Goal: Task Accomplishment & Management: Use online tool/utility

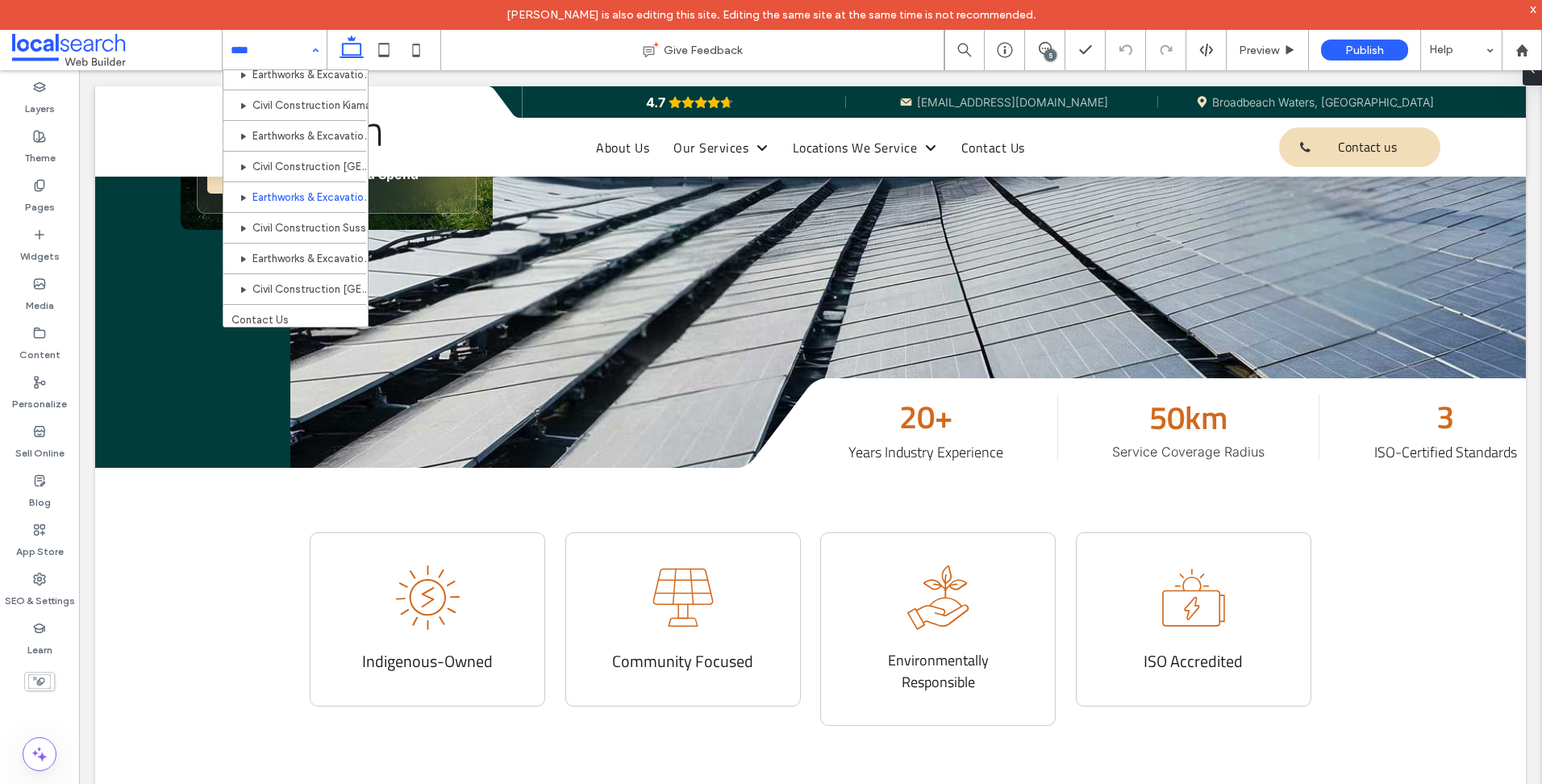
scroll to position [476, 0]
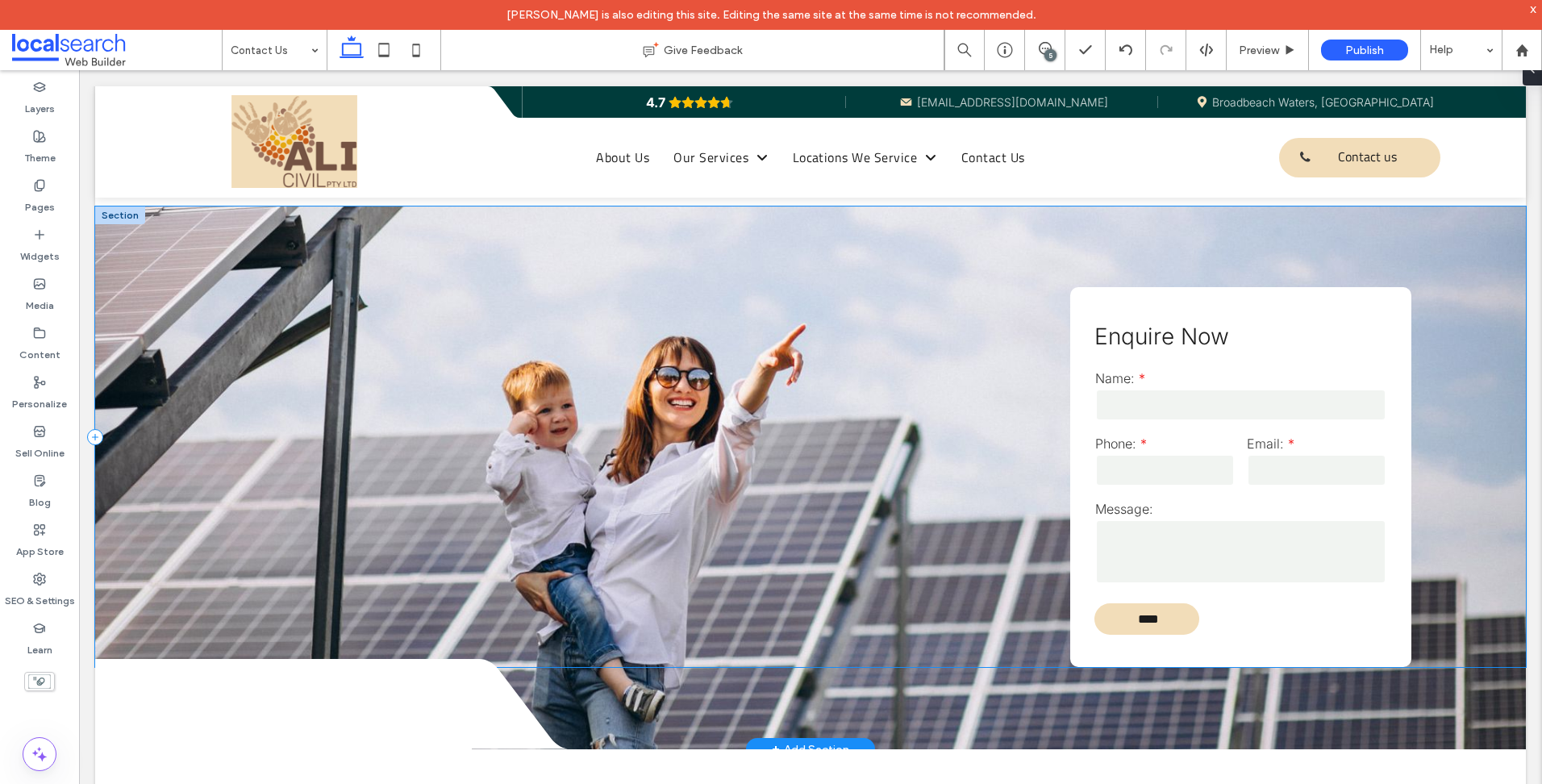
scroll to position [1200, 0]
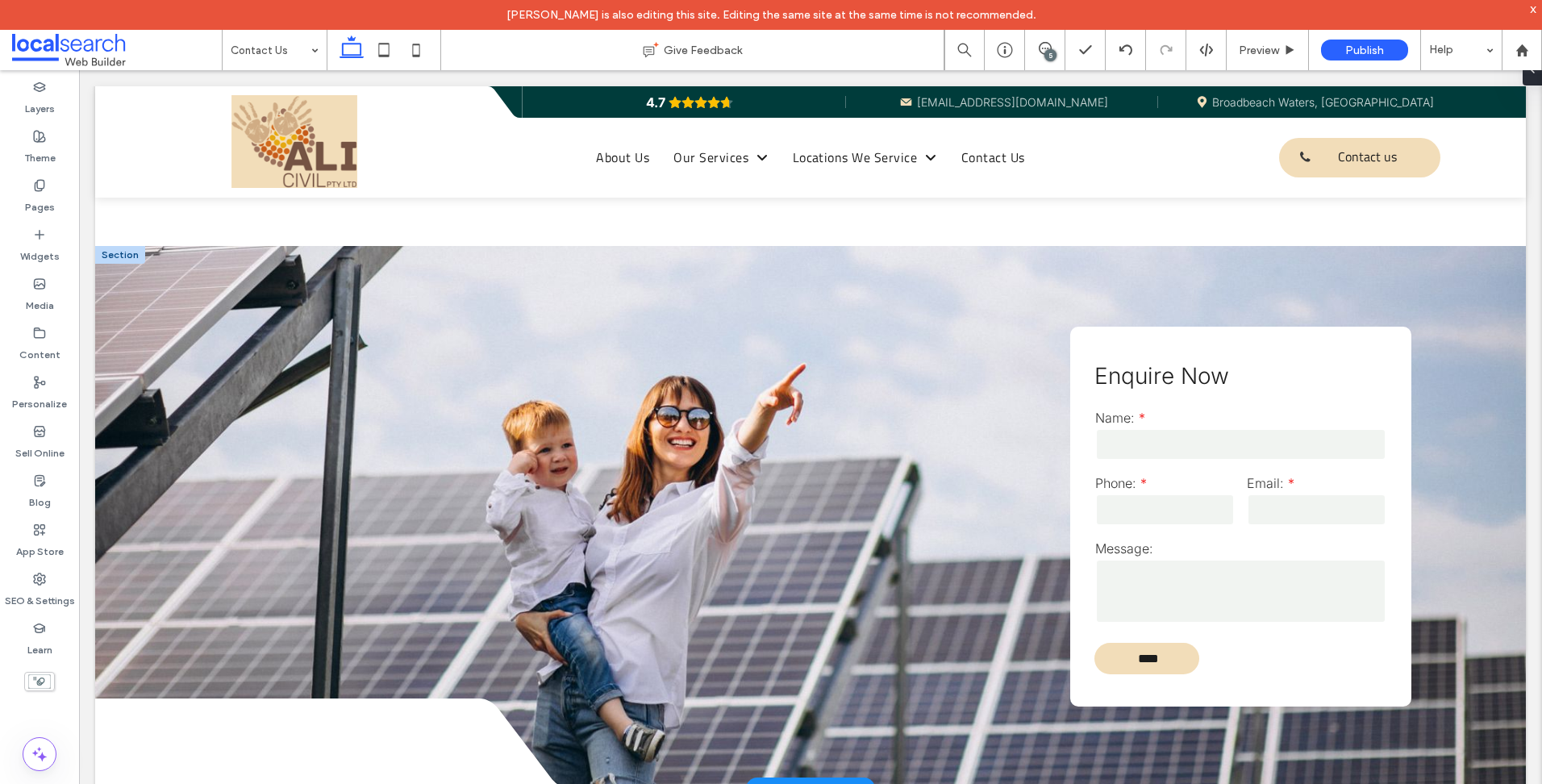
click at [108, 246] on div at bounding box center [121, 254] width 50 height 18
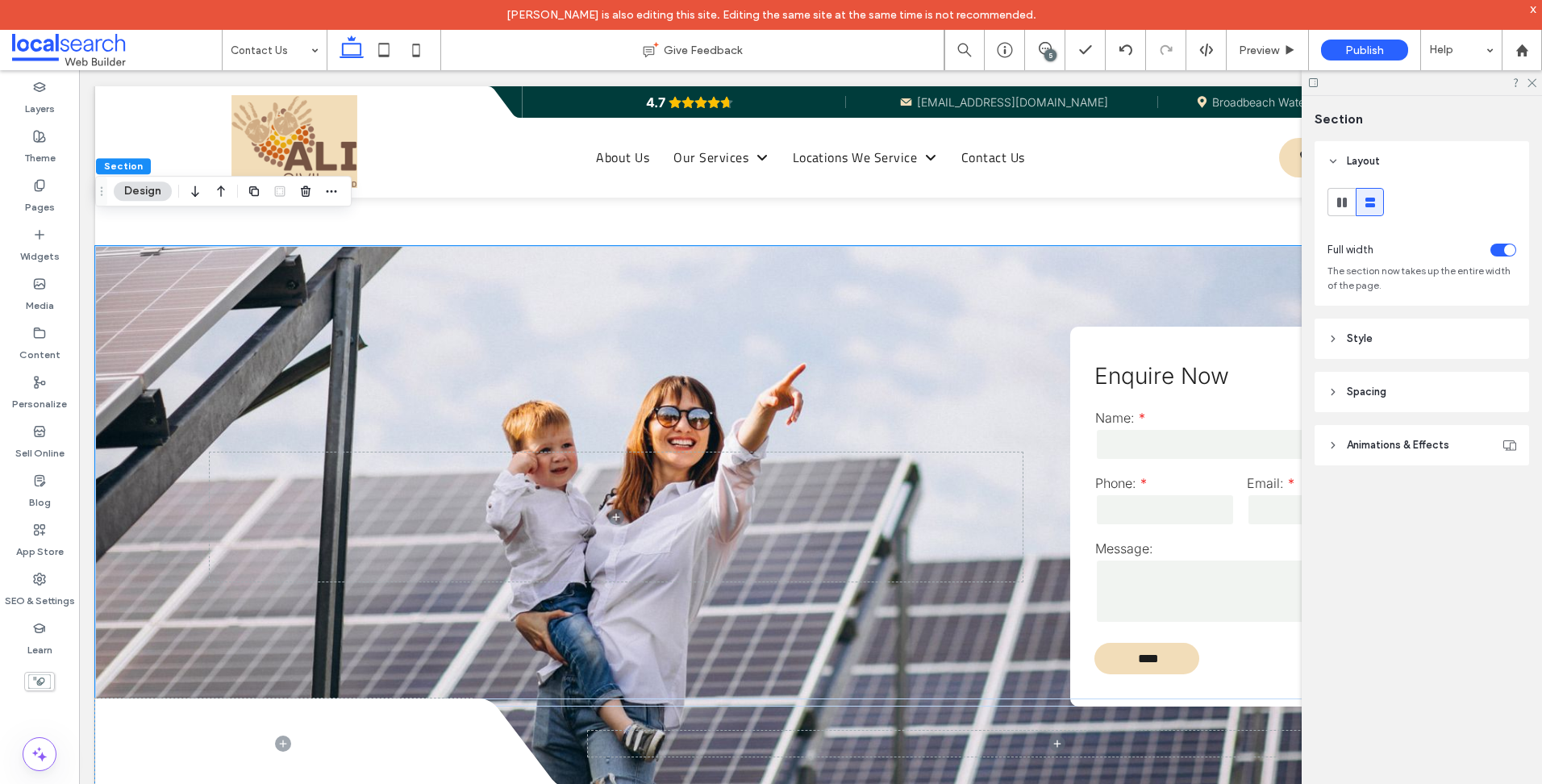
click at [128, 190] on button "Design" at bounding box center [143, 191] width 58 height 19
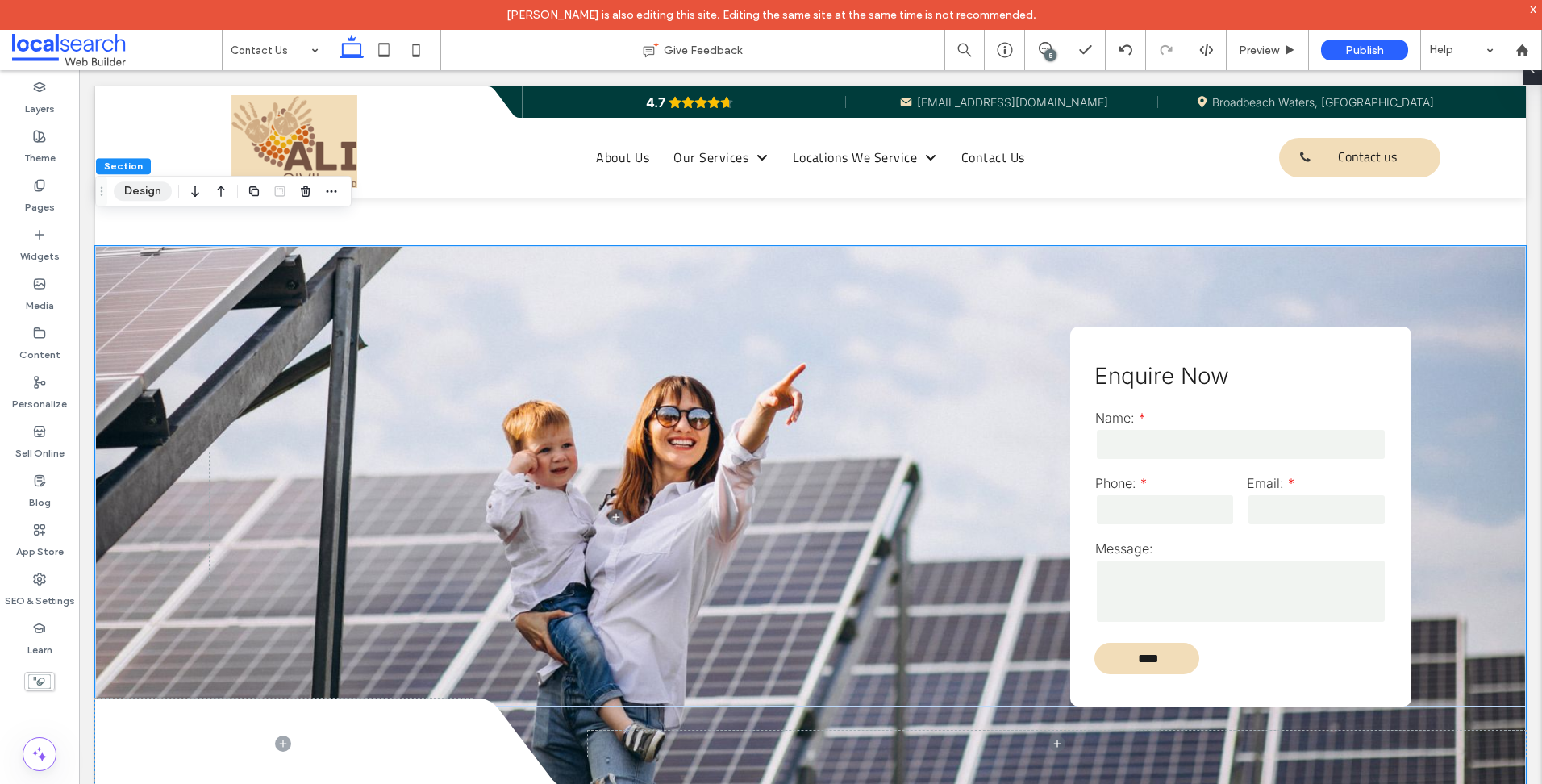
click at [128, 190] on button "Design" at bounding box center [143, 191] width 58 height 19
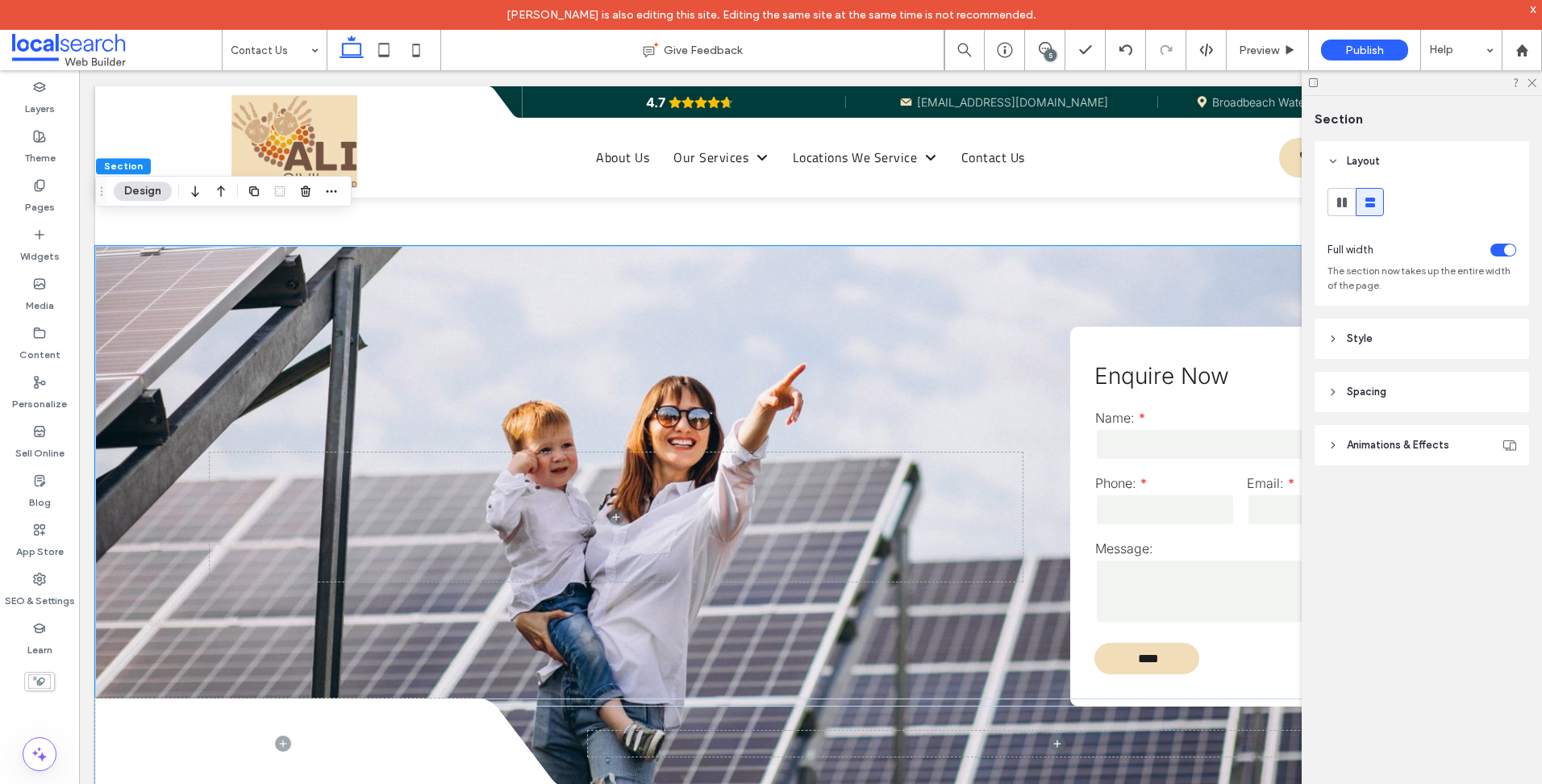
click at [1406, 325] on header "Style" at bounding box center [1421, 338] width 214 height 40
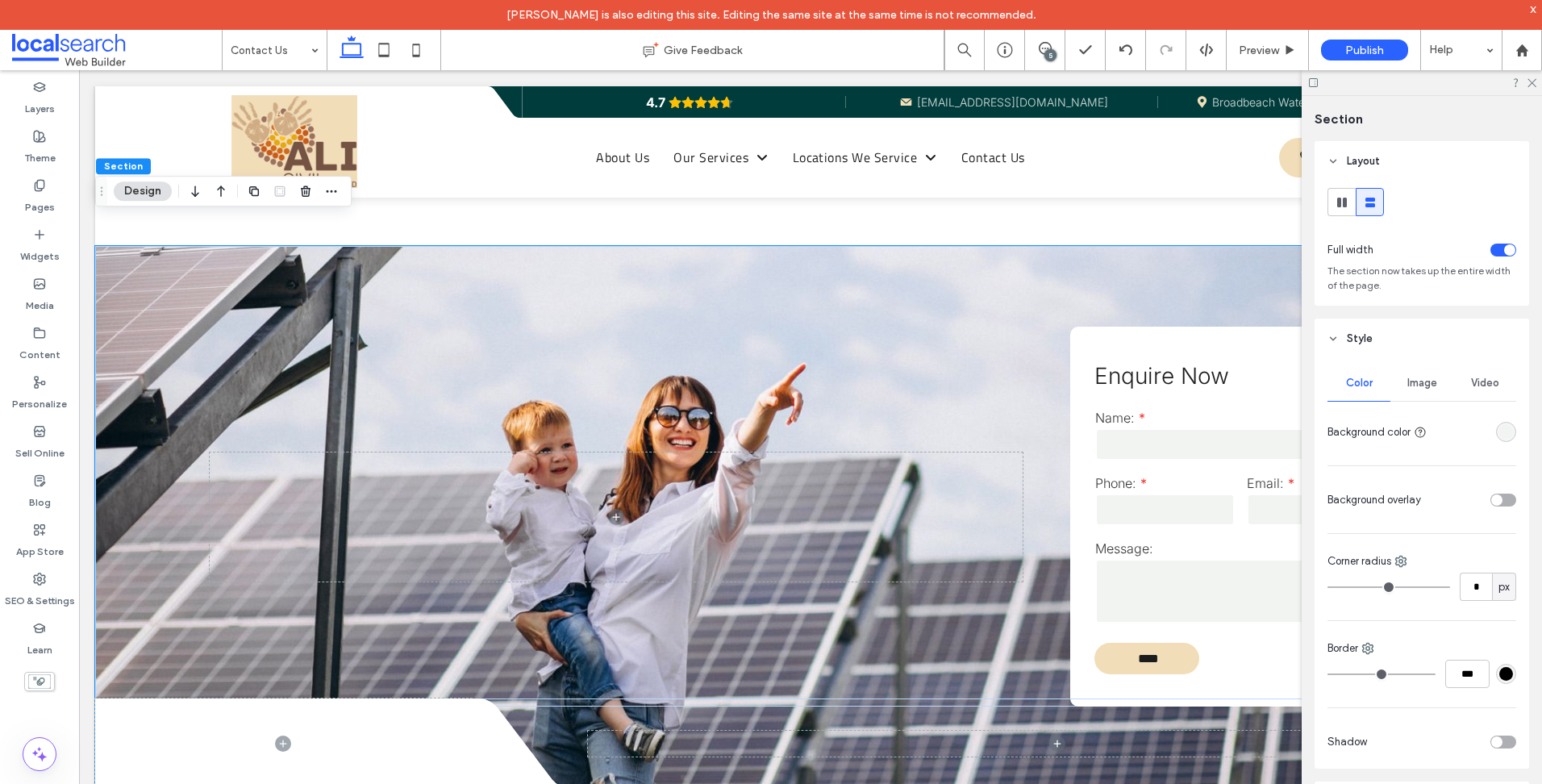
click at [1408, 381] on span "Image" at bounding box center [1422, 383] width 30 height 13
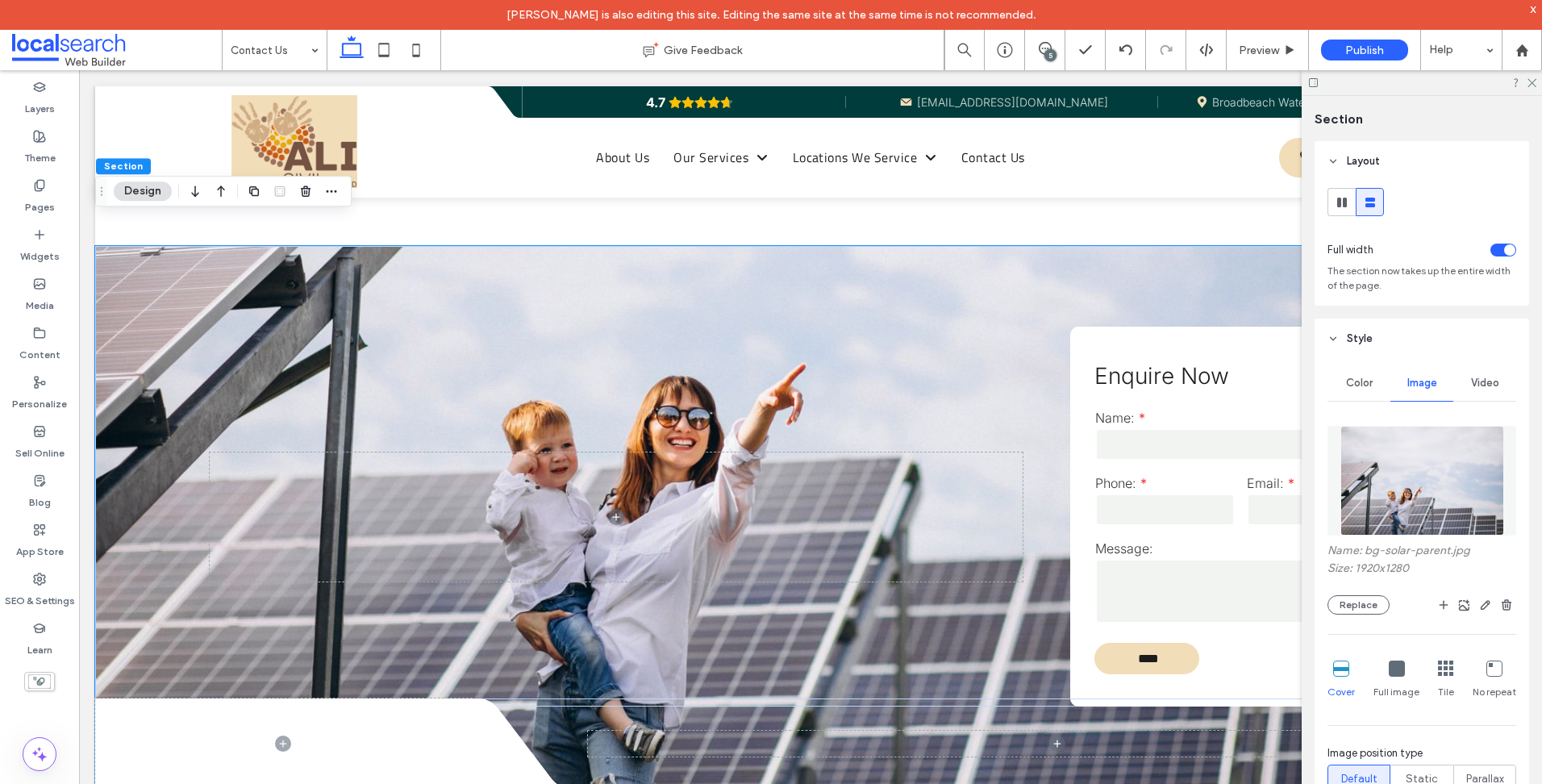
click at [1363, 614] on div "Name: bg-solar-parent.jpg Size: 1920x1280 Replace Cover Full image Tile No repe…" at bounding box center [1422, 663] width 189 height 490
click at [1363, 604] on button "Replace" at bounding box center [1358, 604] width 62 height 19
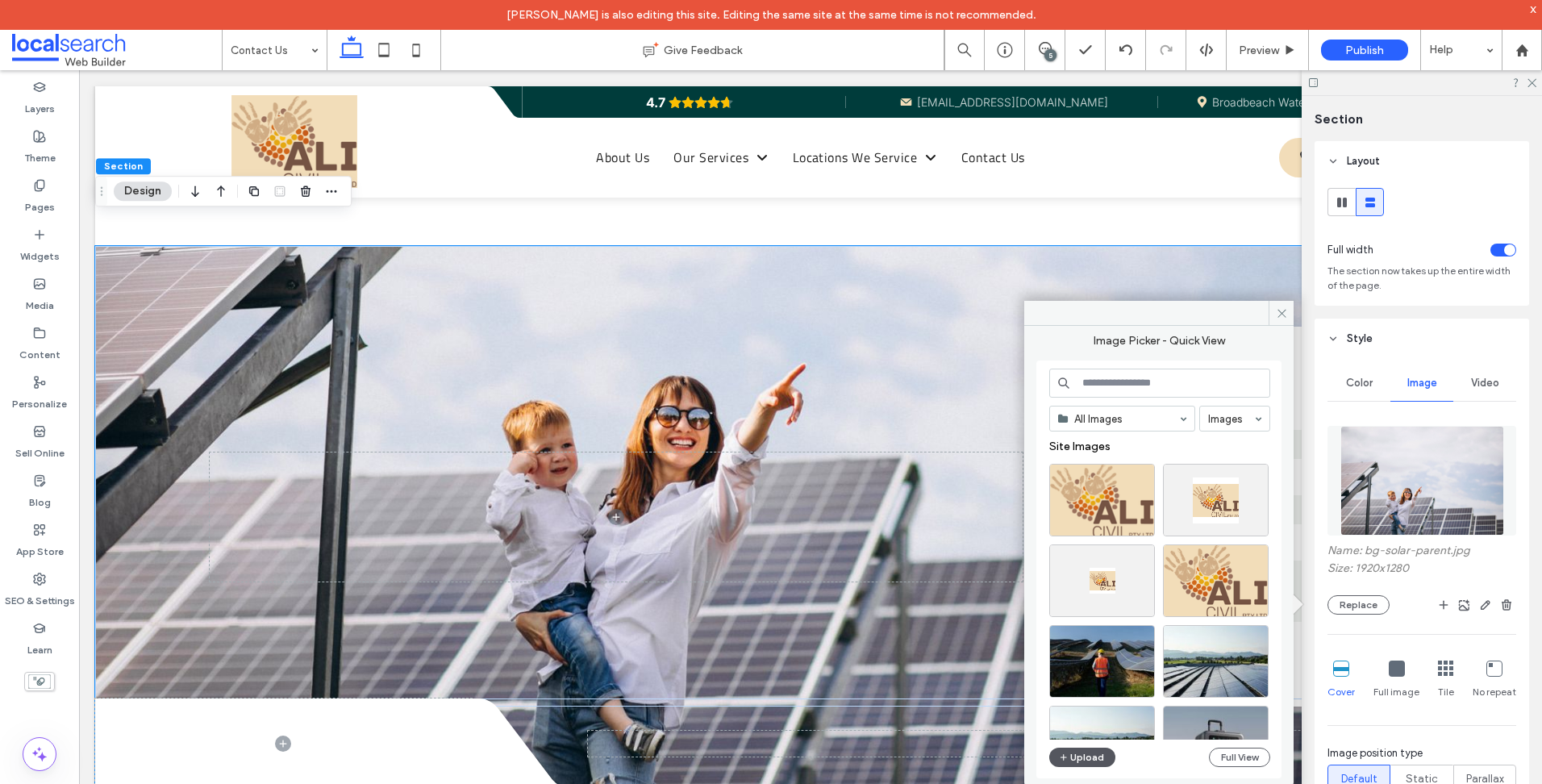
click at [1089, 757] on button "Upload" at bounding box center [1082, 756] width 66 height 19
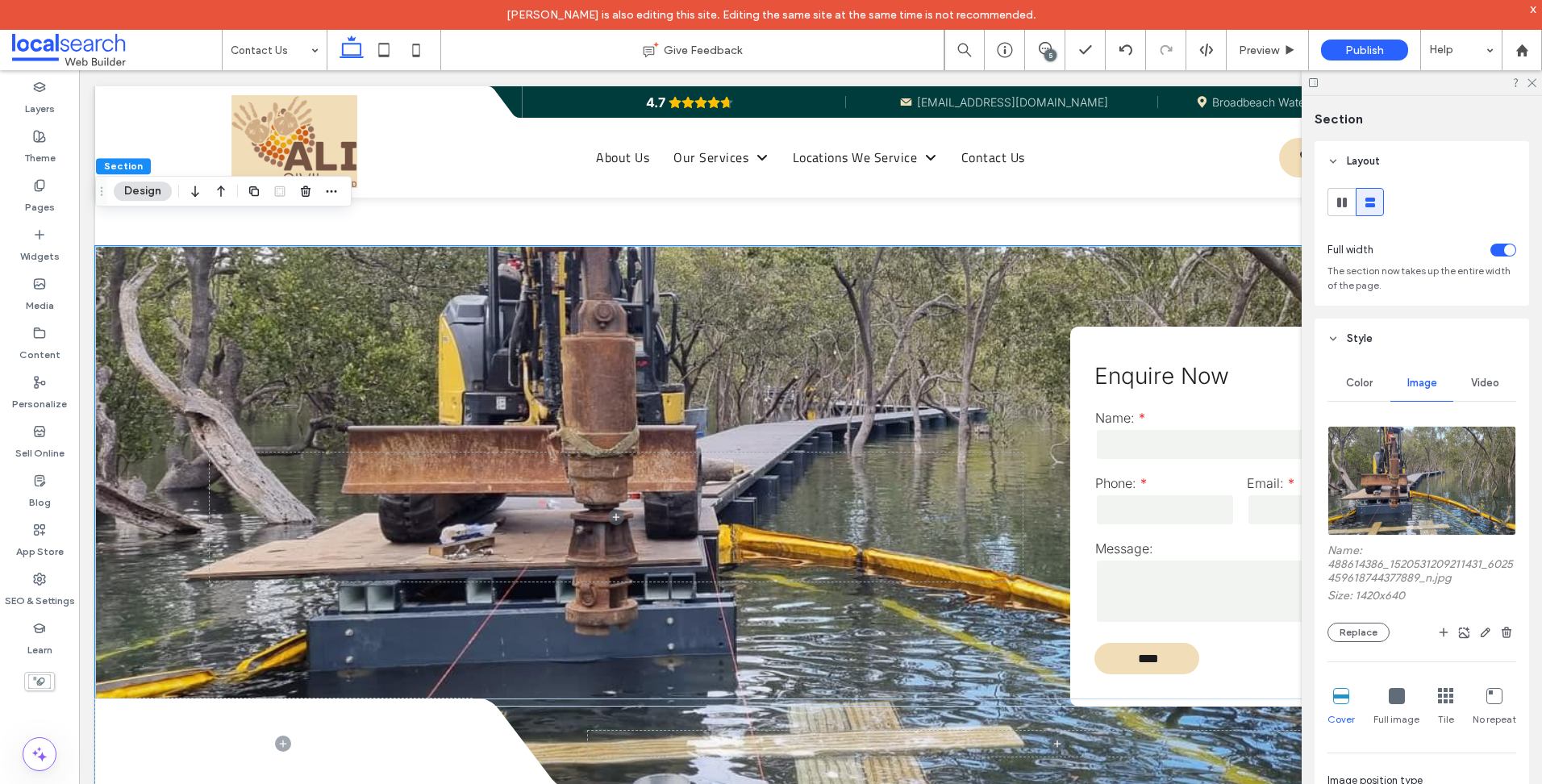
drag, startPoint x: 1372, startPoint y: 215, endPoint x: 1417, endPoint y: 210, distance: 45.3
click at [1372, 783] on div at bounding box center [771, 784] width 1542 height 0
click at [1534, 84] on icon at bounding box center [1531, 82] width 10 height 10
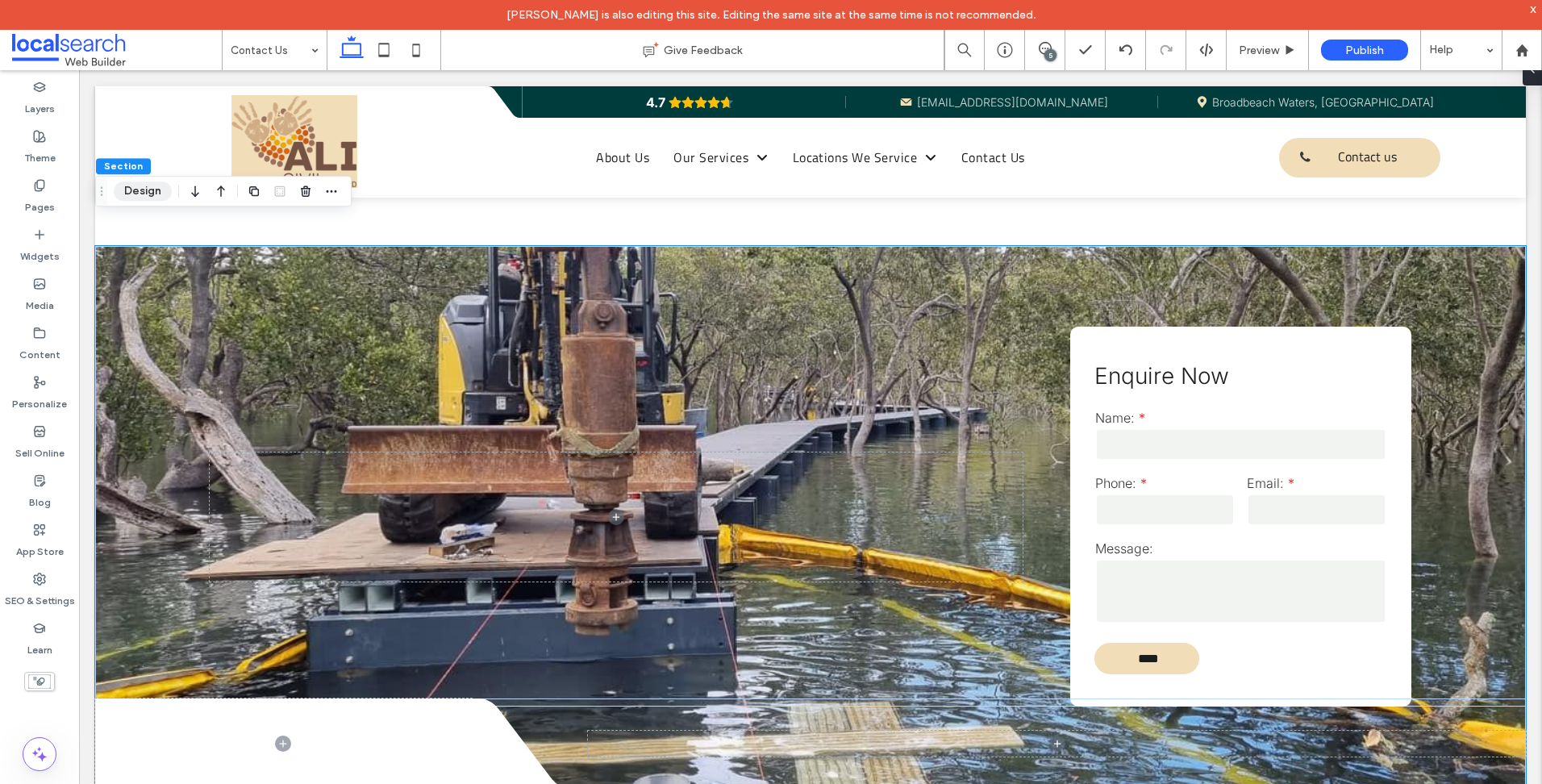
click at [142, 196] on button "Design" at bounding box center [143, 191] width 58 height 19
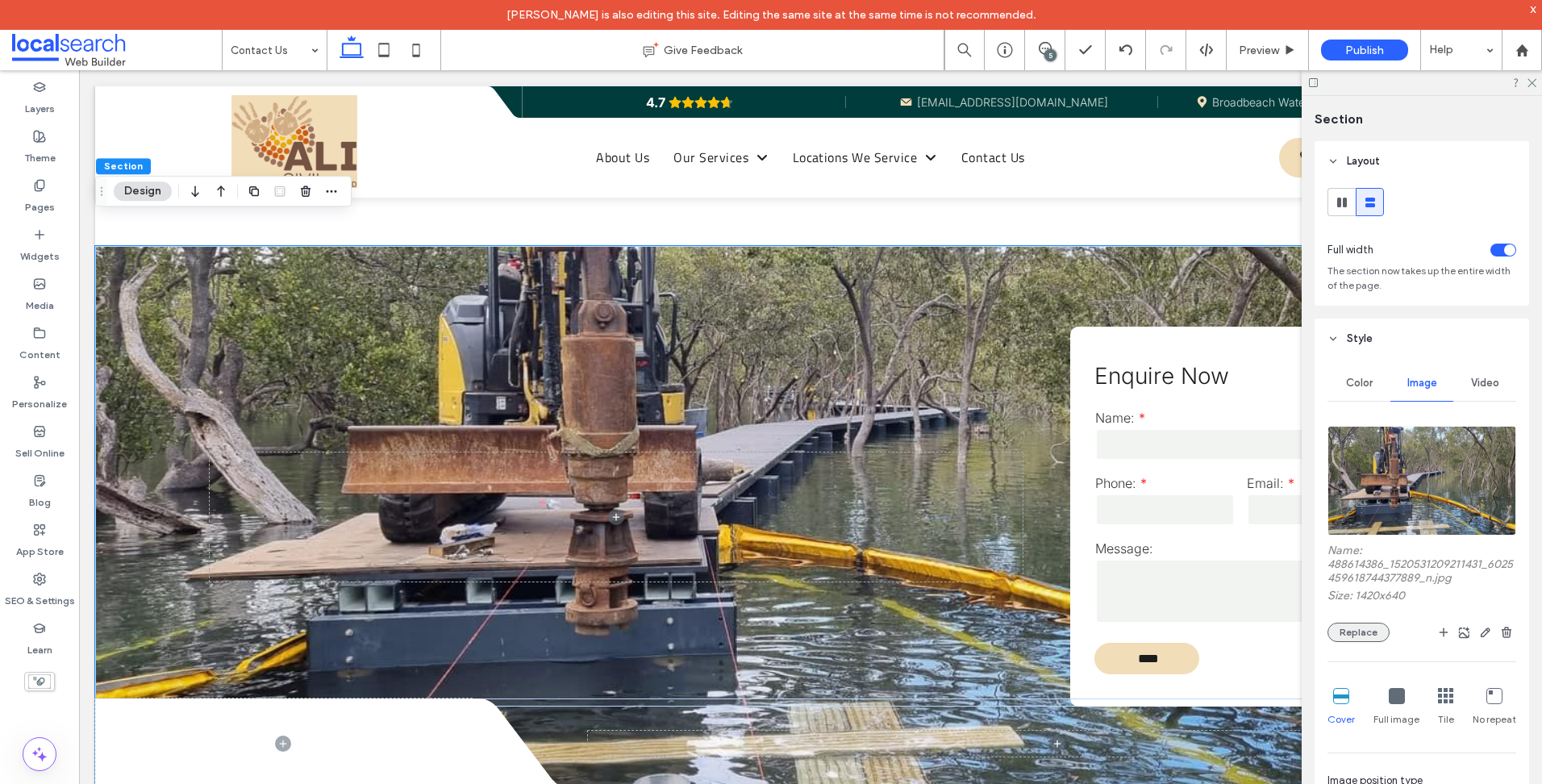
click at [1347, 635] on button "Replace" at bounding box center [1358, 632] width 62 height 19
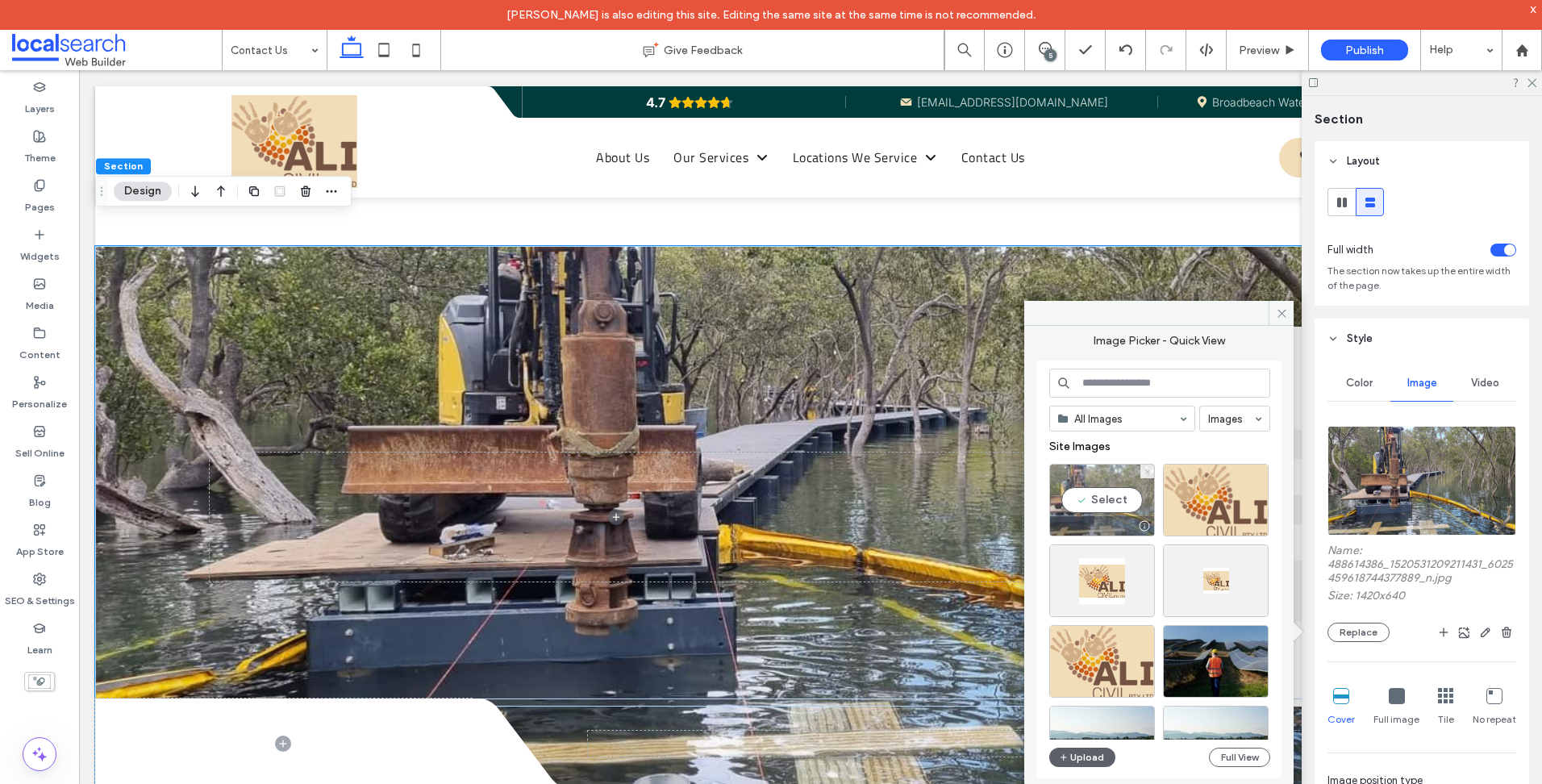
click at [1146, 474] on icon at bounding box center [1147, 471] width 6 height 6
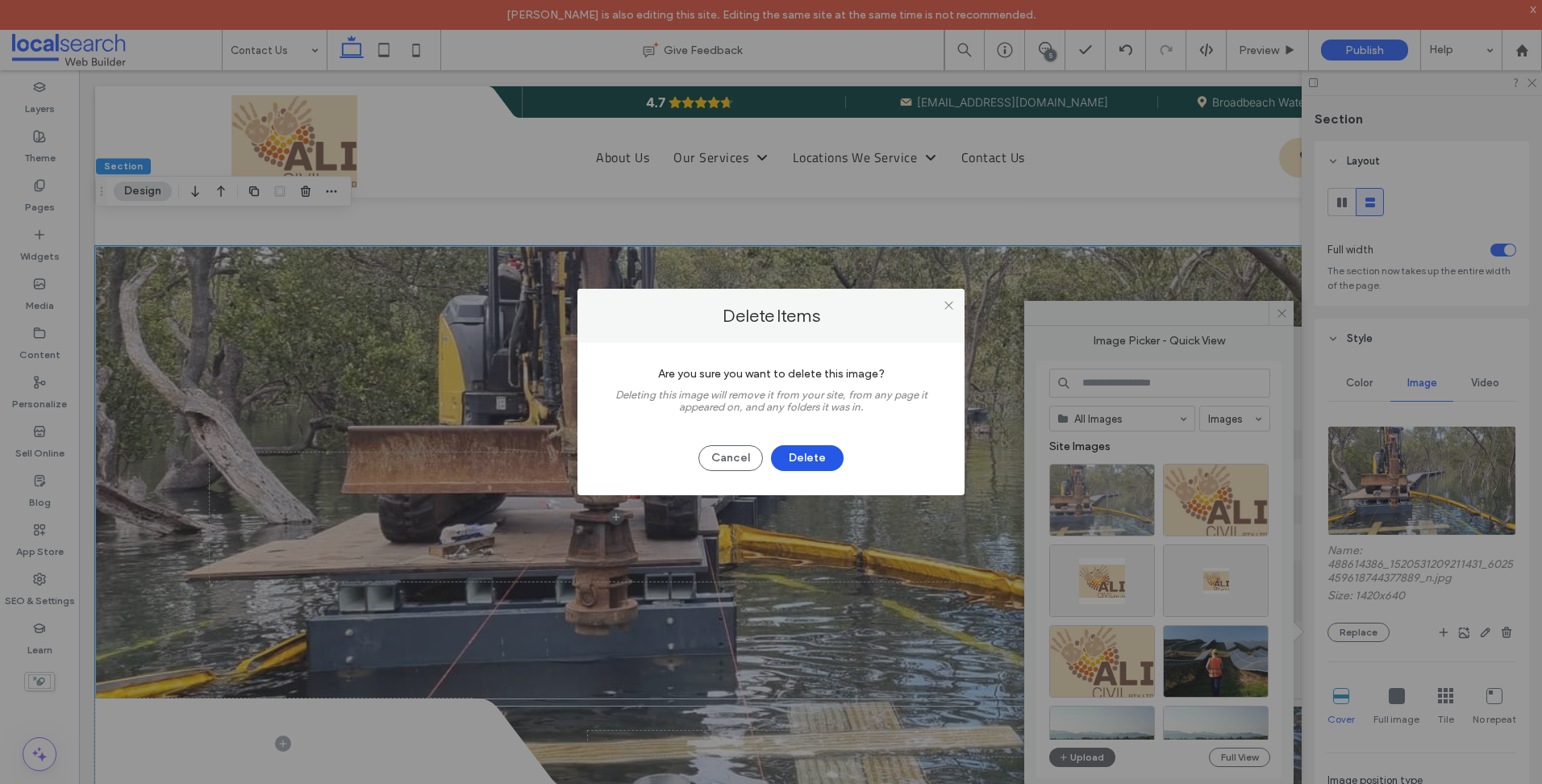
click at [806, 464] on button "Delete" at bounding box center [808, 458] width 72 height 26
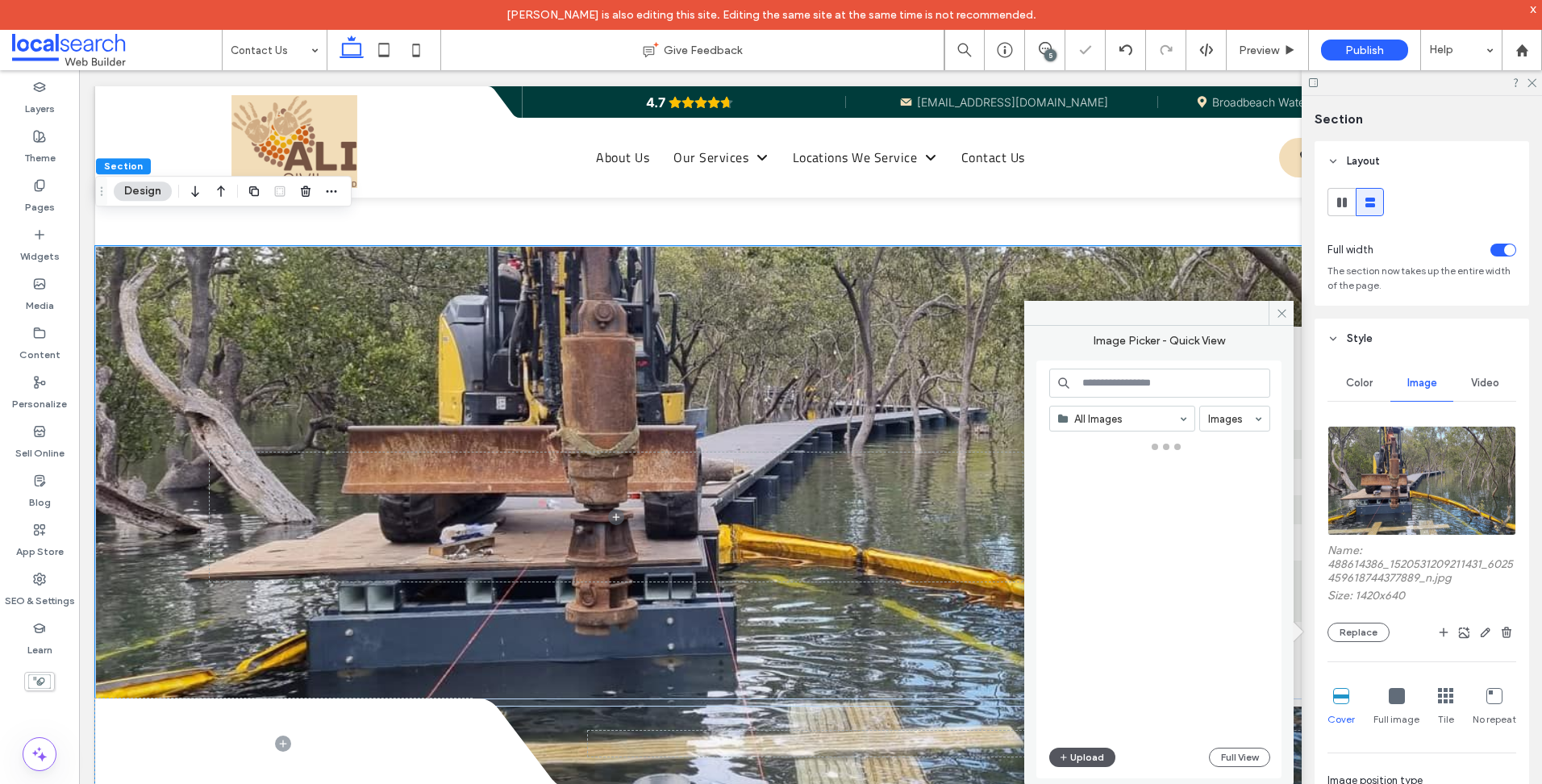
click at [1083, 758] on button "Upload" at bounding box center [1082, 756] width 66 height 19
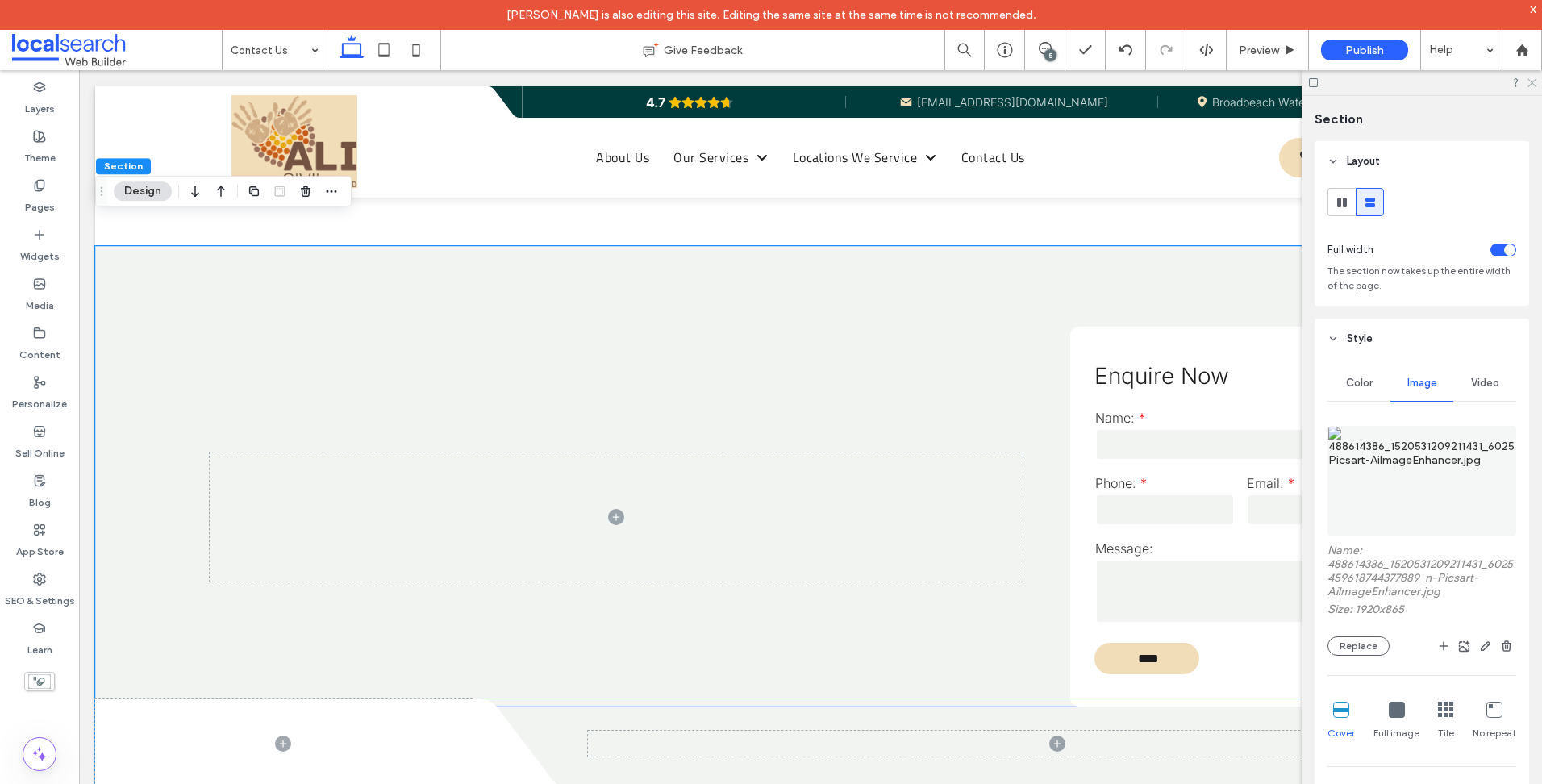
click at [1533, 86] on icon at bounding box center [1531, 82] width 10 height 10
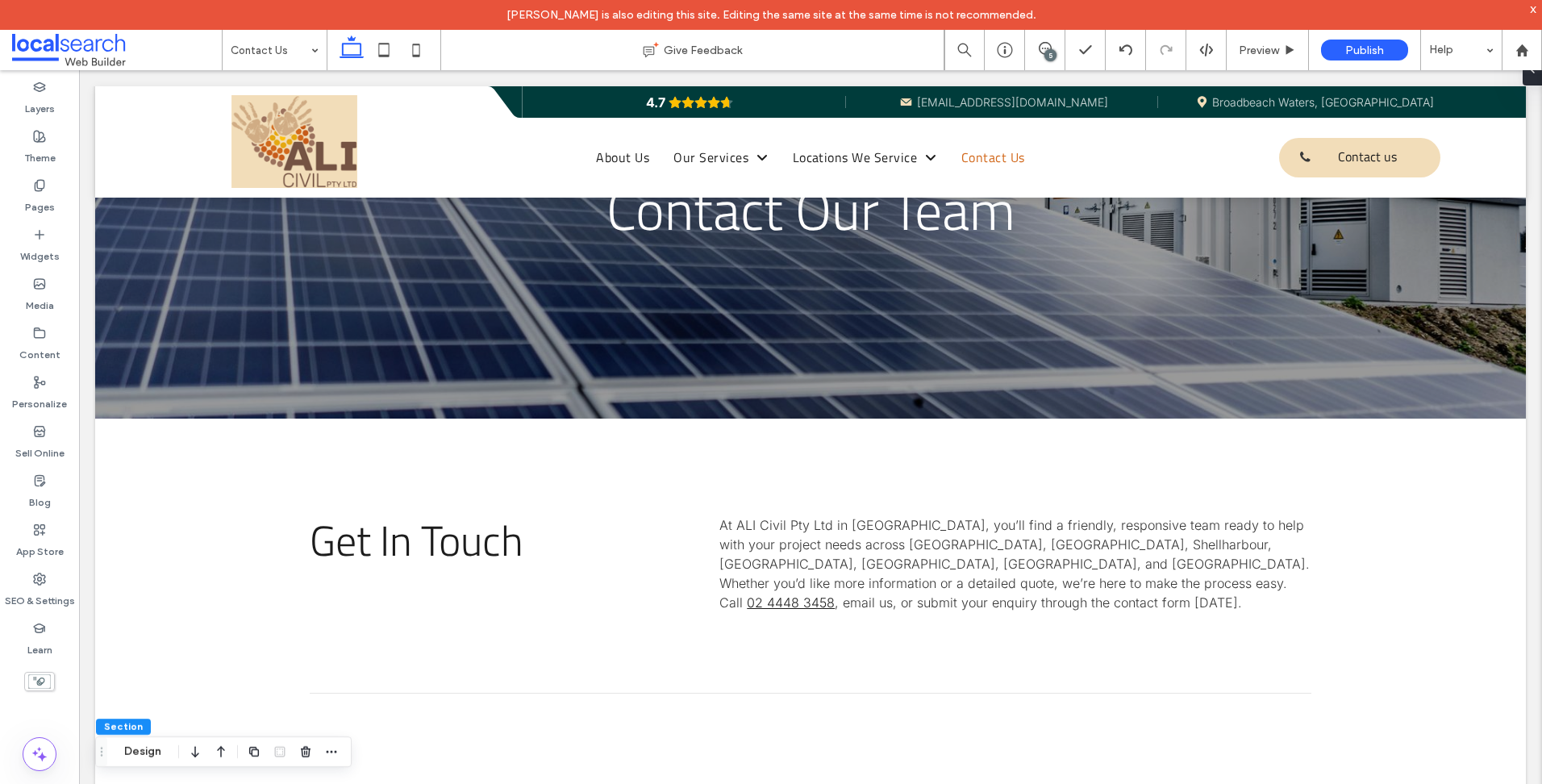
scroll to position [0, 0]
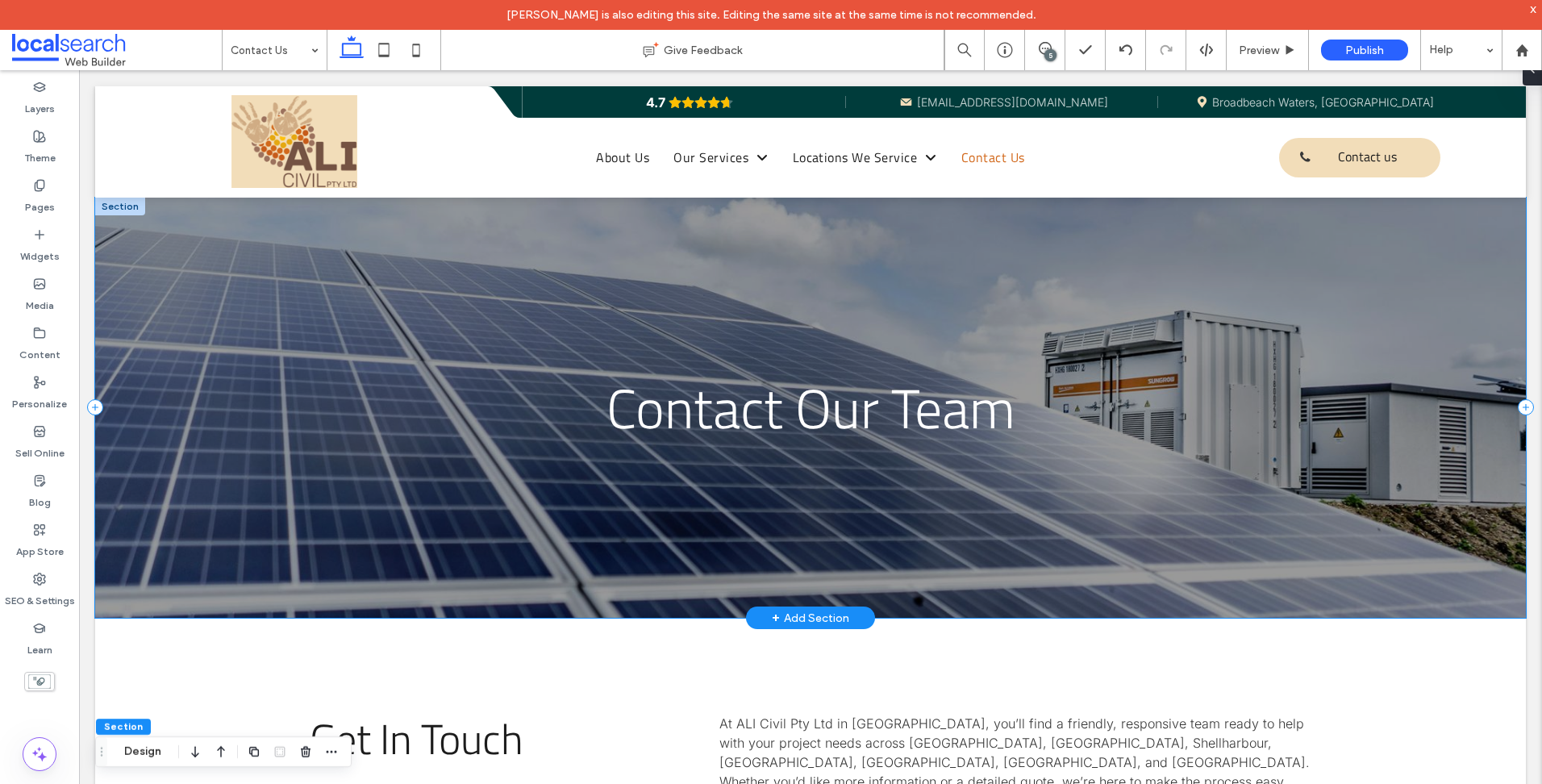
click at [236, 228] on div "Contact Our Team" at bounding box center [810, 408] width 1431 height 421
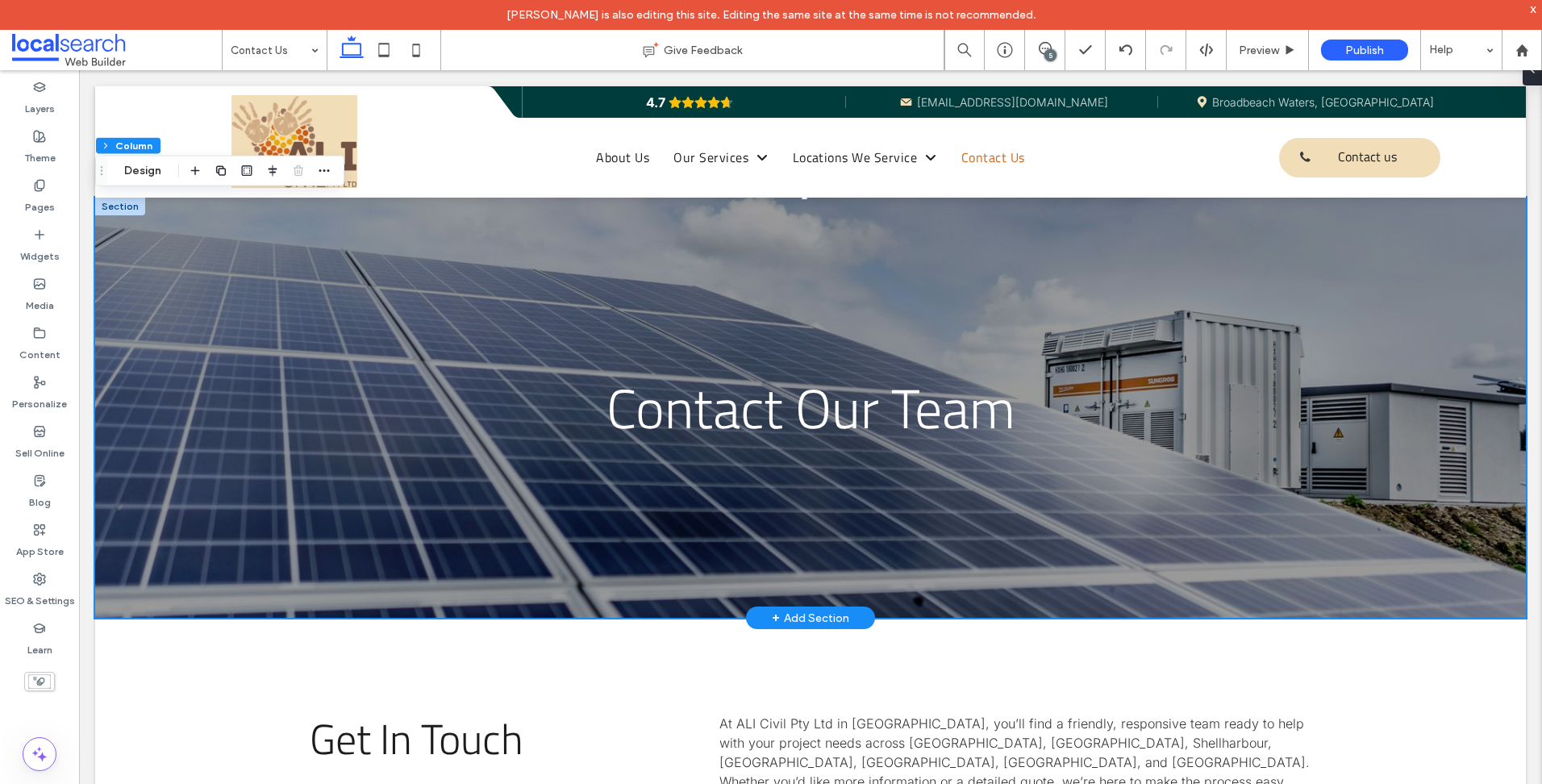
click at [118, 208] on div at bounding box center [121, 206] width 50 height 18
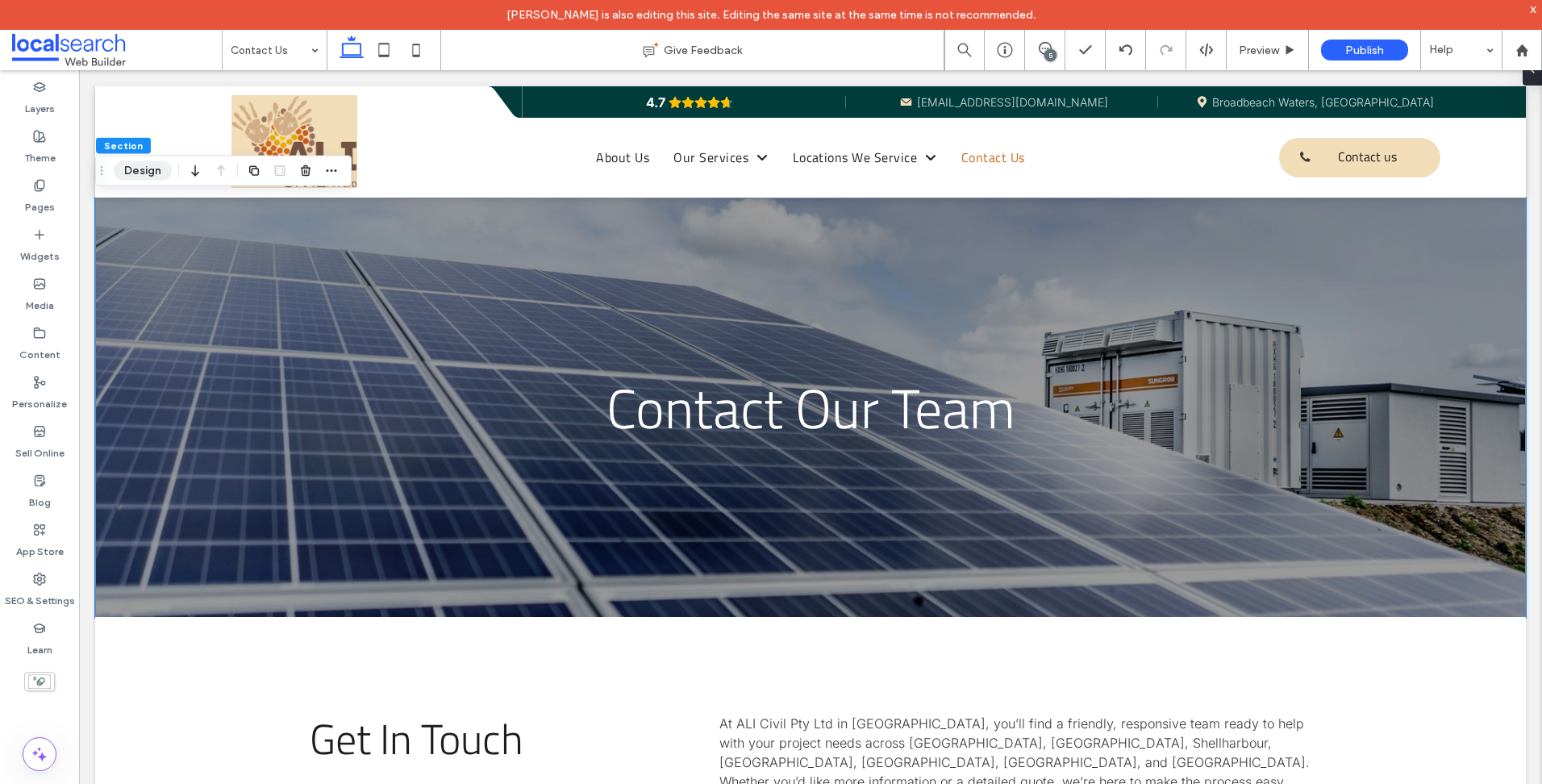
click at [135, 180] on button "Design" at bounding box center [143, 171] width 58 height 19
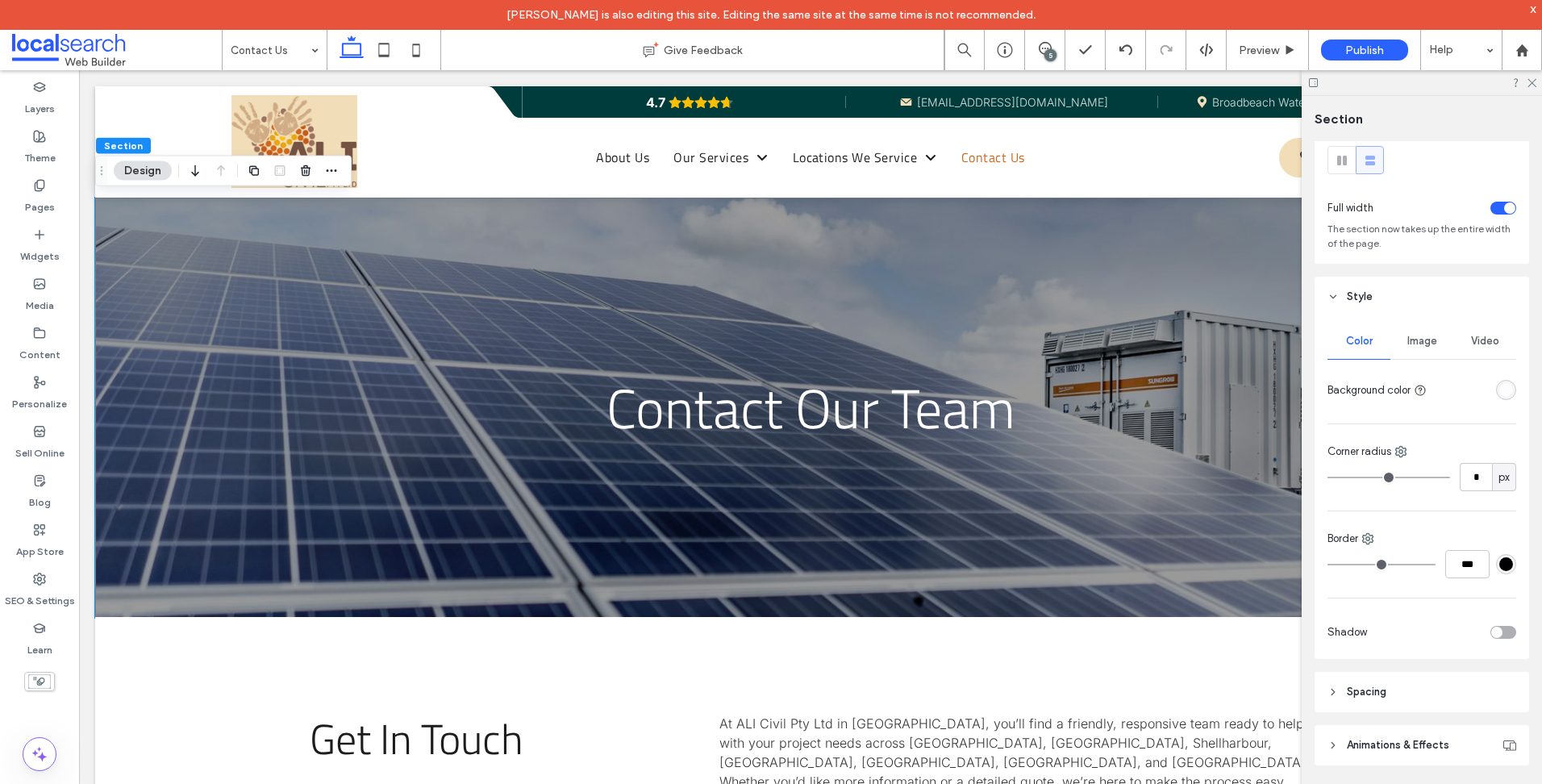
scroll to position [65, 0]
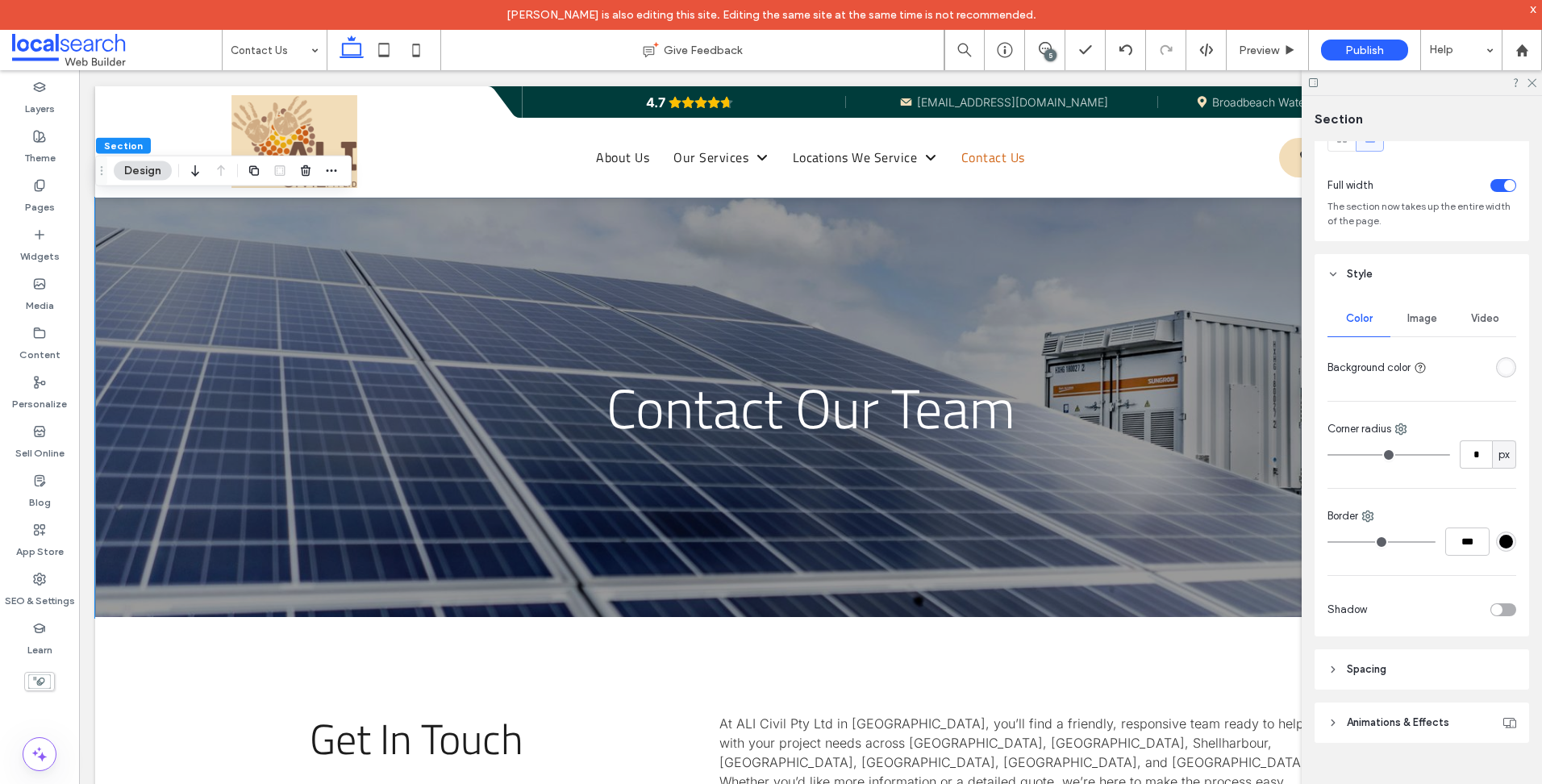
click at [1414, 314] on span "Image" at bounding box center [1422, 319] width 30 height 13
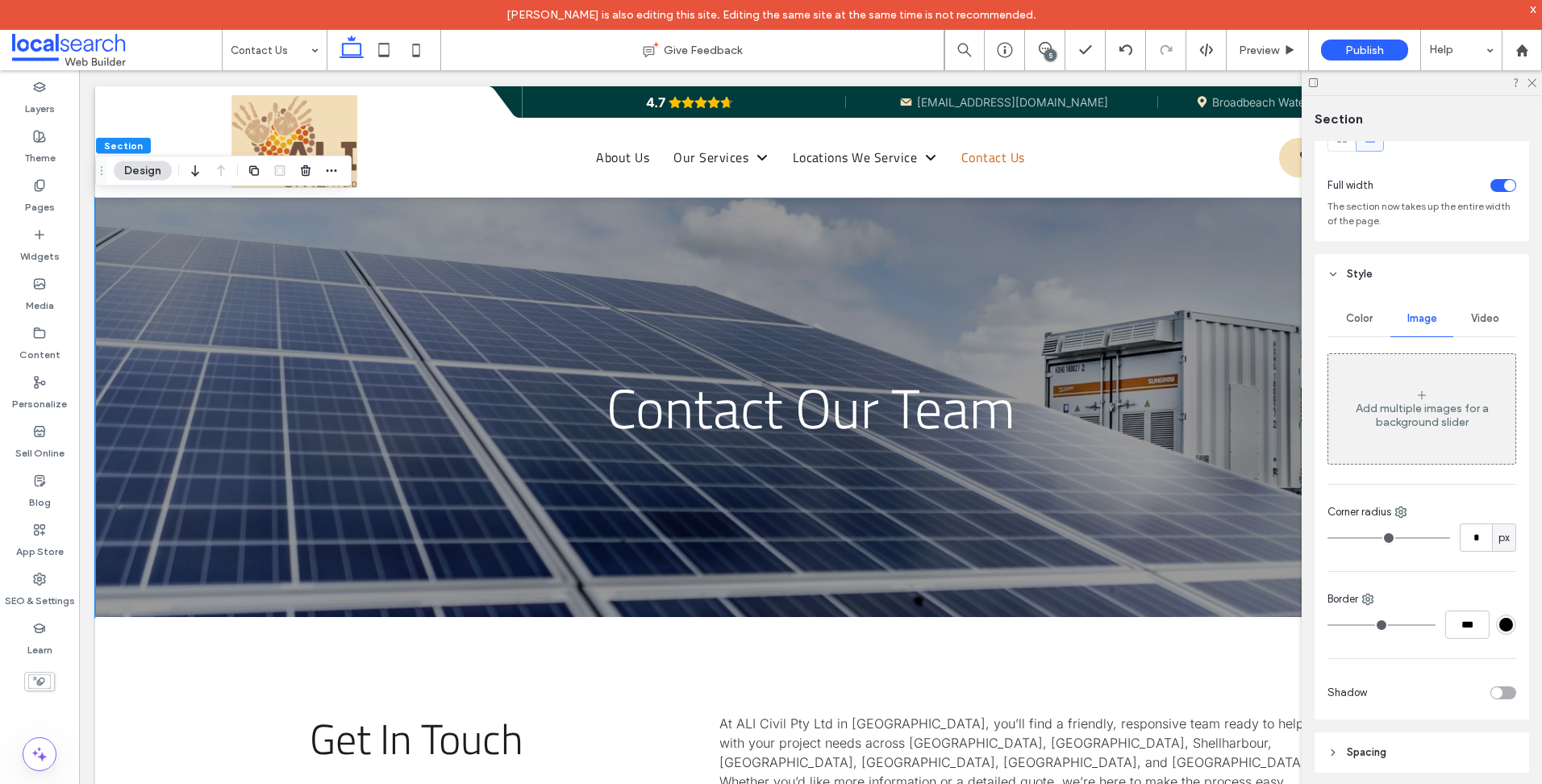
click at [1380, 427] on div "Add multiple images for a background slider" at bounding box center [1422, 415] width 187 height 28
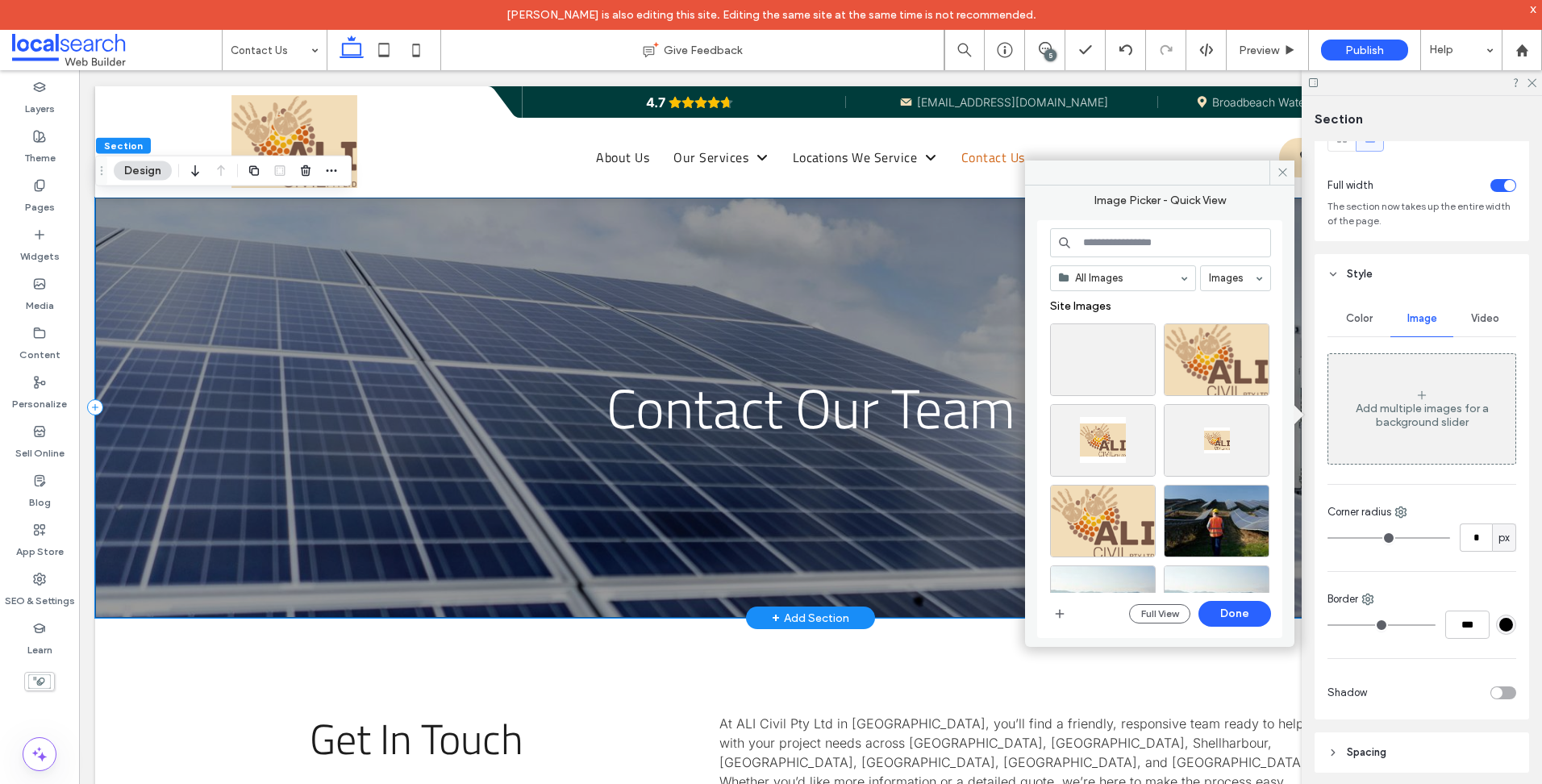
click at [251, 269] on div "Contact Our Team" at bounding box center [810, 408] width 1431 height 421
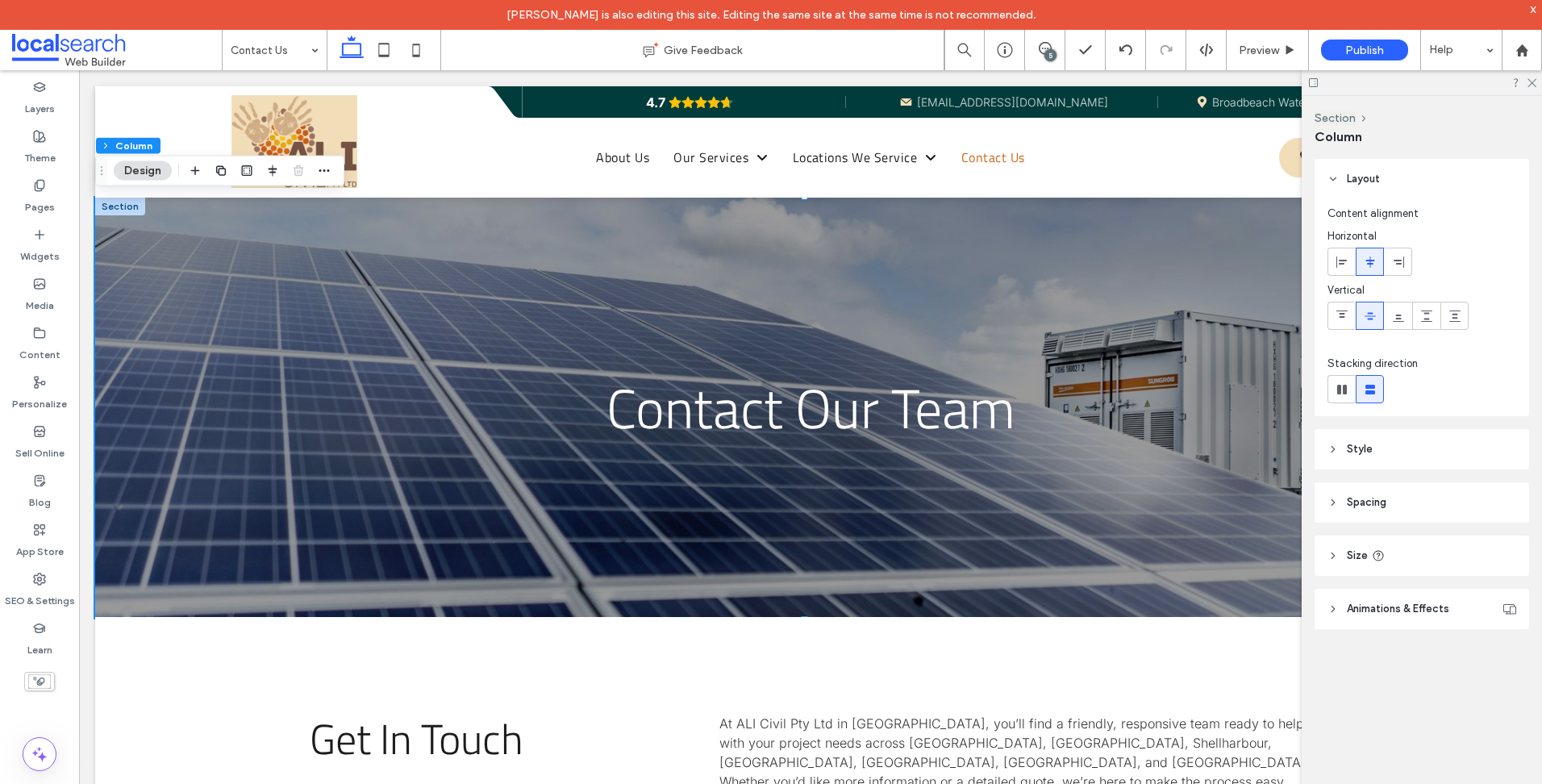
click at [1413, 443] on header "Style" at bounding box center [1421, 449] width 214 height 40
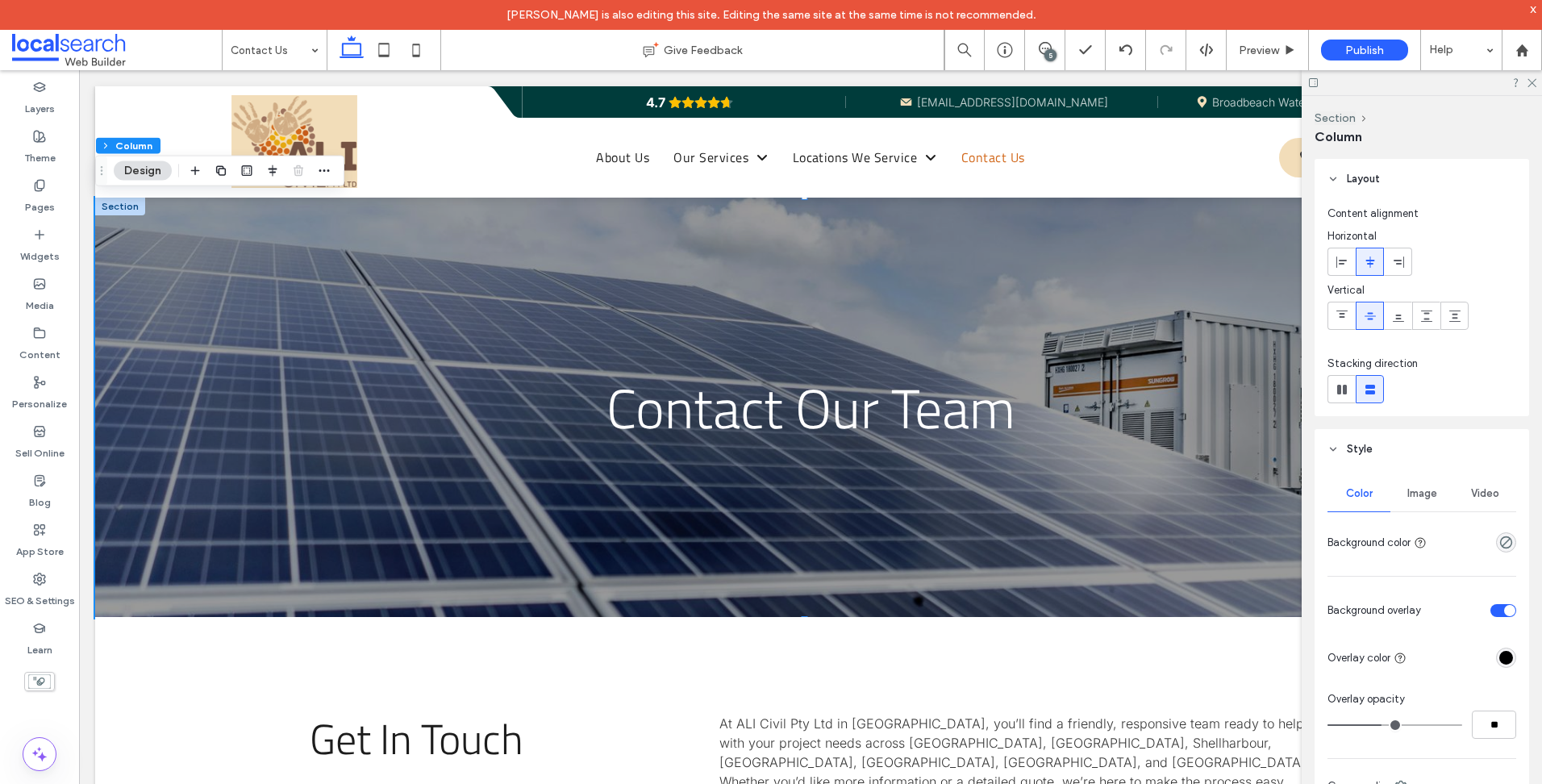
click at [1422, 484] on div "Image" at bounding box center [1422, 493] width 63 height 35
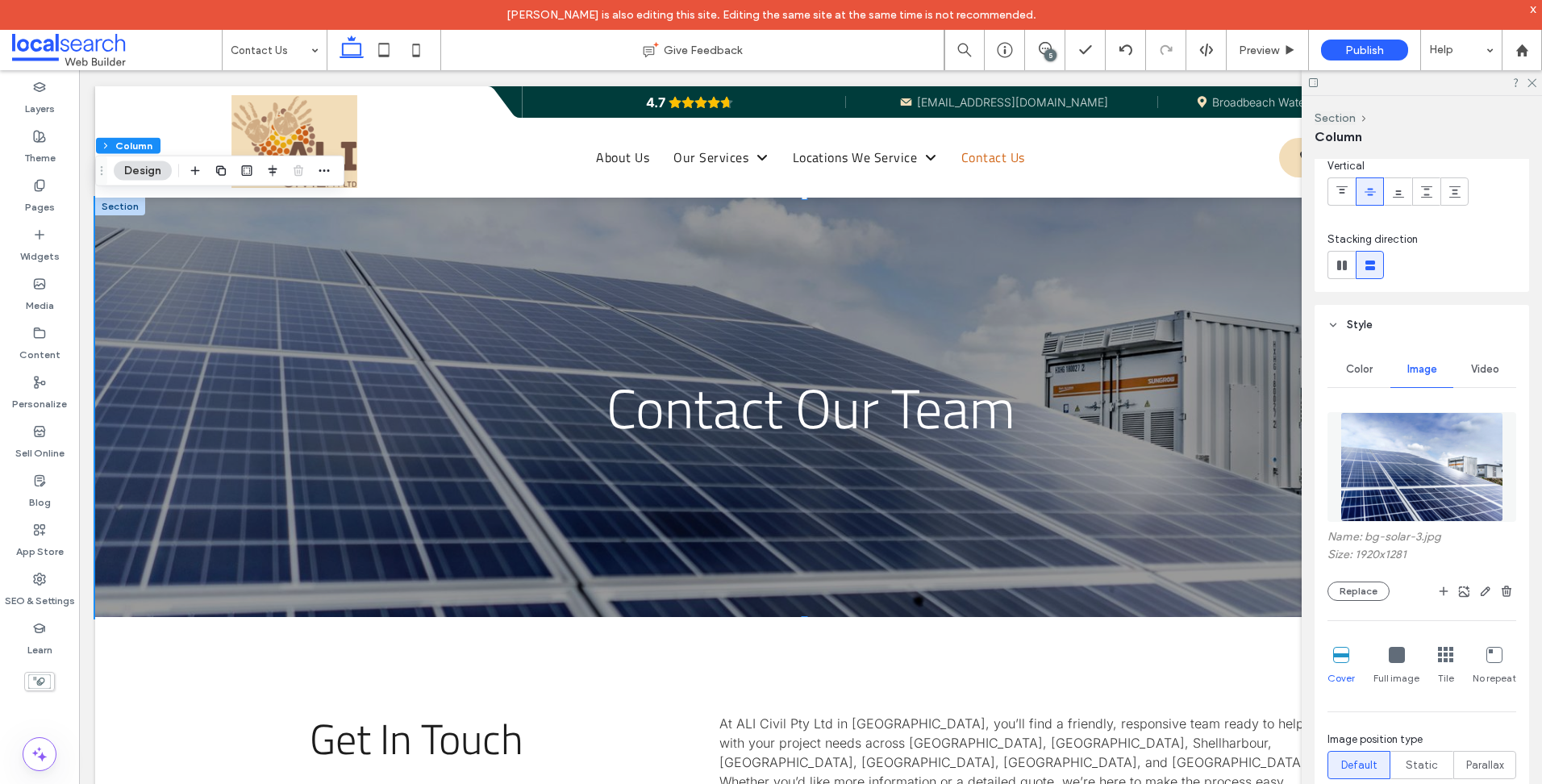
scroll to position [242, 0]
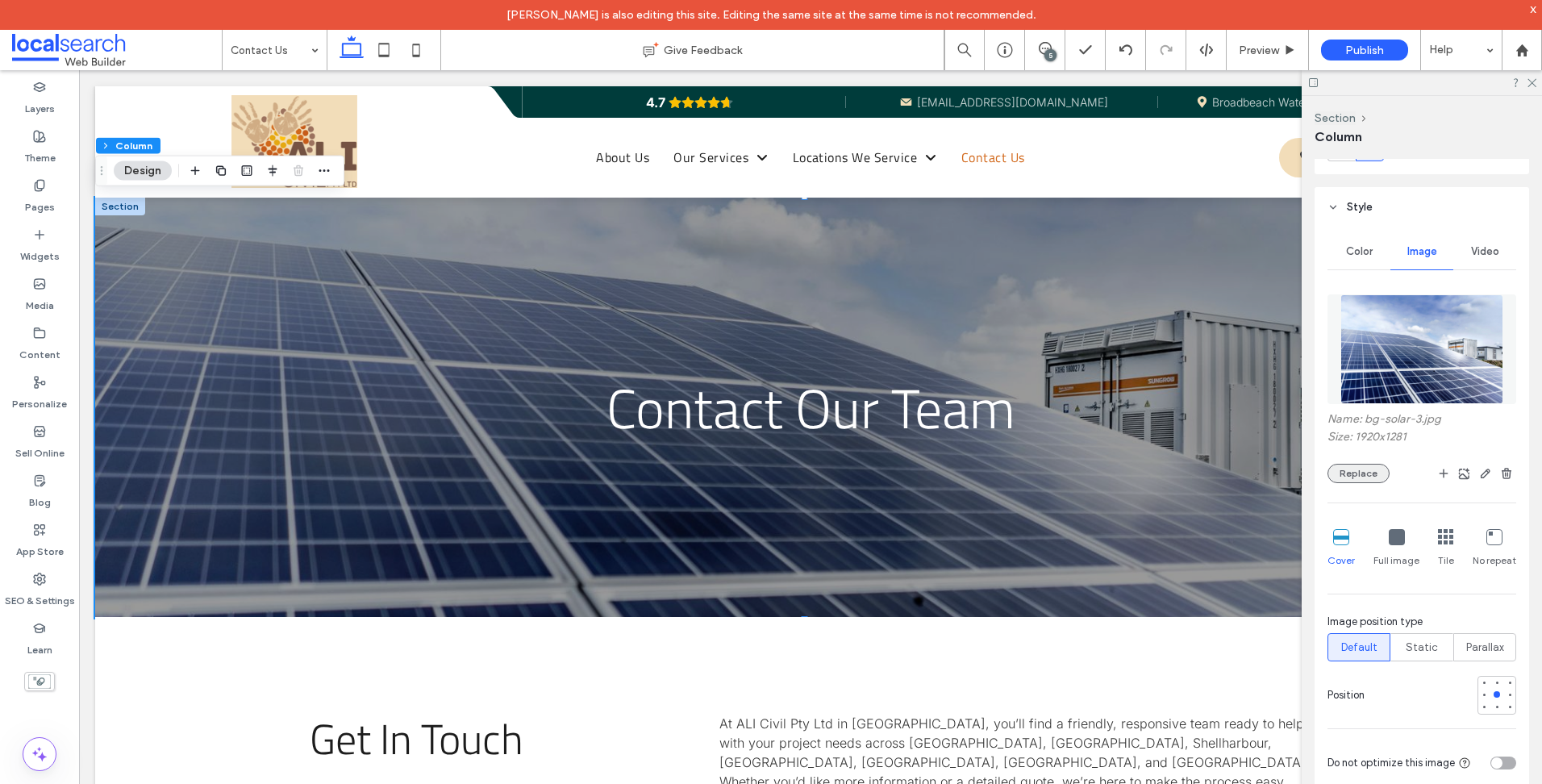
click at [1349, 474] on button "Replace" at bounding box center [1358, 473] width 62 height 19
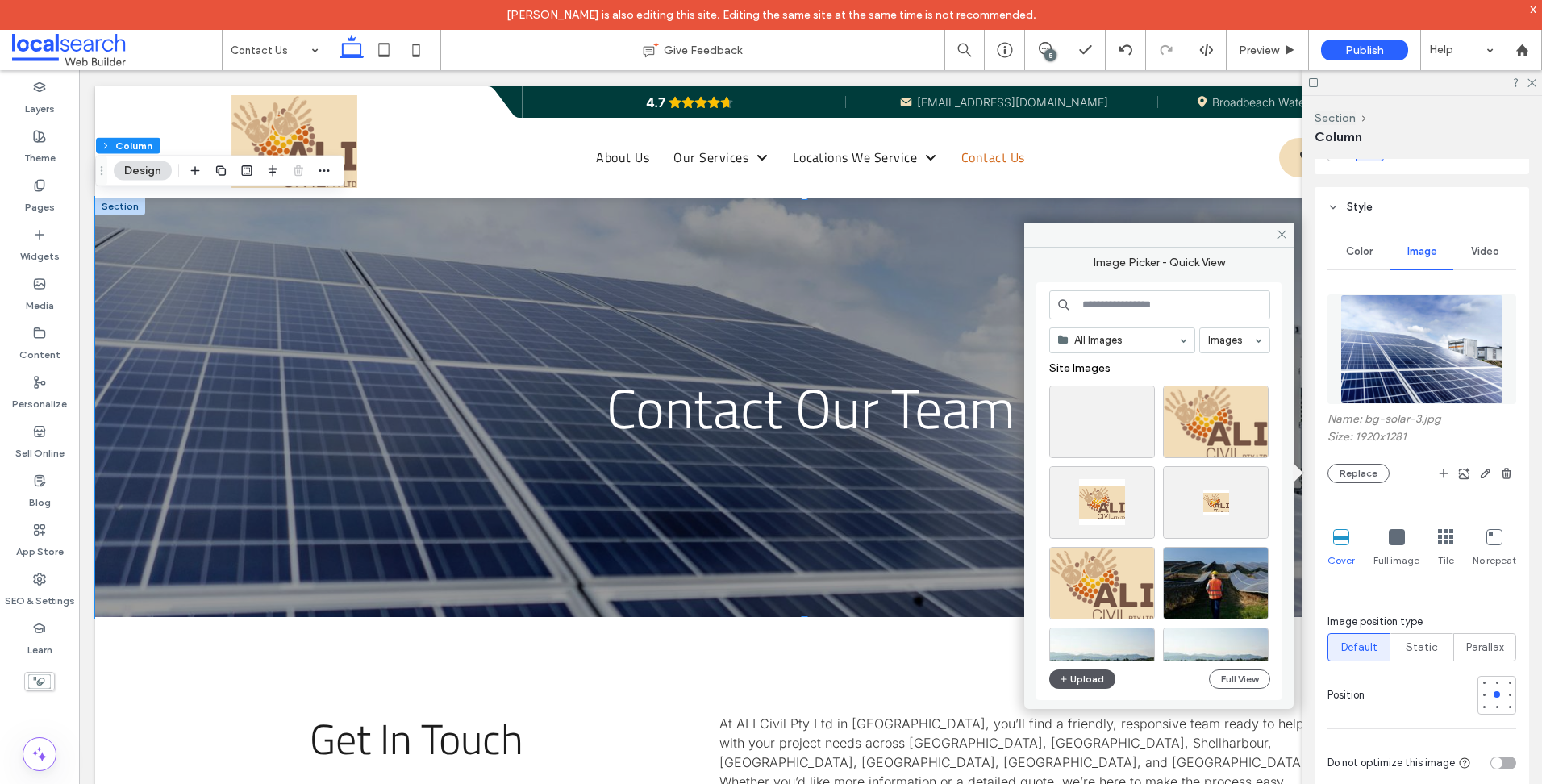
click at [1069, 679] on span "button" at bounding box center [1064, 678] width 11 height 18
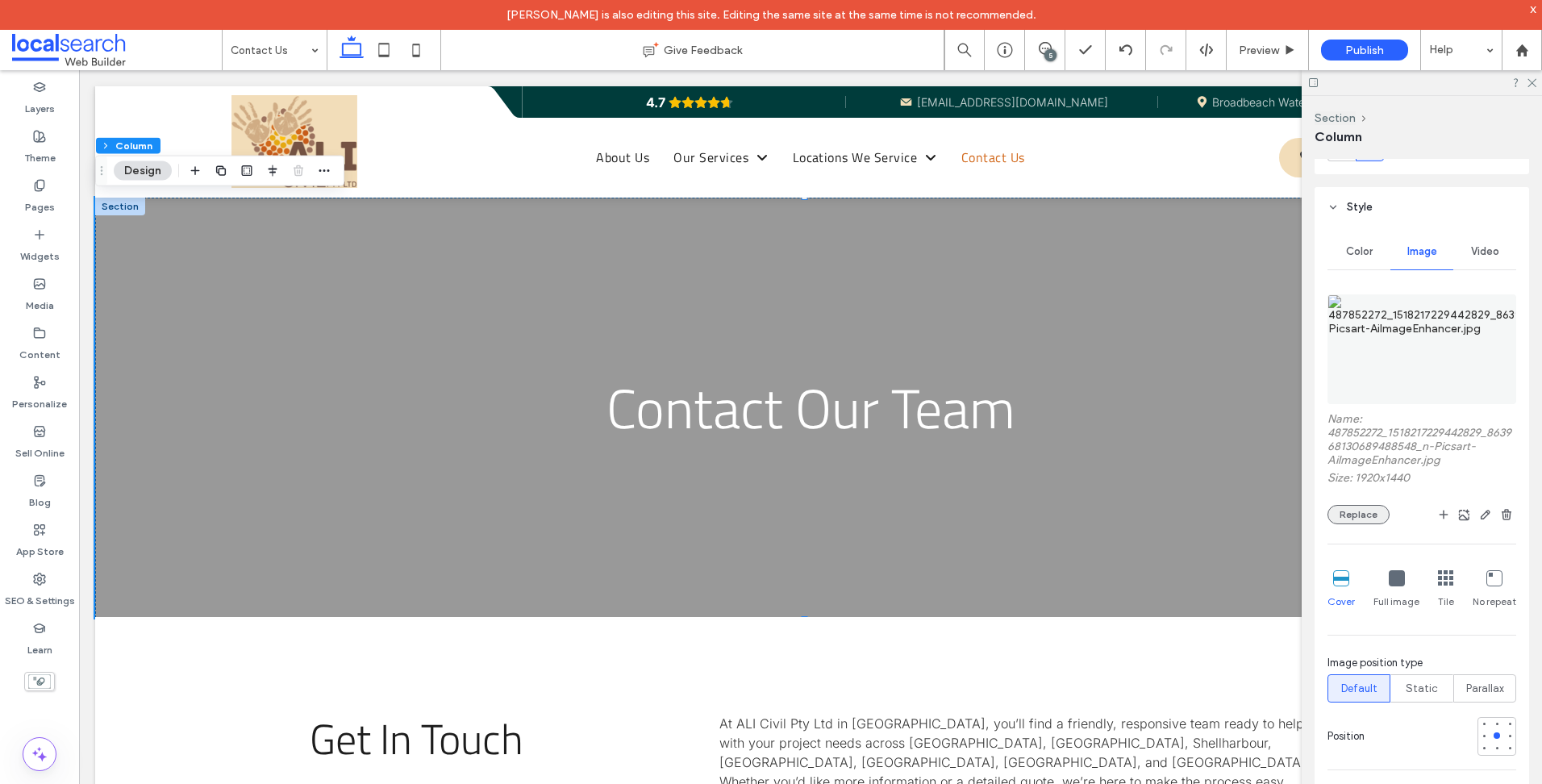
click at [1373, 514] on button "Replace" at bounding box center [1358, 514] width 62 height 19
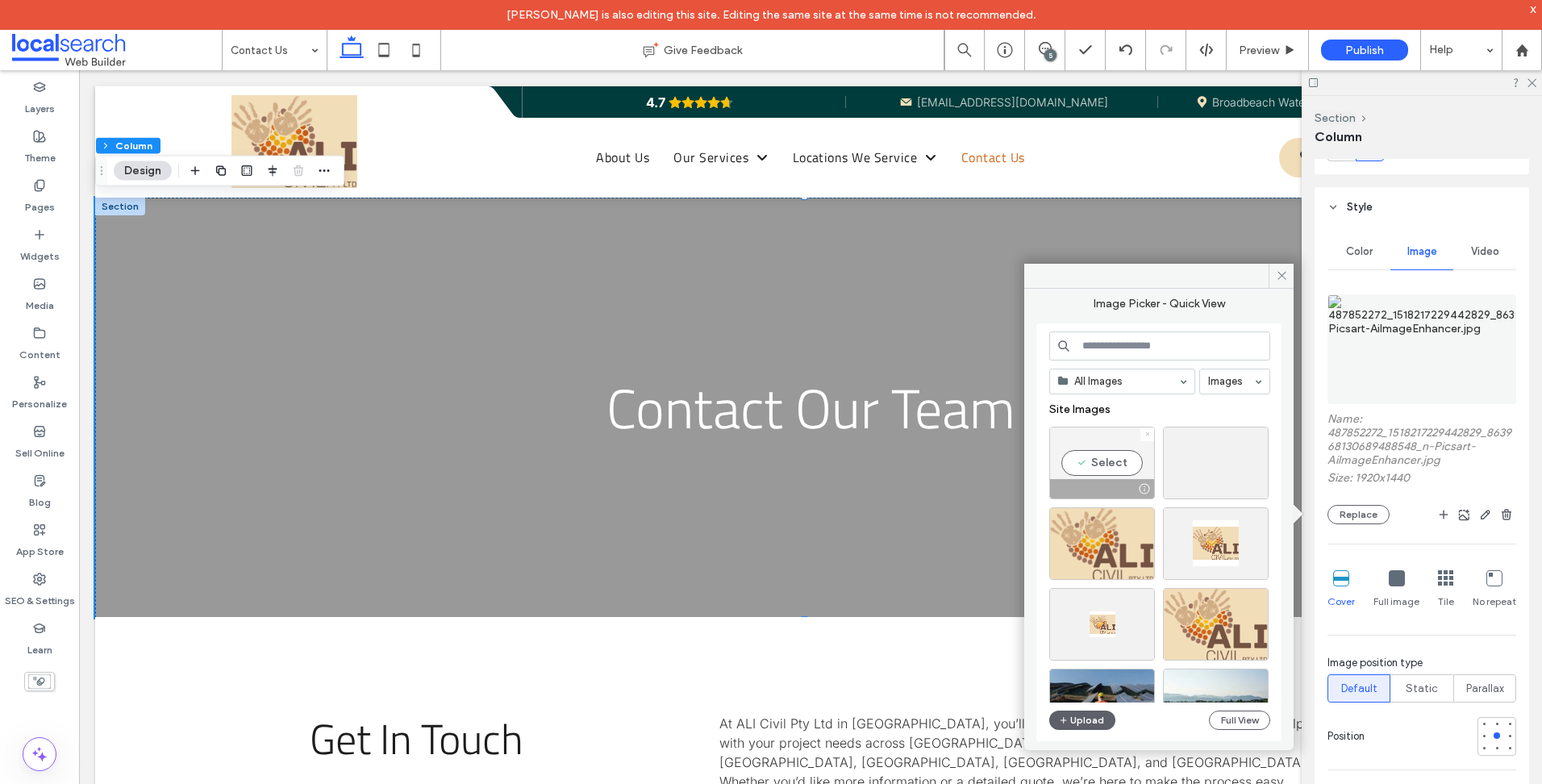
click at [1150, 433] on icon at bounding box center [1147, 434] width 6 height 6
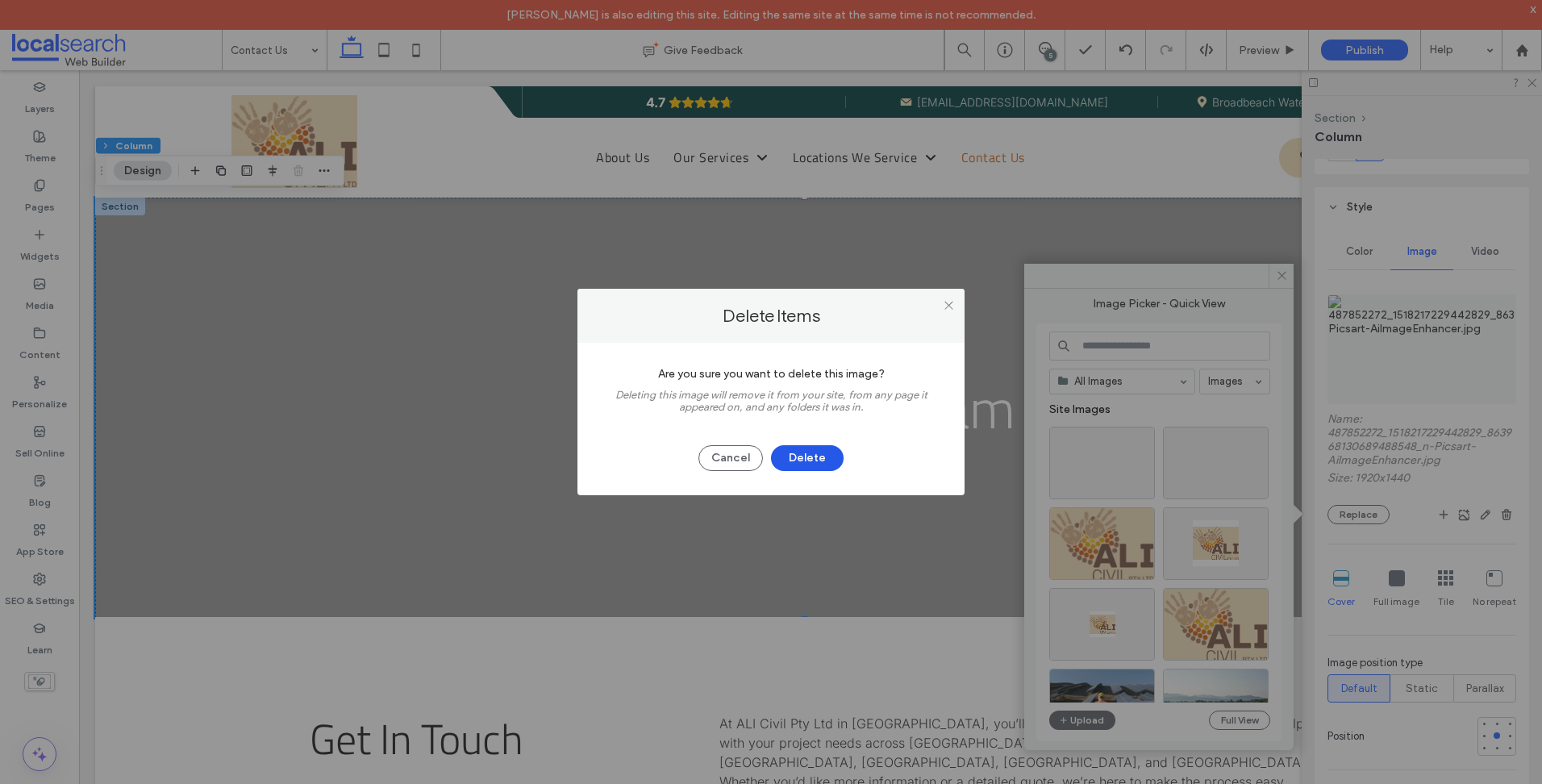
click at [816, 456] on button "Delete" at bounding box center [808, 458] width 72 height 26
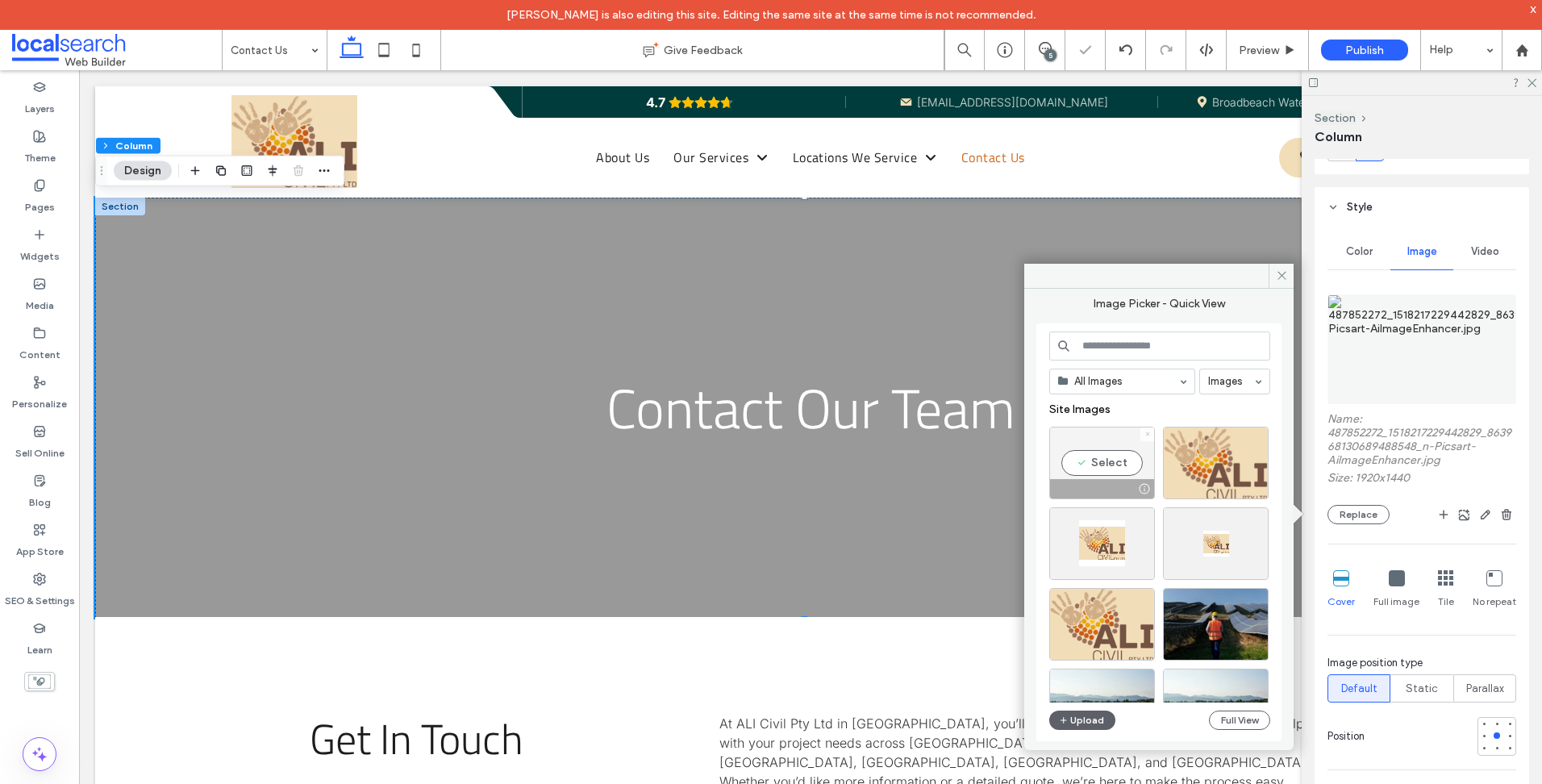
click at [1148, 437] on span at bounding box center [1147, 434] width 6 height 14
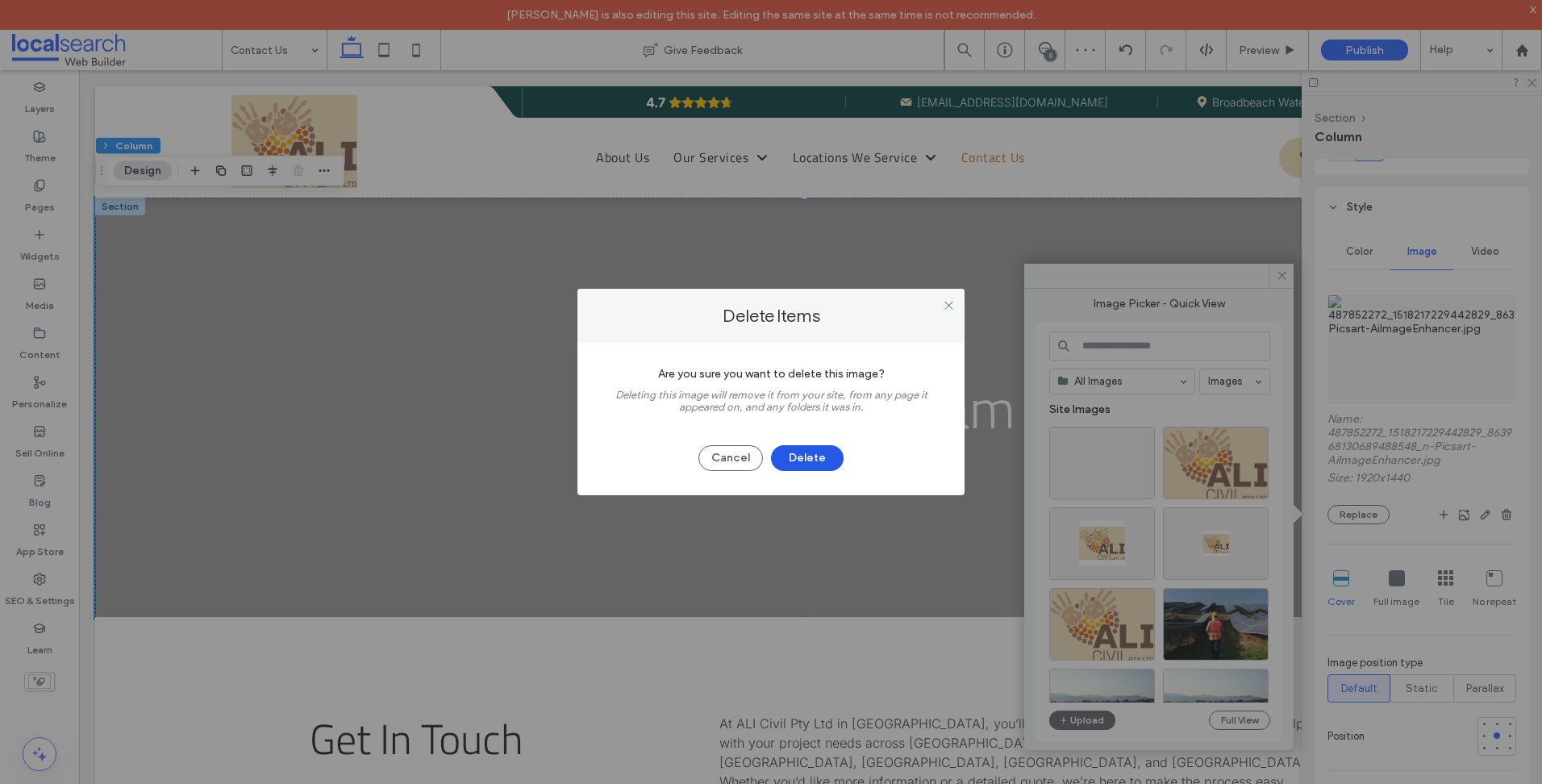
click at [796, 462] on button "Delete" at bounding box center [808, 458] width 72 height 26
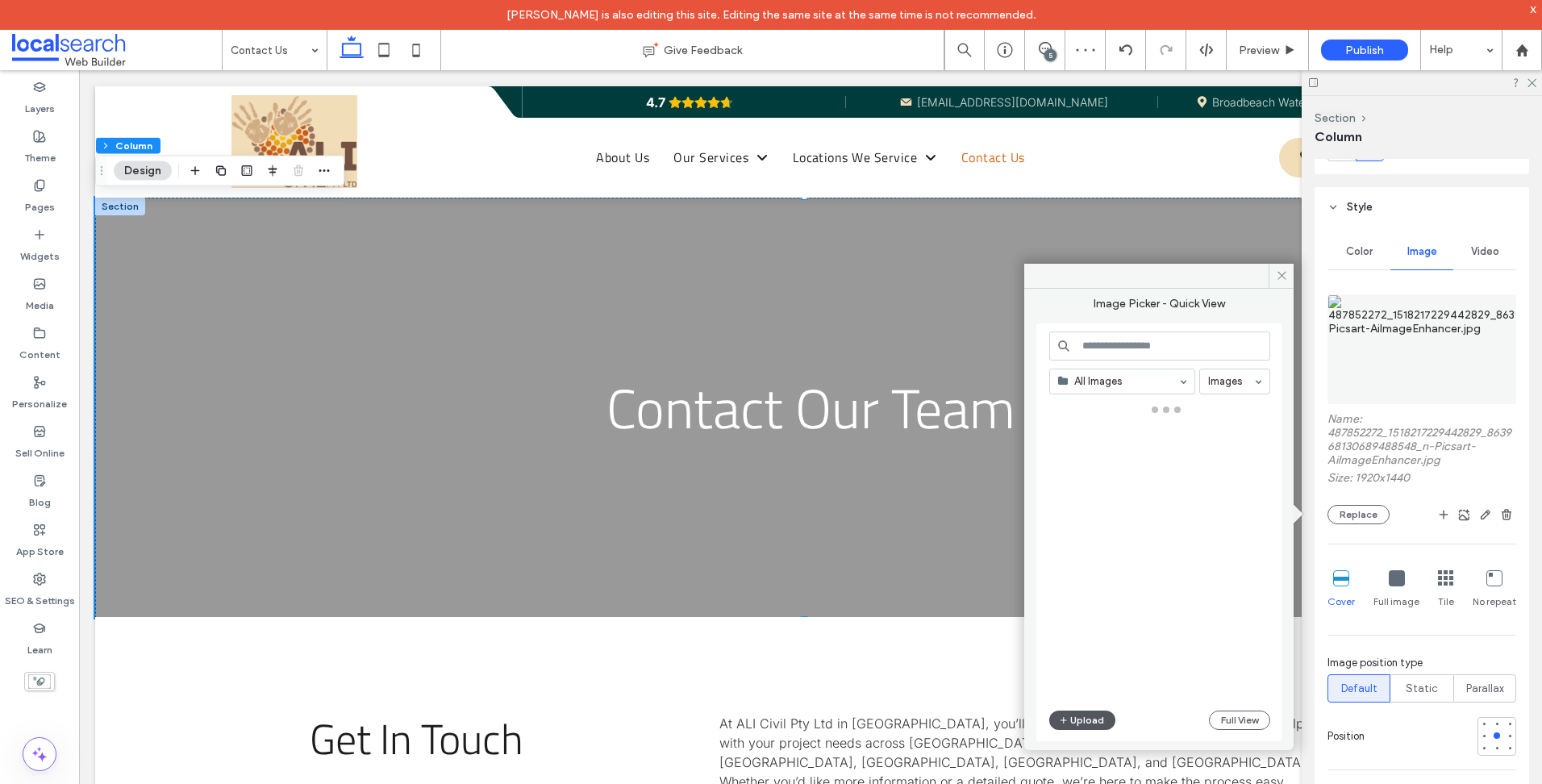
click at [1081, 716] on button "Upload" at bounding box center [1082, 719] width 66 height 19
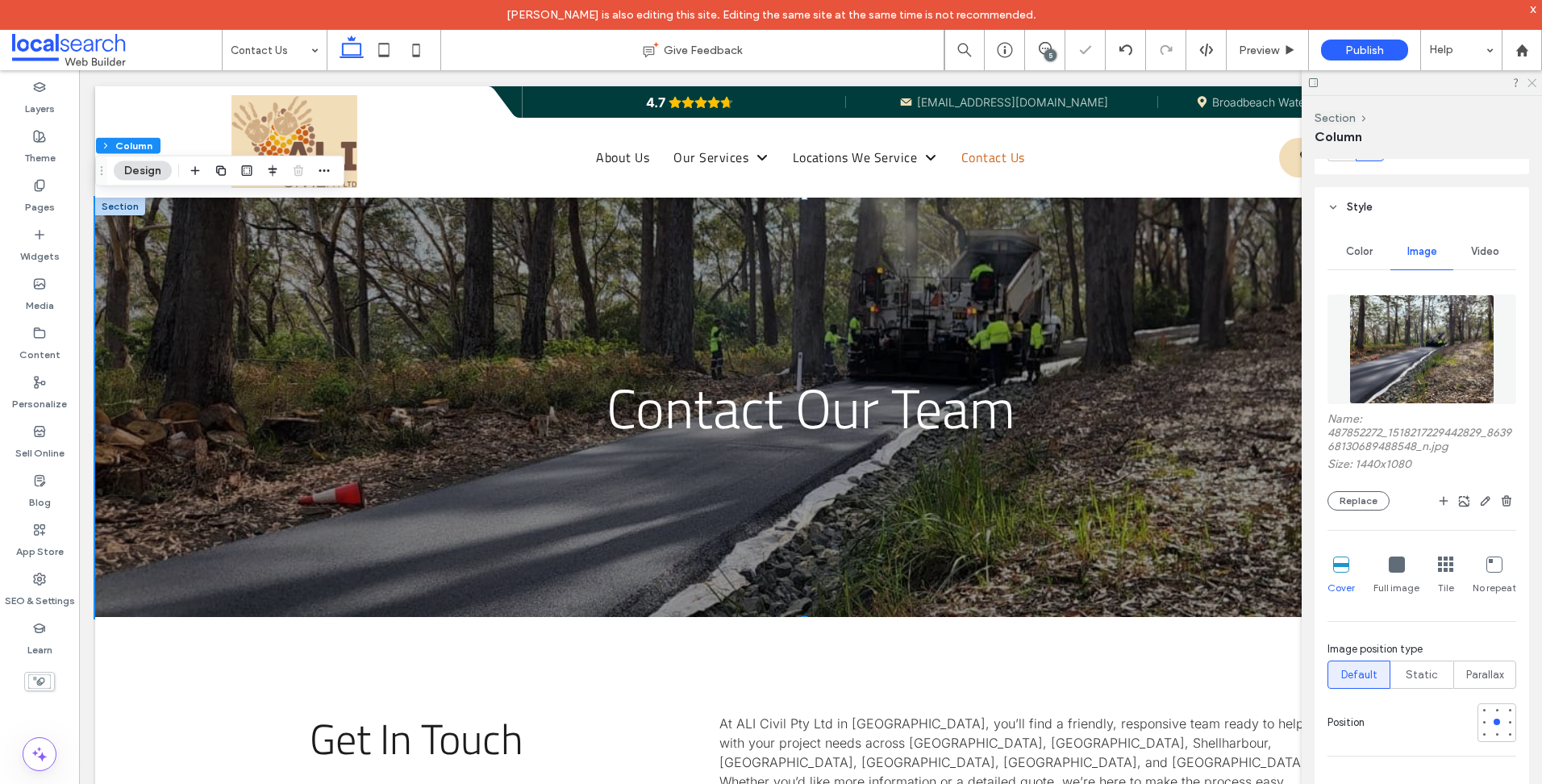
click at [1530, 83] on icon at bounding box center [1531, 82] width 10 height 10
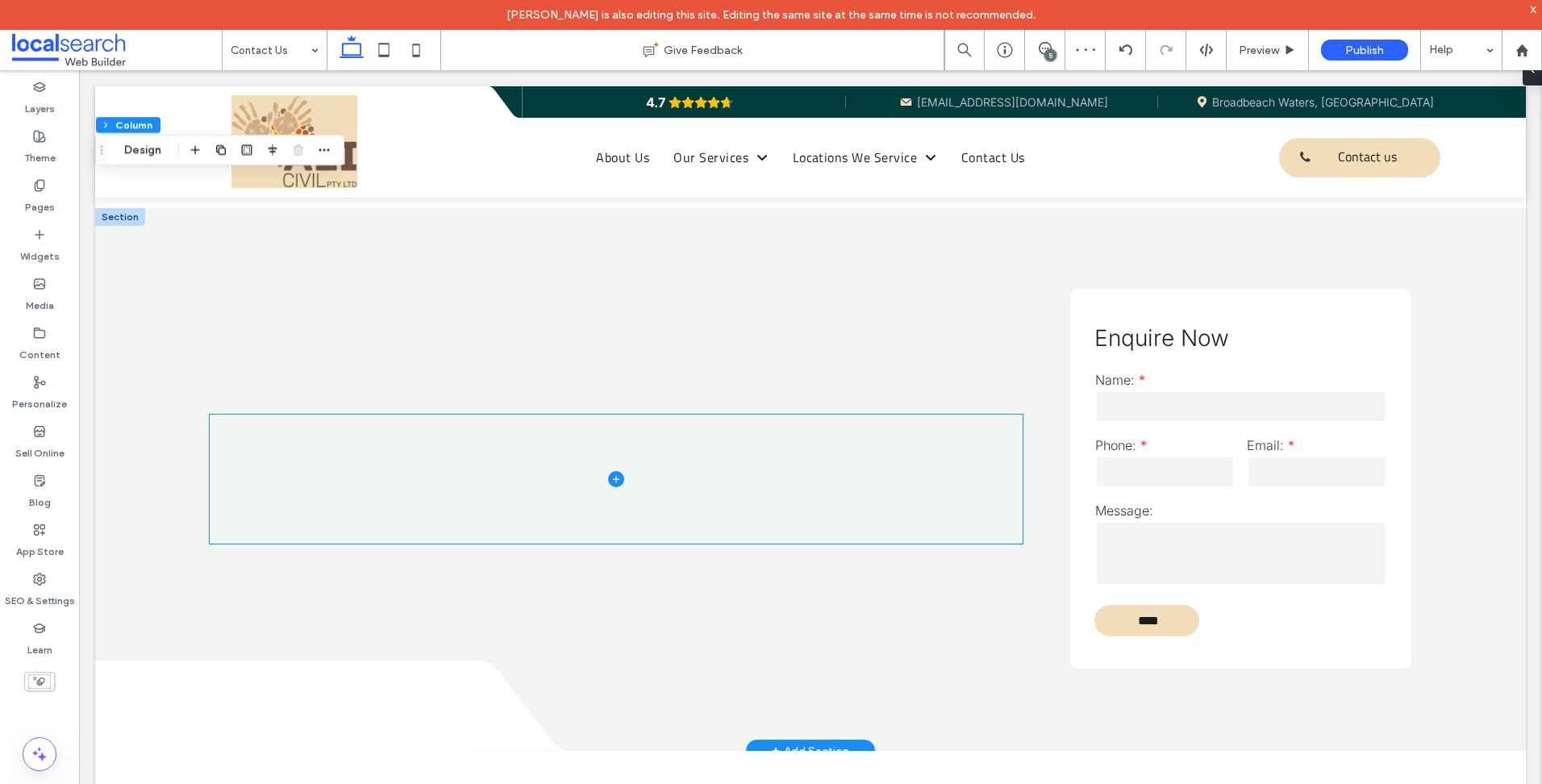
scroll to position [1209, 0]
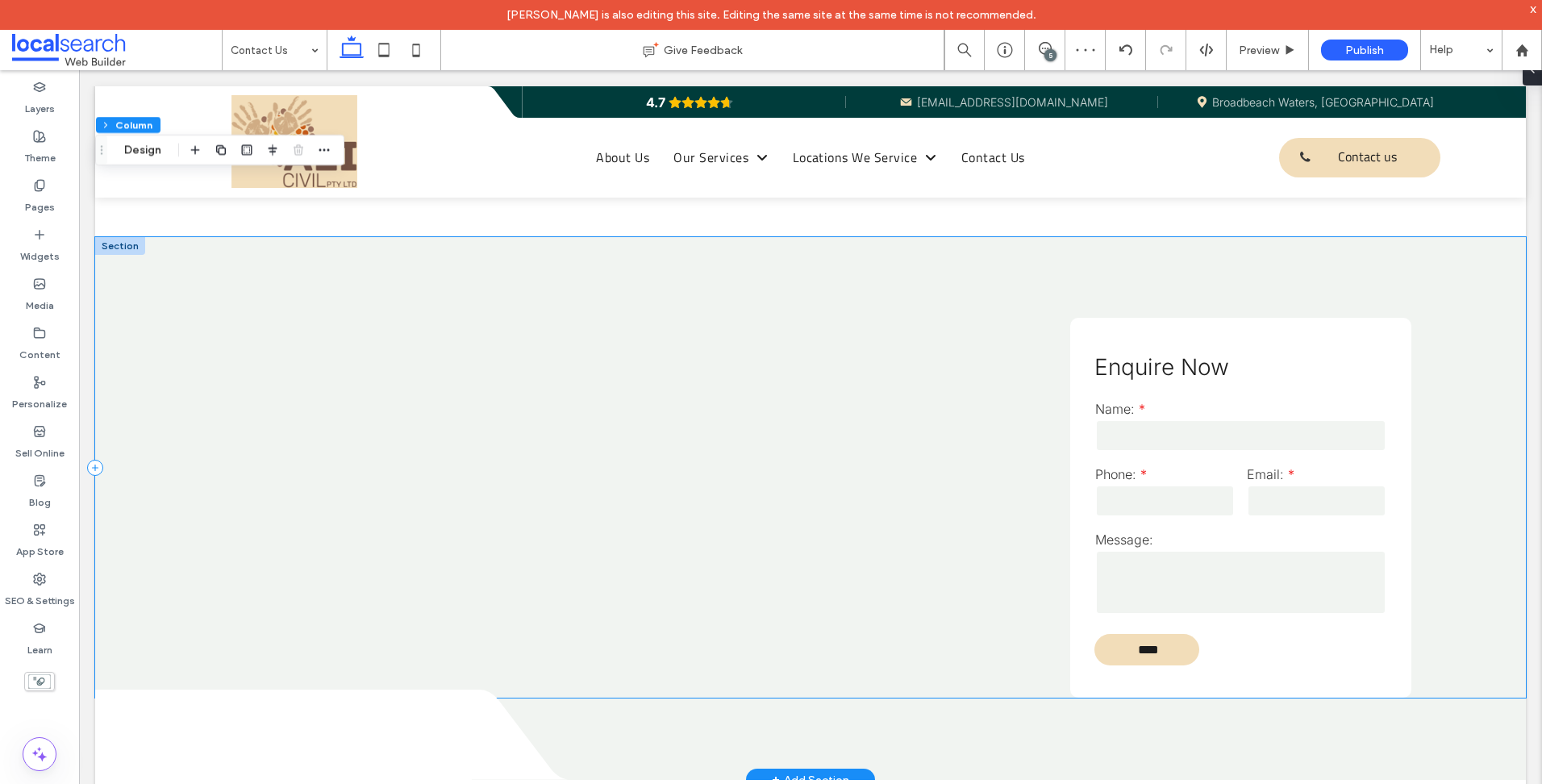
click at [507, 382] on div "Enquire Now Name: Phone: Email: Message: **** Thank you for contacting us. We w…" at bounding box center [810, 467] width 1431 height 461
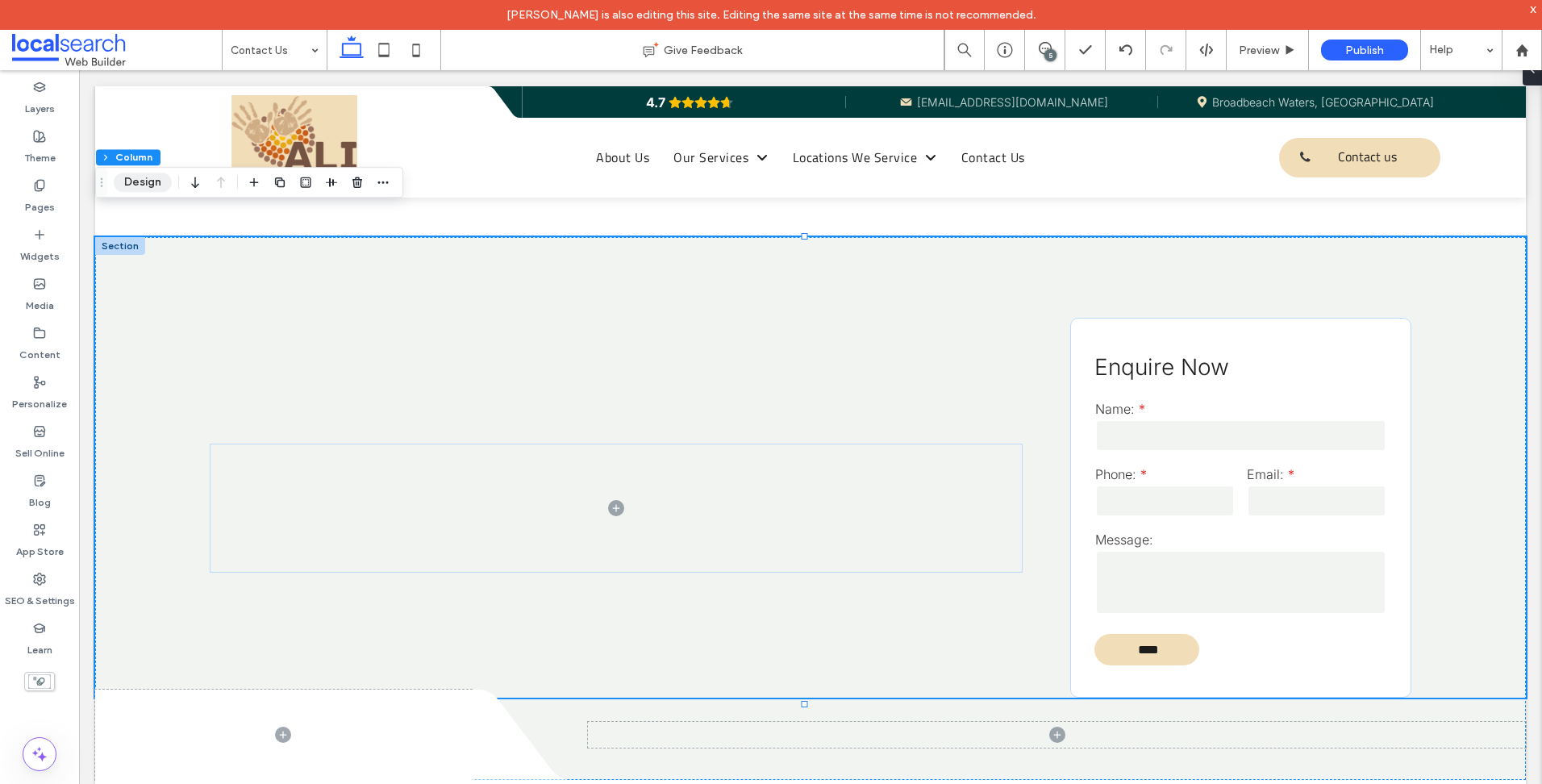
click at [147, 179] on button "Design" at bounding box center [143, 182] width 58 height 19
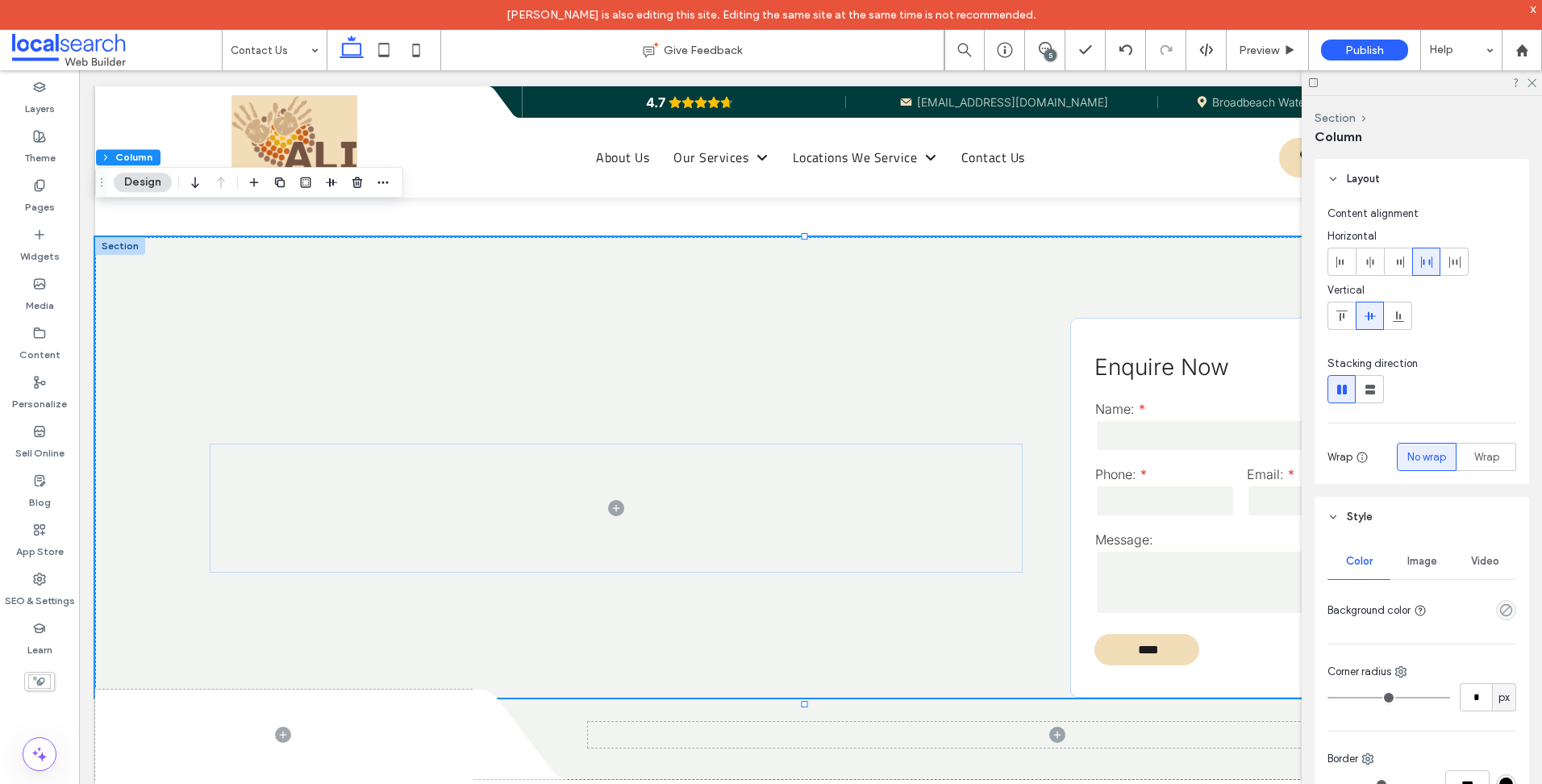
click at [1422, 567] on div "Image" at bounding box center [1422, 561] width 63 height 35
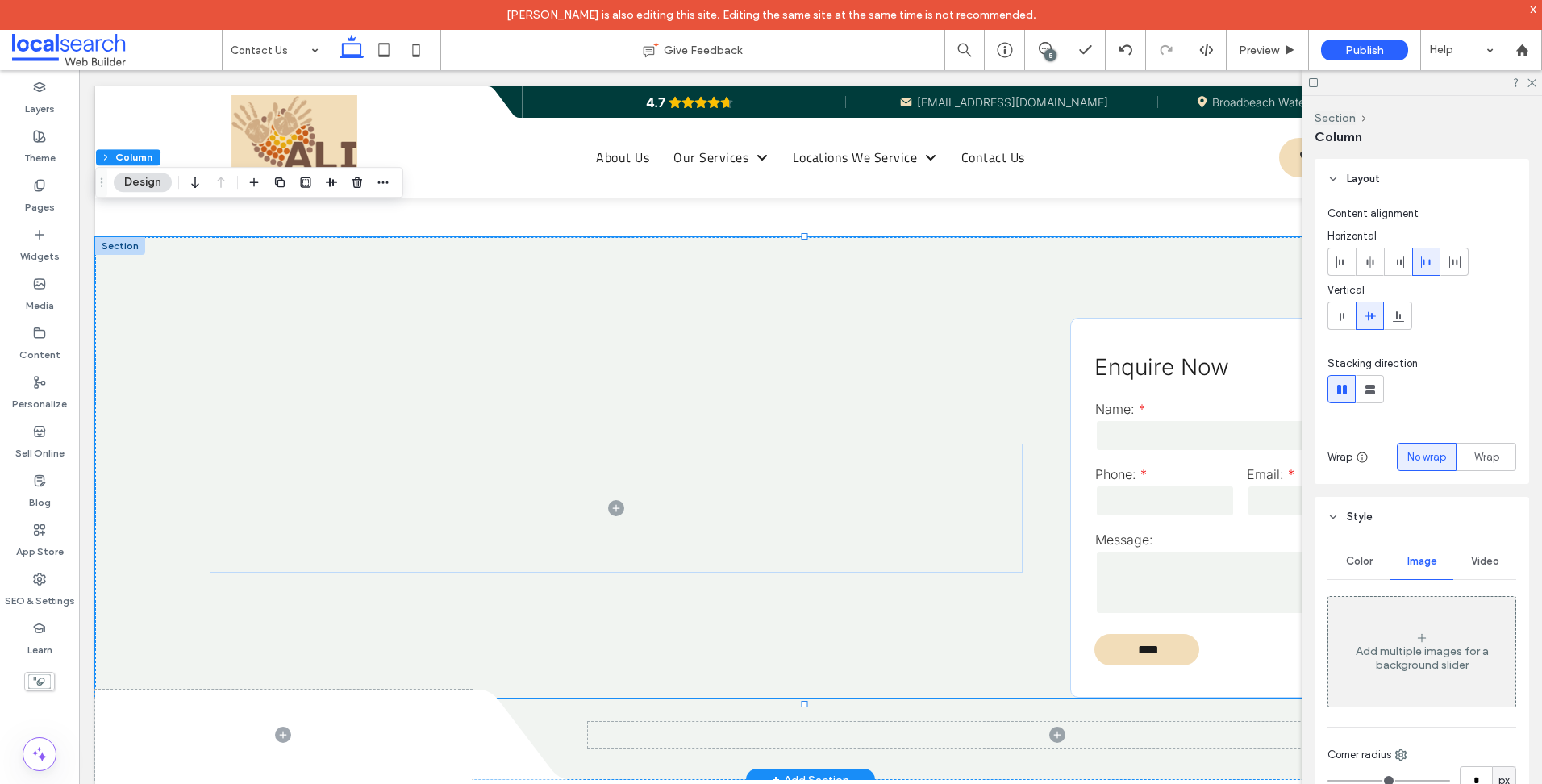
click at [117, 237] on div at bounding box center [121, 246] width 50 height 18
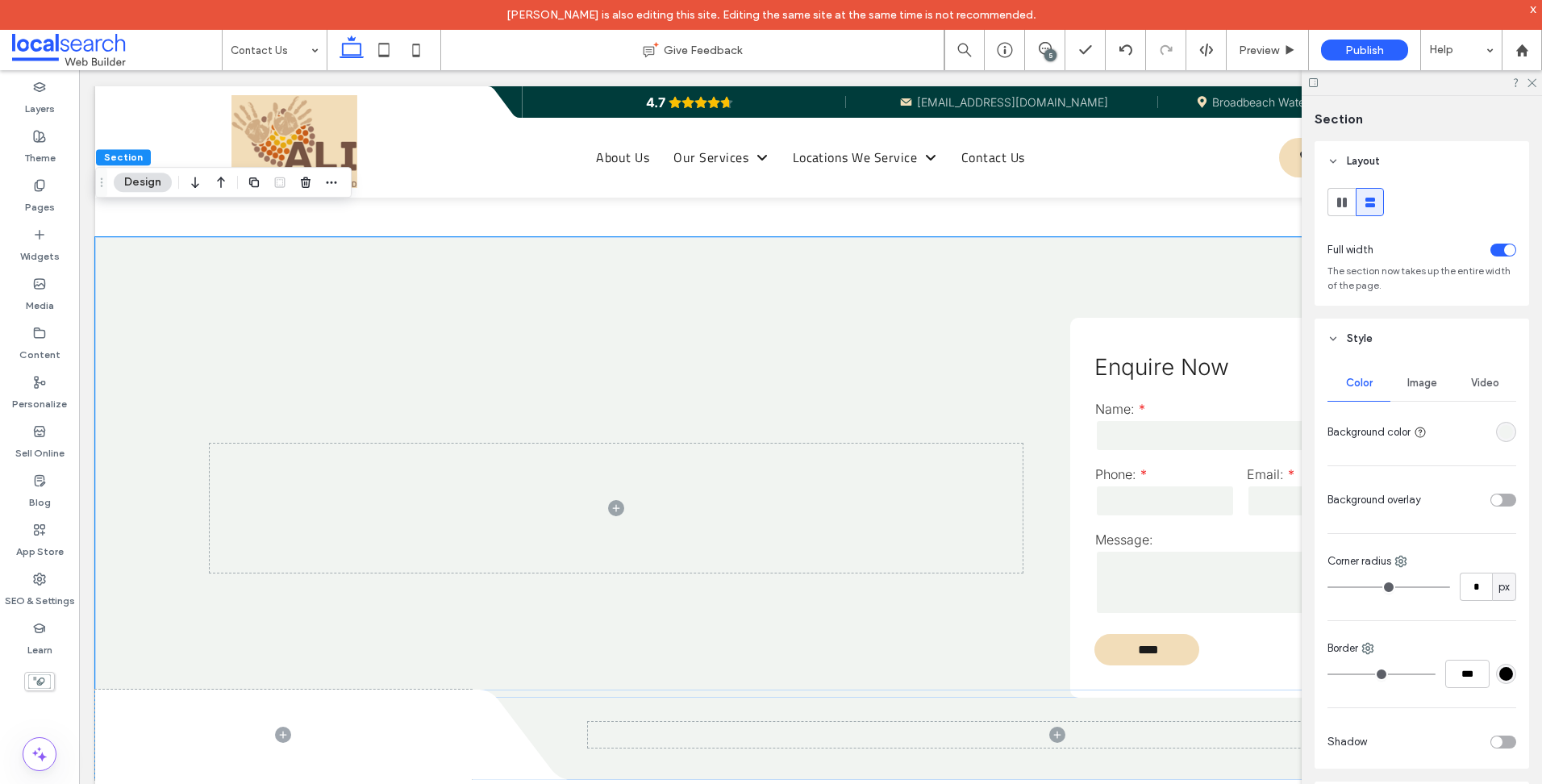
scroll to position [133, 0]
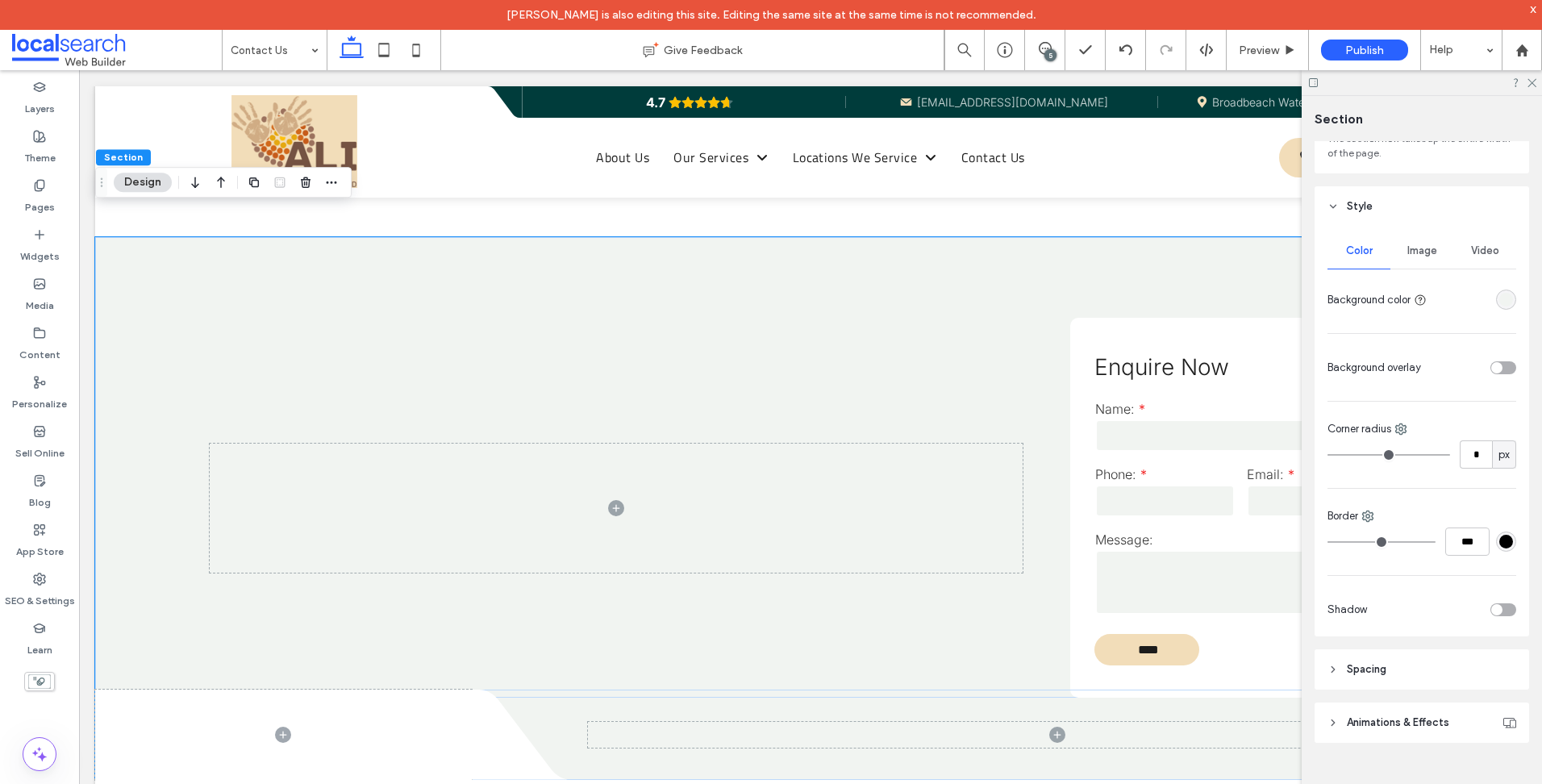
click at [1397, 248] on div "Image" at bounding box center [1422, 250] width 63 height 35
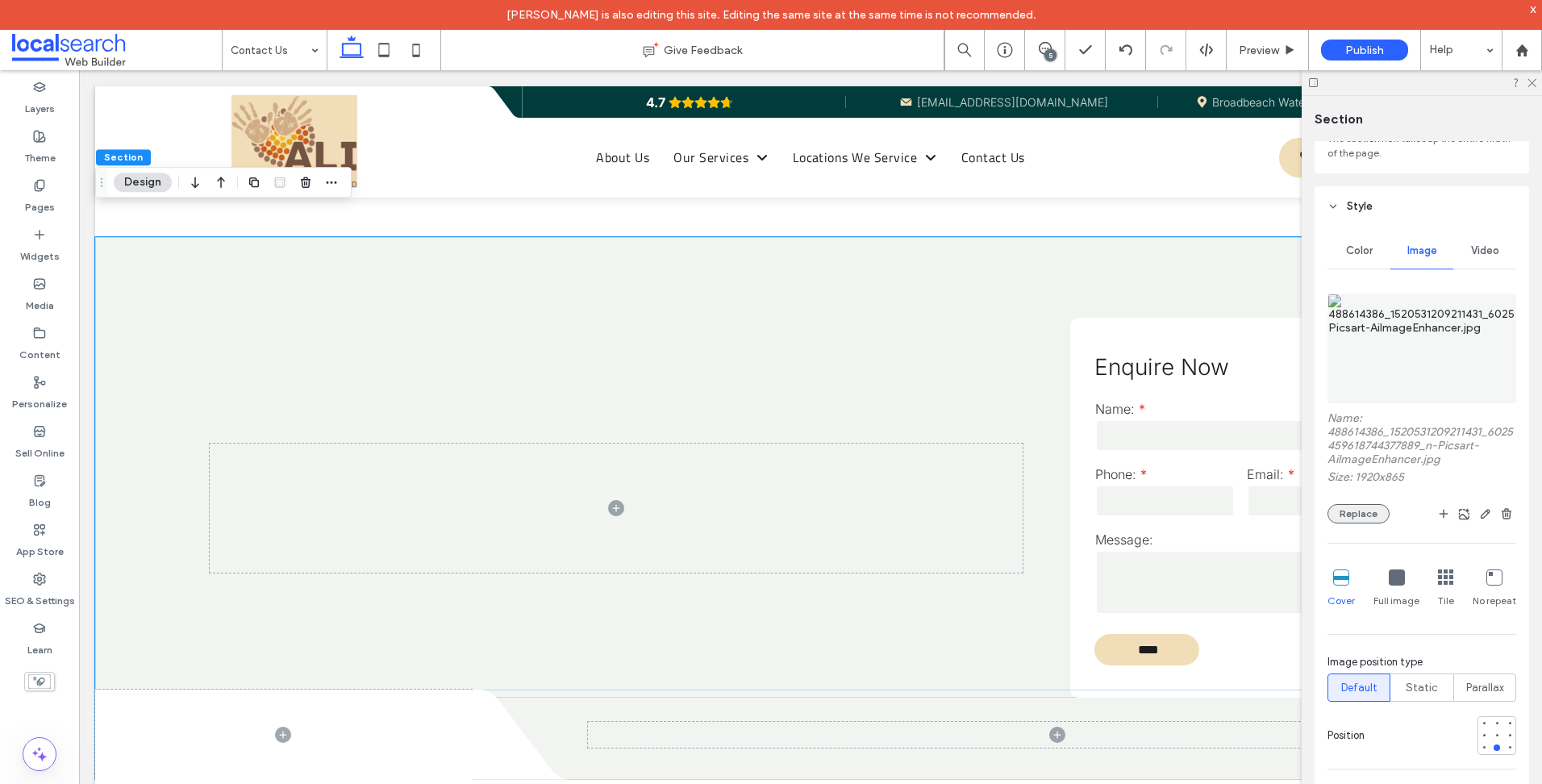
click at [1362, 517] on button "Replace" at bounding box center [1358, 513] width 62 height 19
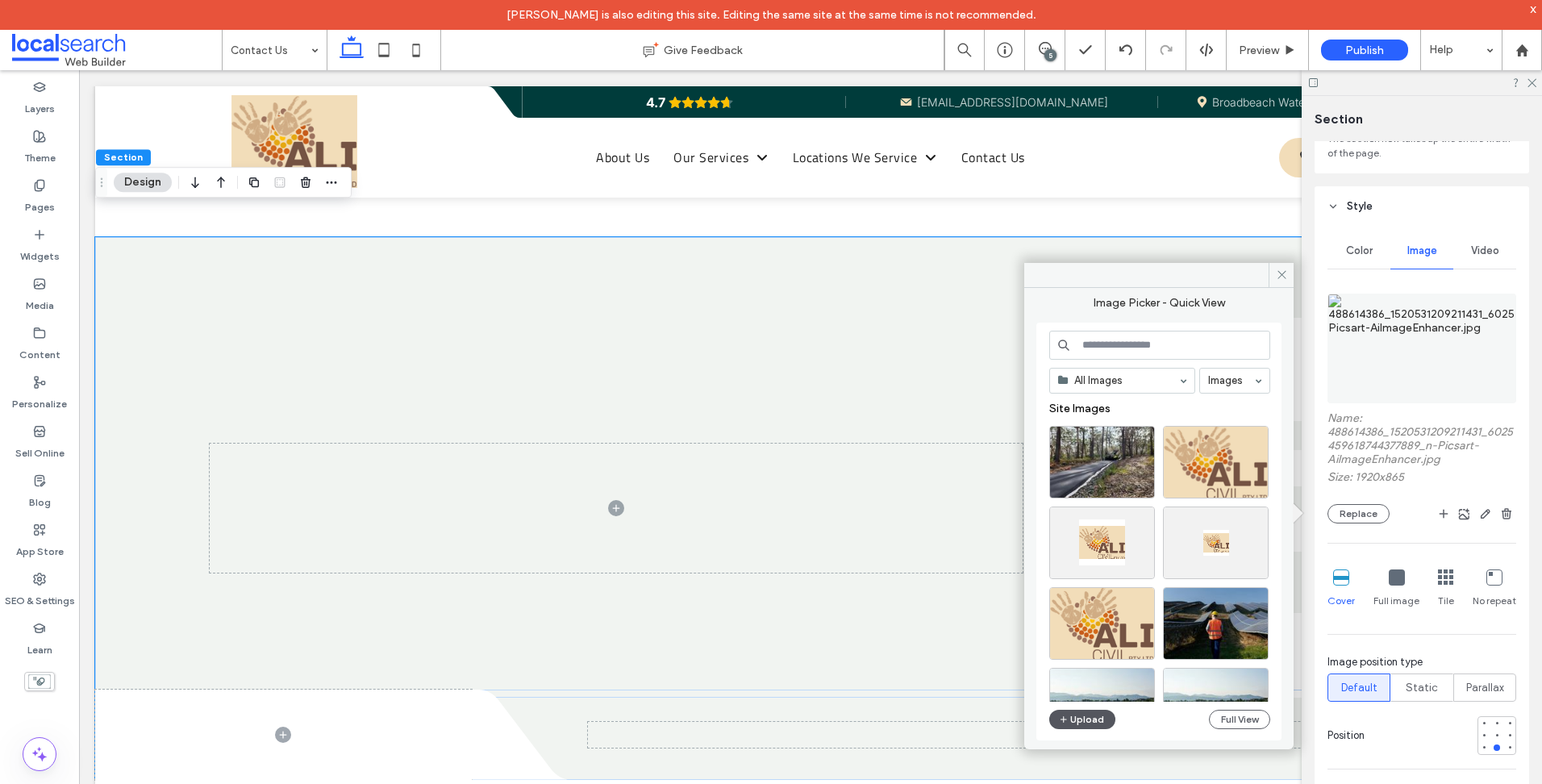
click at [1080, 718] on button "Upload" at bounding box center [1082, 719] width 66 height 19
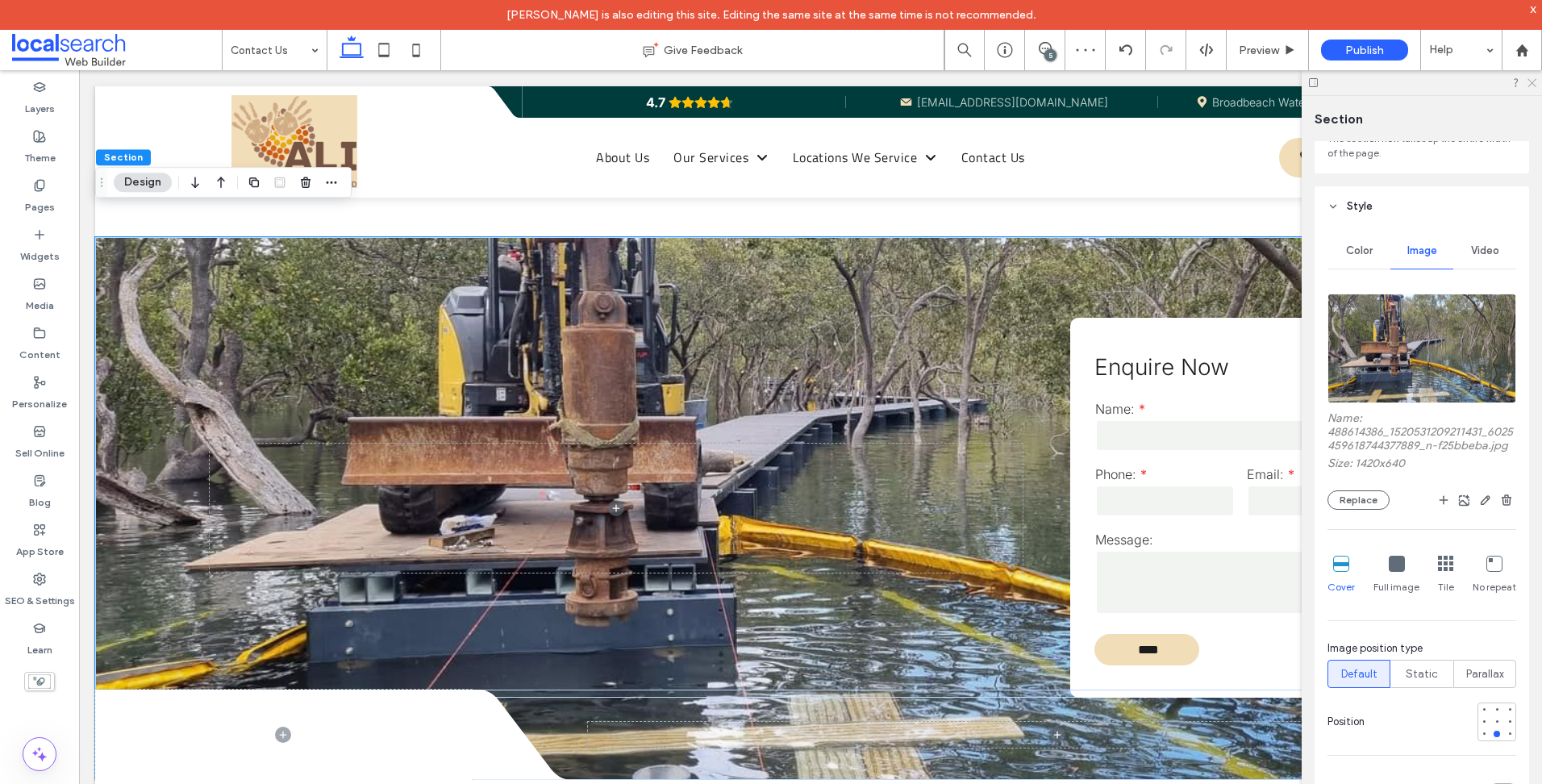
drag, startPoint x: 1531, startPoint y: 83, endPoint x: 1128, endPoint y: 250, distance: 436.2
click at [1531, 83] on use at bounding box center [1533, 83] width 9 height 9
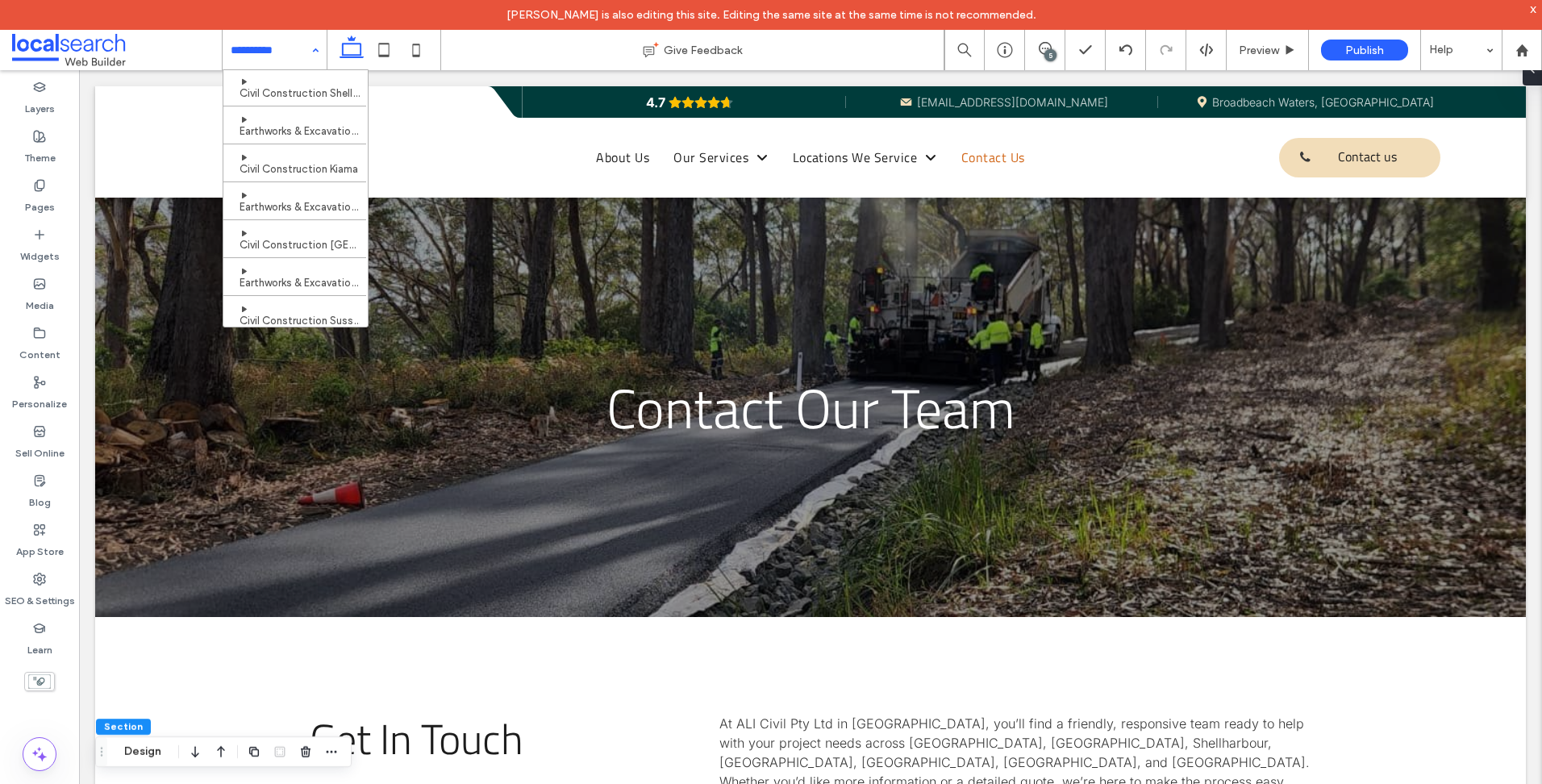
scroll to position [542, 0]
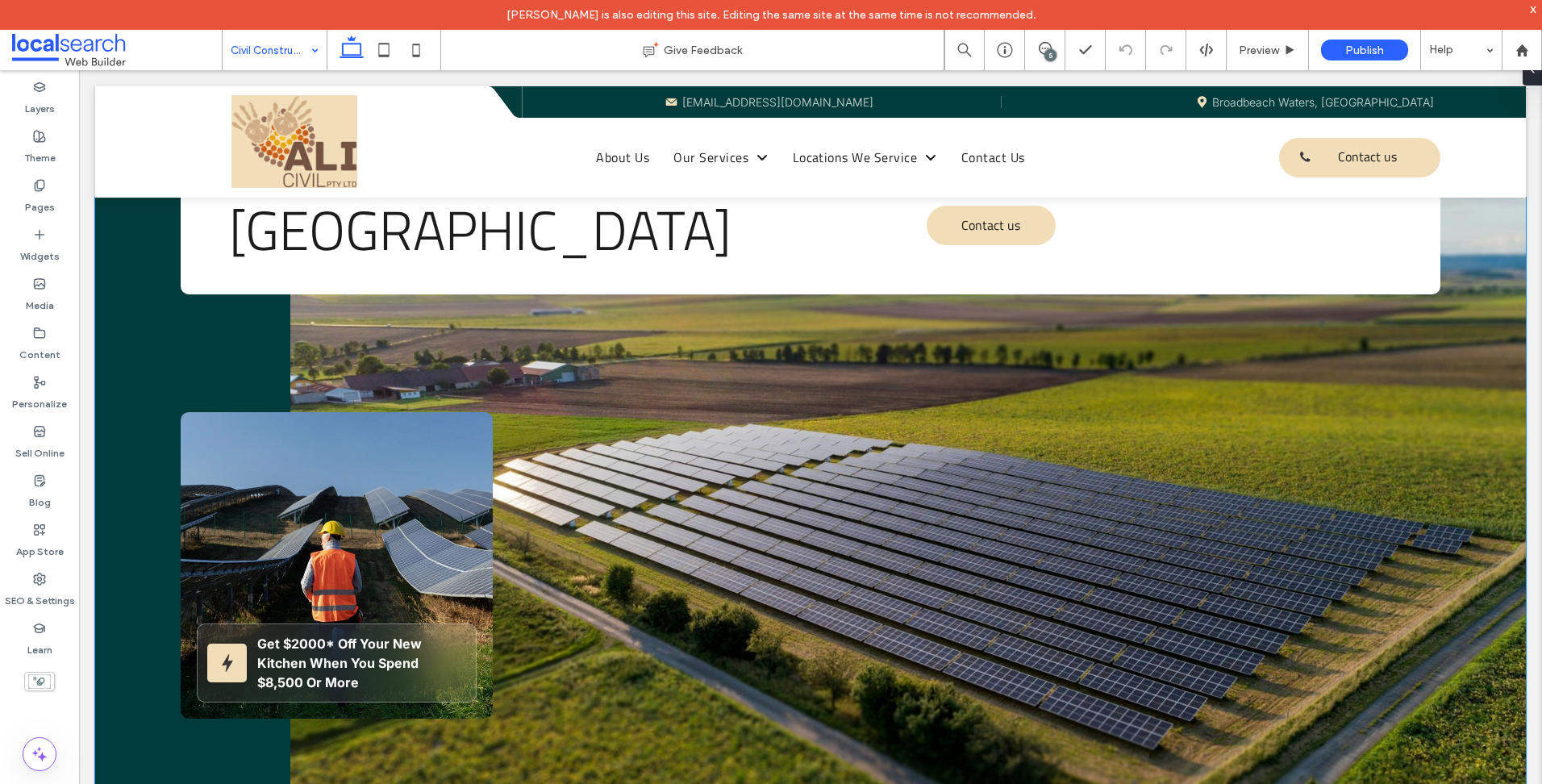
scroll to position [161, 0]
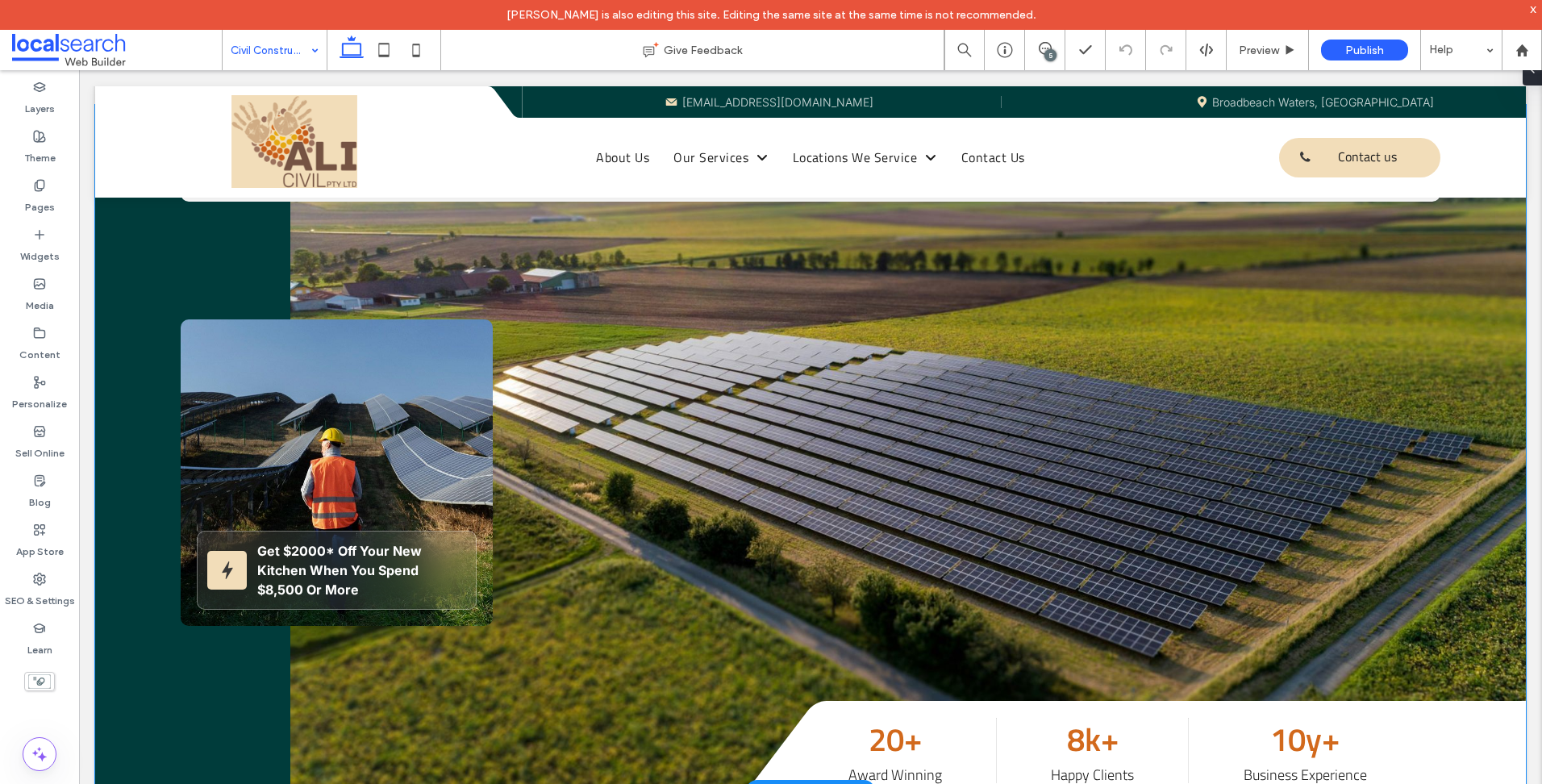
click at [1253, 374] on link at bounding box center [908, 447] width 1236 height 685
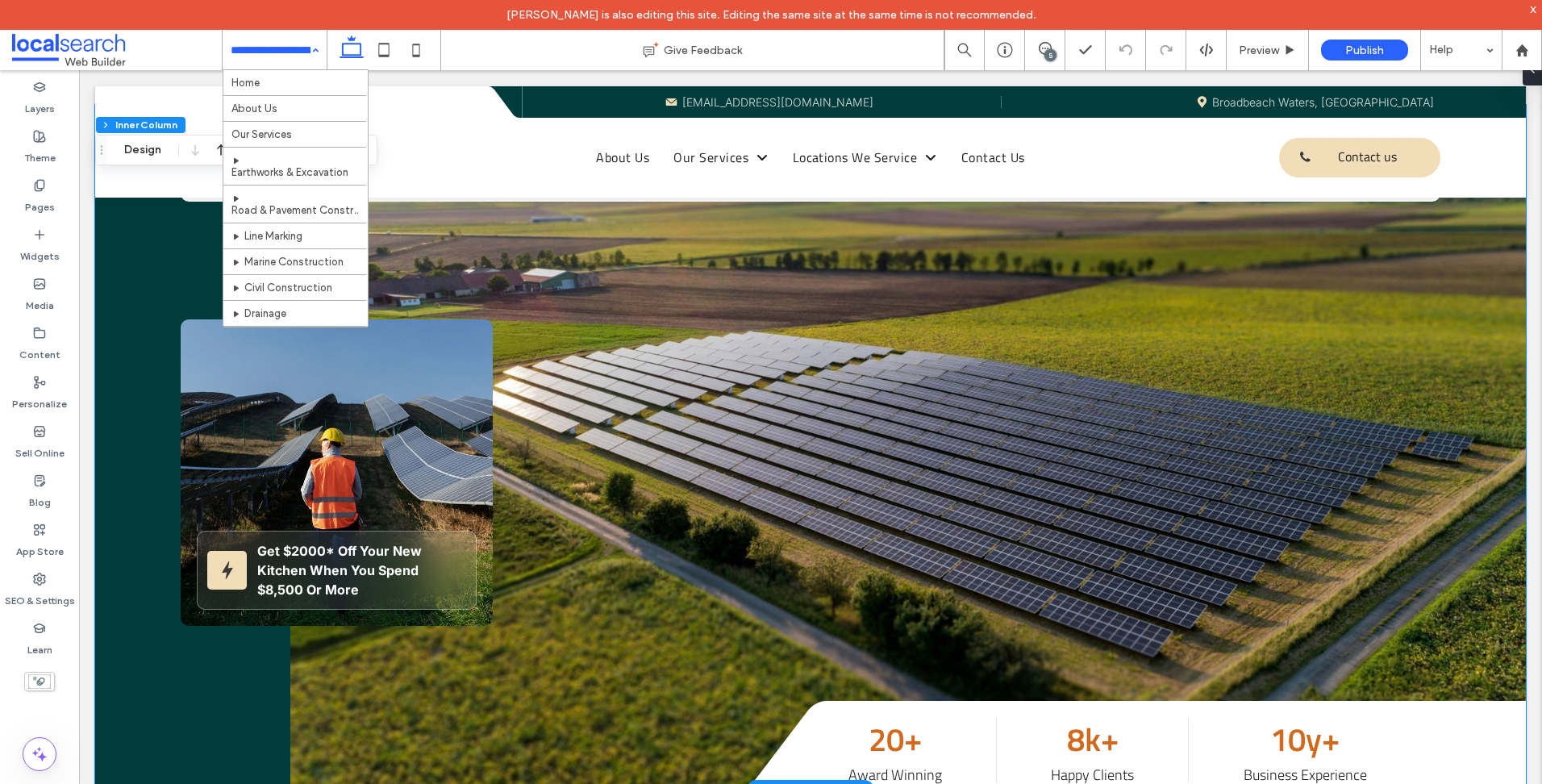
click at [1253, 374] on link at bounding box center [908, 447] width 1236 height 685
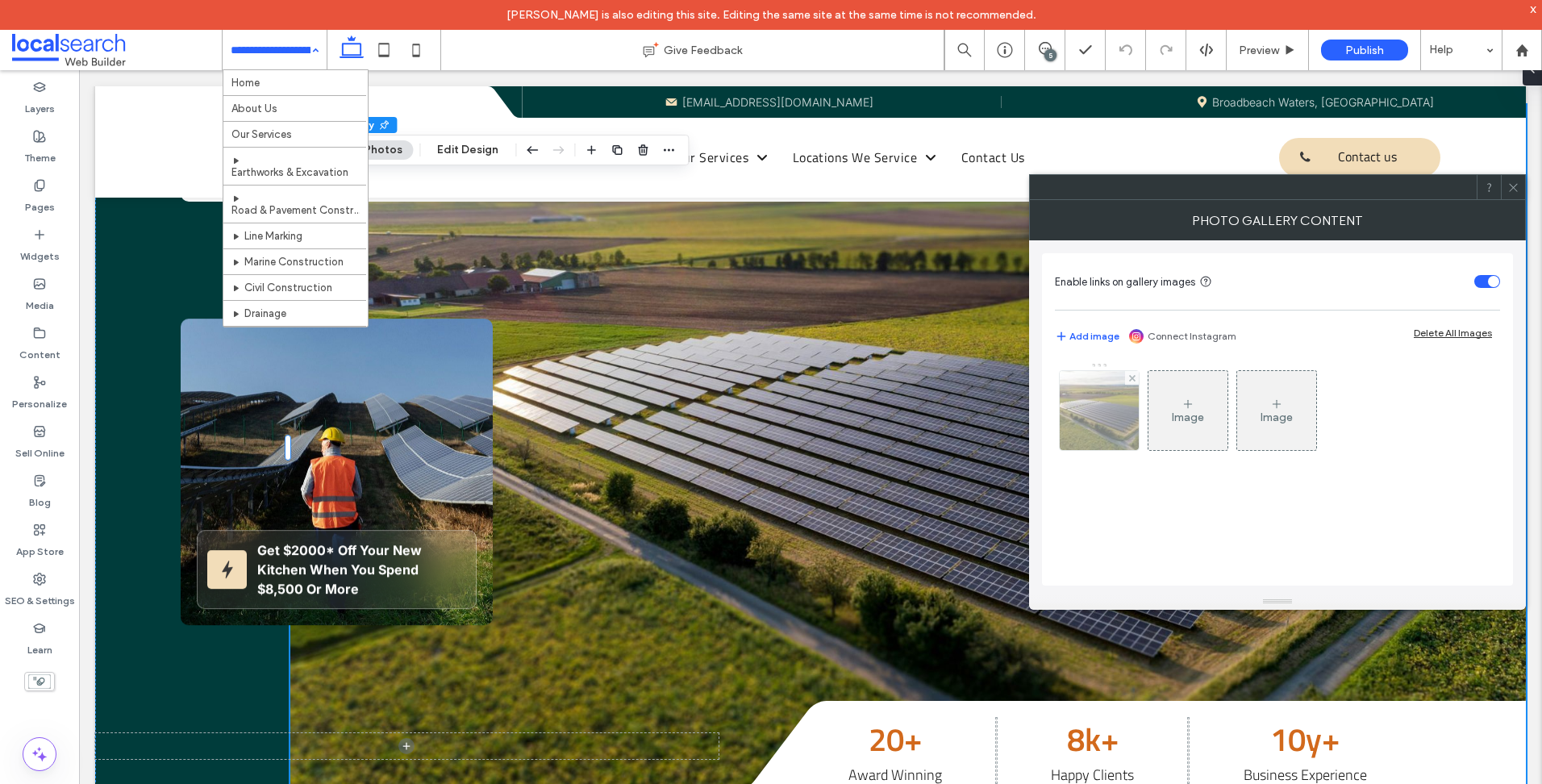
click at [1091, 406] on img at bounding box center [1099, 410] width 120 height 79
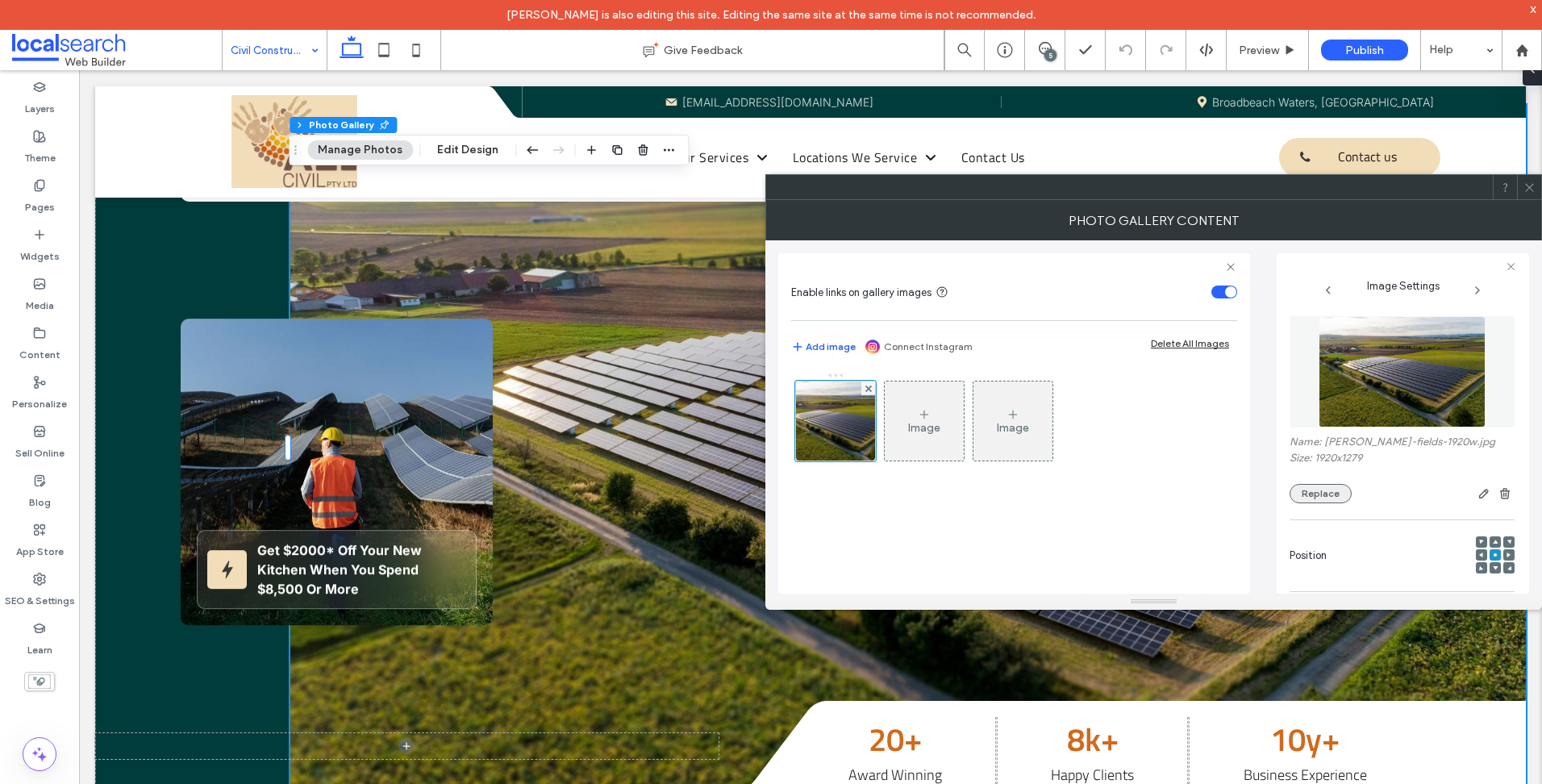
click at [1326, 495] on button "Replace" at bounding box center [1320, 493] width 62 height 19
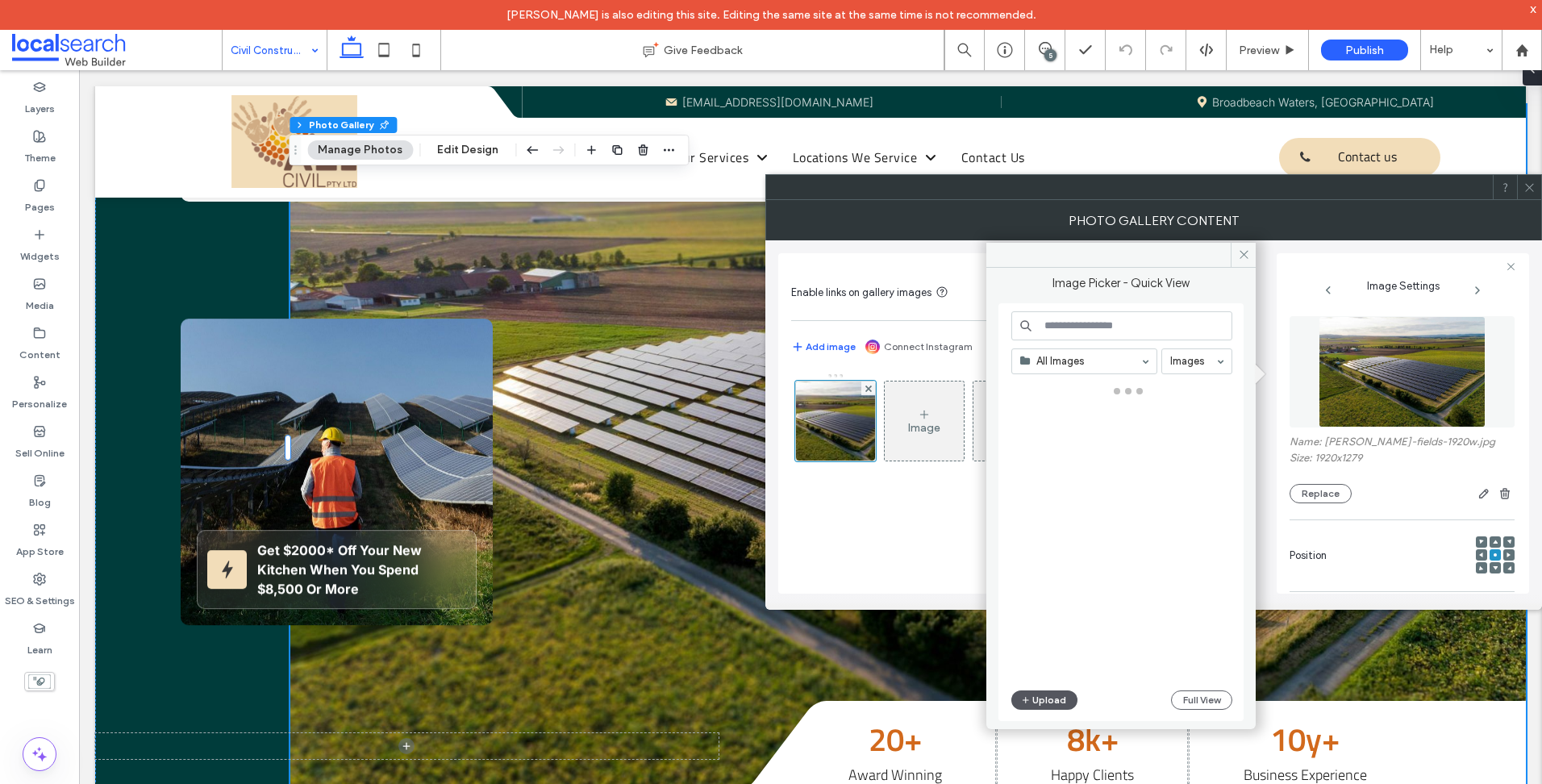
click at [1058, 699] on button "Upload" at bounding box center [1044, 700] width 66 height 19
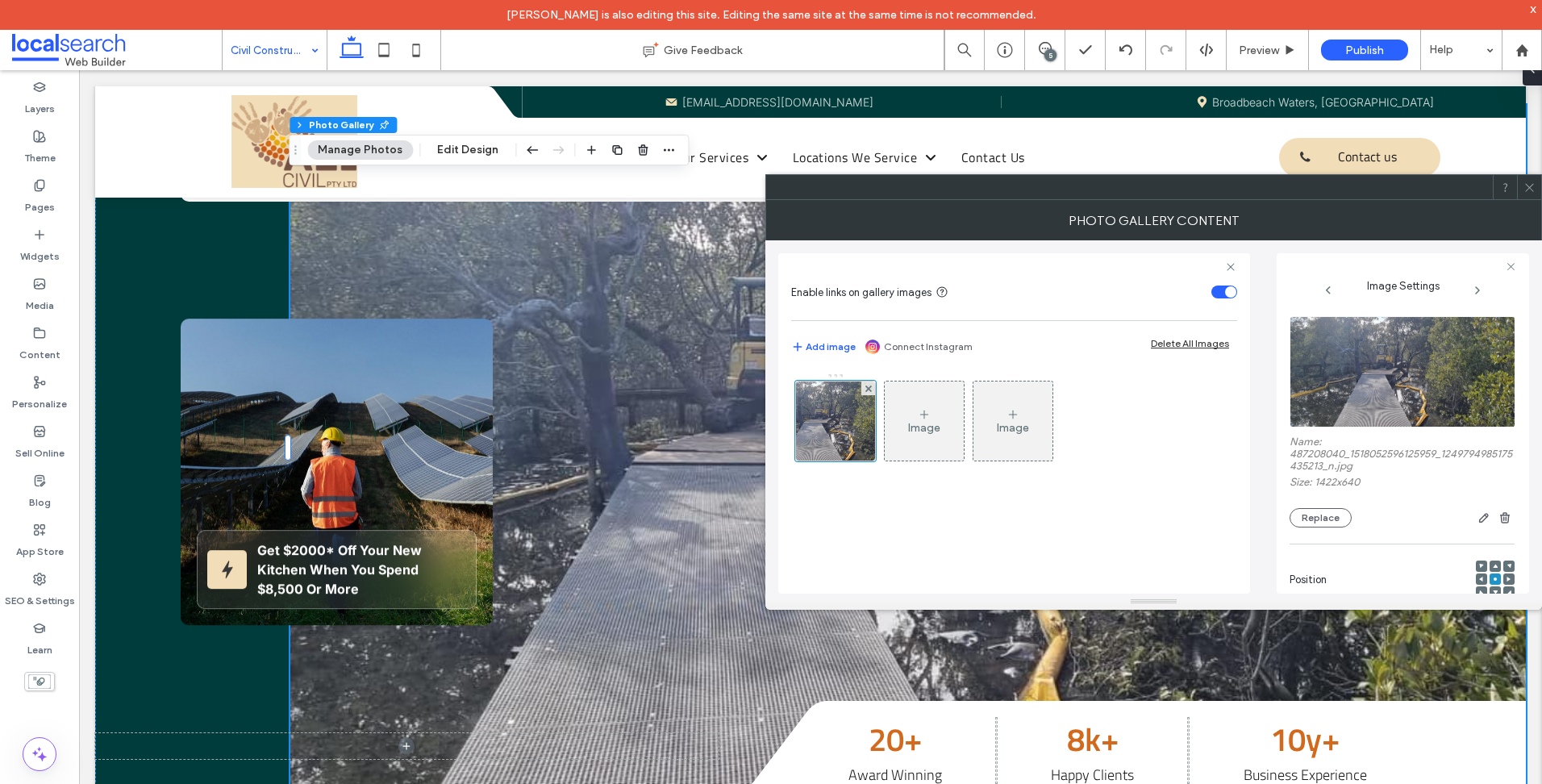
click at [1374, 783] on div at bounding box center [771, 784] width 1542 height 0
click at [1529, 191] on icon at bounding box center [1529, 187] width 12 height 12
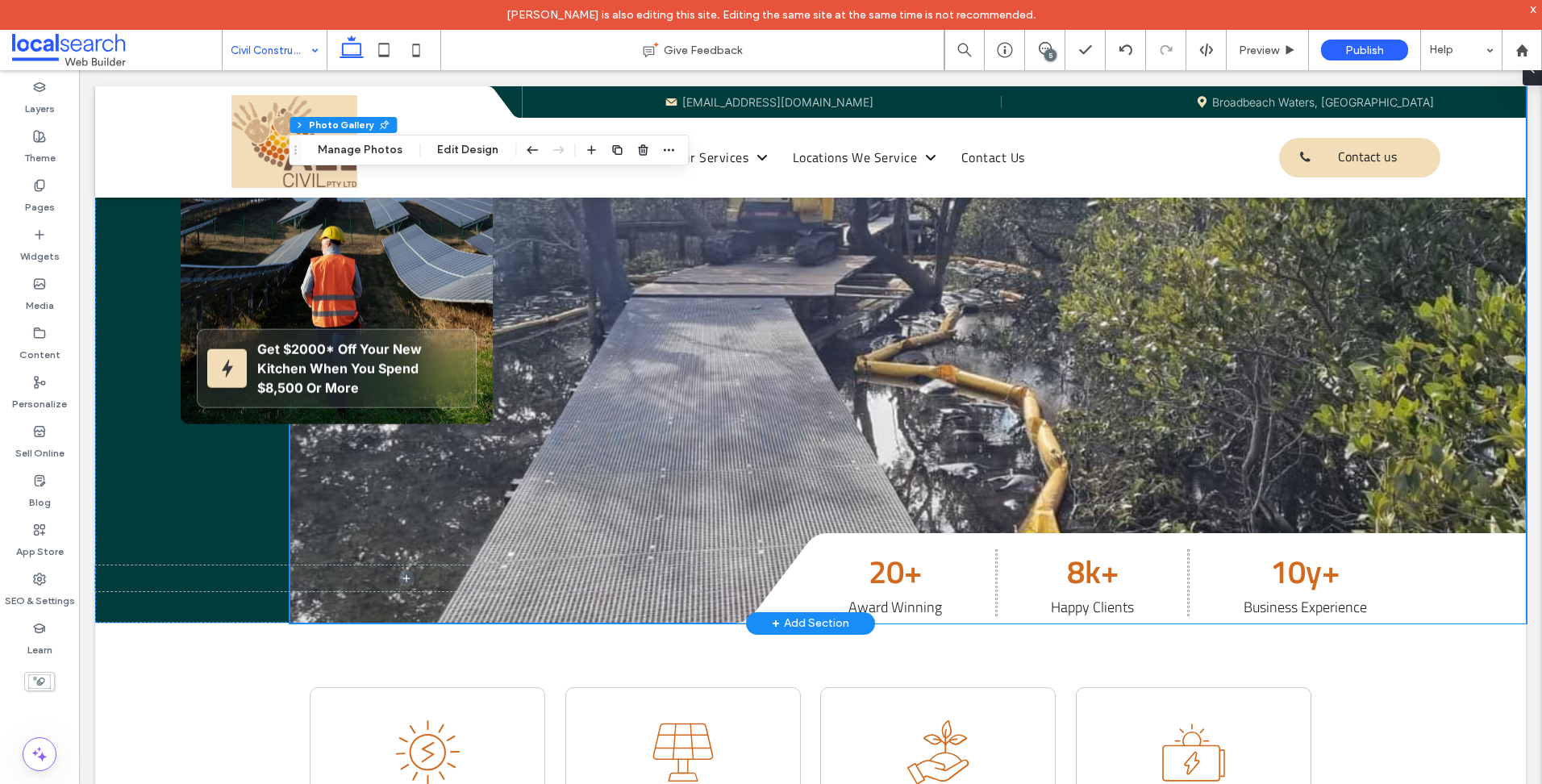
scroll to position [242, 0]
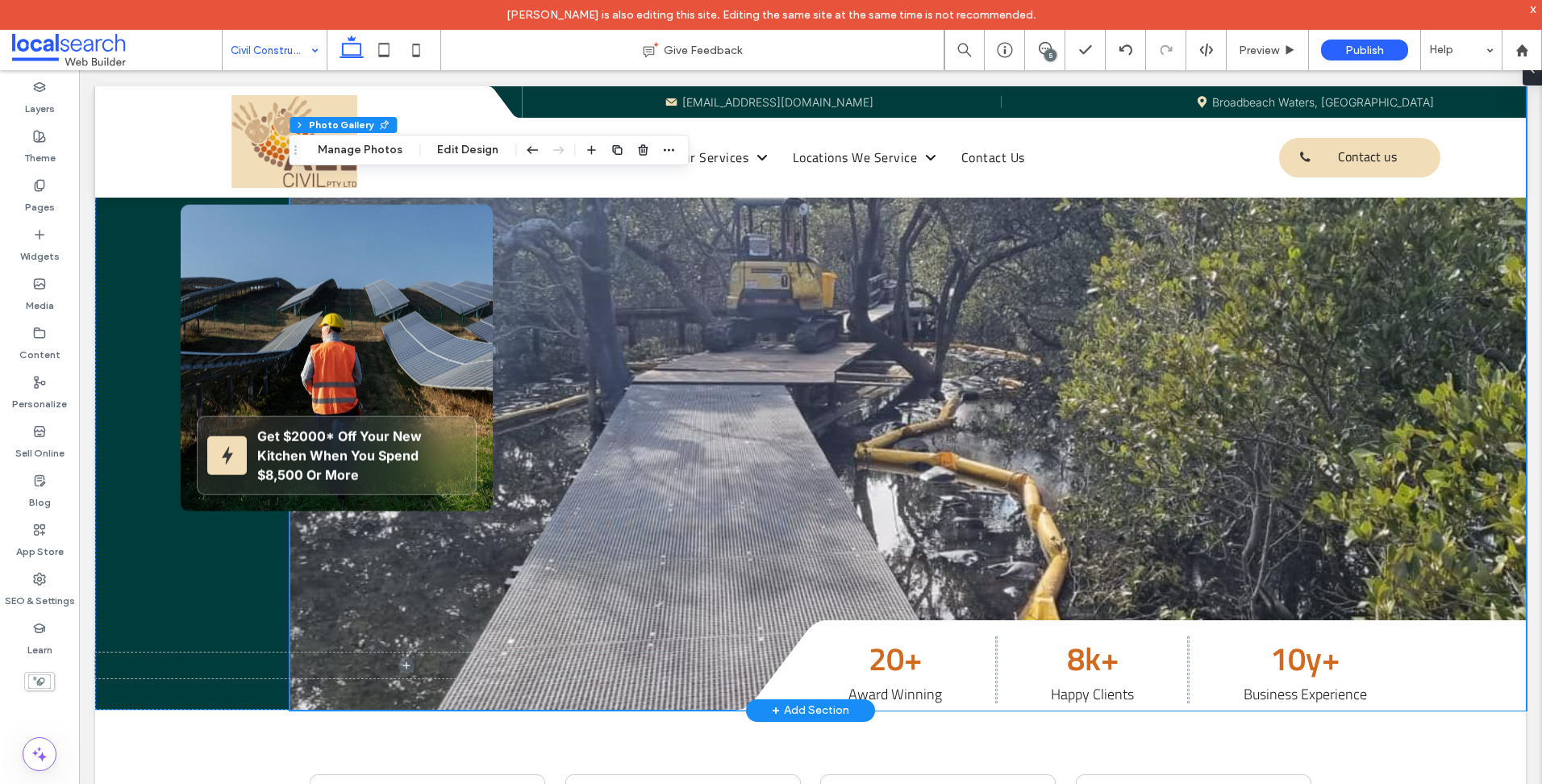
click at [976, 473] on link at bounding box center [908, 366] width 1236 height 685
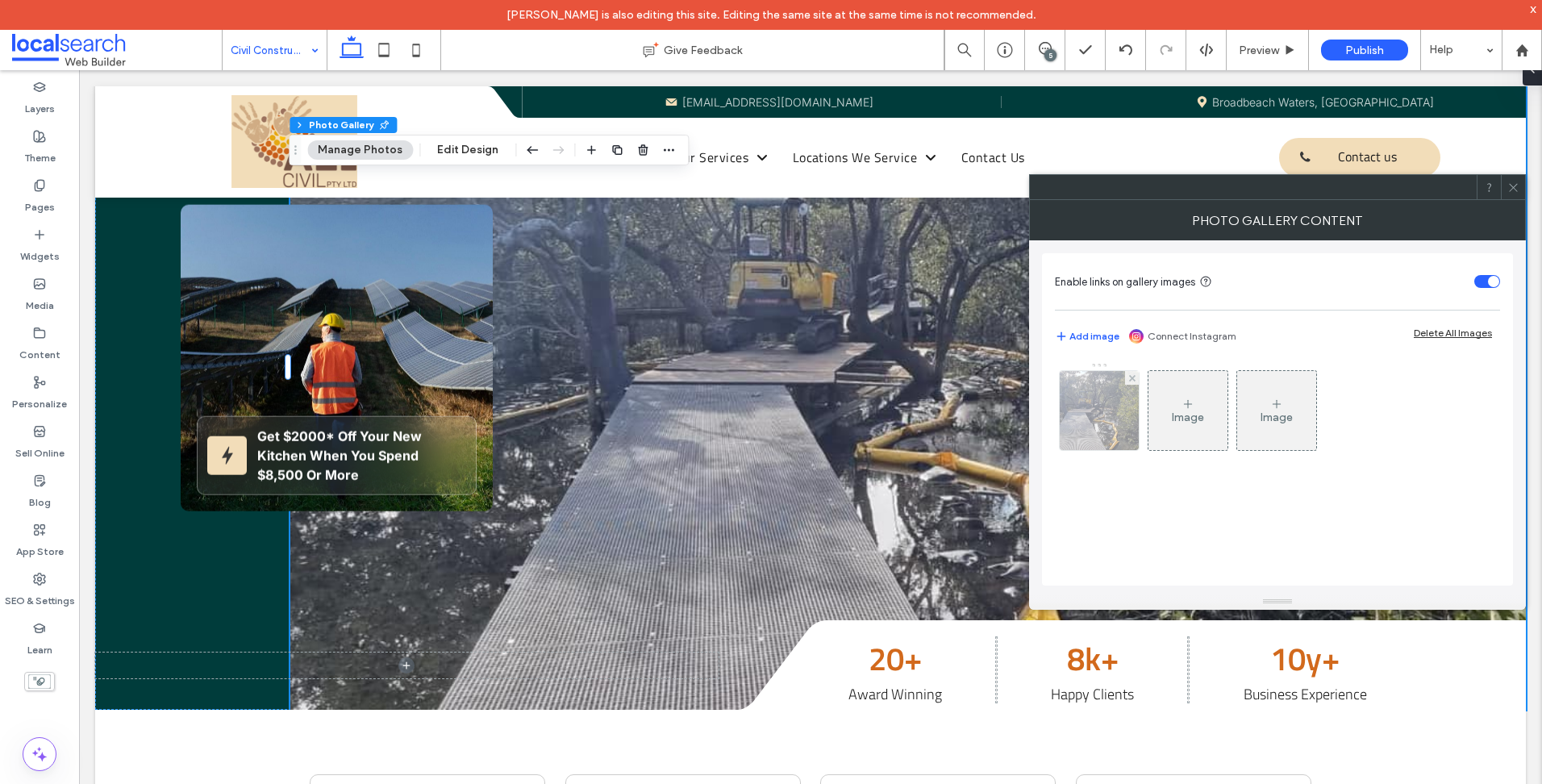
click at [1116, 425] on img at bounding box center [1100, 410] width 176 height 79
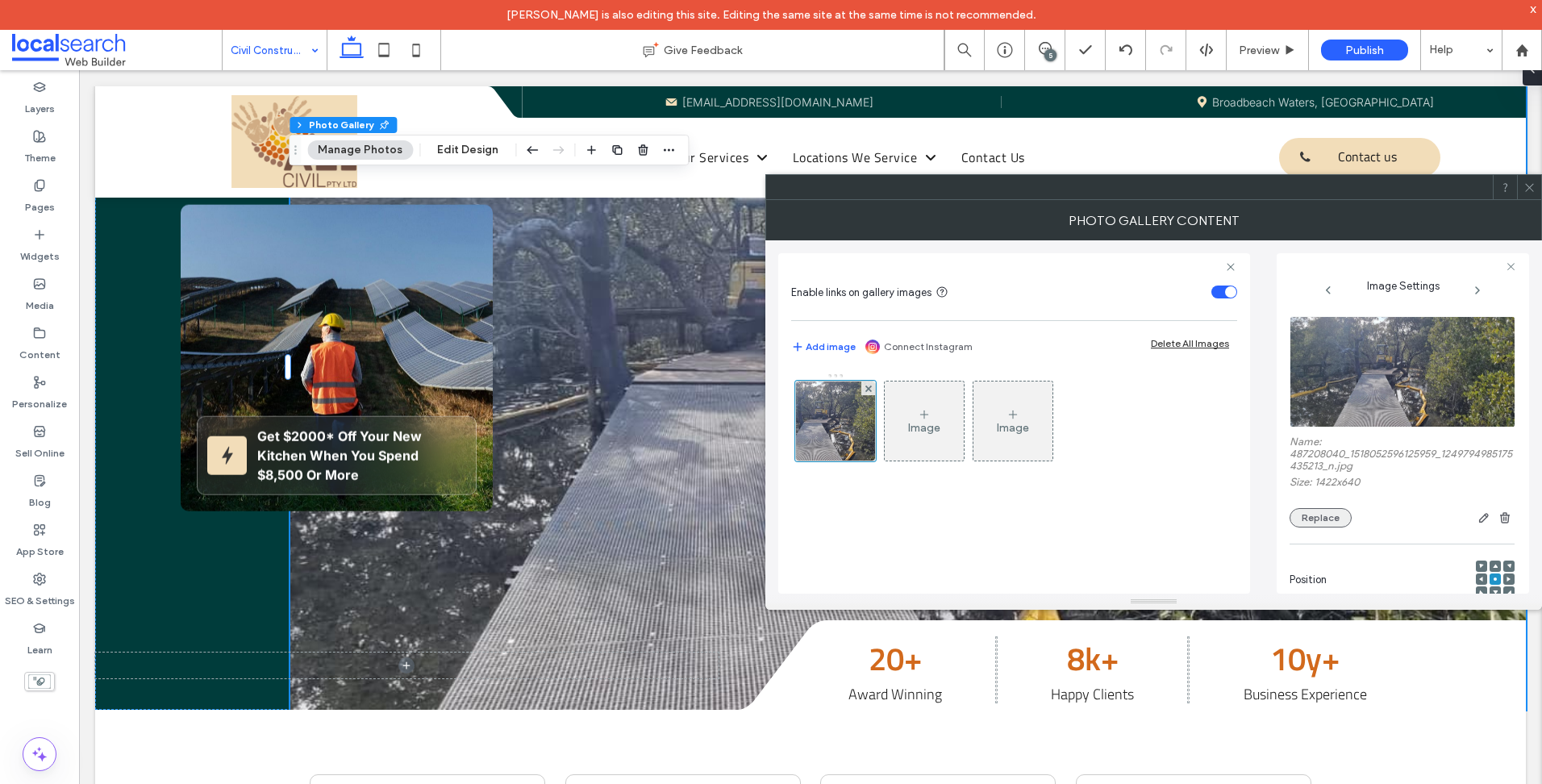
click at [1319, 510] on button "Replace" at bounding box center [1320, 517] width 62 height 19
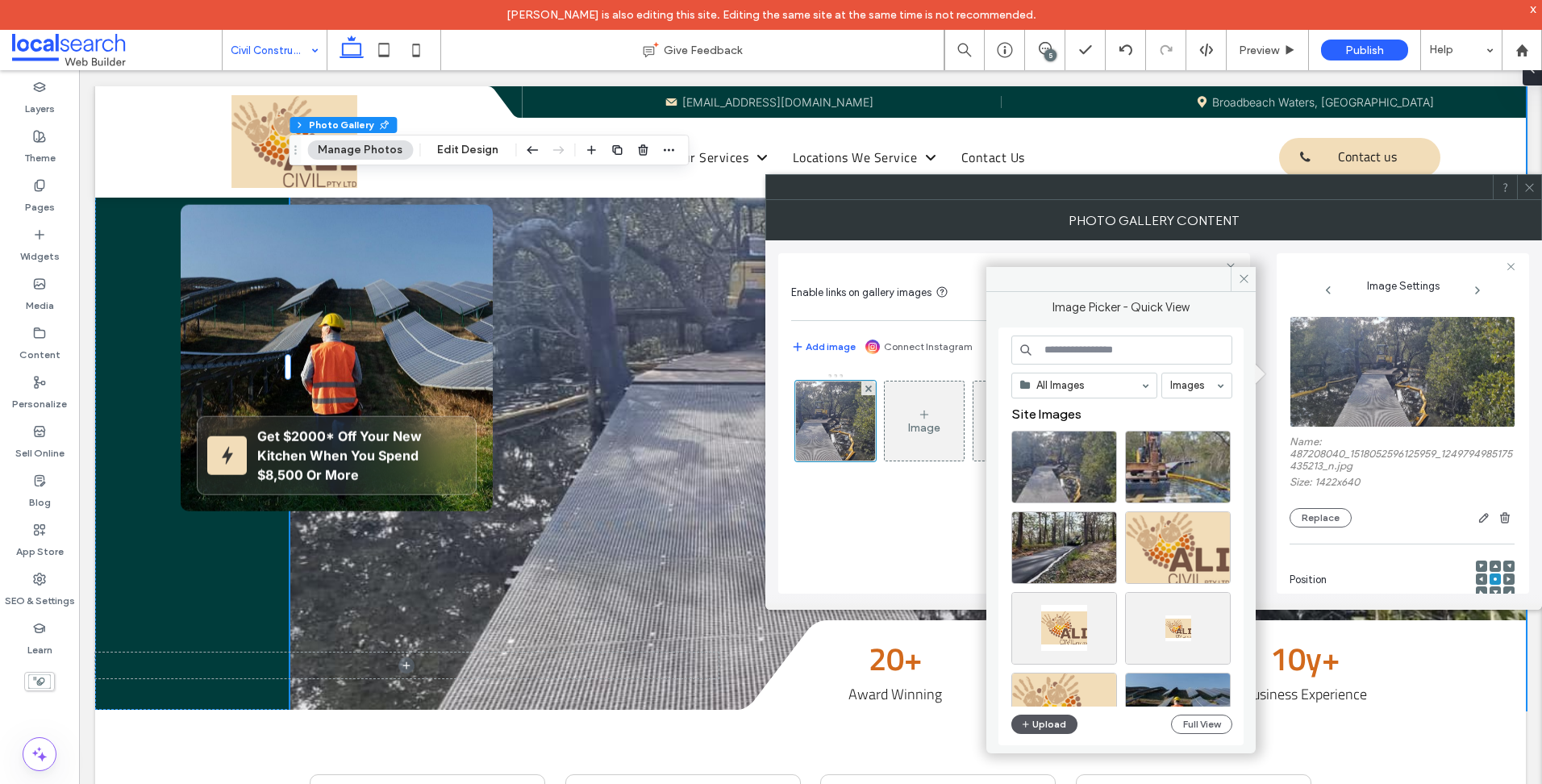
click at [1048, 722] on button "Upload" at bounding box center [1044, 724] width 66 height 19
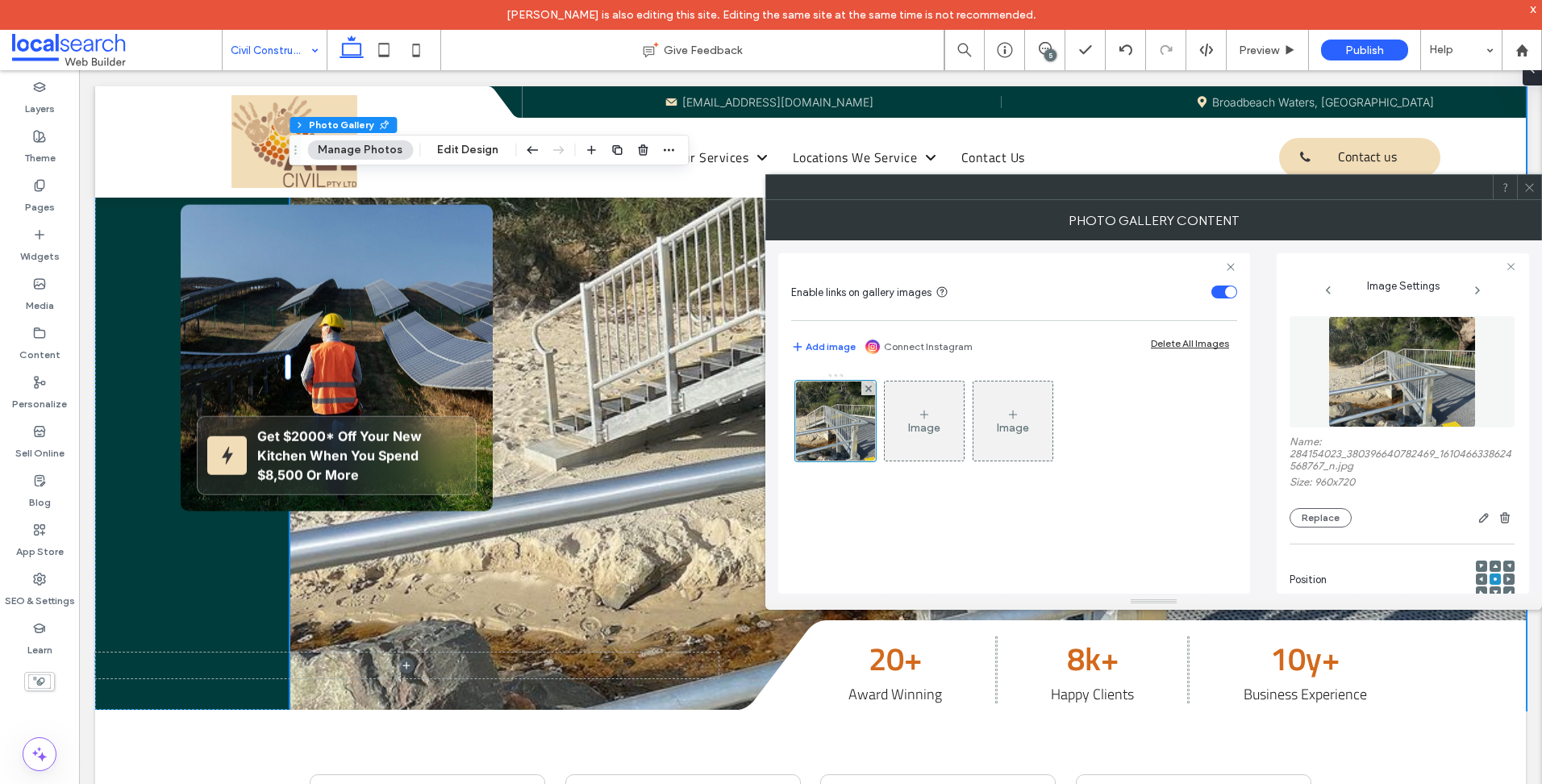
click at [1390, 783] on div at bounding box center [771, 784] width 1542 height 0
click at [1534, 184] on icon at bounding box center [1529, 187] width 12 height 12
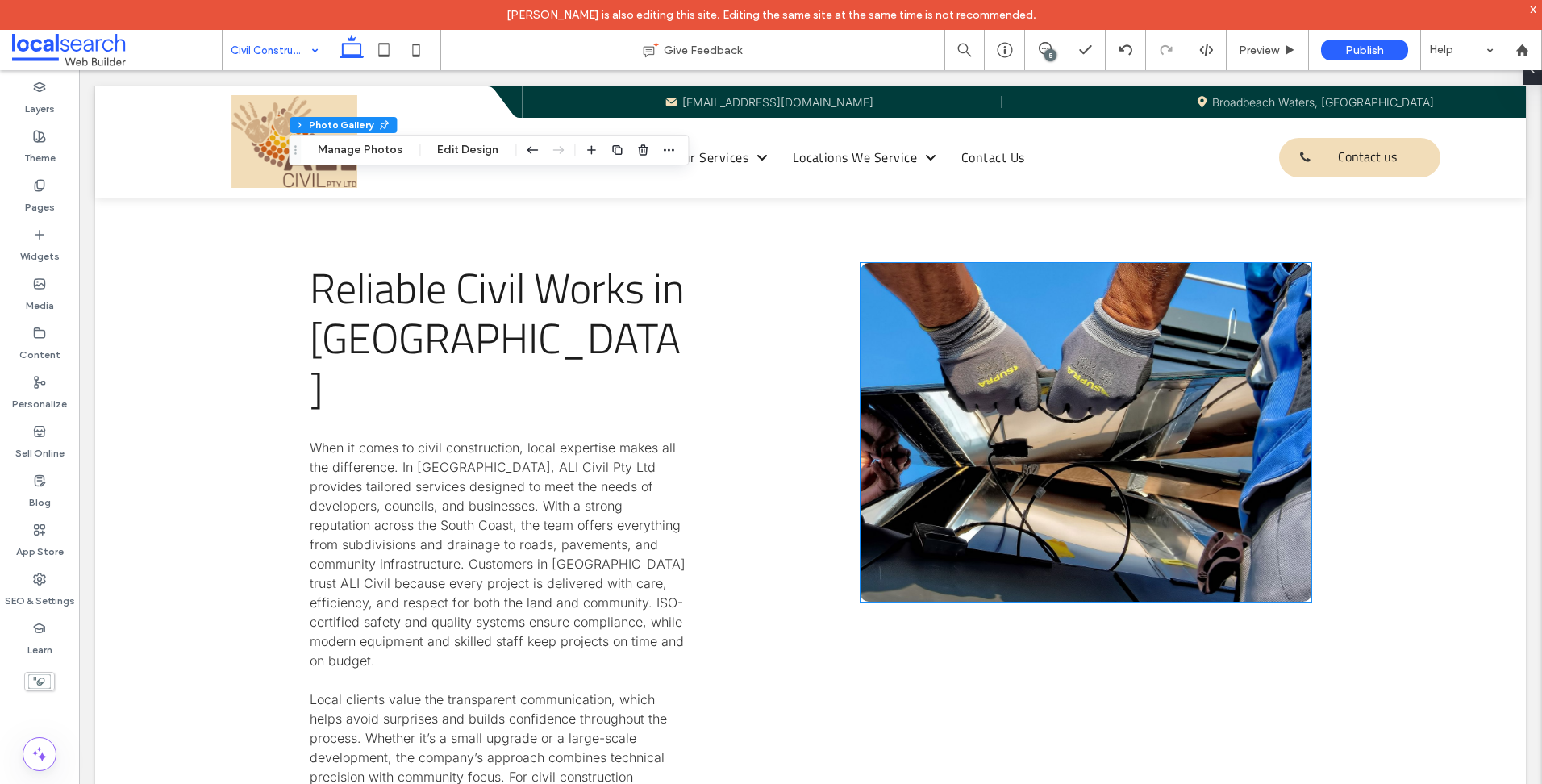
scroll to position [1048, 0]
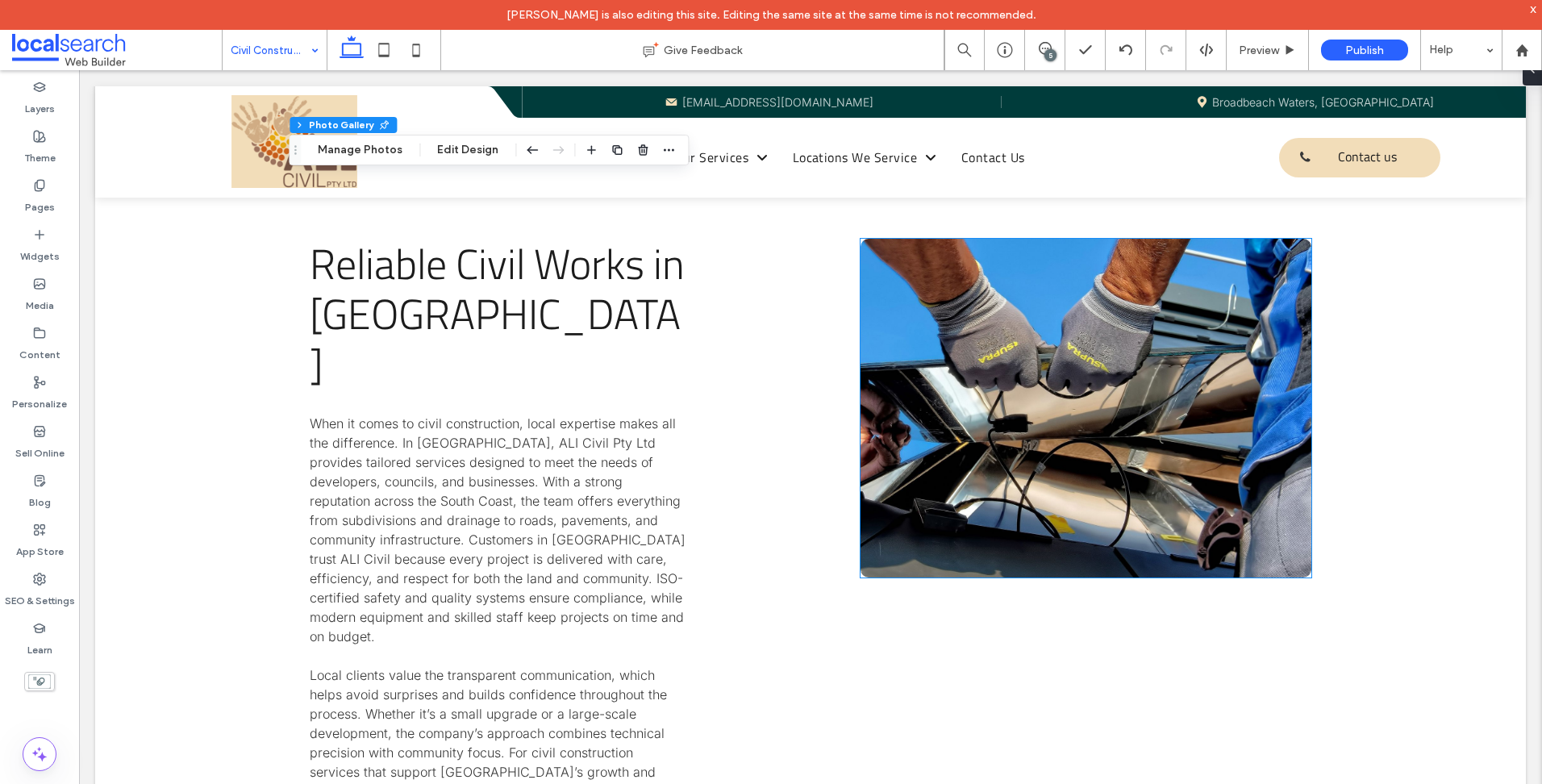
click at [945, 409] on link at bounding box center [1086, 408] width 451 height 338
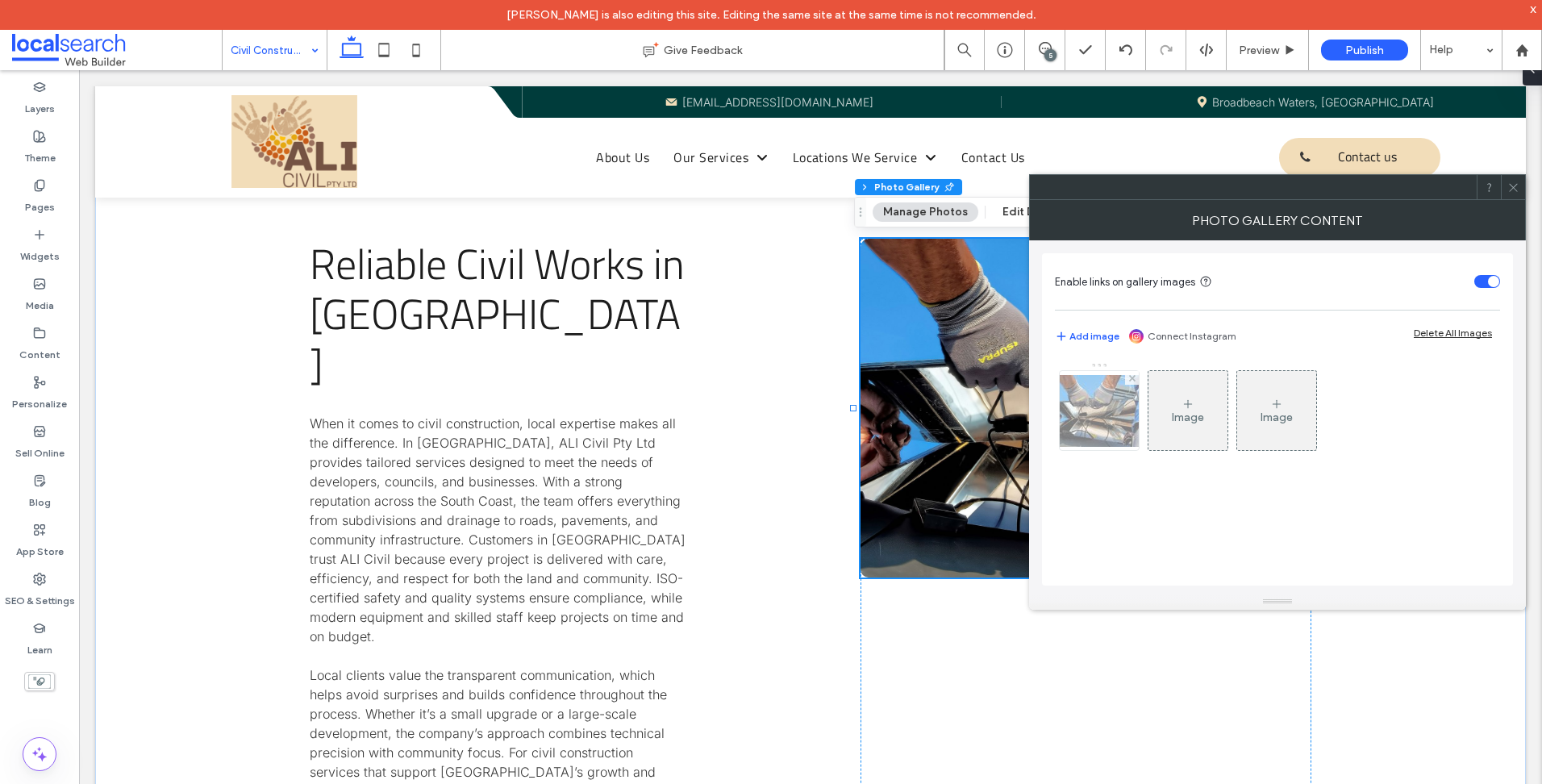
click at [1107, 436] on img at bounding box center [1099, 411] width 129 height 71
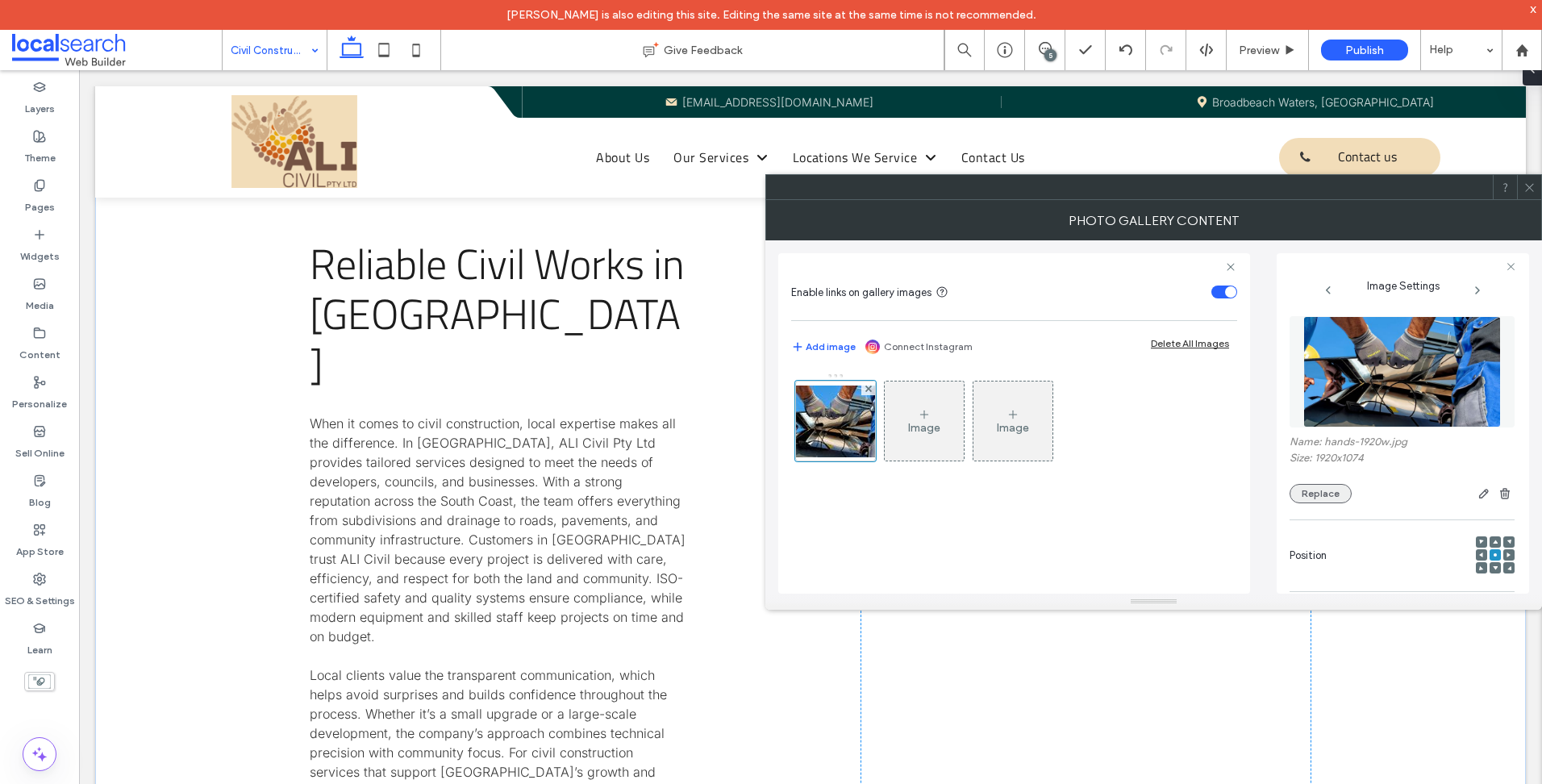
click at [1323, 490] on button "Replace" at bounding box center [1320, 493] width 62 height 19
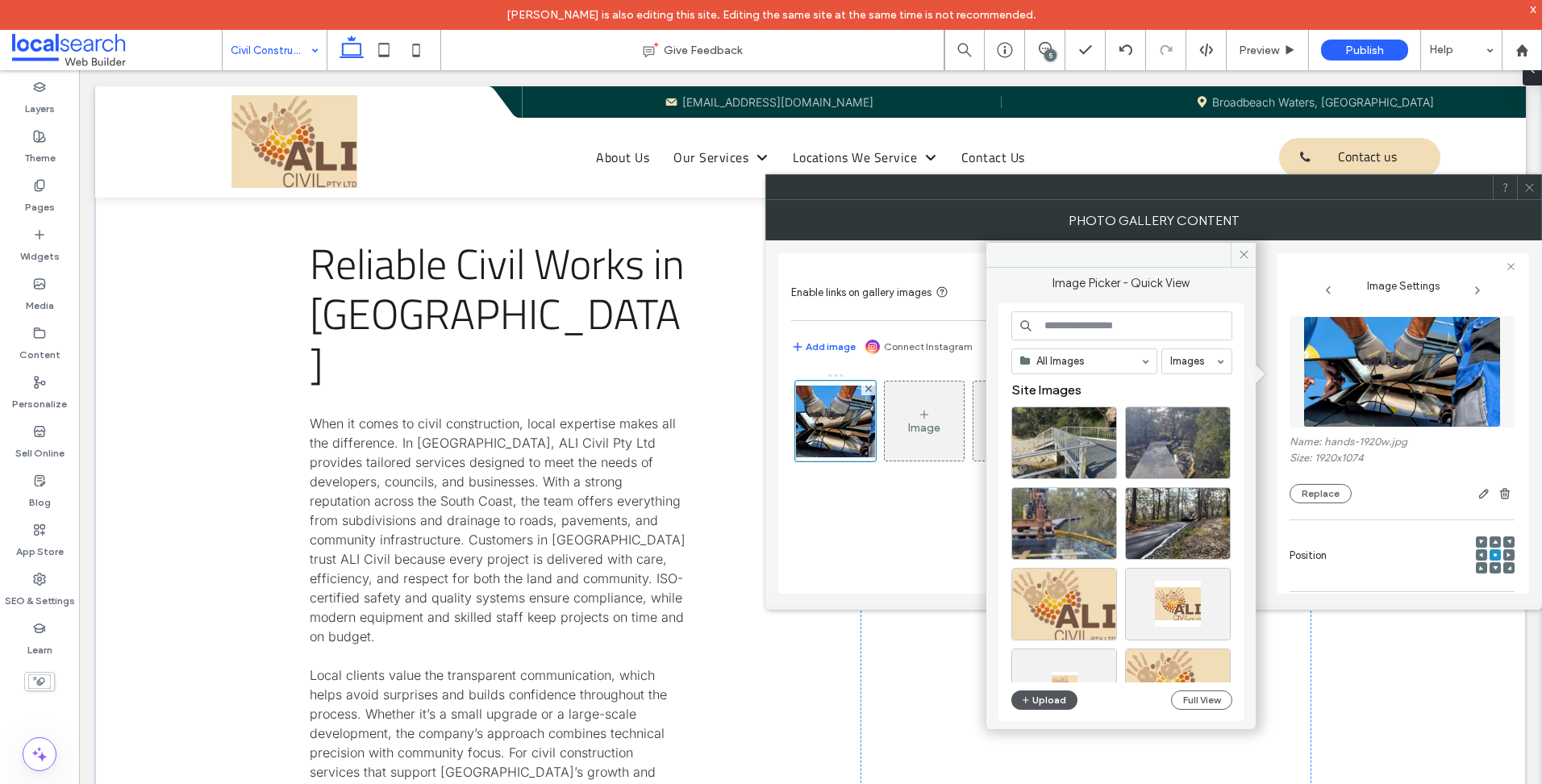
click at [1051, 703] on button "Upload" at bounding box center [1044, 700] width 66 height 19
click at [1027, 704] on icon "button" at bounding box center [1026, 700] width 9 height 13
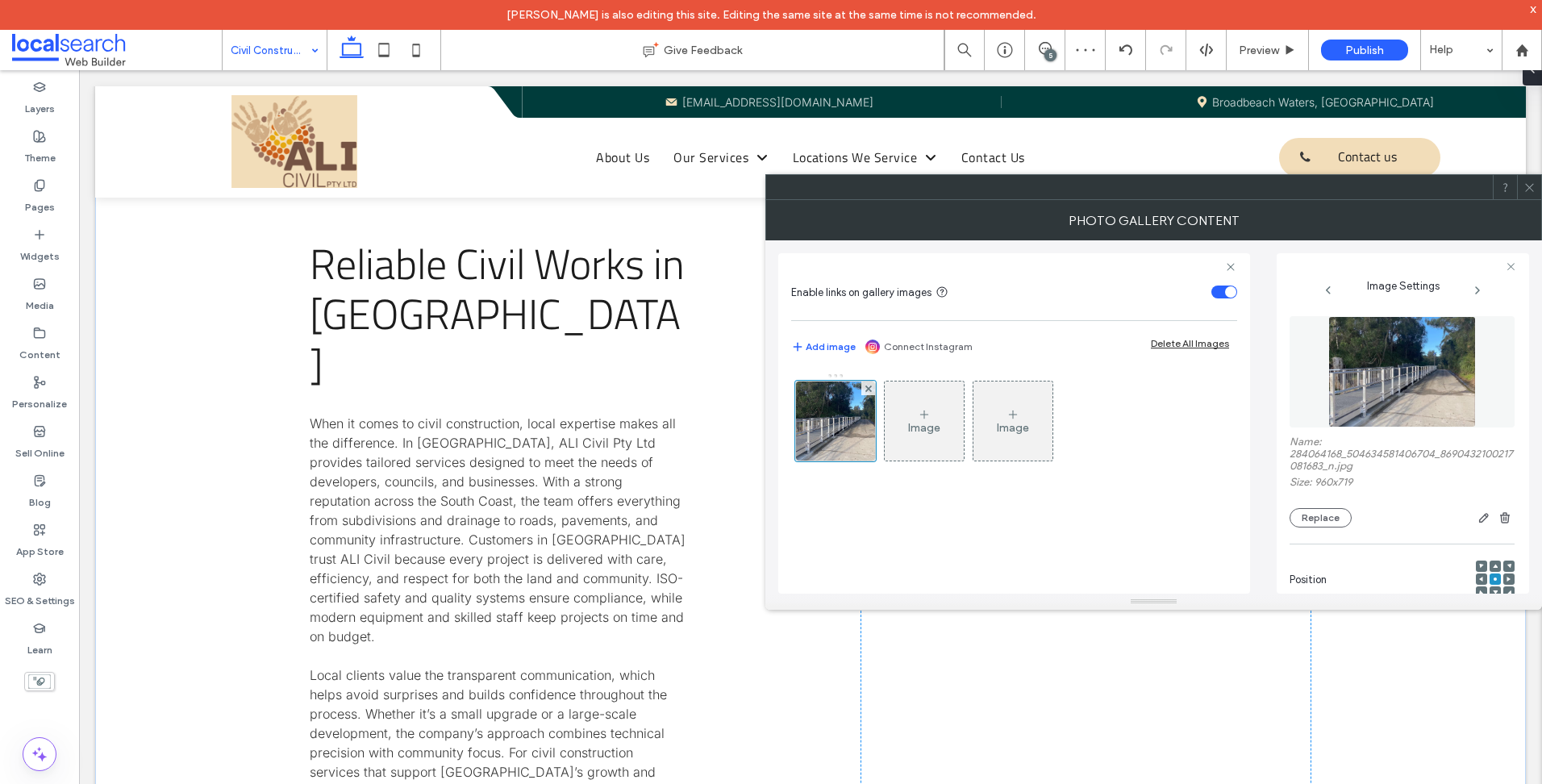
drag, startPoint x: 1338, startPoint y: 393, endPoint x: 1409, endPoint y: 411, distance: 73.2
drag, startPoint x: 1376, startPoint y: 213, endPoint x: 1401, endPoint y: 209, distance: 25.3
click at [1376, 783] on div at bounding box center [771, 784] width 1542 height 0
click at [1525, 194] on span at bounding box center [1529, 187] width 12 height 24
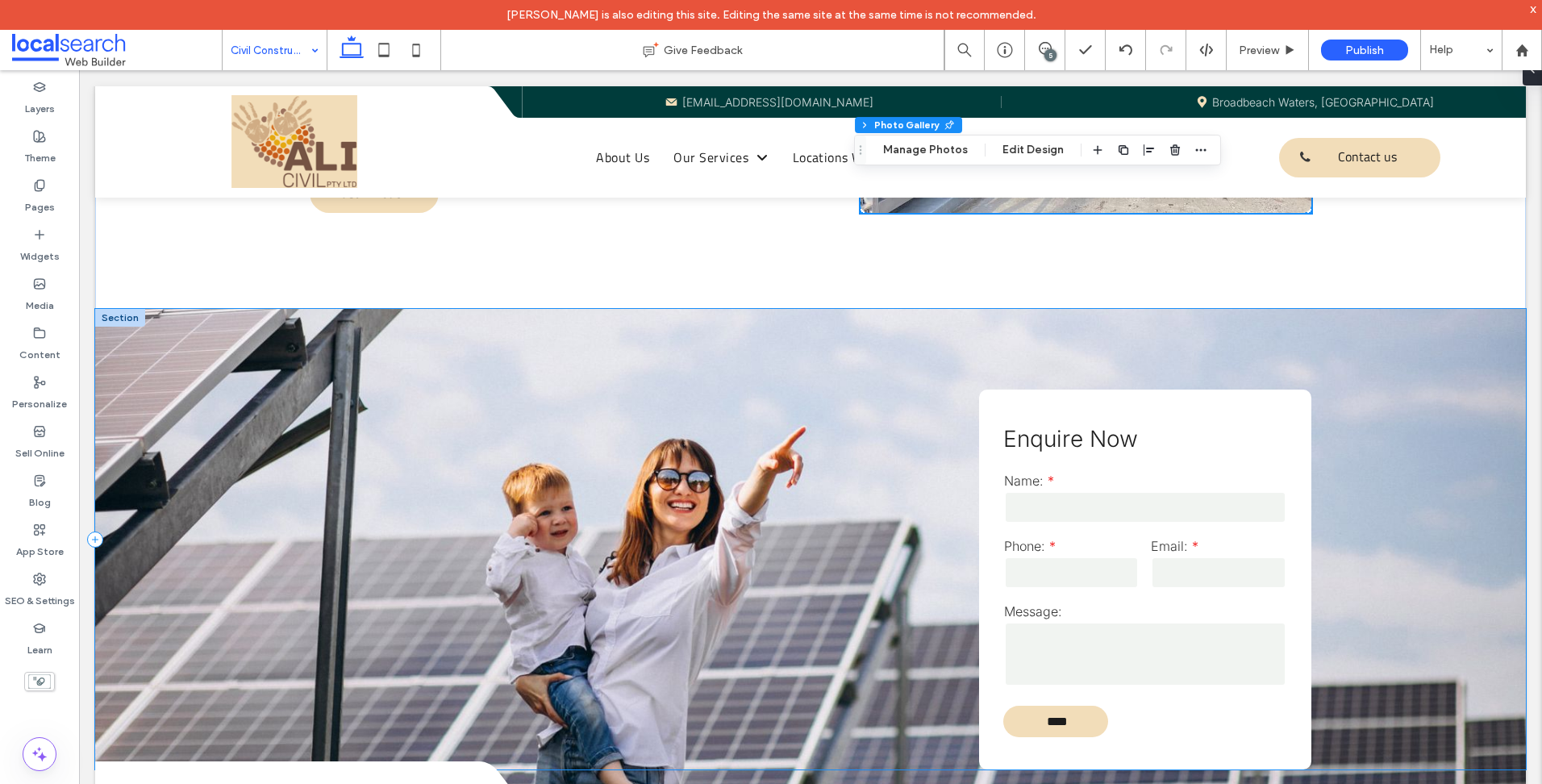
scroll to position [1693, 0]
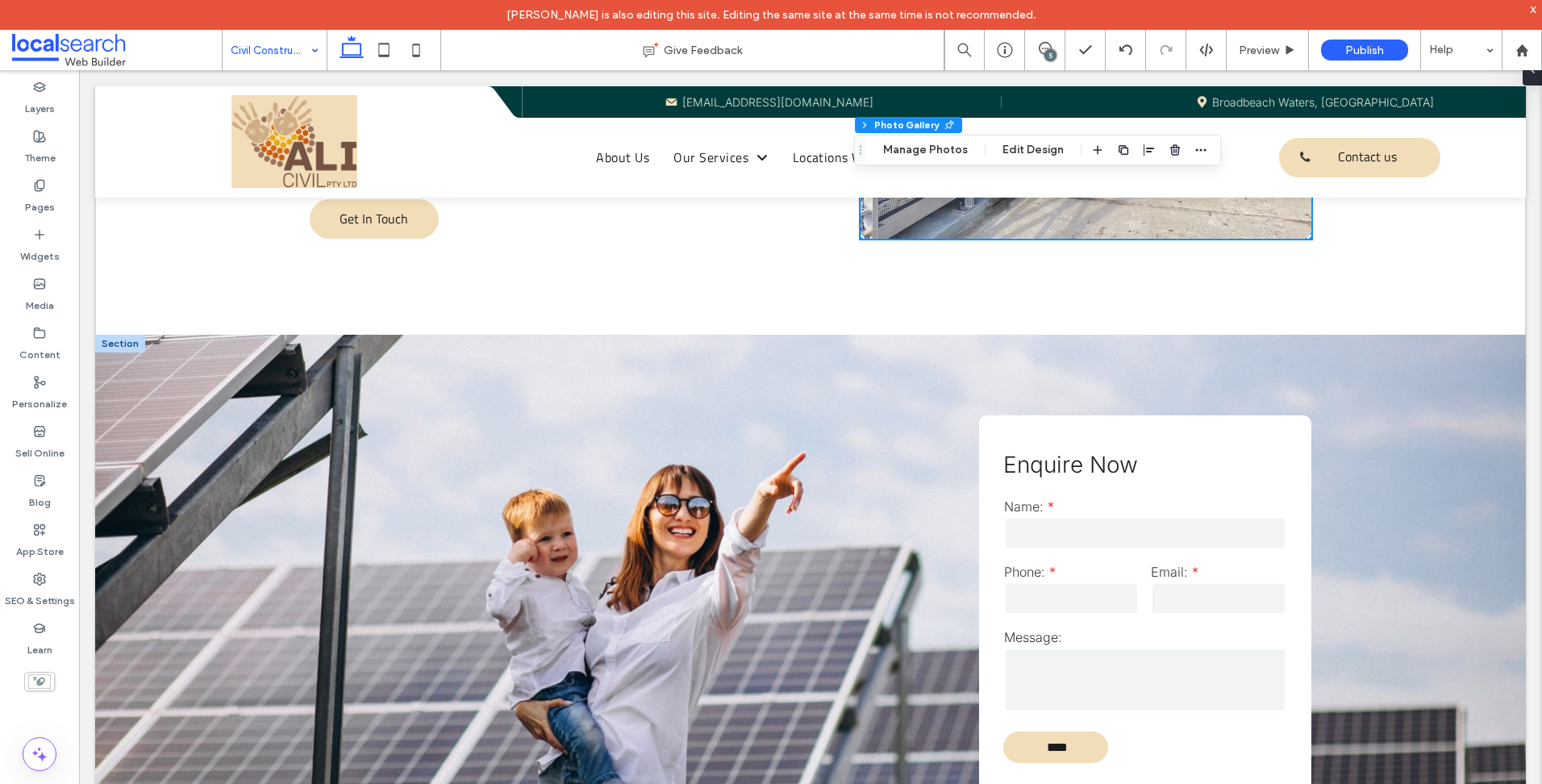
click at [132, 335] on div at bounding box center [121, 343] width 50 height 18
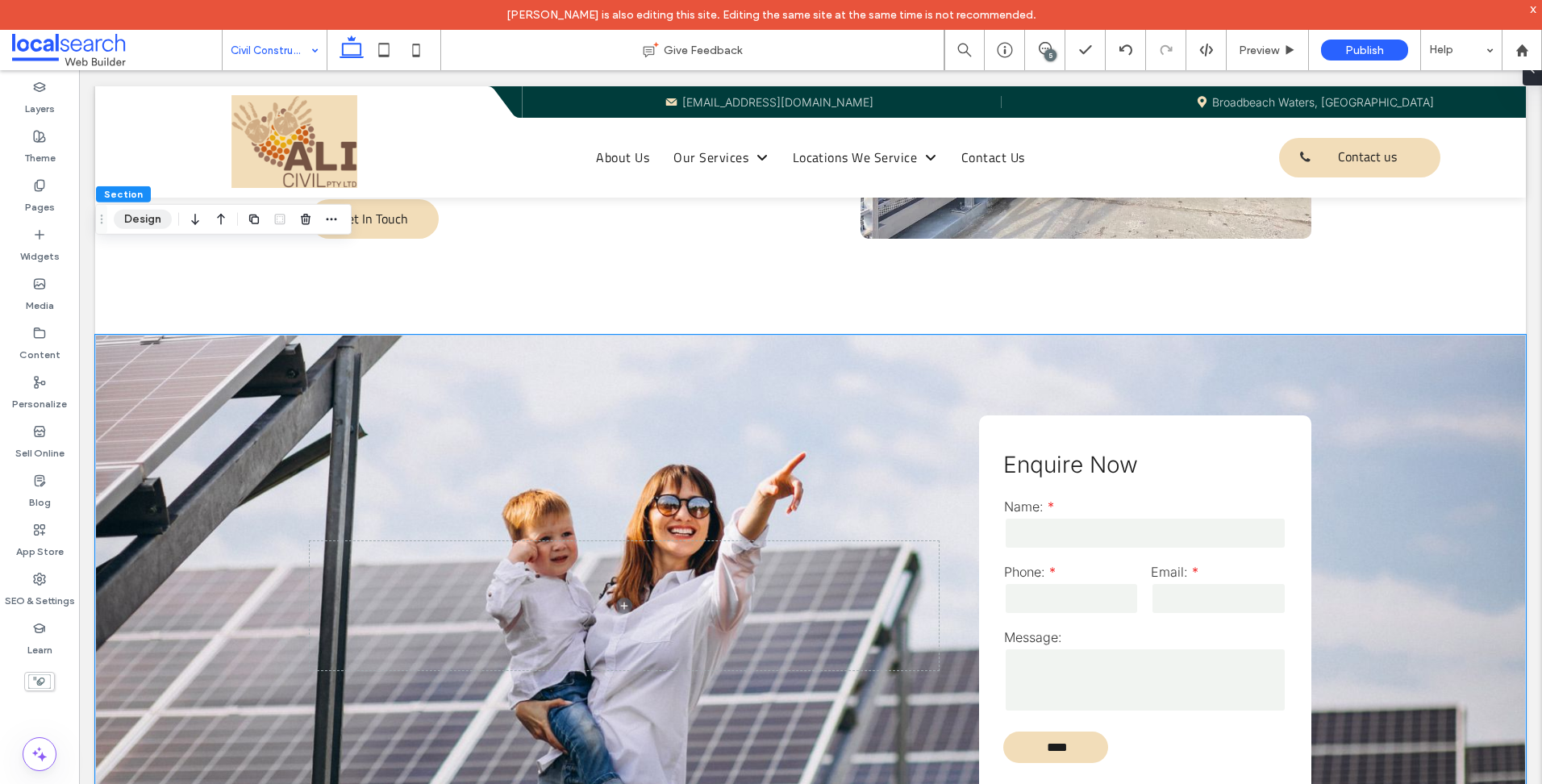
click at [128, 214] on button "Design" at bounding box center [143, 219] width 58 height 19
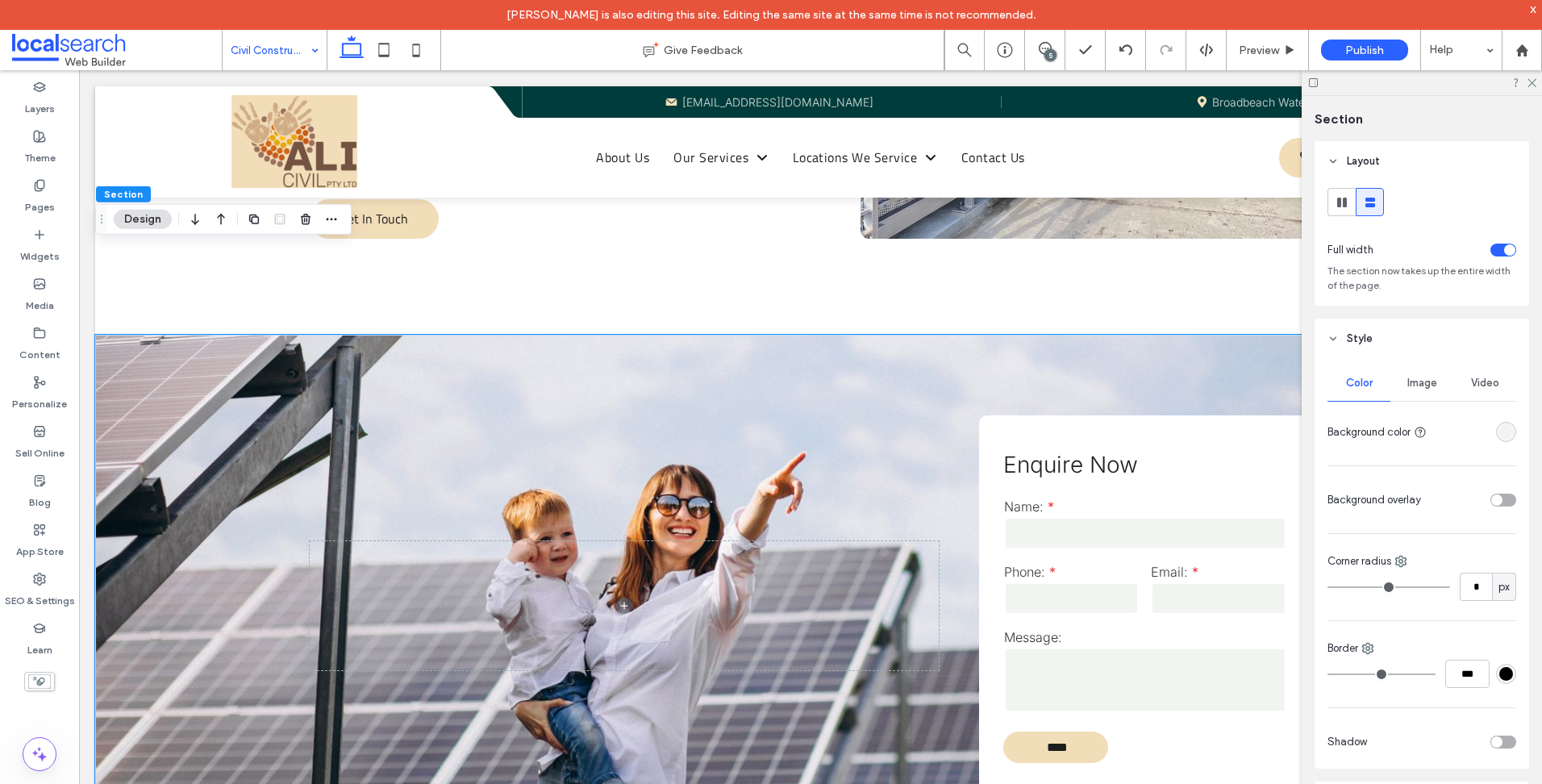
click at [1425, 390] on div "Image" at bounding box center [1422, 383] width 63 height 35
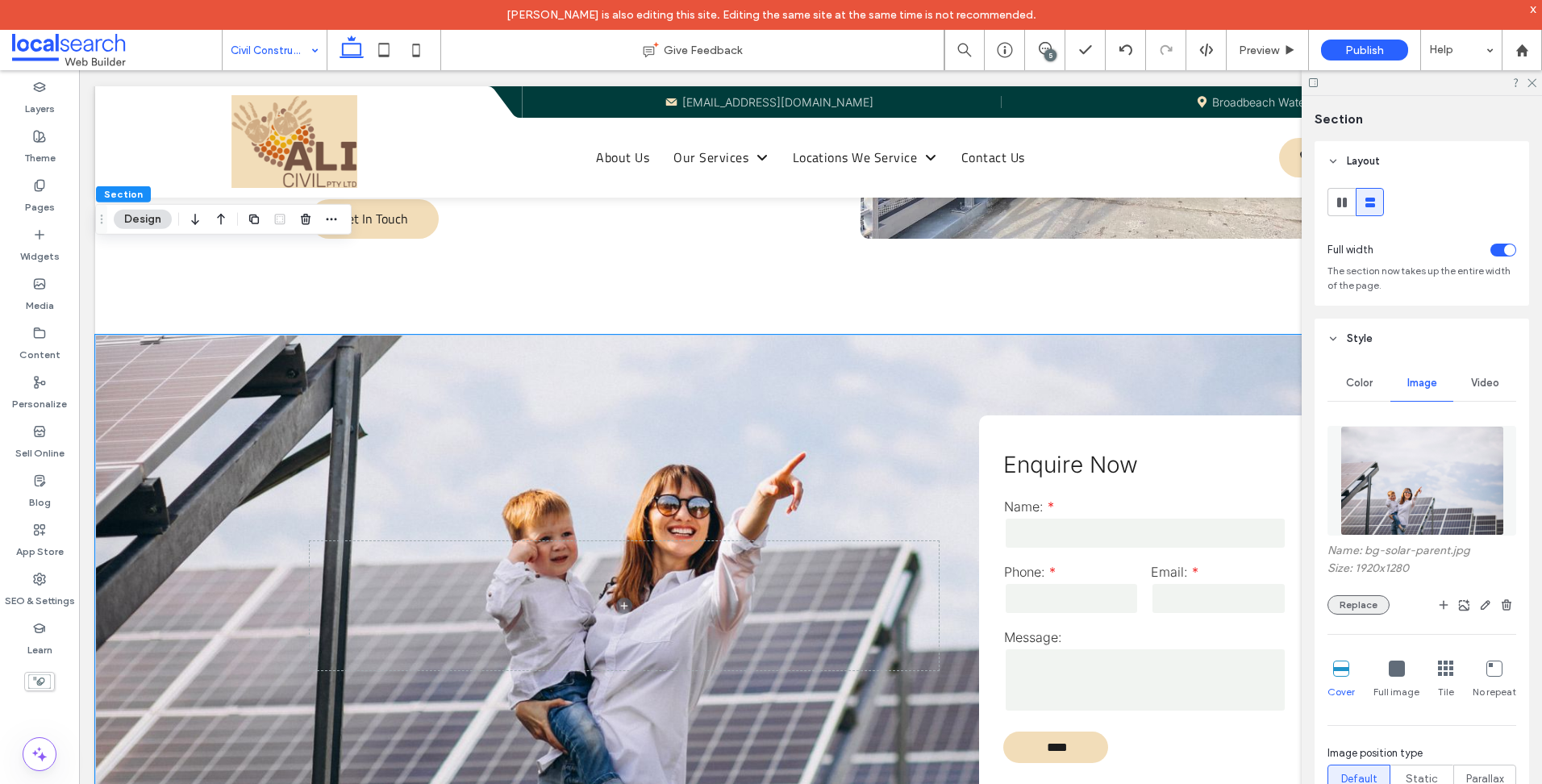
click at [1375, 598] on button "Replace" at bounding box center [1358, 604] width 62 height 19
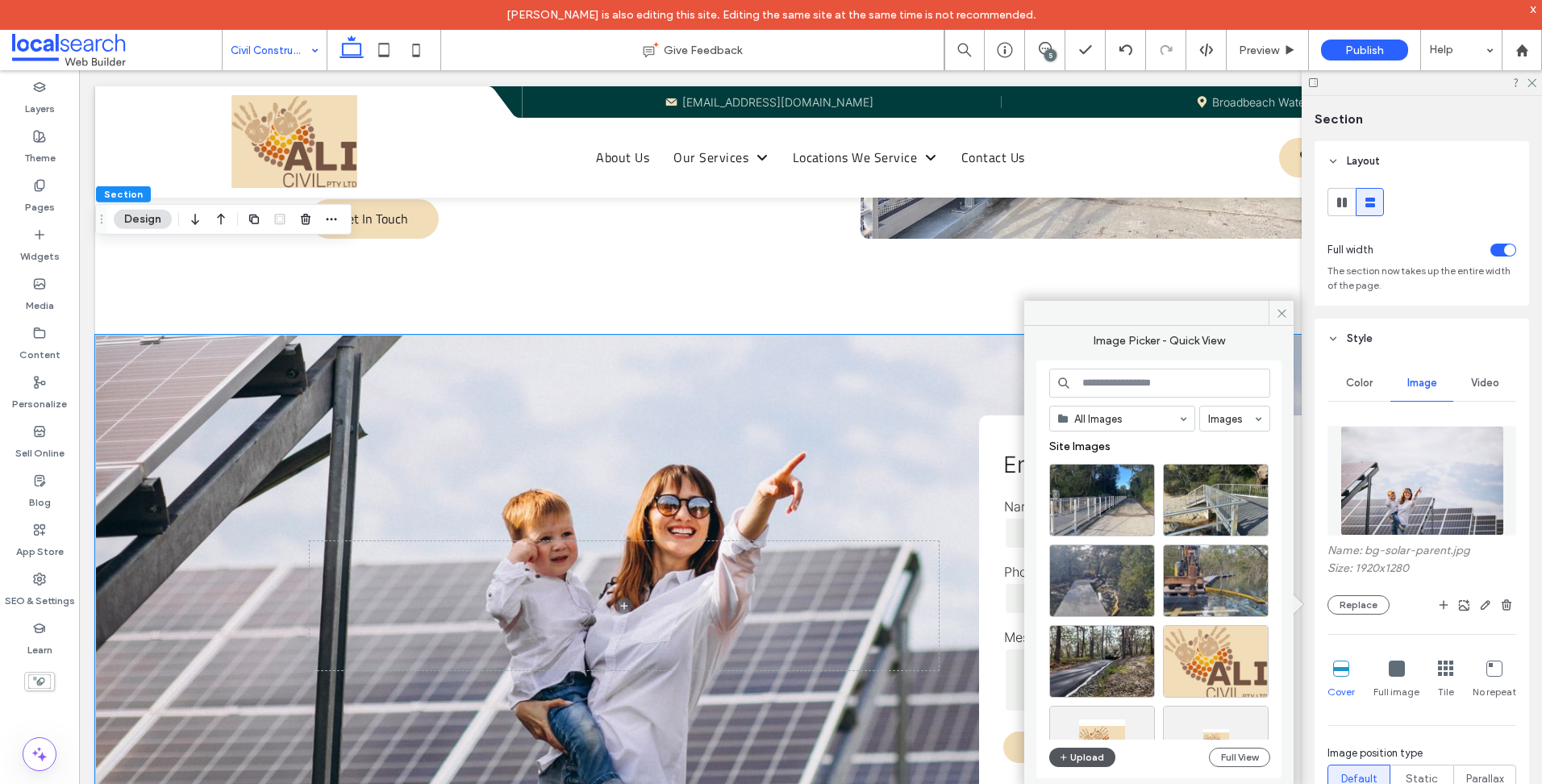
click at [1080, 749] on button "Upload" at bounding box center [1082, 756] width 66 height 19
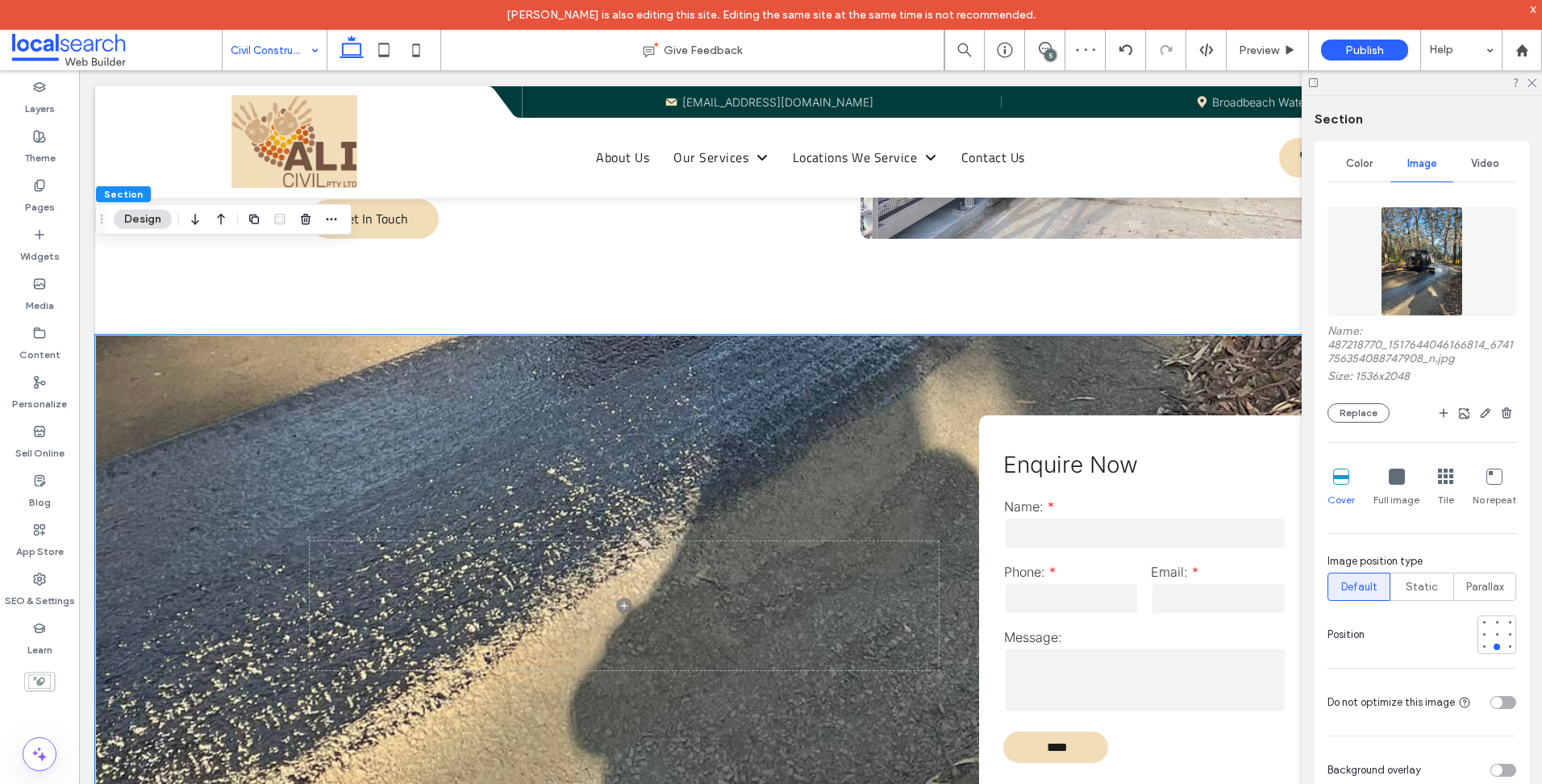
scroll to position [322, 0]
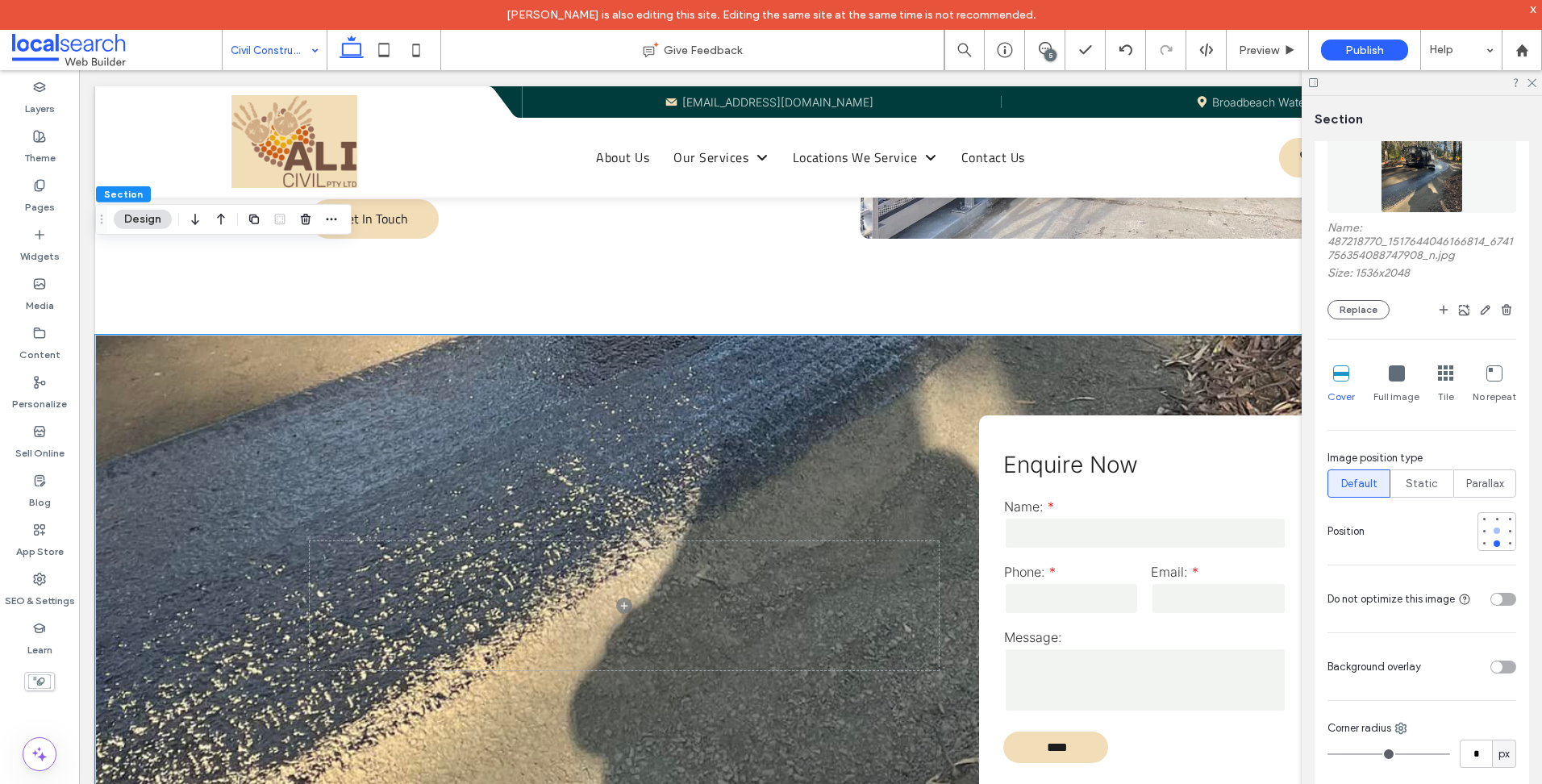
click at [1494, 529] on div at bounding box center [1497, 530] width 6 height 6
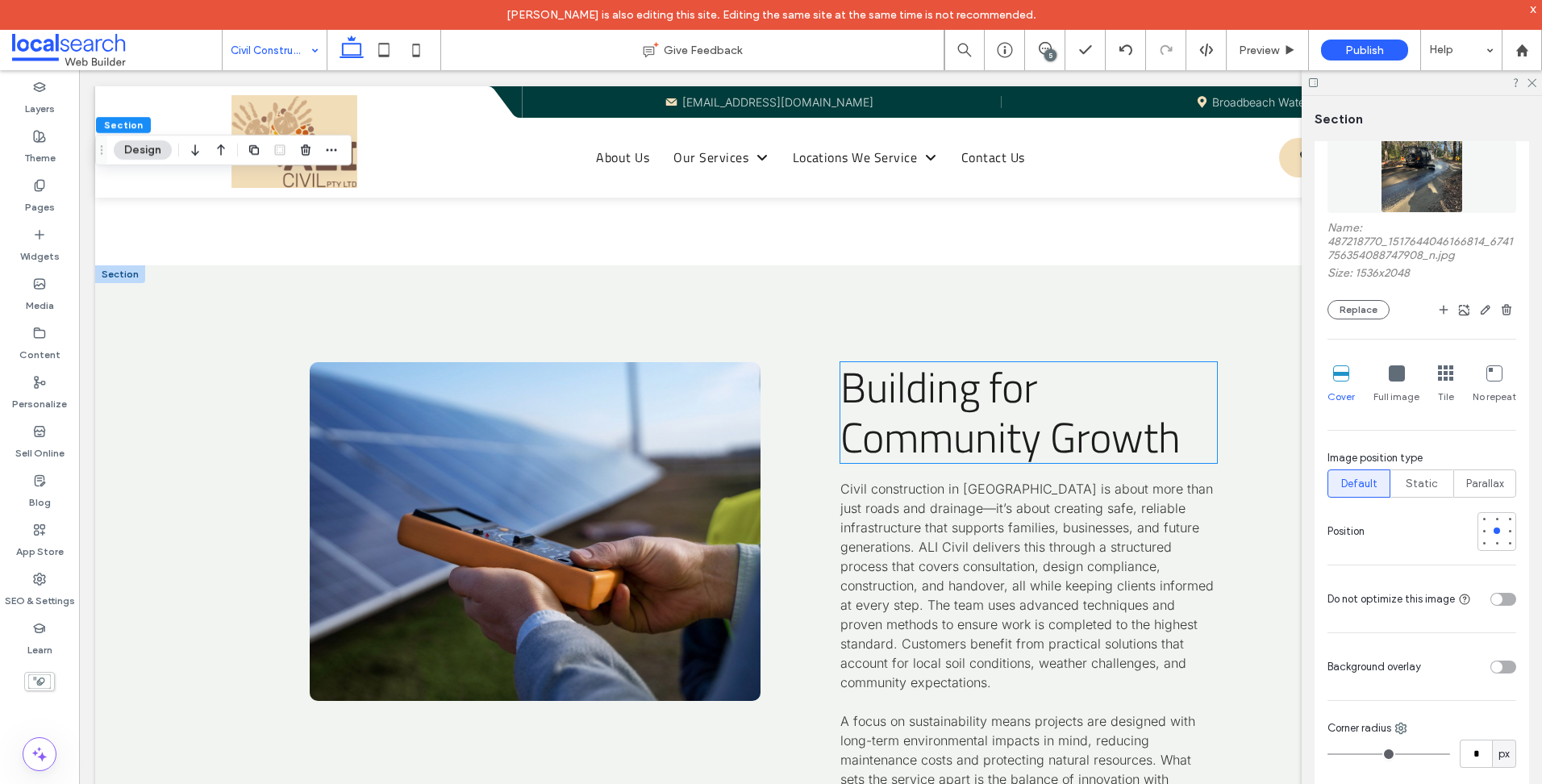
scroll to position [2902, 0]
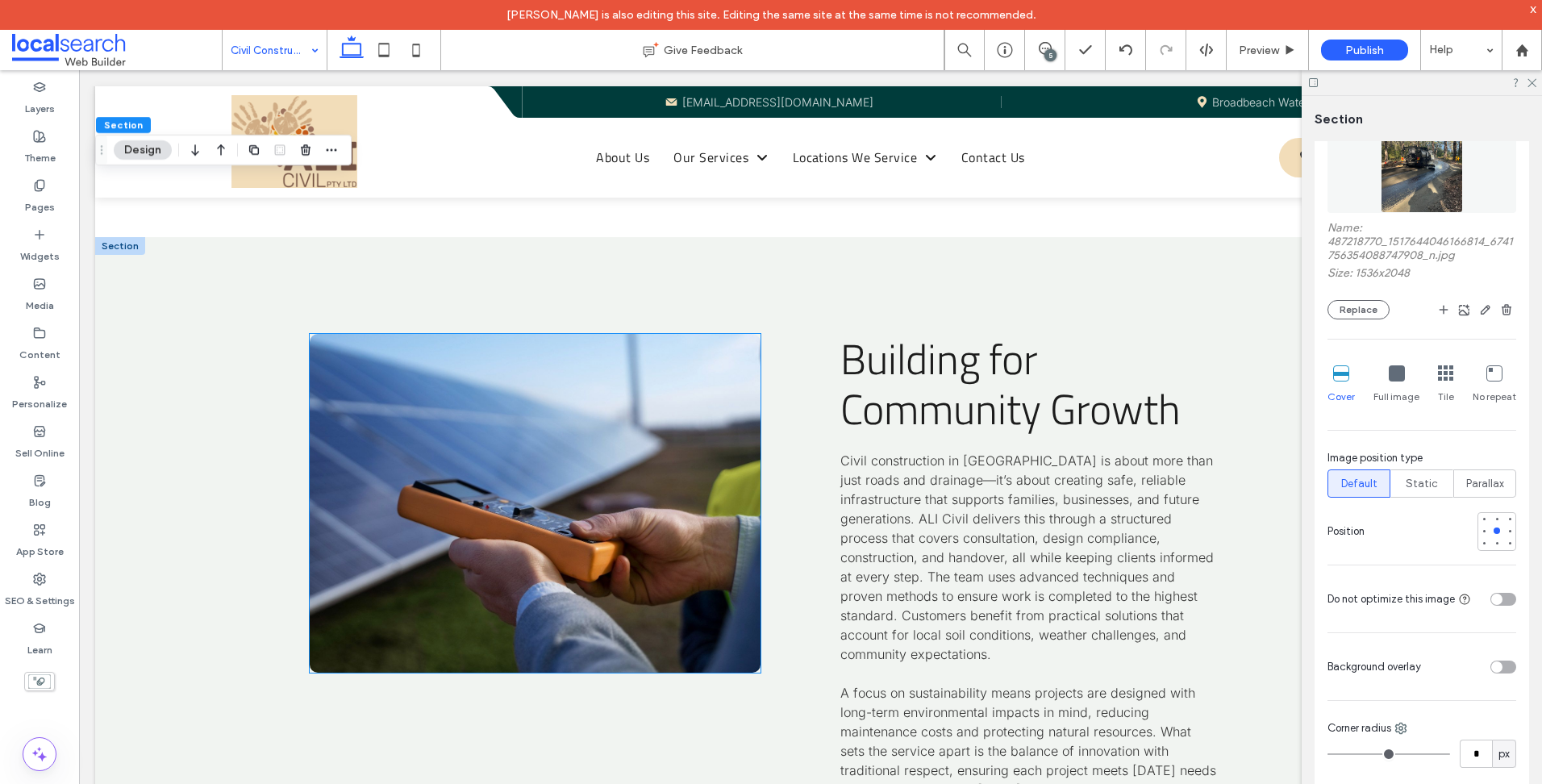
click at [653, 334] on link at bounding box center [535, 502] width 451 height 338
click at [654, 334] on link at bounding box center [535, 502] width 451 height 338
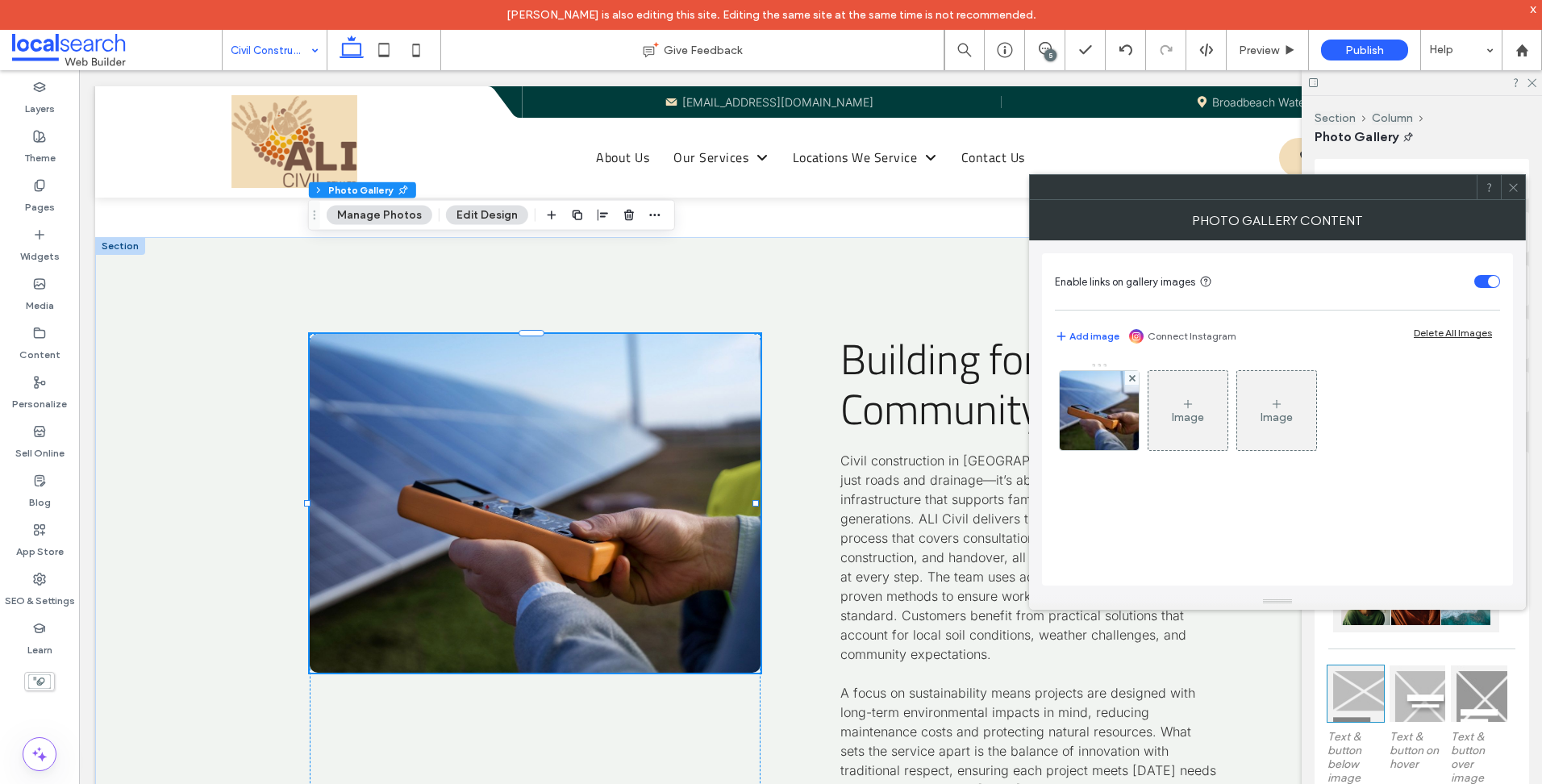
drag, startPoint x: 1131, startPoint y: 421, endPoint x: 1142, endPoint y: 432, distance: 15.6
click at [1131, 420] on img at bounding box center [1100, 410] width 106 height 79
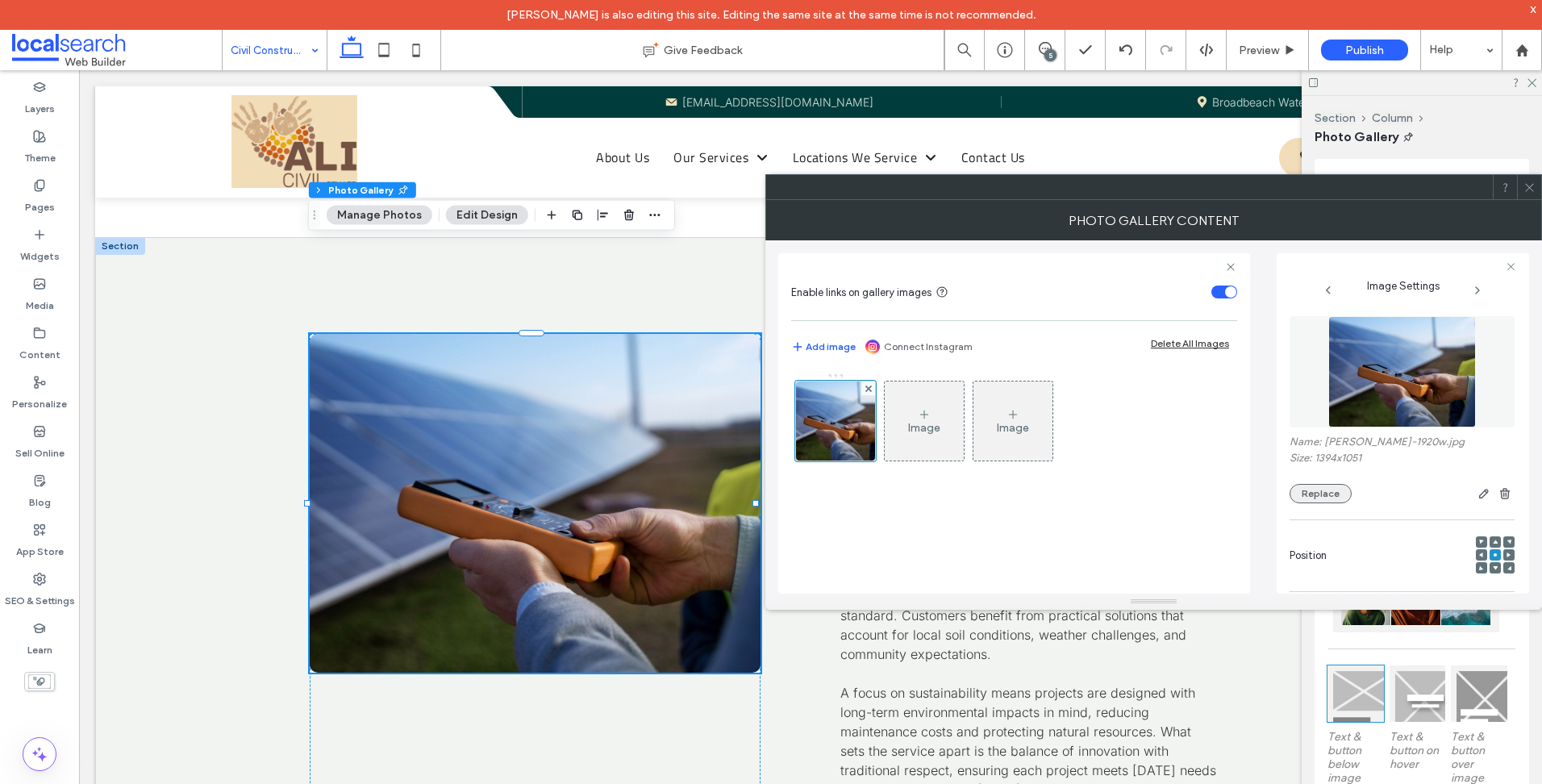
click at [1319, 487] on button "Replace" at bounding box center [1320, 493] width 62 height 19
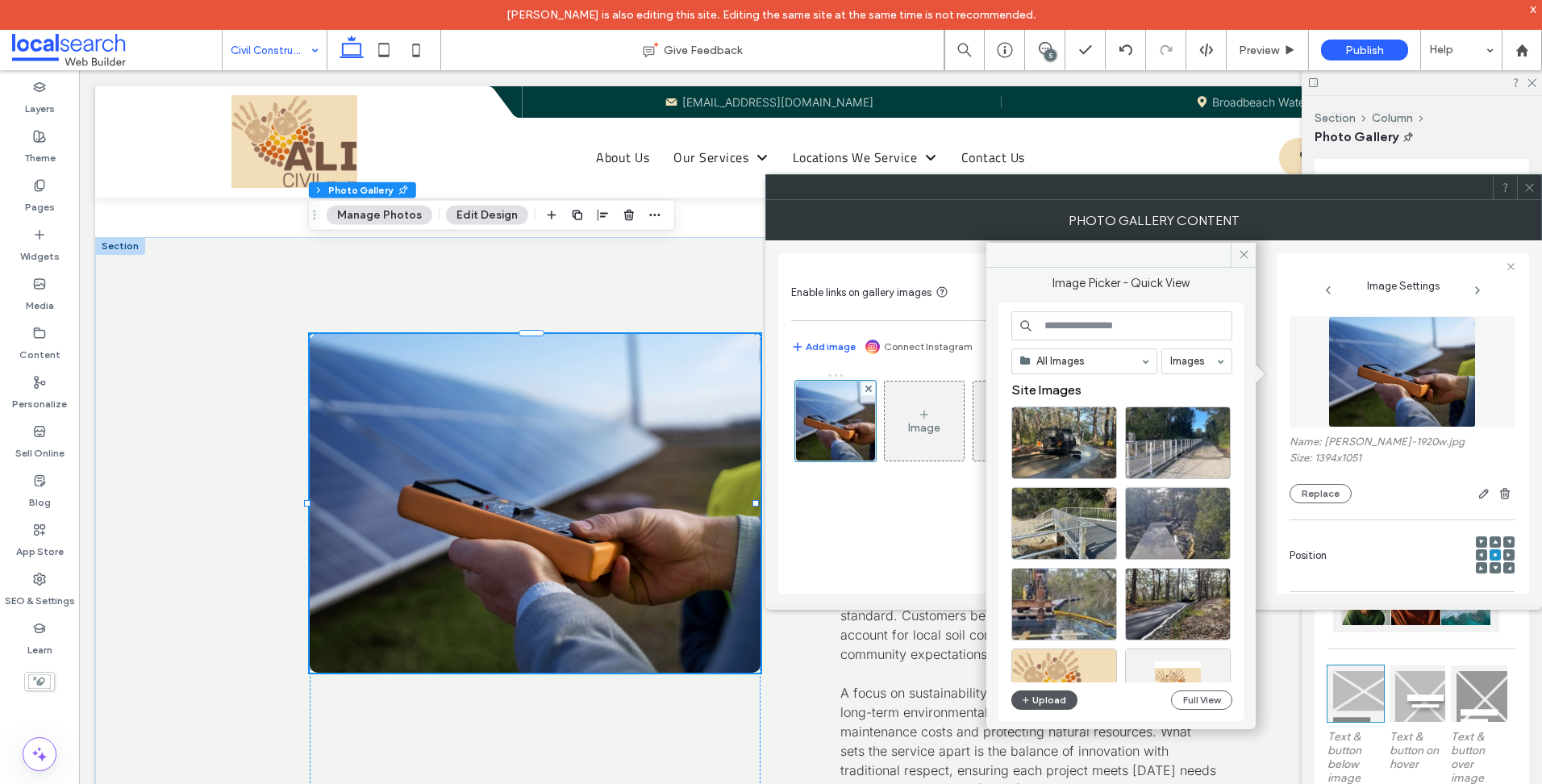
click at [1051, 693] on button "Upload" at bounding box center [1044, 700] width 66 height 19
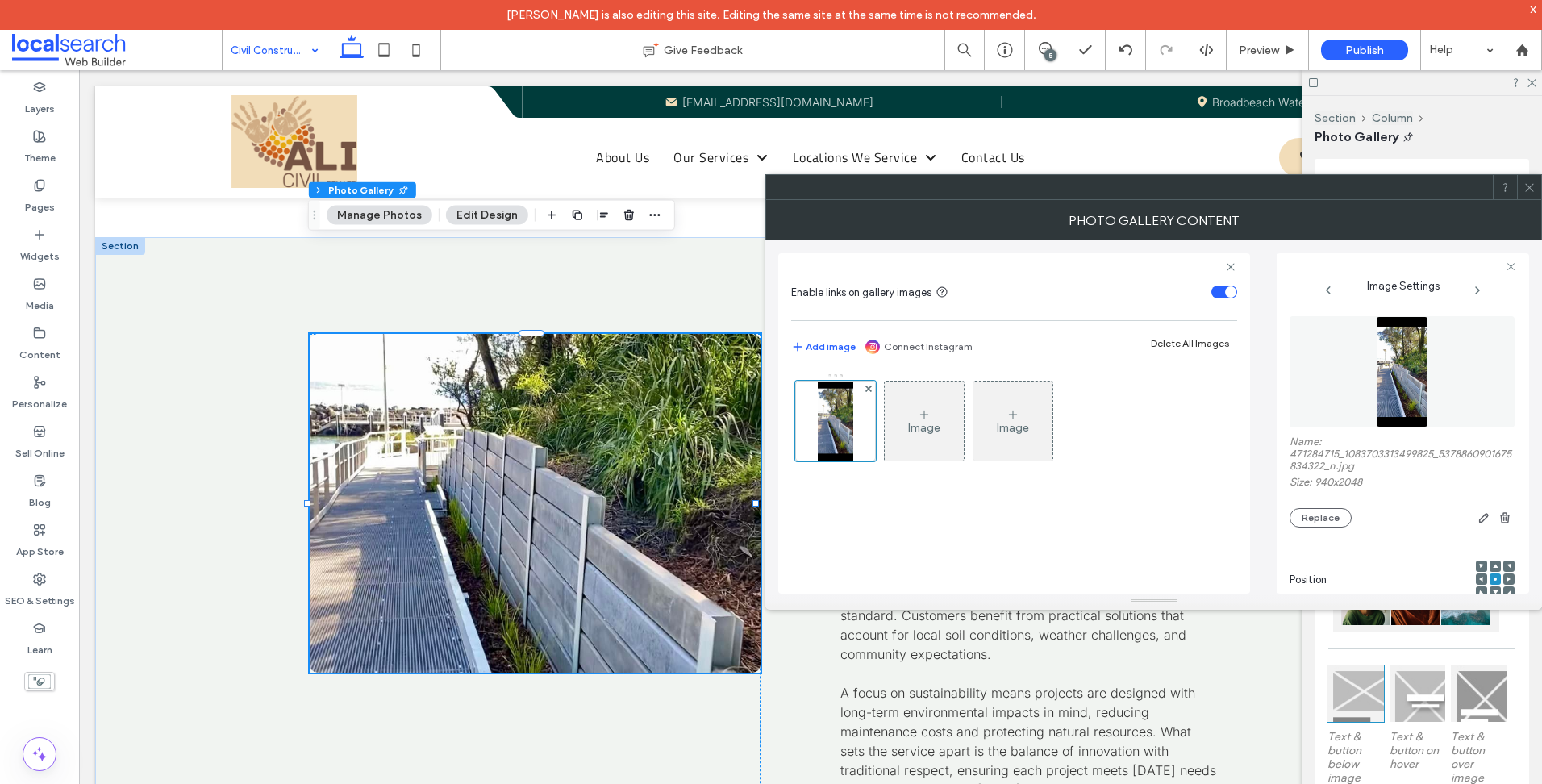
click at [1389, 783] on div at bounding box center [771, 784] width 1542 height 0
click at [1528, 185] on use at bounding box center [1529, 186] width 8 height 8
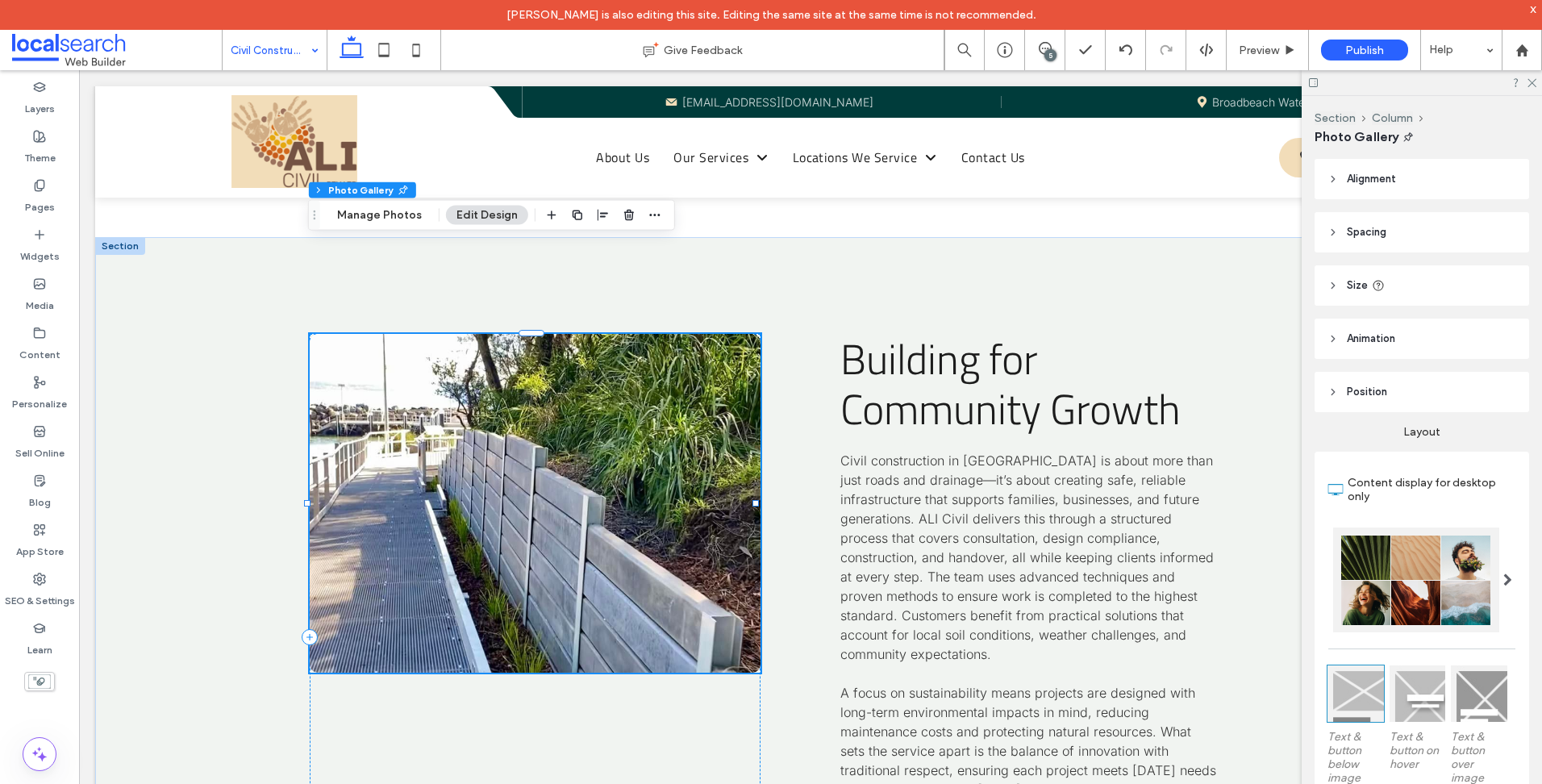
drag, startPoint x: 177, startPoint y: 0, endPoint x: 261, endPoint y: 65, distance: 106.2
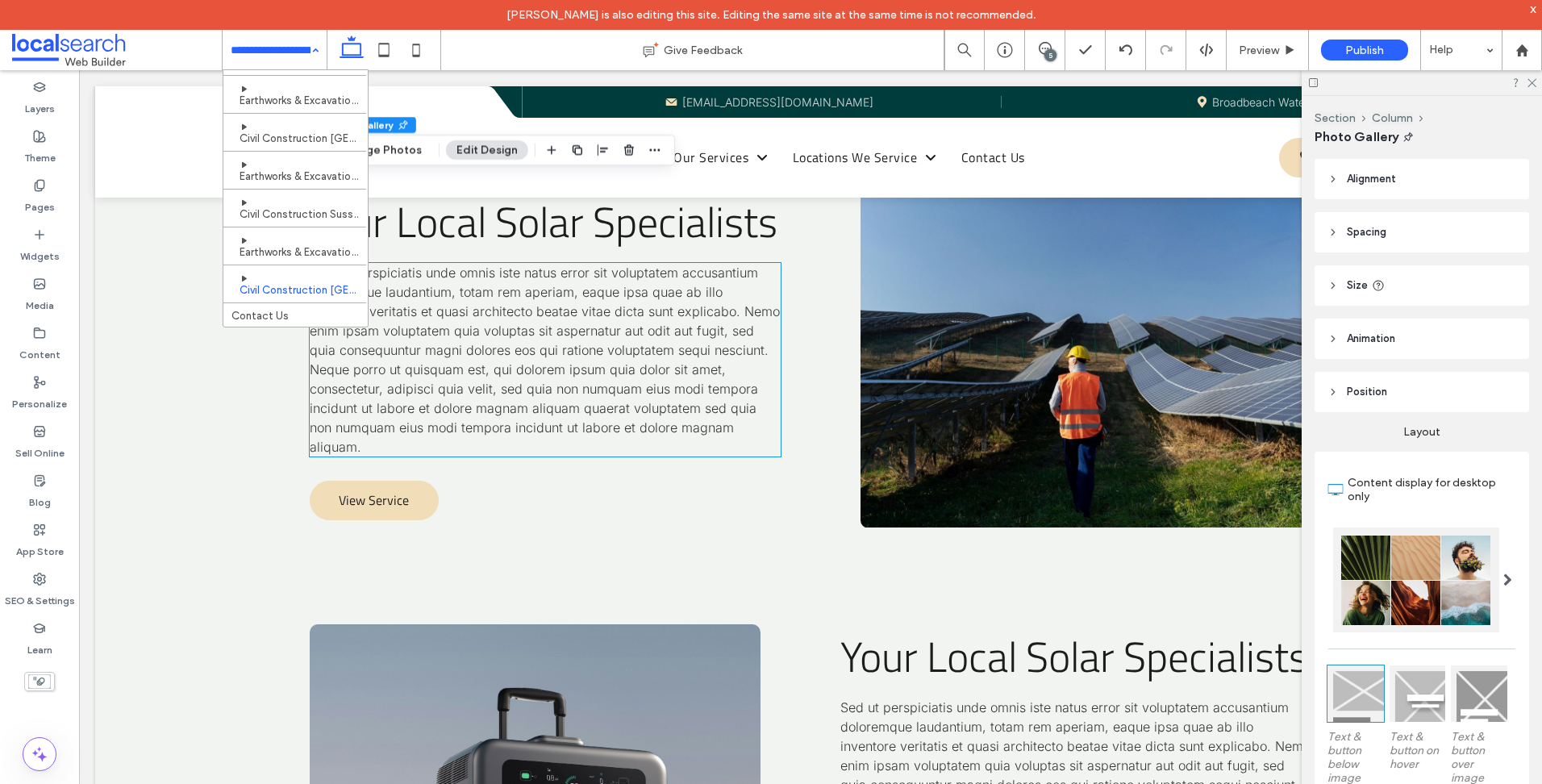
scroll to position [3709, 0]
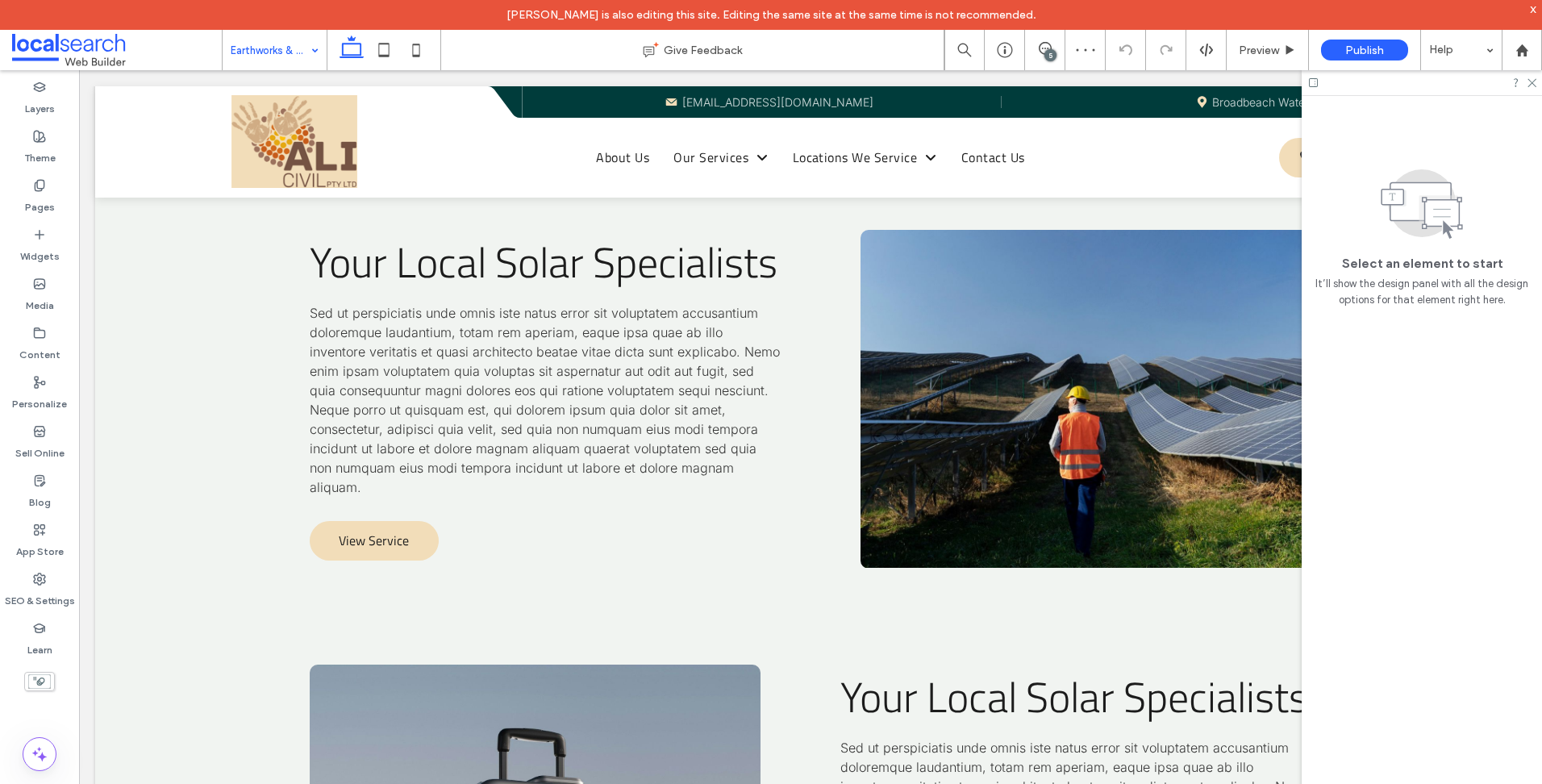
click at [267, 56] on input at bounding box center [271, 49] width 80 height 40
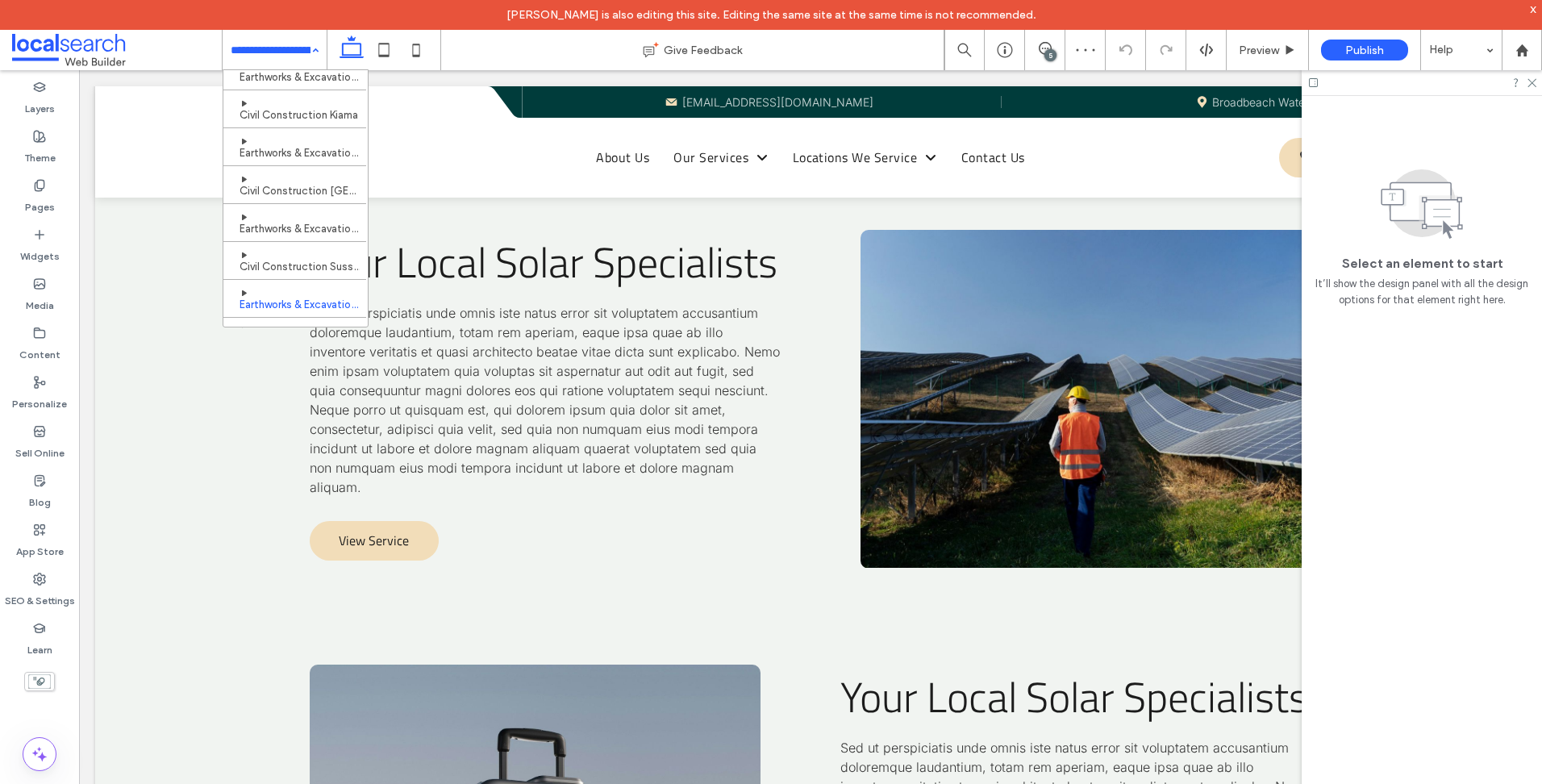
scroll to position [542, 0]
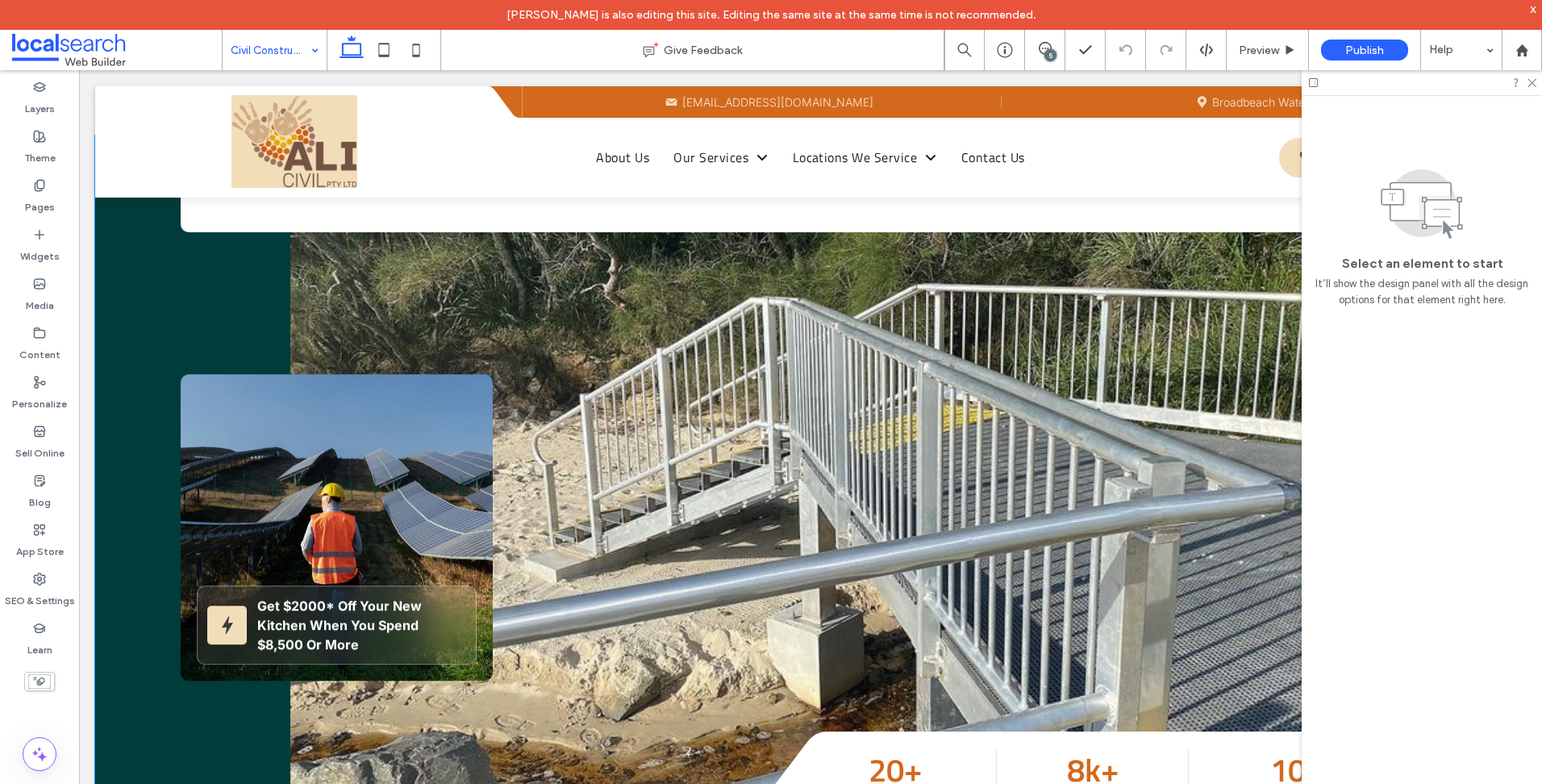
scroll to position [81, 0]
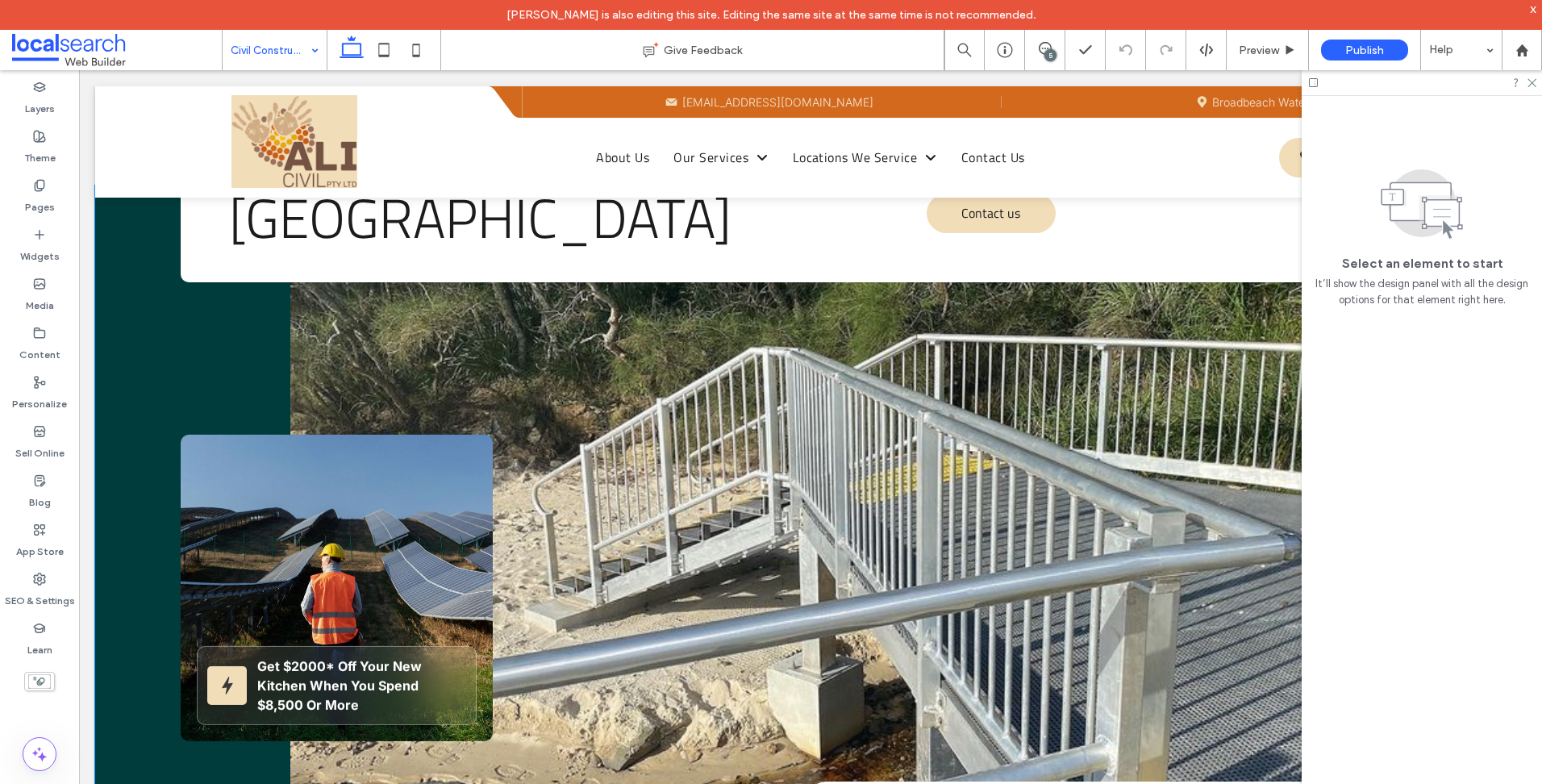
click at [256, 493] on div "Get $2000* Off Your New Kitchen When You Spend $8,500 Or More" at bounding box center [337, 588] width 312 height 307
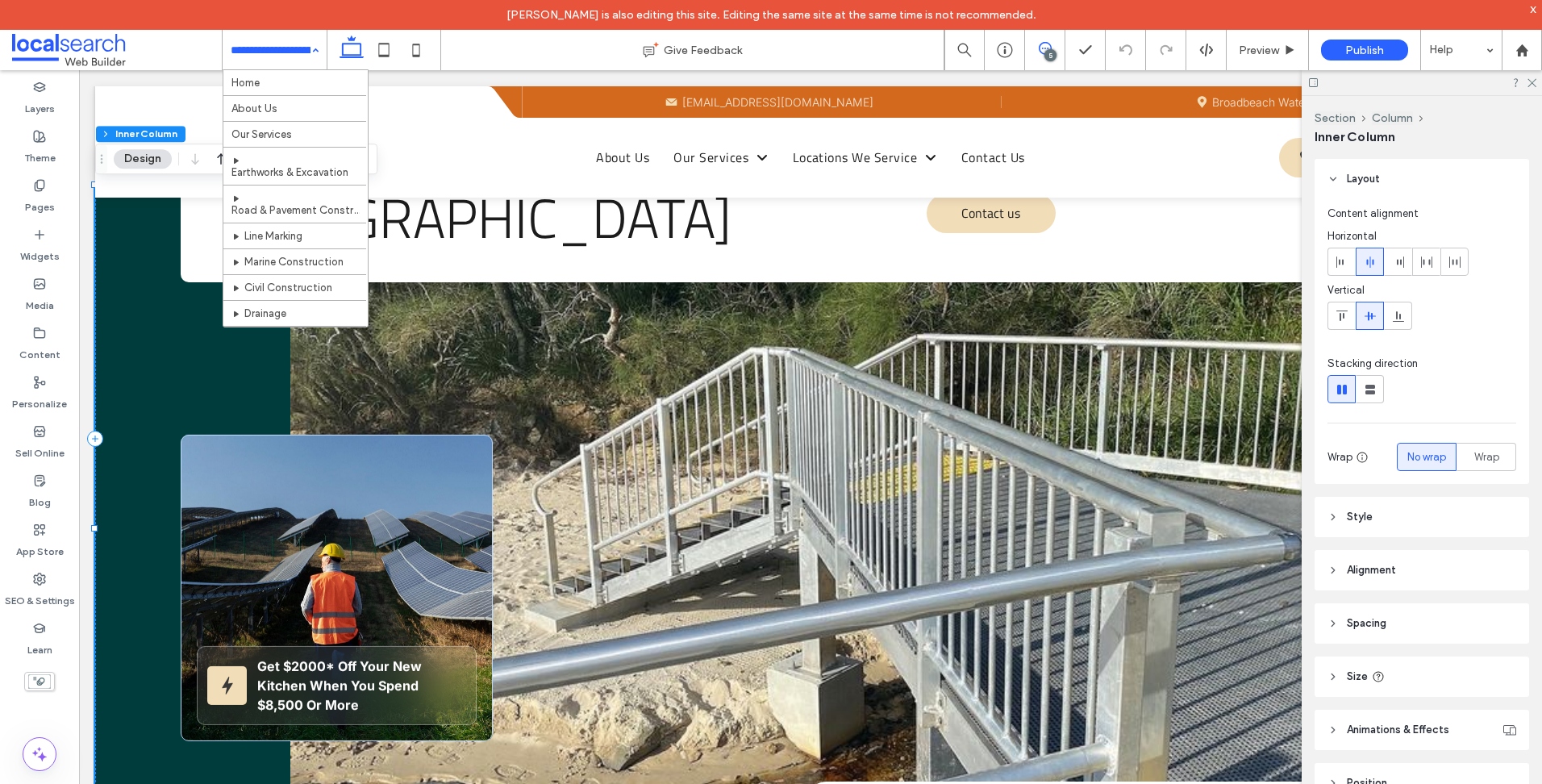
click at [1043, 51] on icon at bounding box center [1046, 48] width 13 height 13
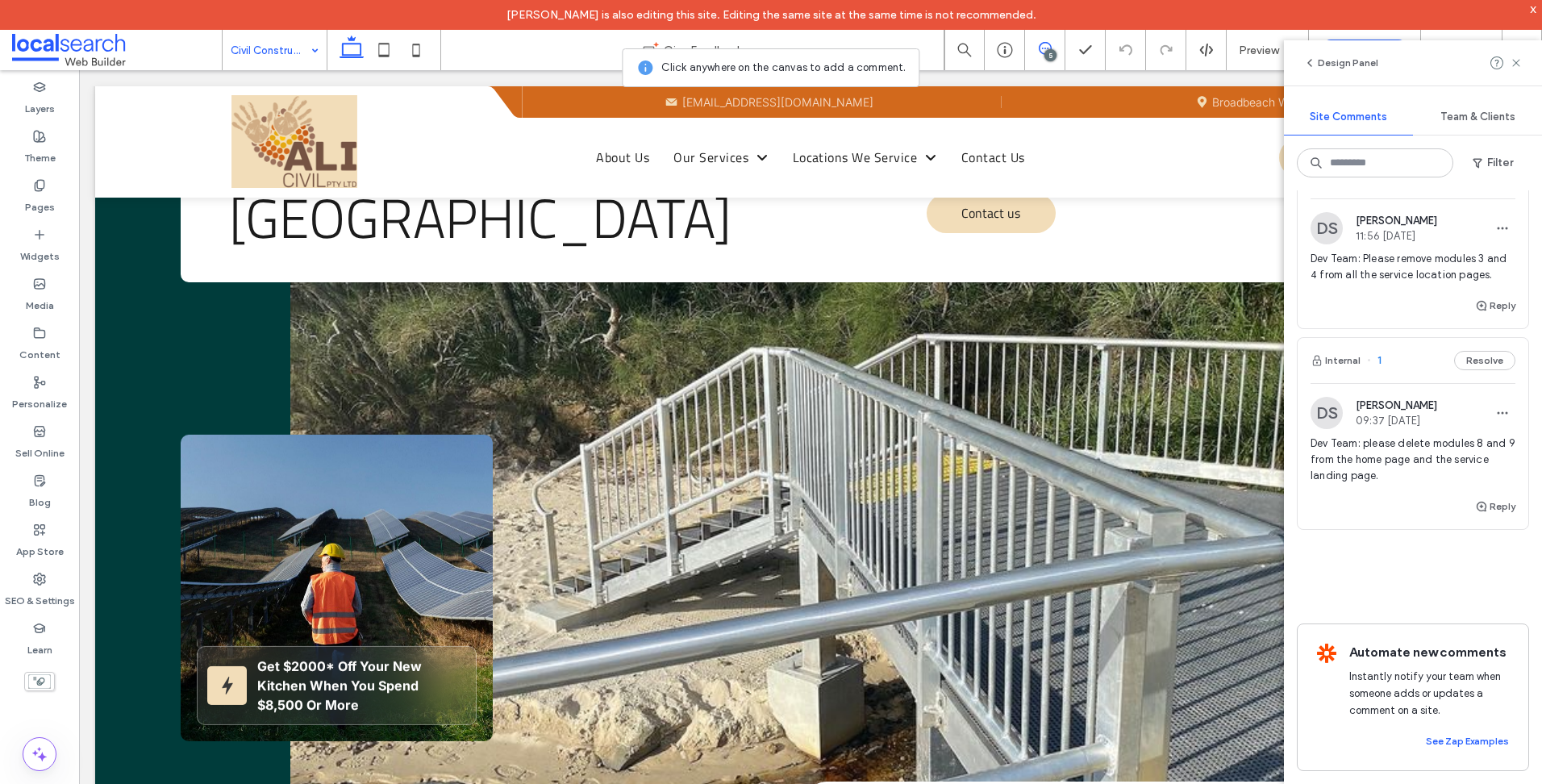
scroll to position [671, 0]
click at [1400, 474] on div "Dev Team: please delete modules 8 and 9 from the home page and the service land…" at bounding box center [1413, 466] width 205 height 61
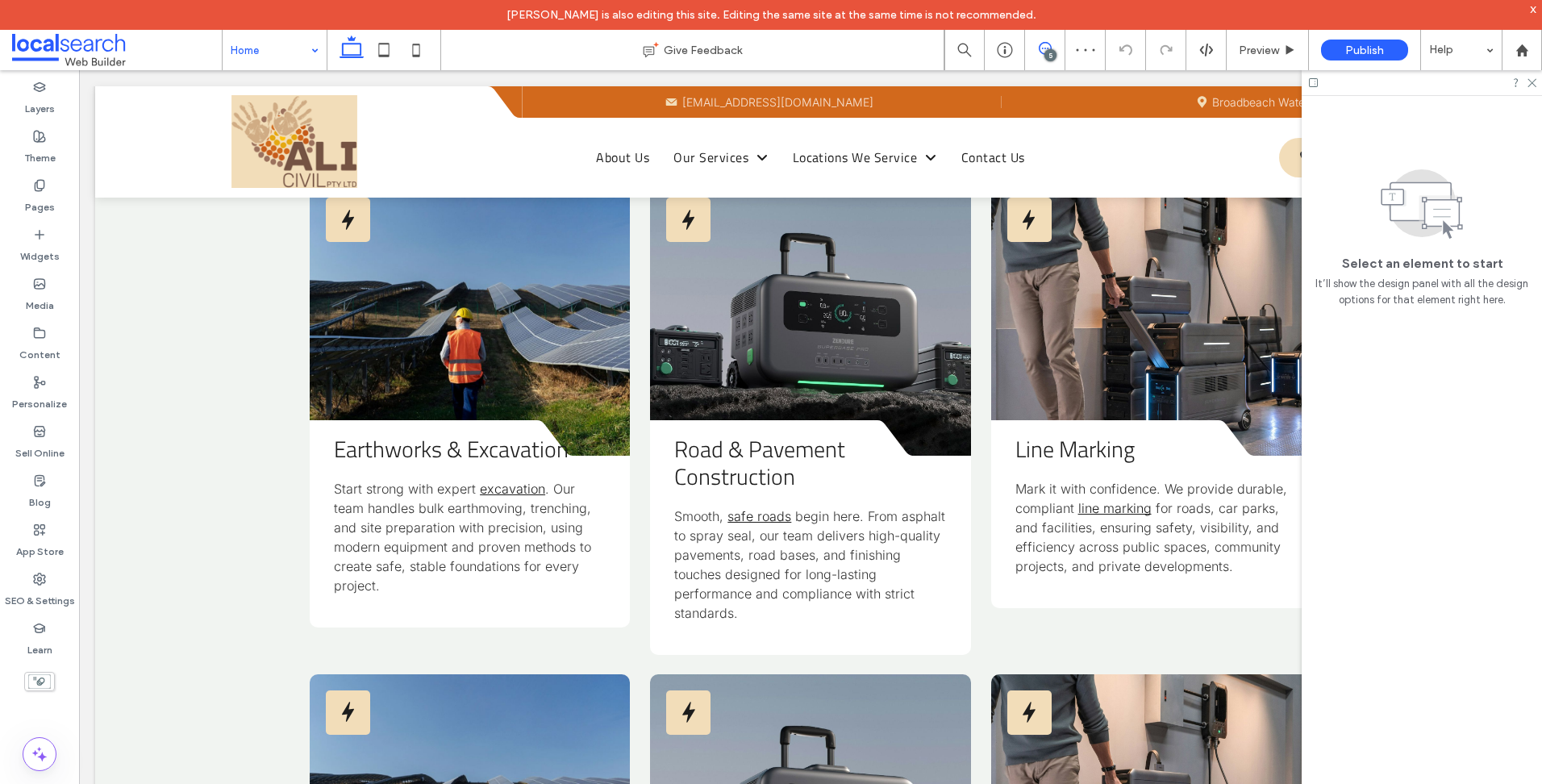
click at [1039, 42] on icon at bounding box center [1046, 48] width 13 height 13
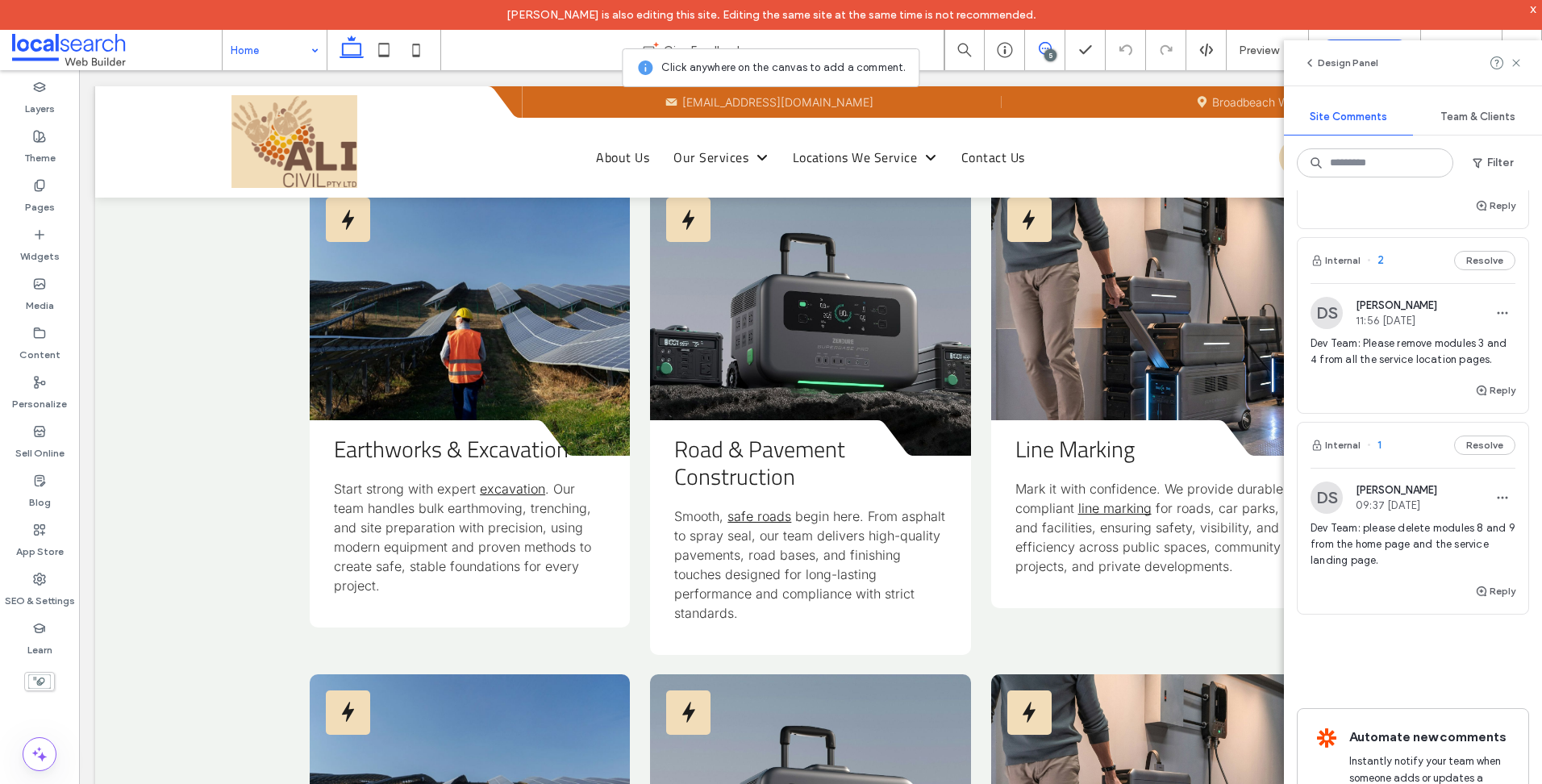
scroll to position [510, 0]
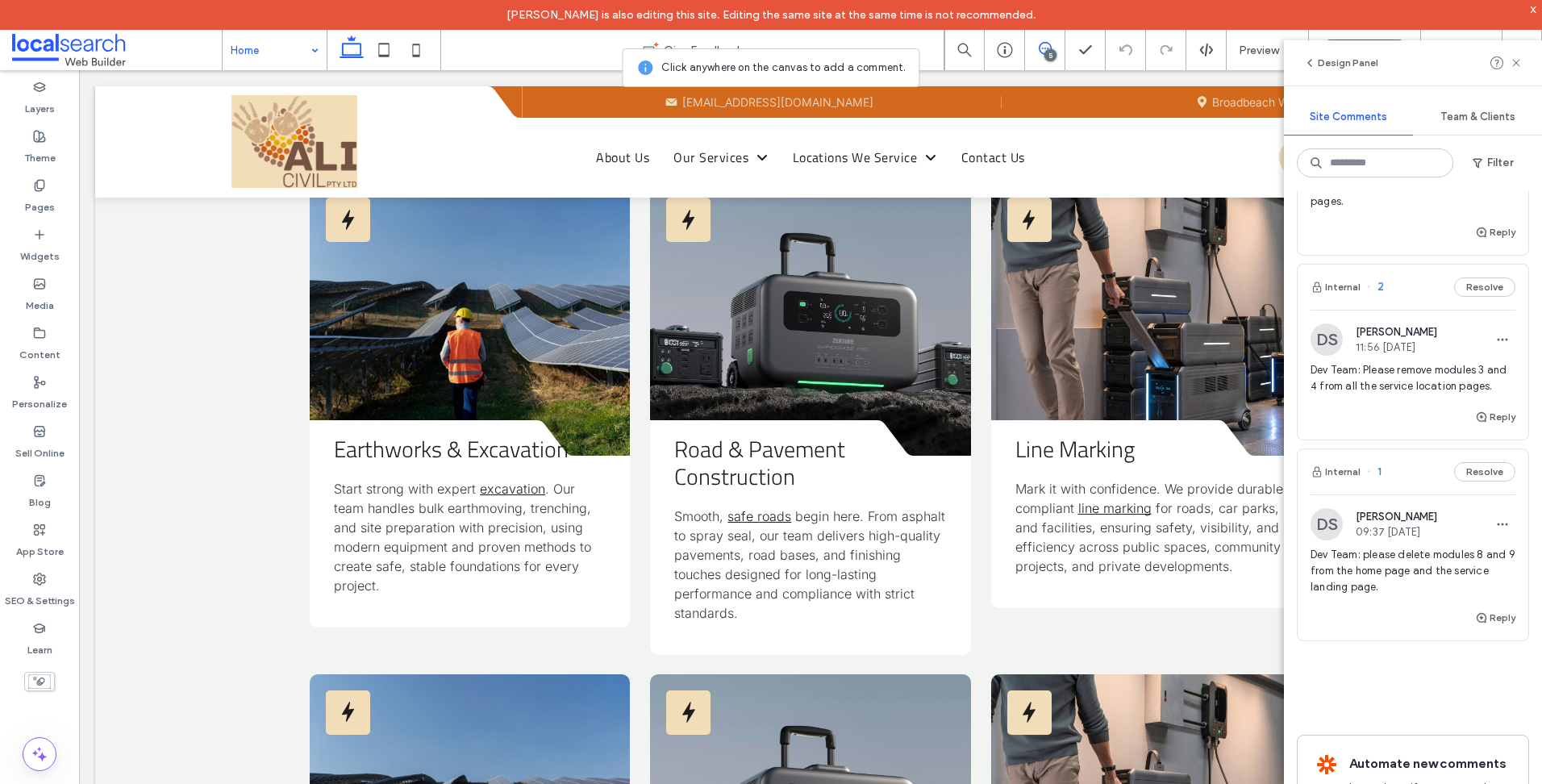
click at [1371, 394] on span "Dev Team: Please remove modules 3 and 4 from all the service location pages." at bounding box center [1413, 378] width 205 height 32
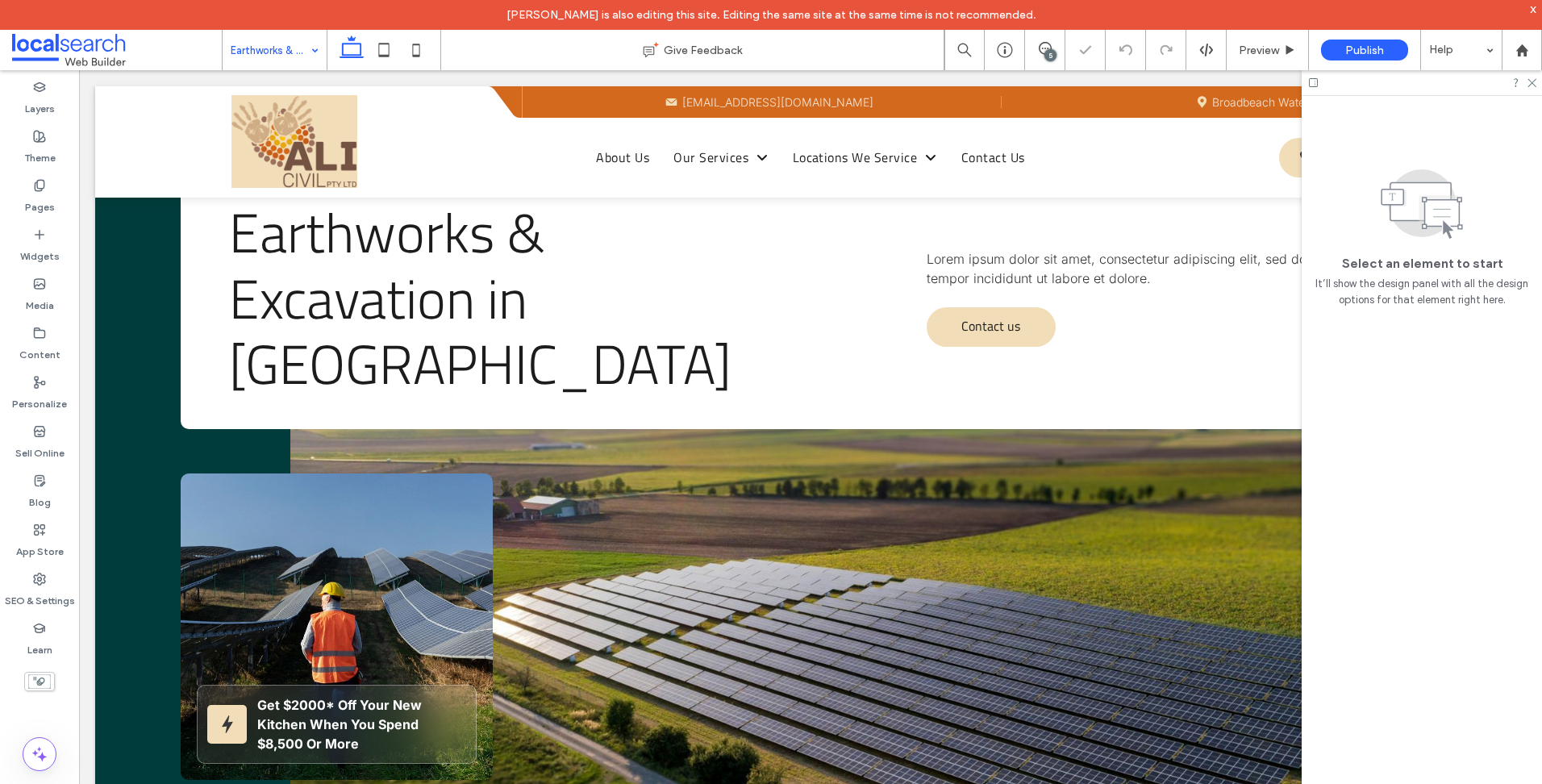
click at [1052, 51] on div "5" at bounding box center [1051, 55] width 12 height 12
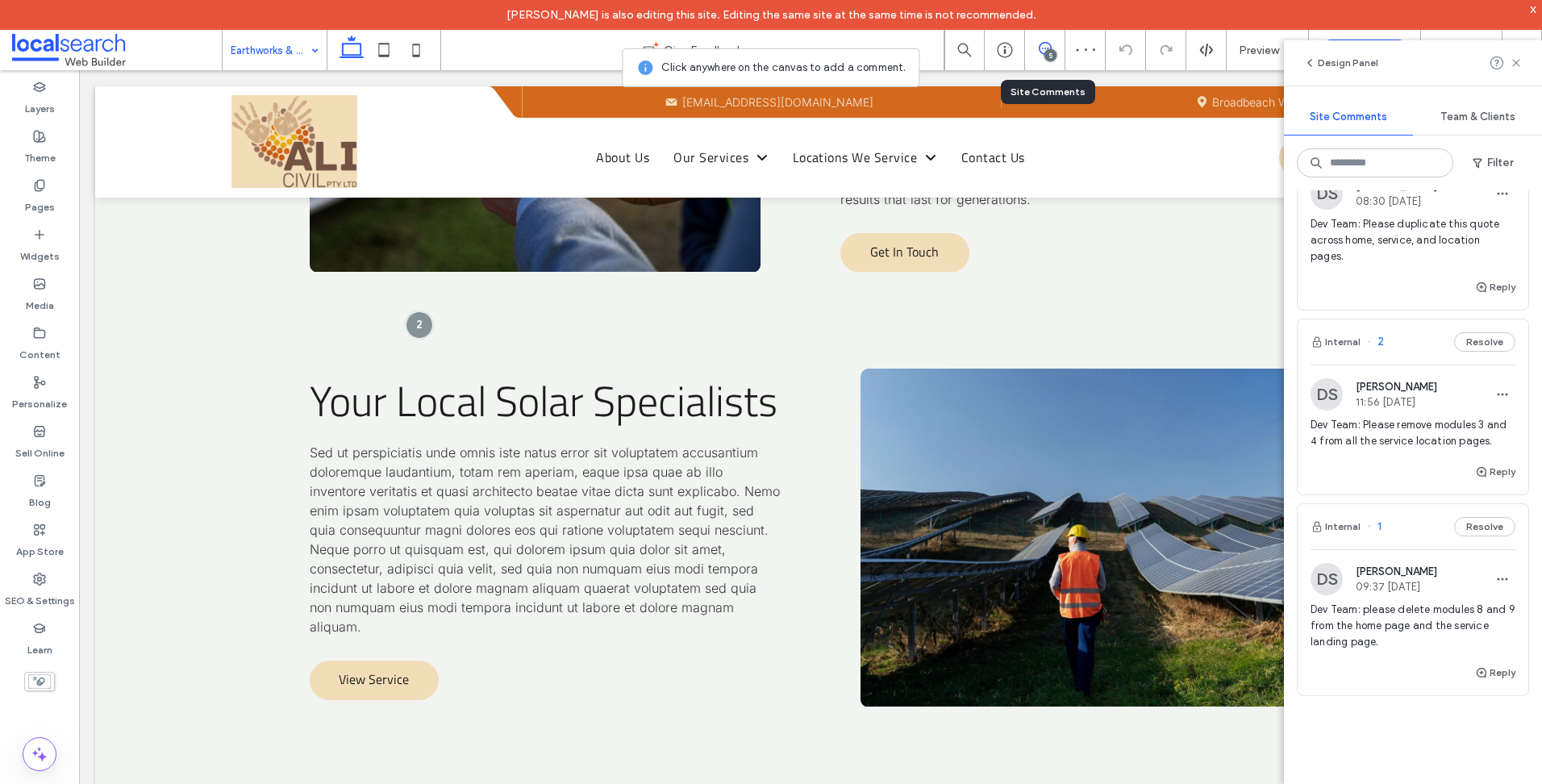
scroll to position [348, 0]
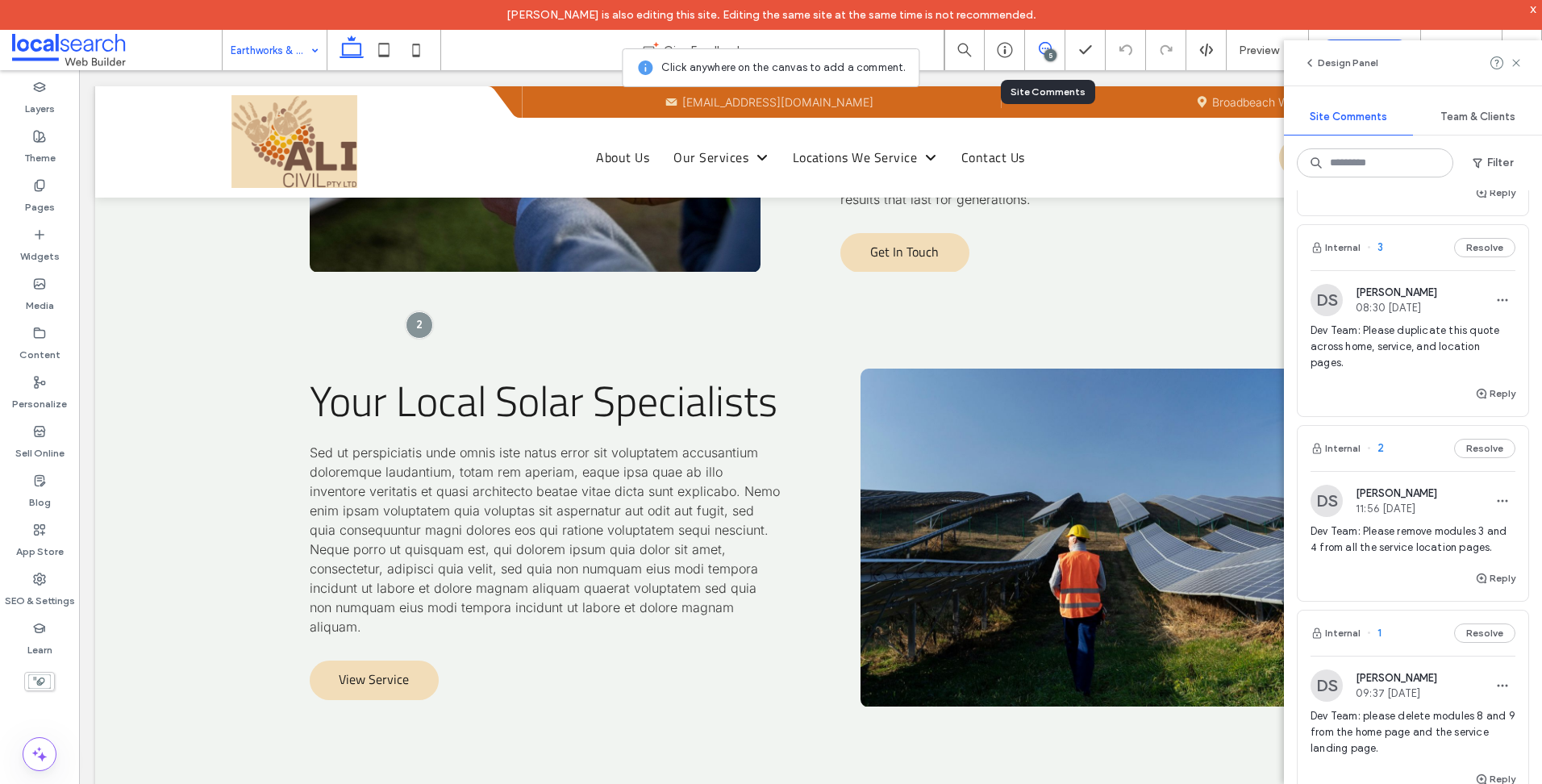
click at [1366, 371] on span "Dev Team: Please duplicate this quote across home, service, and location pages." at bounding box center [1413, 347] width 205 height 48
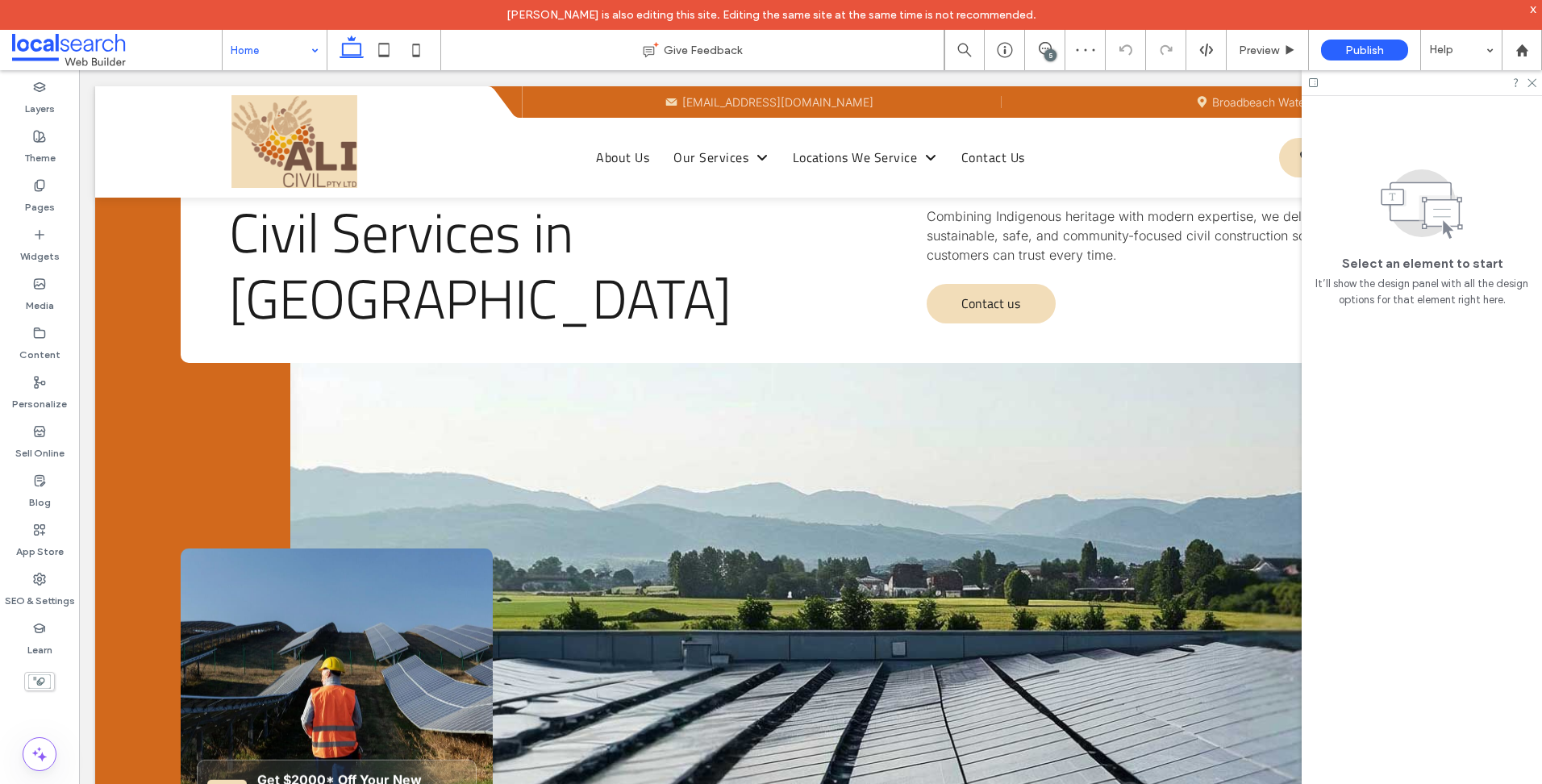
click at [1051, 53] on div "5" at bounding box center [1051, 55] width 12 height 12
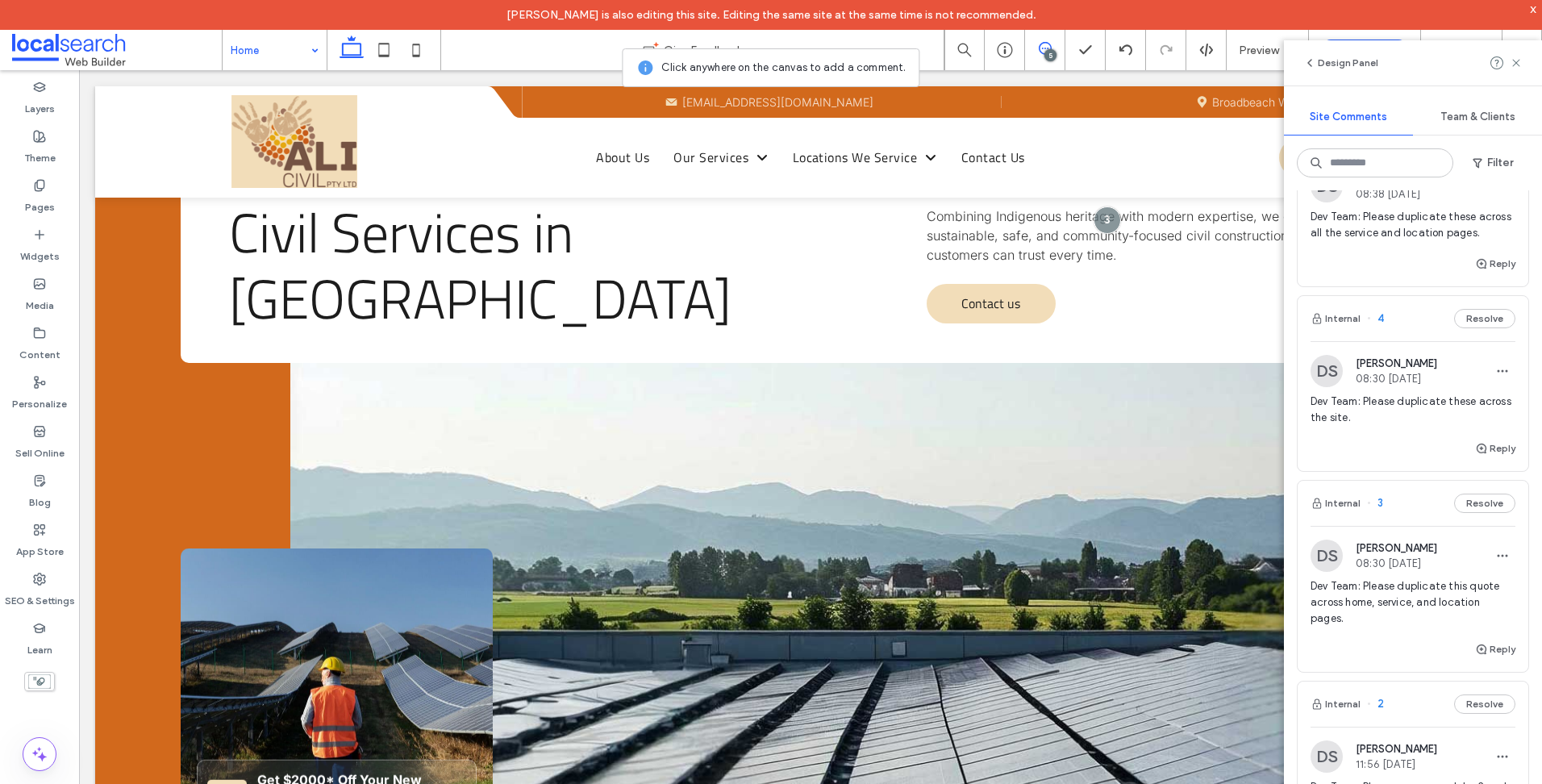
scroll to position [81, 0]
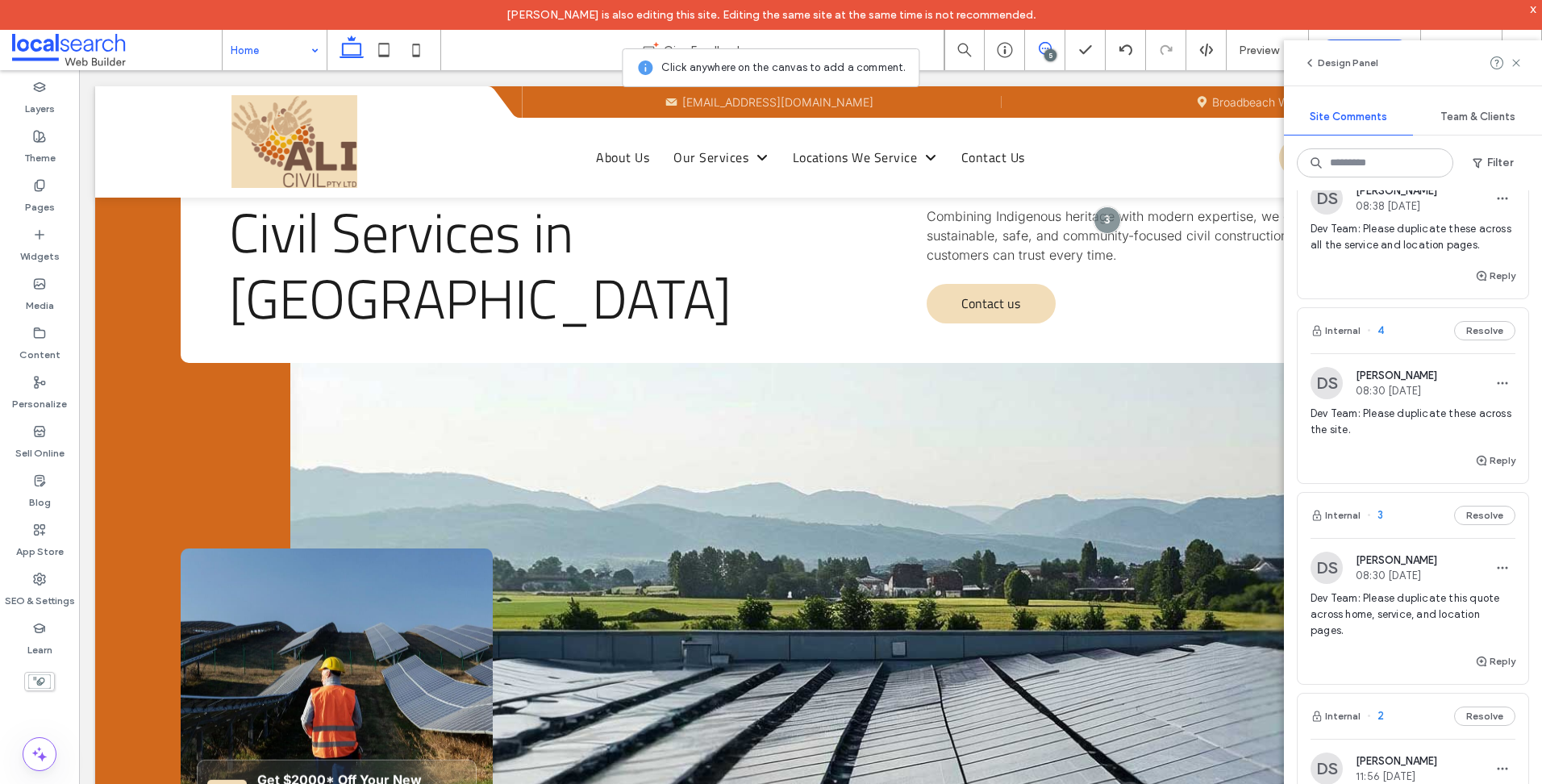
click at [1359, 437] on span "Dev Team: Please duplicate these across the site." at bounding box center [1413, 422] width 205 height 32
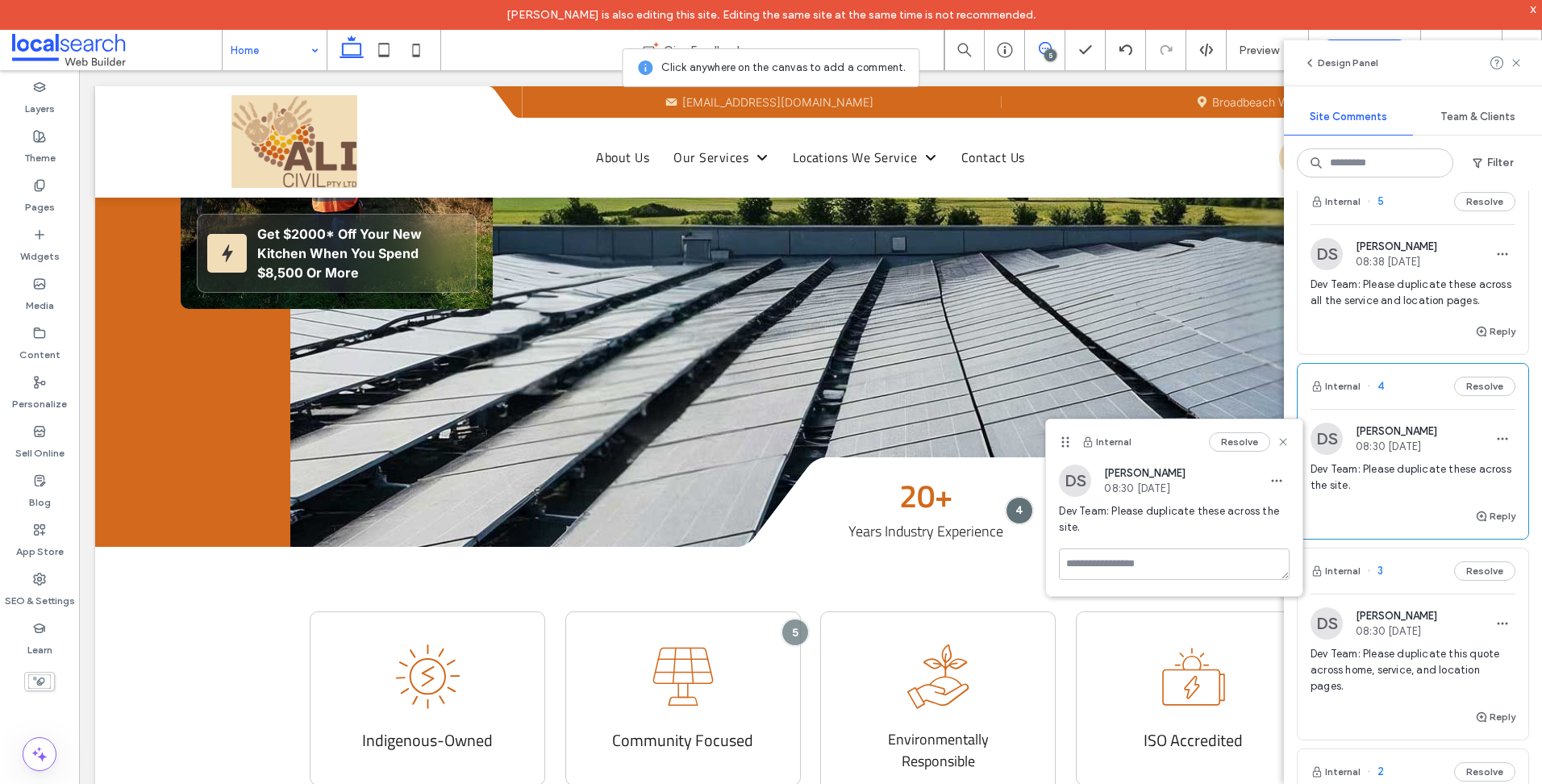
scroll to position [0, 0]
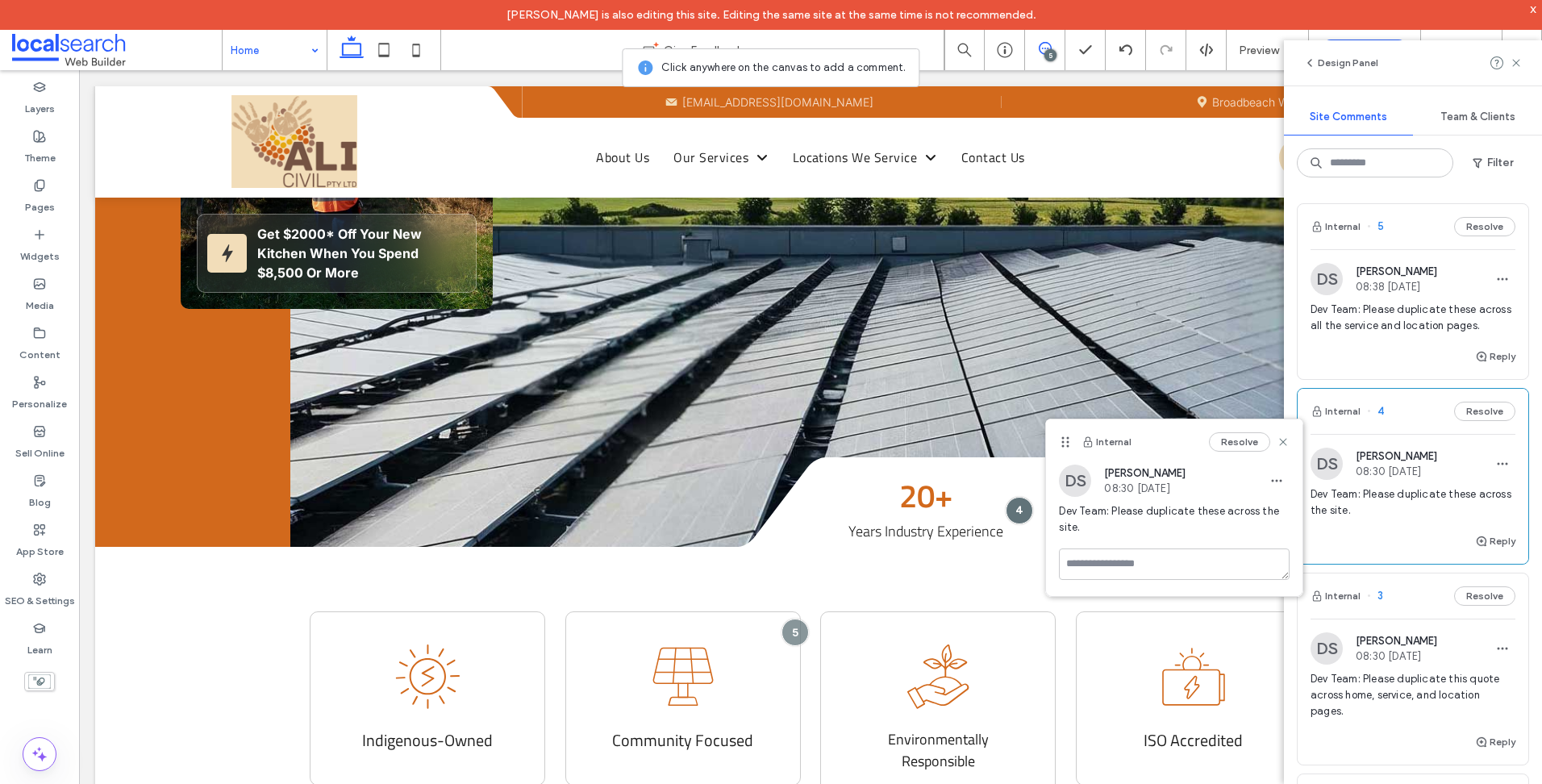
click at [1374, 332] on span "Dev Team: Please duplicate these across all the service and location pages." at bounding box center [1413, 317] width 205 height 32
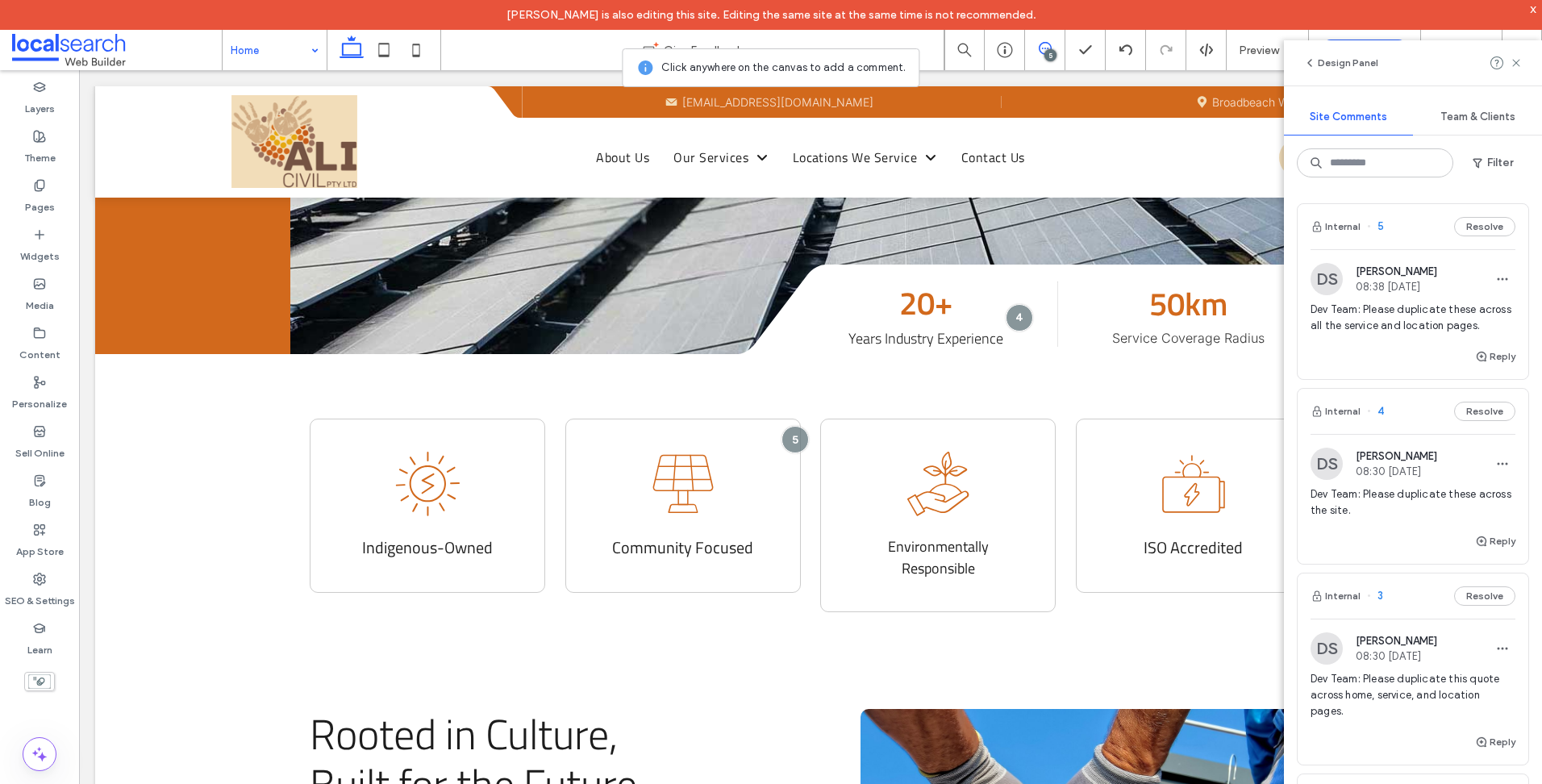
scroll to position [606, 0]
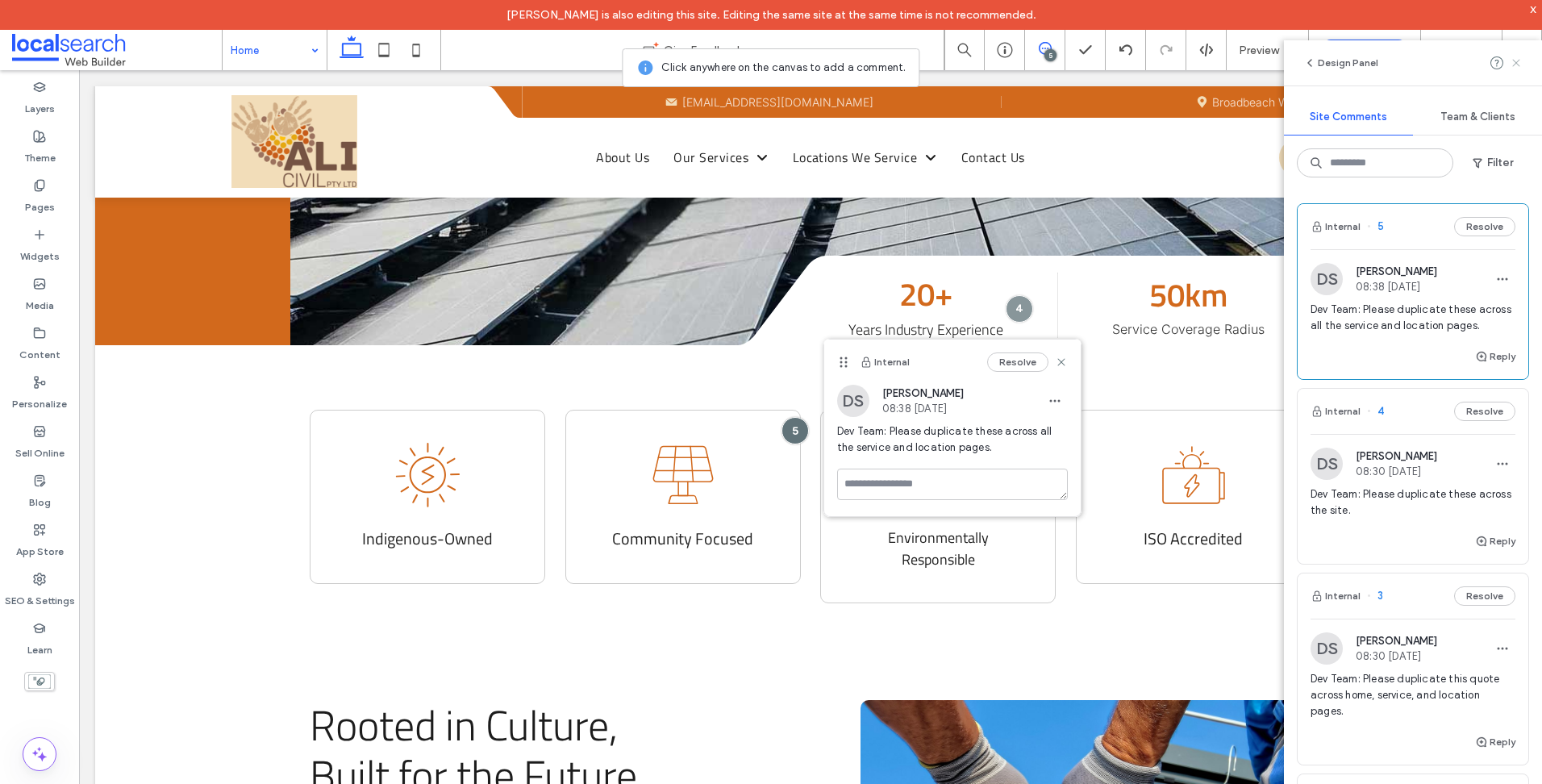
click at [1518, 59] on icon at bounding box center [1517, 63] width 13 height 13
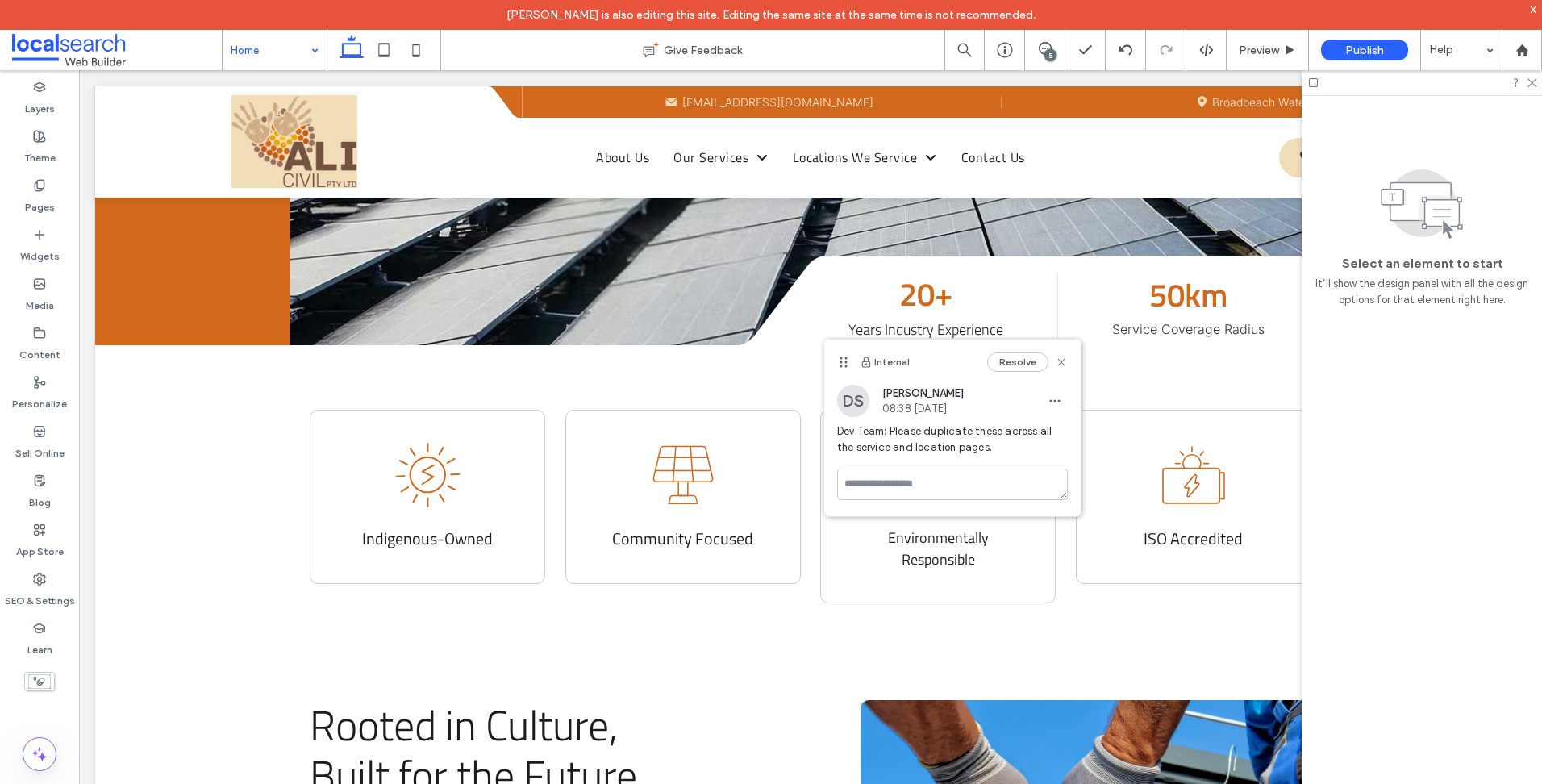
drag, startPoint x: 1534, startPoint y: 6, endPoint x: 1468, endPoint y: 16, distance: 66.8
click at [1534, 6] on div "x" at bounding box center [1534, 8] width 7 height 14
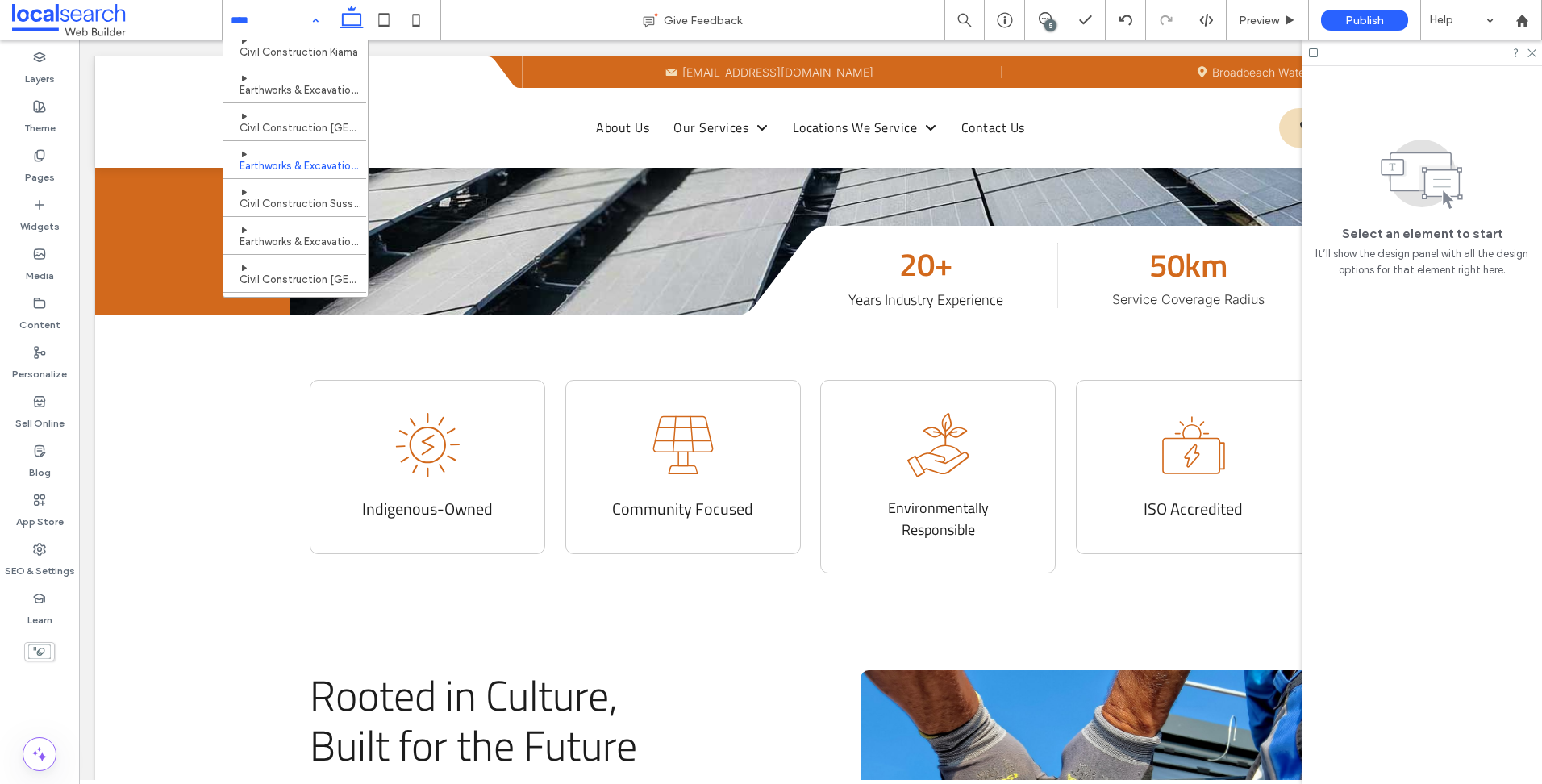
scroll to position [542, 0]
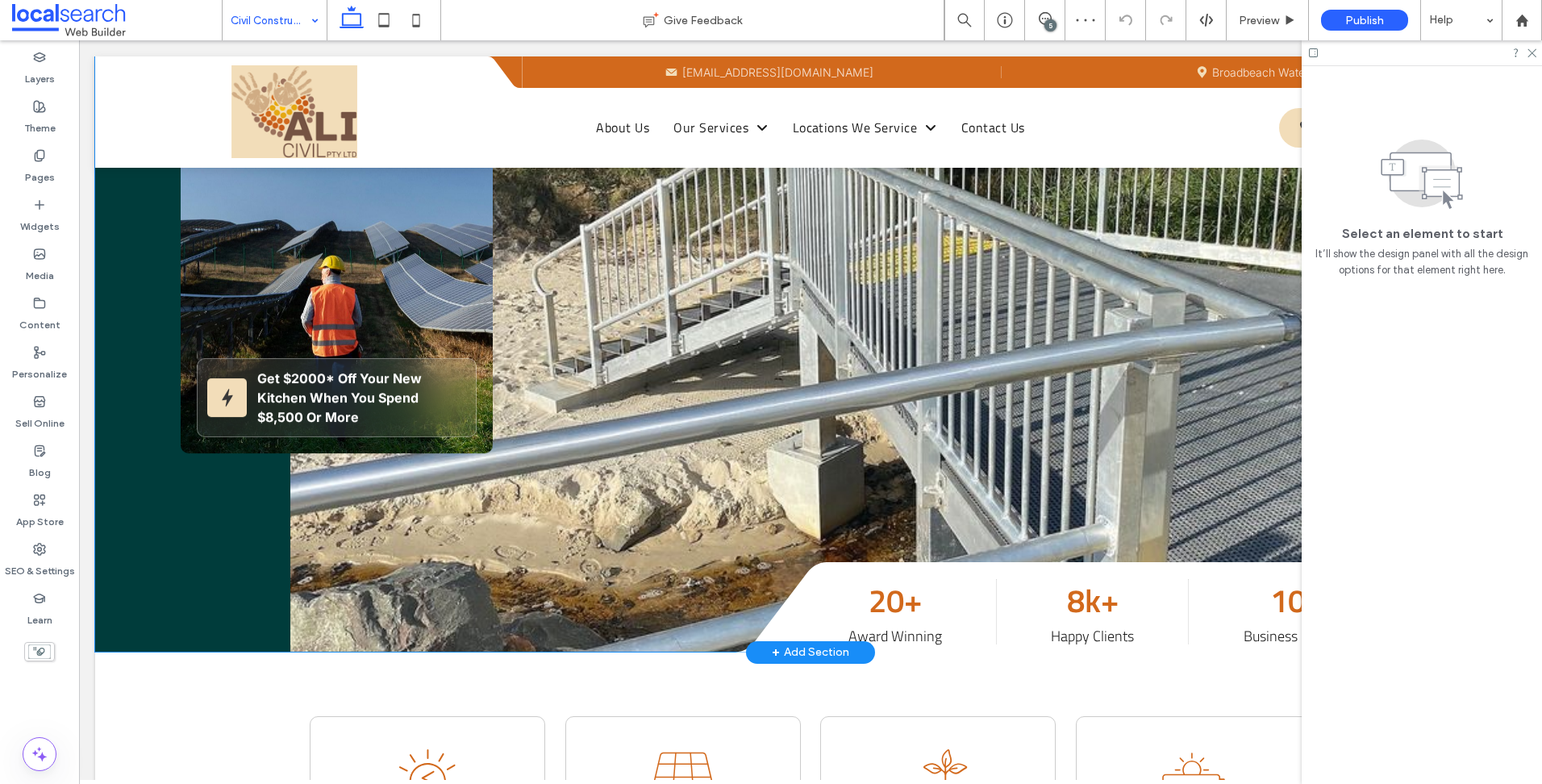
scroll to position [242, 0]
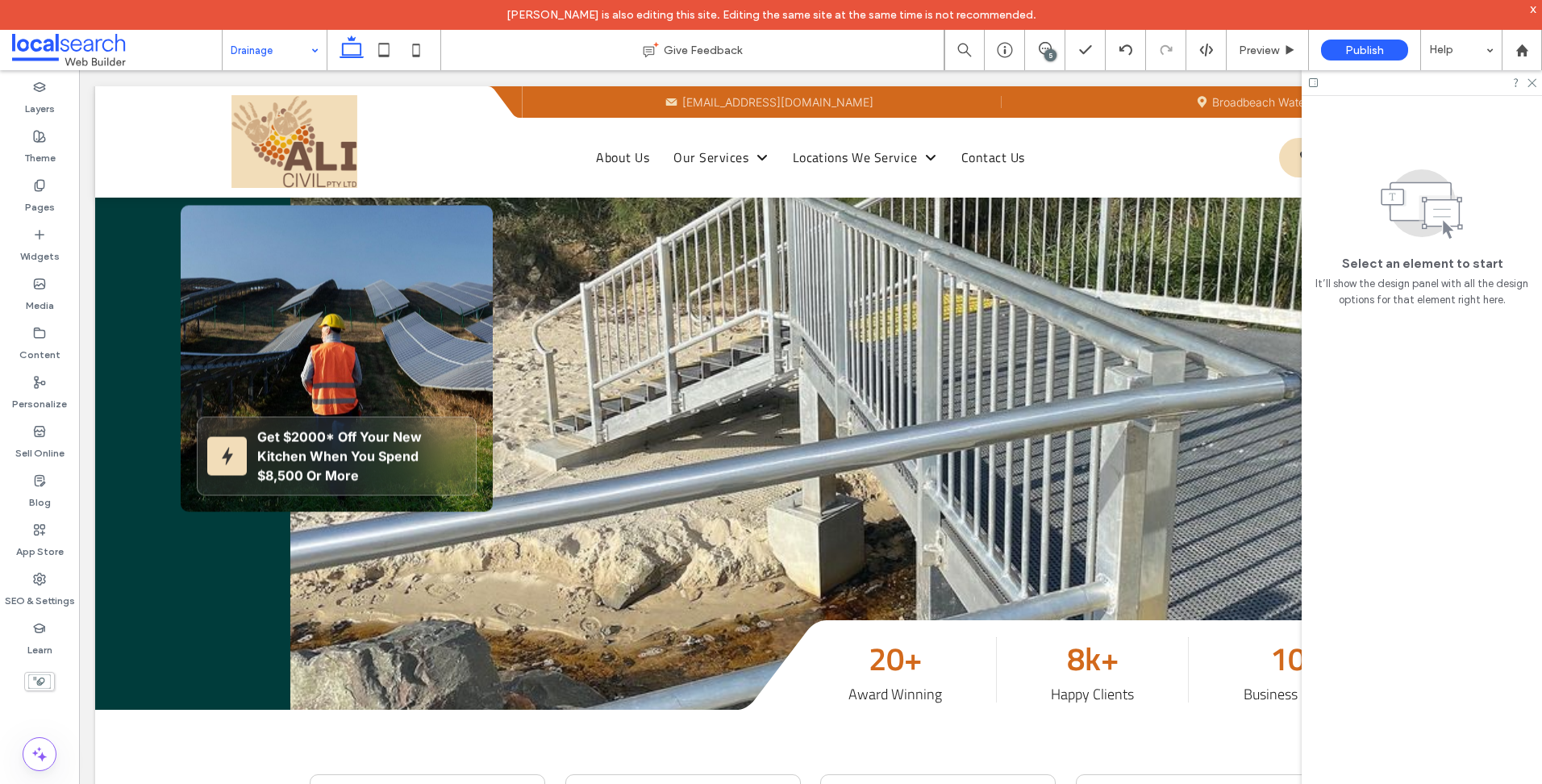
click at [332, 319] on div at bounding box center [771, 392] width 1542 height 784
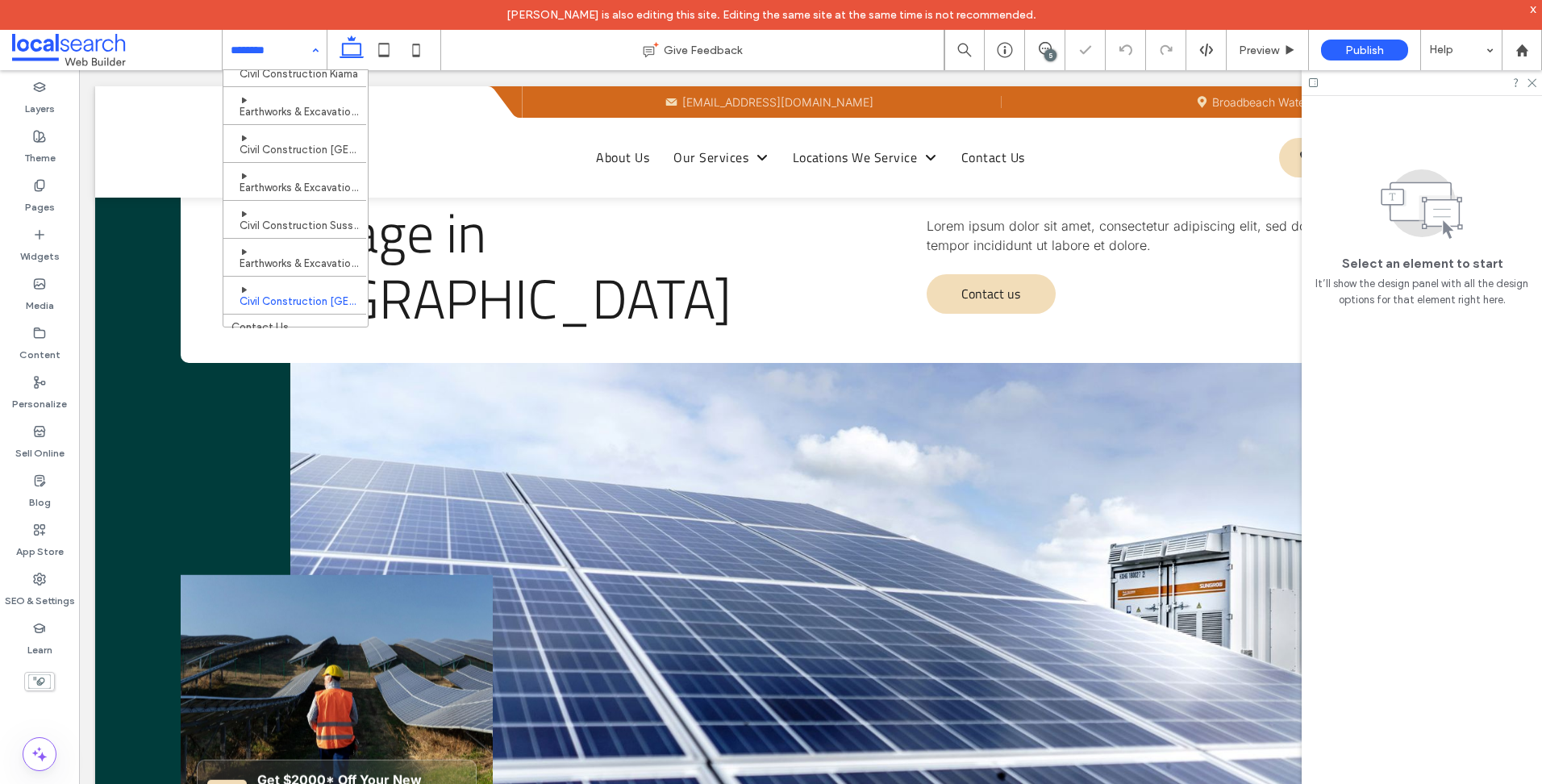
scroll to position [542, 0]
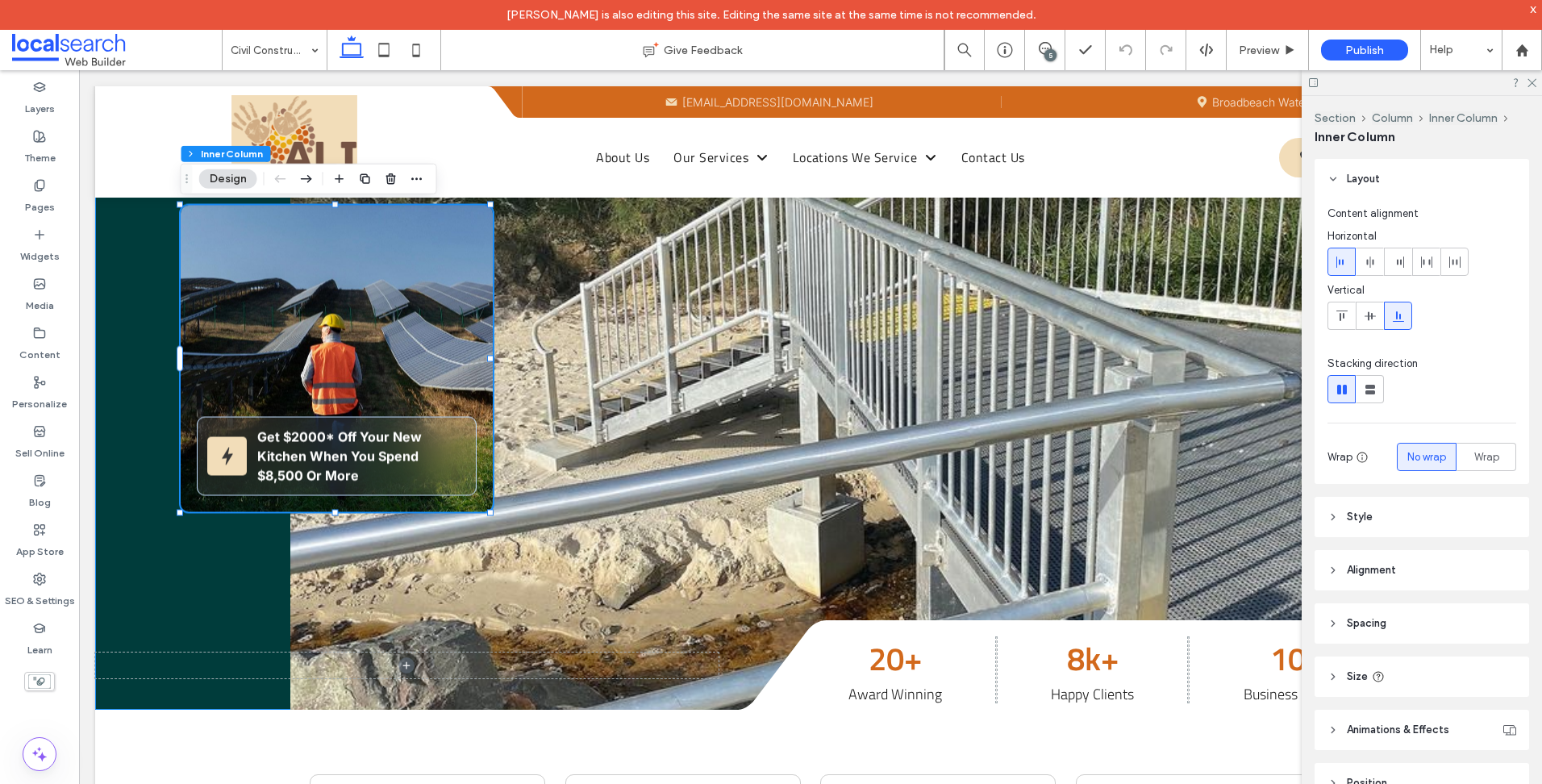
click at [347, 335] on div "Get $2000* Off Your New Kitchen When You Spend $8,500 Or More" at bounding box center [337, 359] width 312 height 307
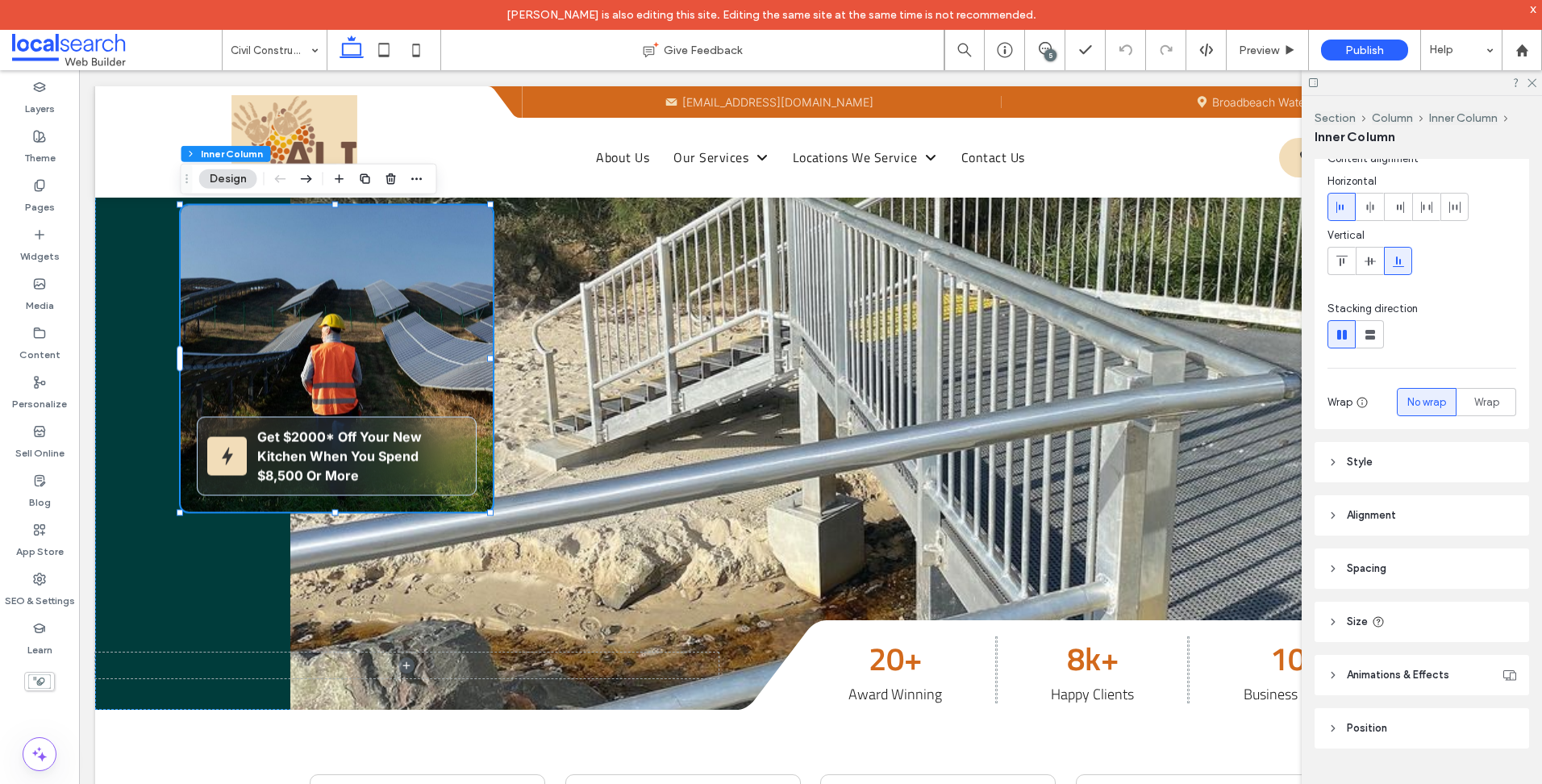
scroll to position [60, 0]
click at [1382, 450] on header "Style" at bounding box center [1421, 456] width 214 height 40
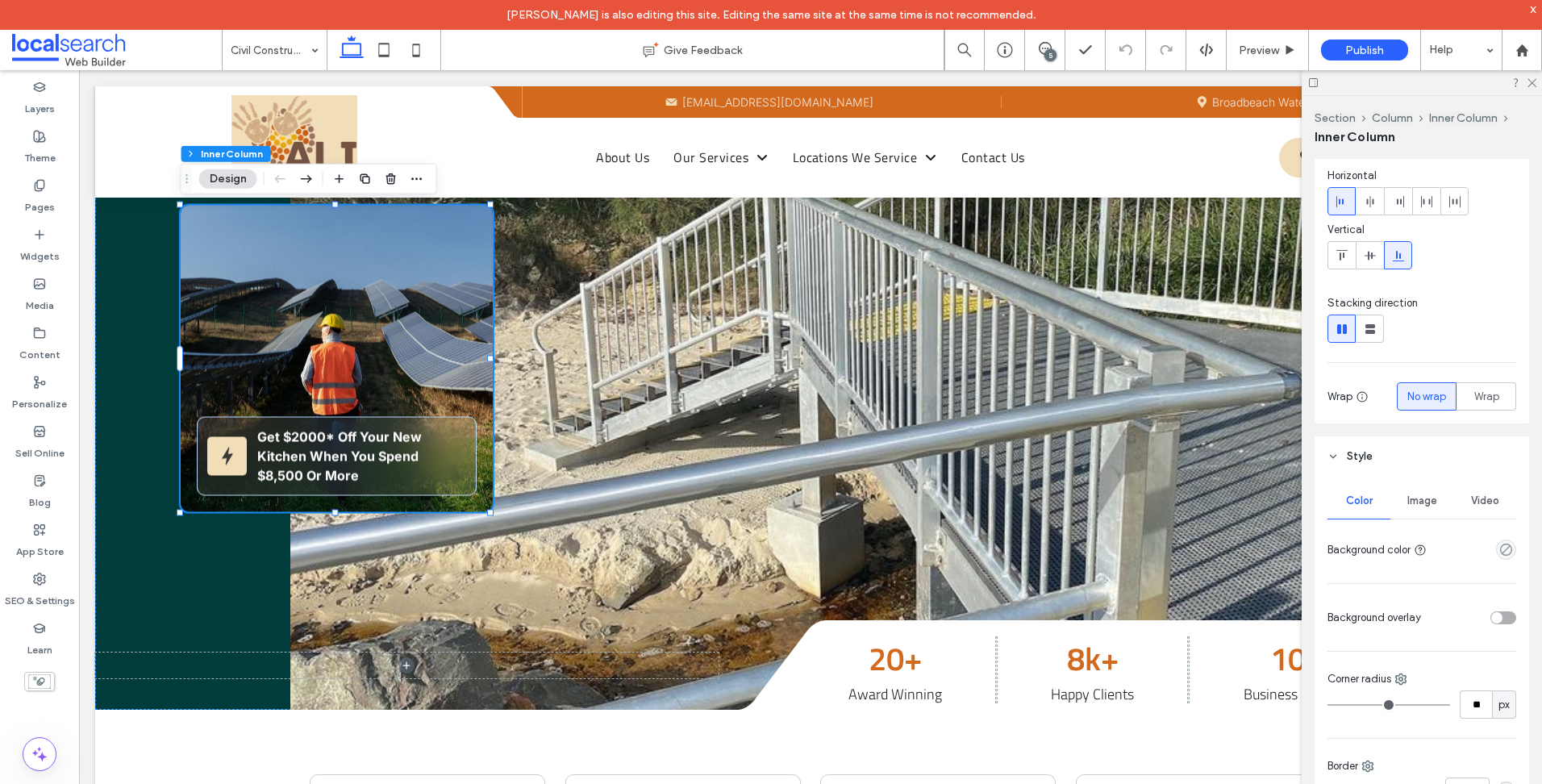
click at [1408, 499] on span "Image" at bounding box center [1422, 500] width 30 height 13
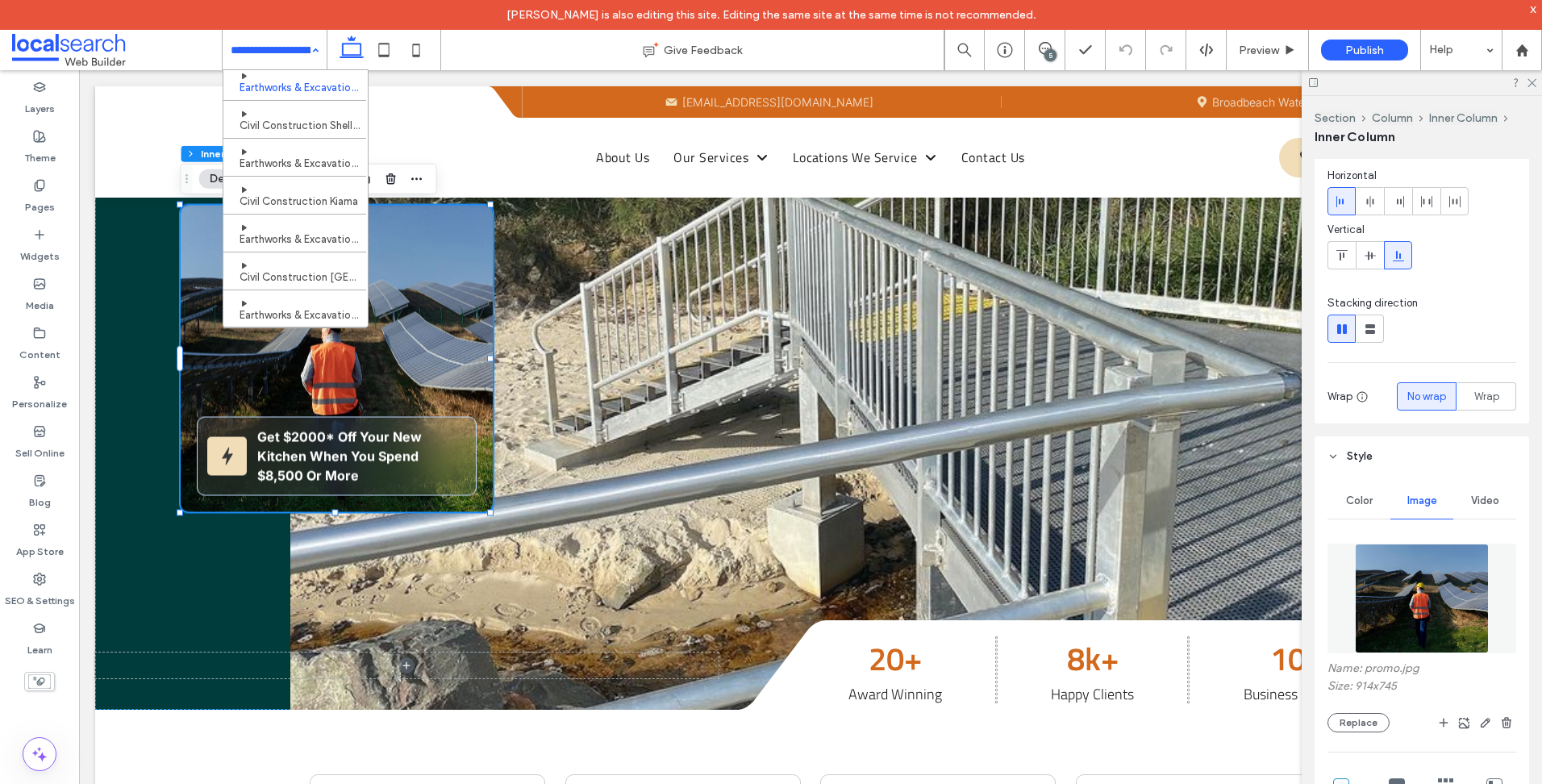
scroll to position [542, 0]
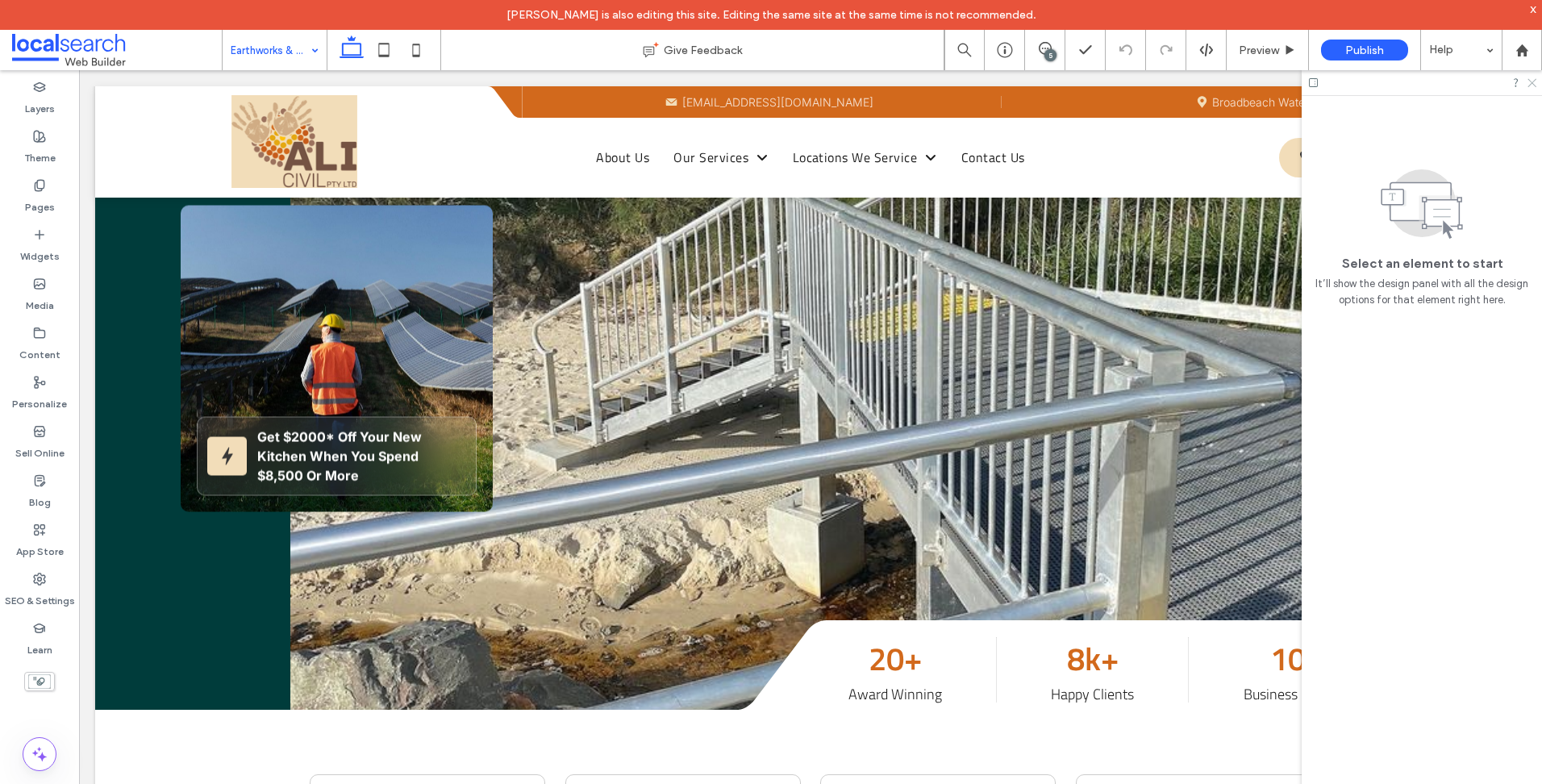
click at [1530, 86] on icon at bounding box center [1531, 82] width 10 height 10
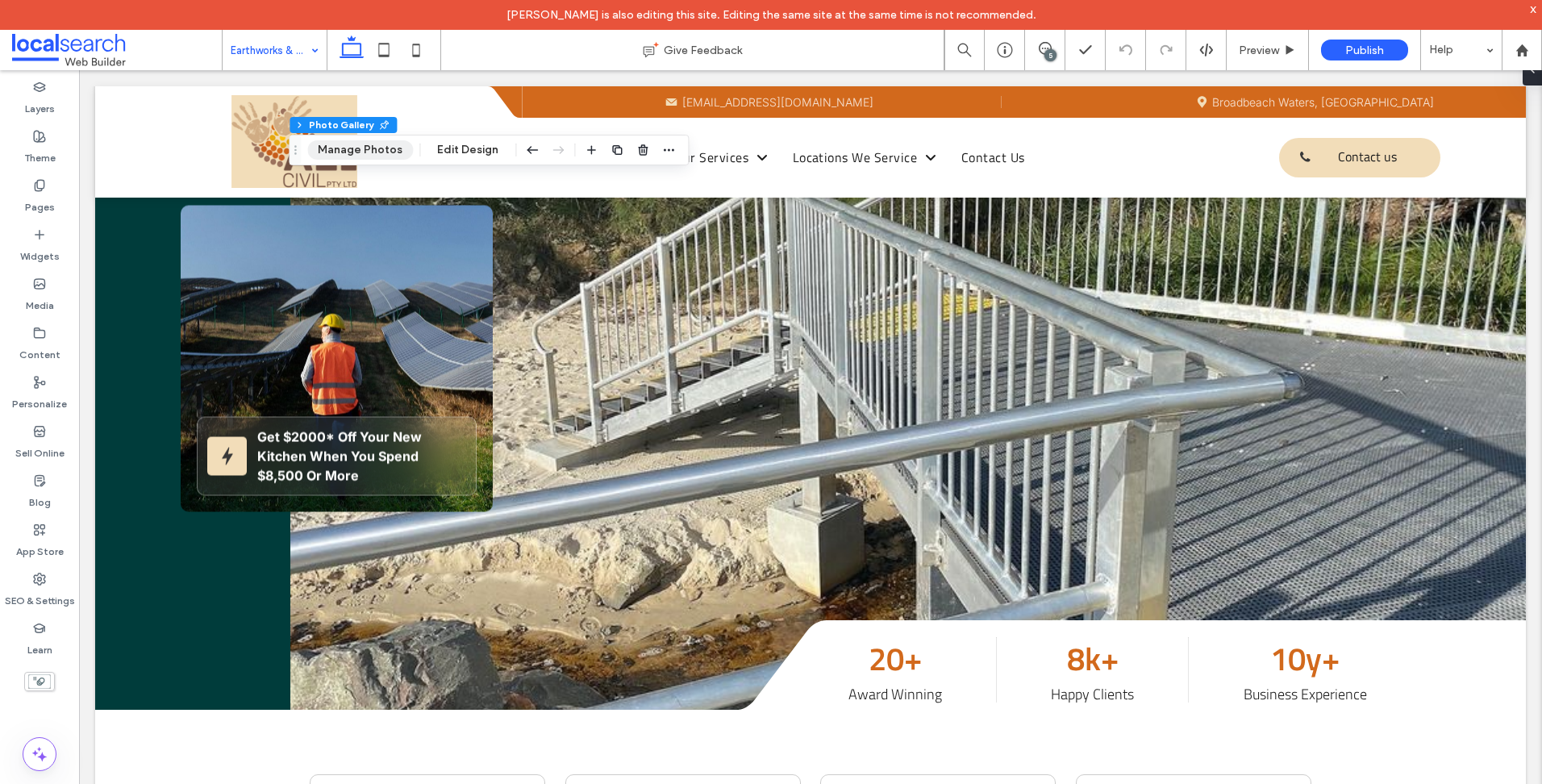
click at [363, 148] on button "Manage Photos" at bounding box center [360, 149] width 106 height 19
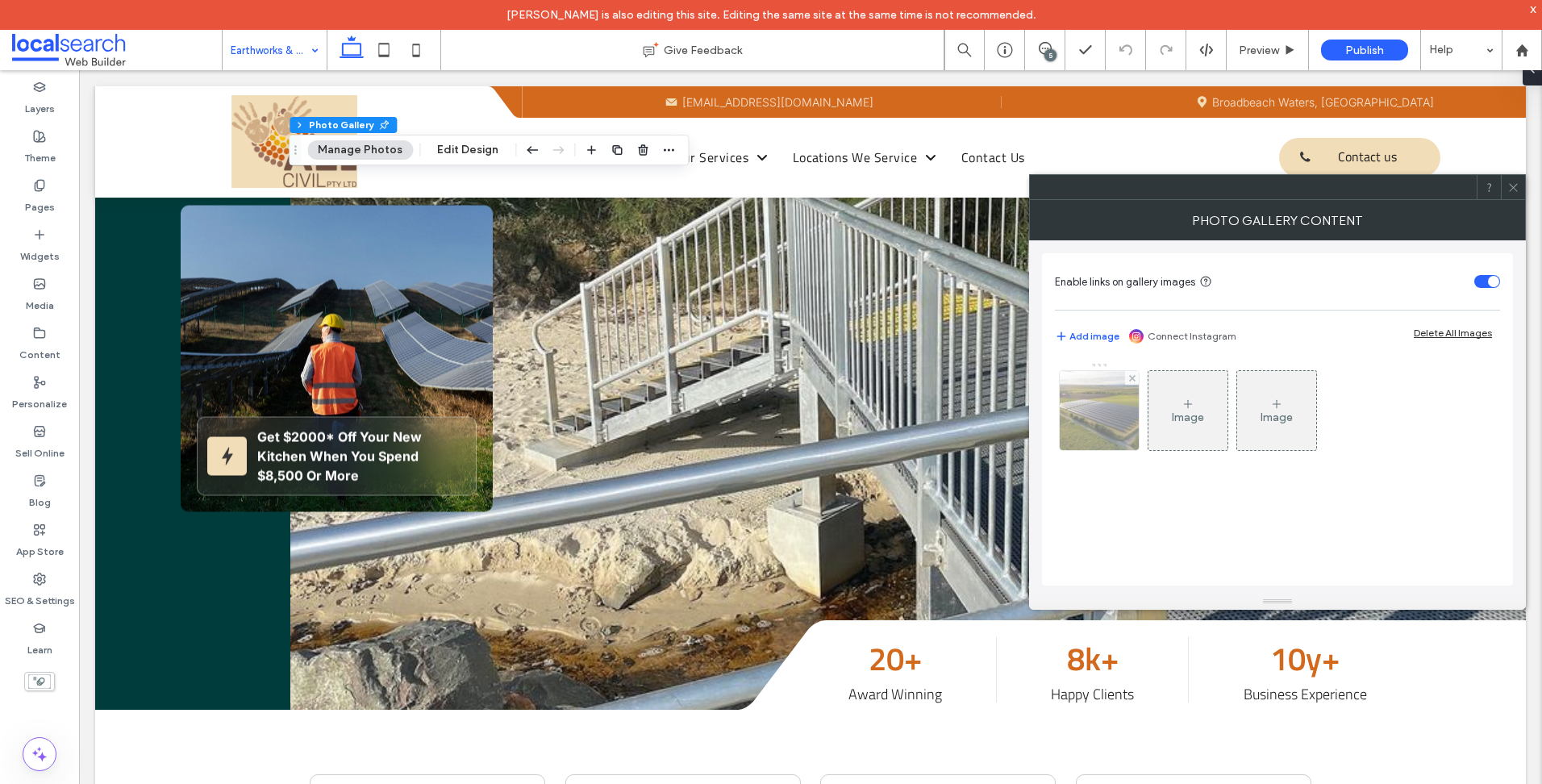
click at [1122, 420] on img at bounding box center [1099, 410] width 120 height 79
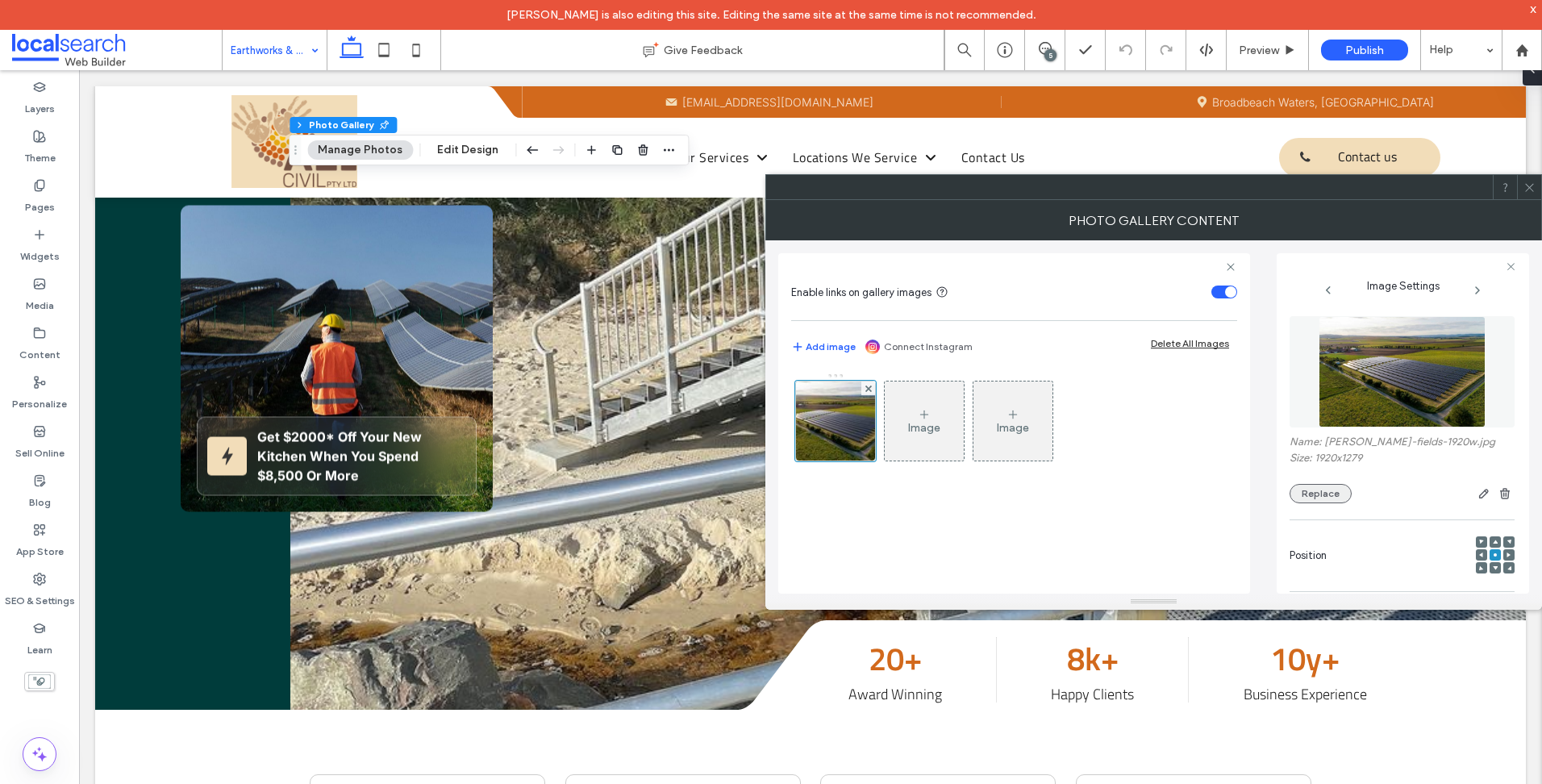
click at [1324, 489] on button "Replace" at bounding box center [1320, 493] width 62 height 19
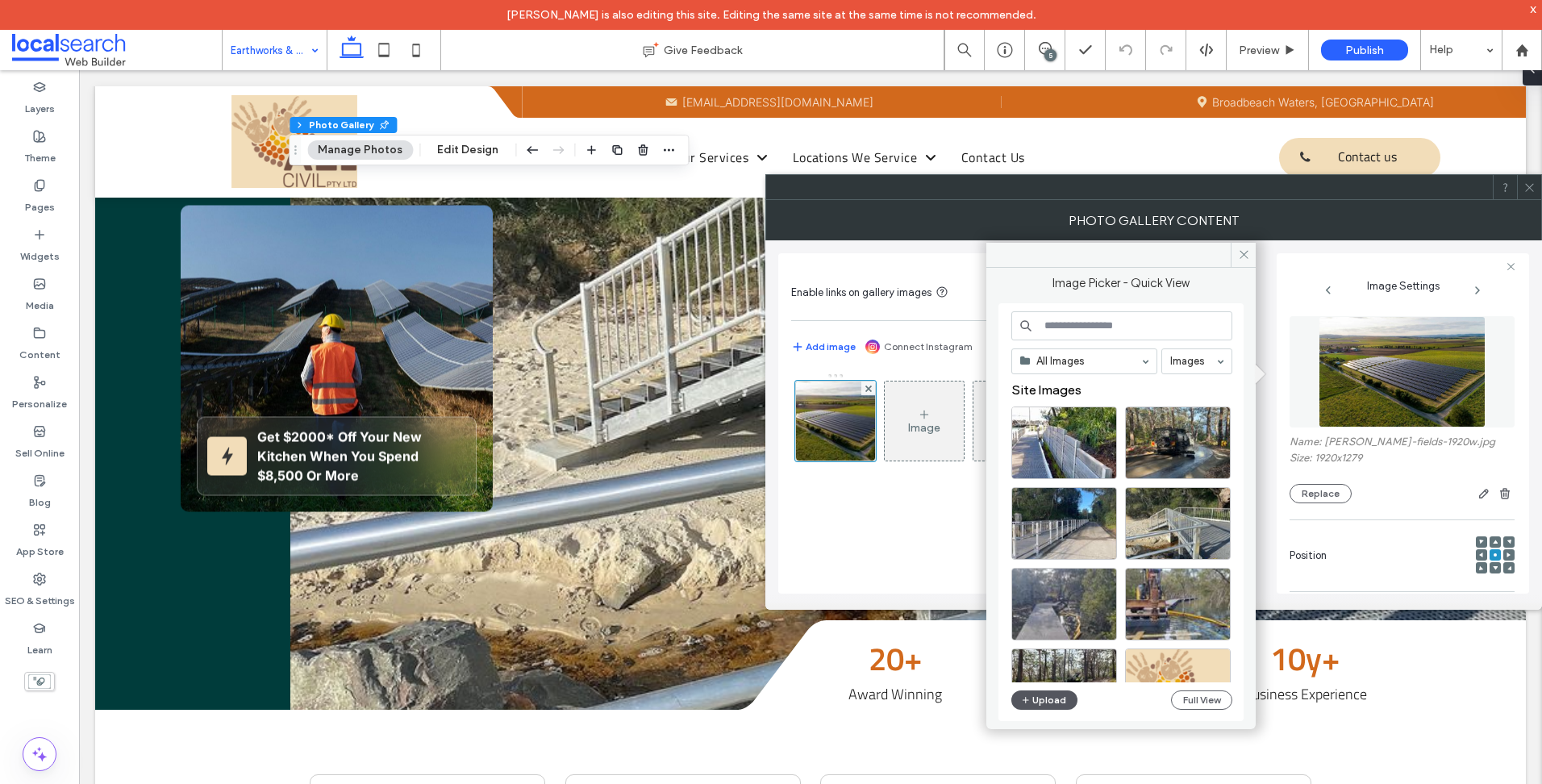
click at [1039, 706] on button "Upload" at bounding box center [1044, 700] width 66 height 19
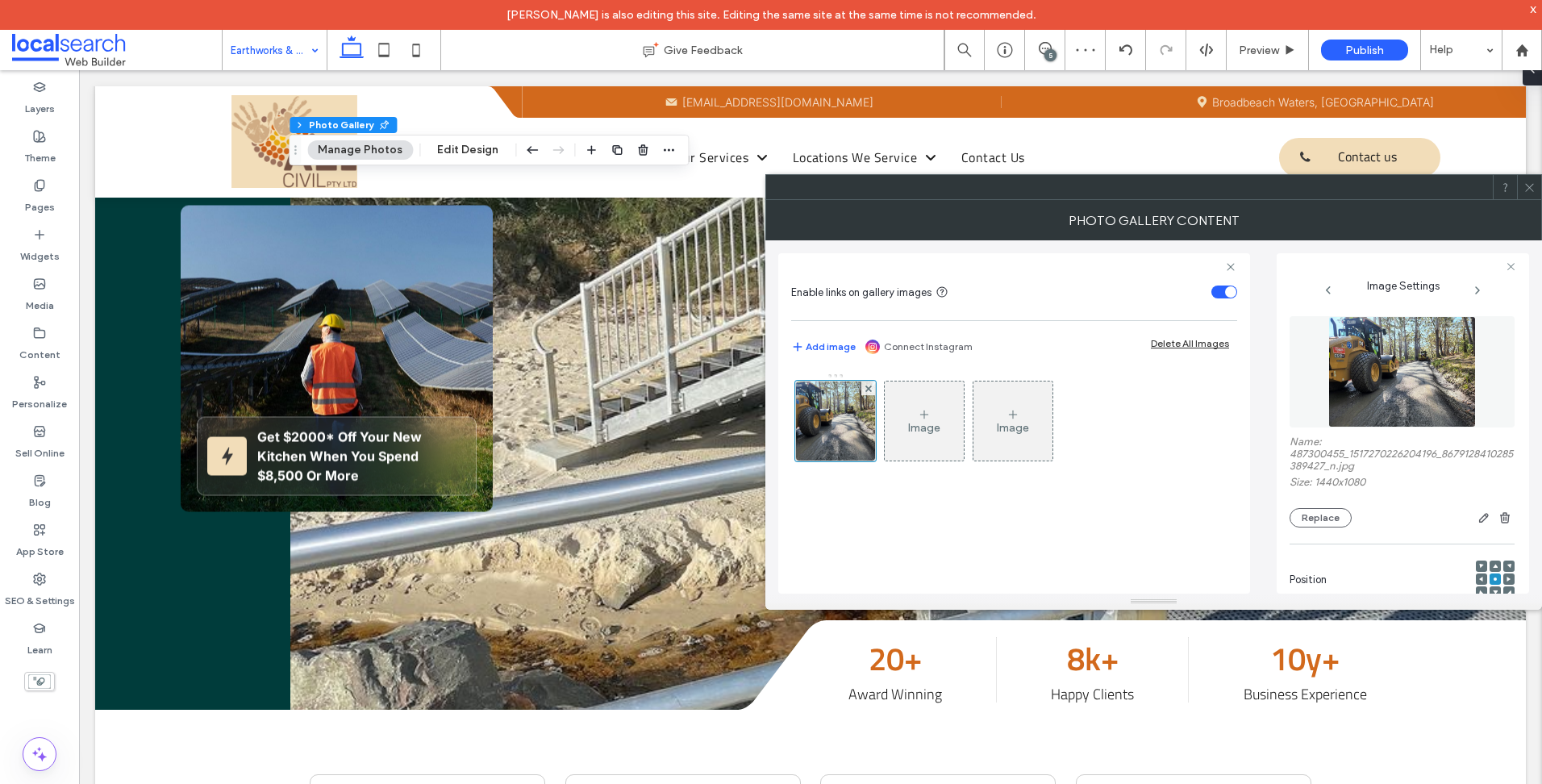
click at [1524, 183] on icon at bounding box center [1529, 187] width 12 height 12
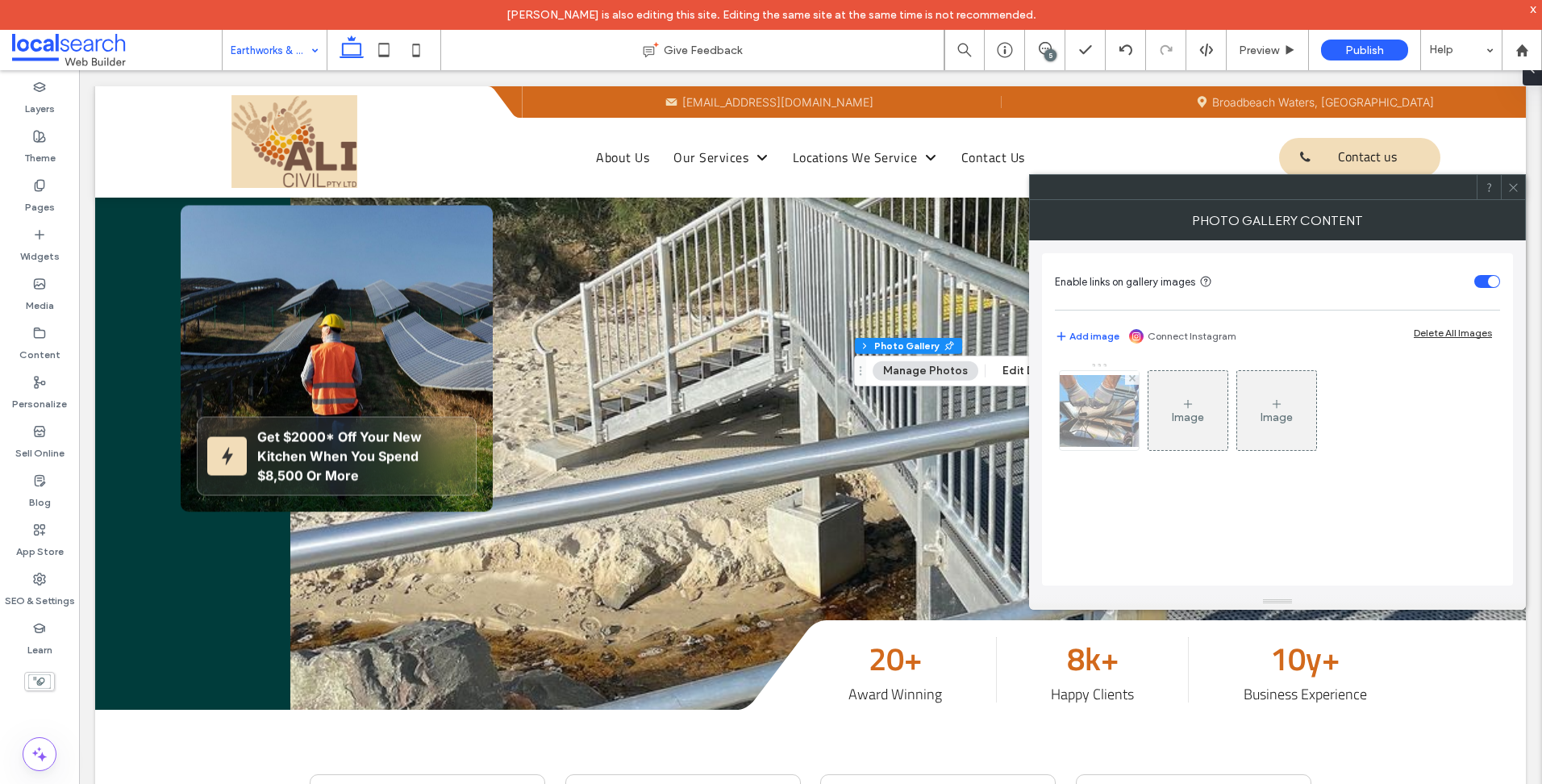
click at [1104, 426] on img at bounding box center [1099, 411] width 129 height 71
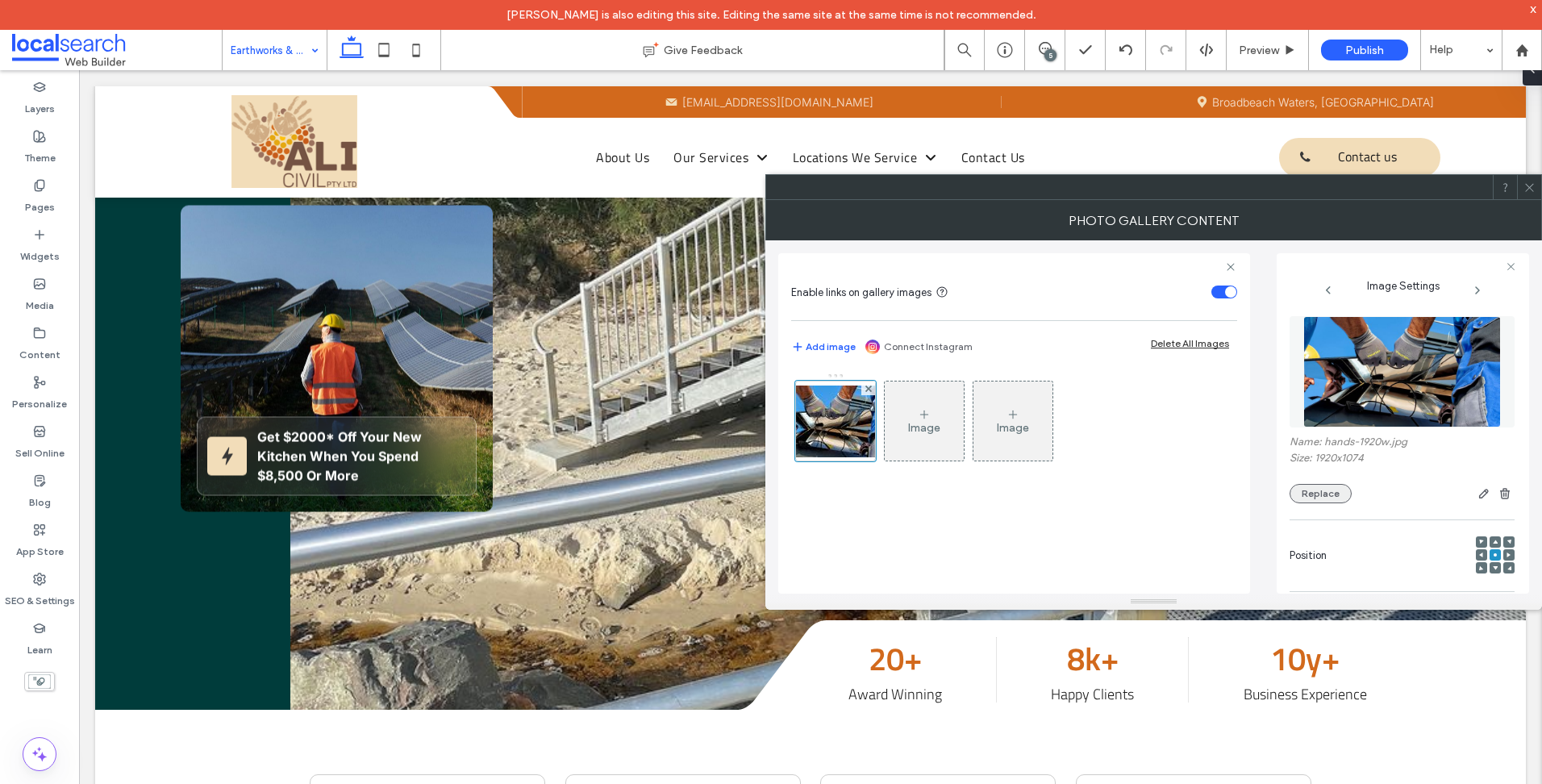
click at [1324, 496] on button "Replace" at bounding box center [1320, 493] width 62 height 19
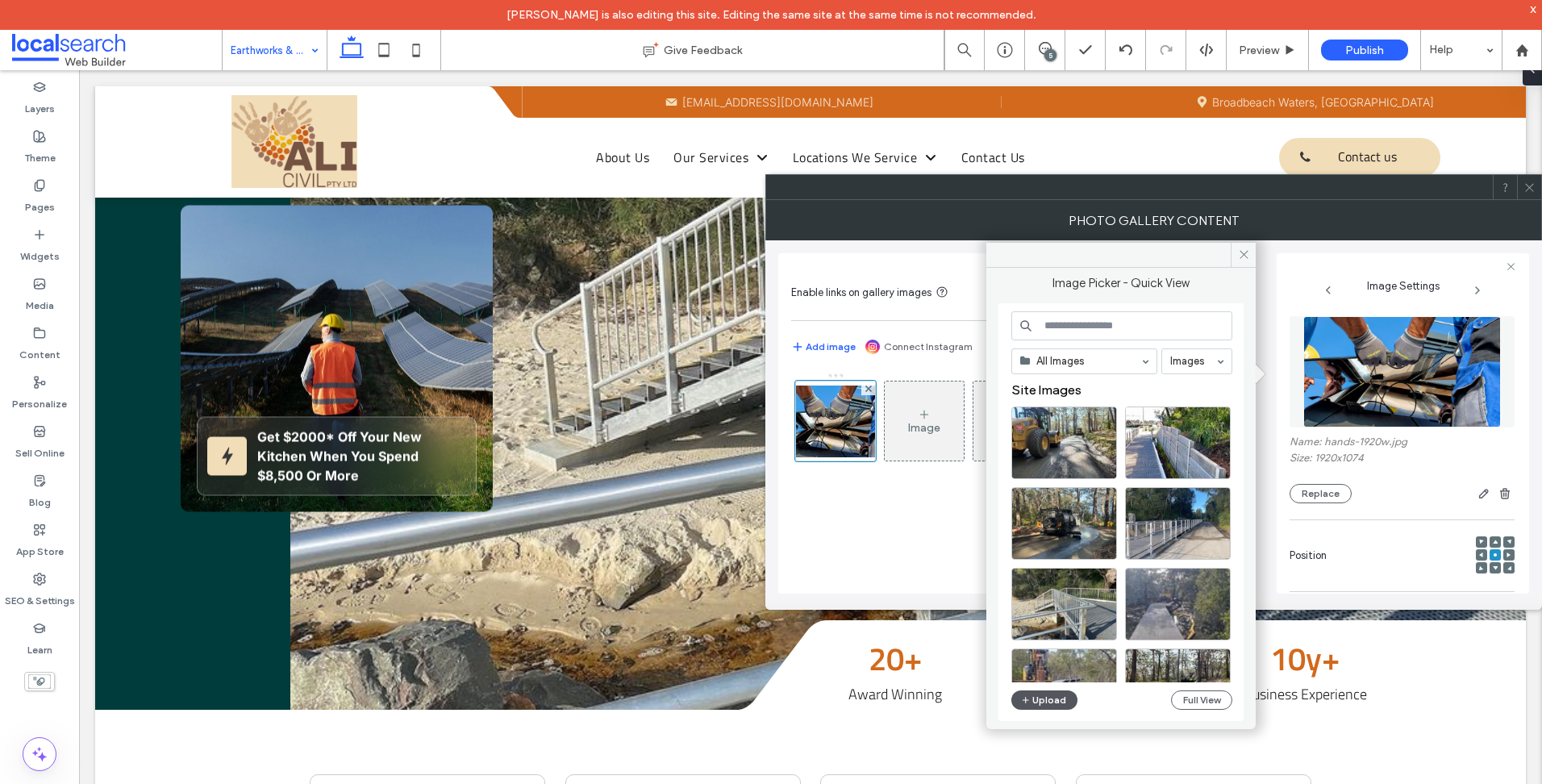
click at [1032, 701] on button "Upload" at bounding box center [1044, 700] width 66 height 19
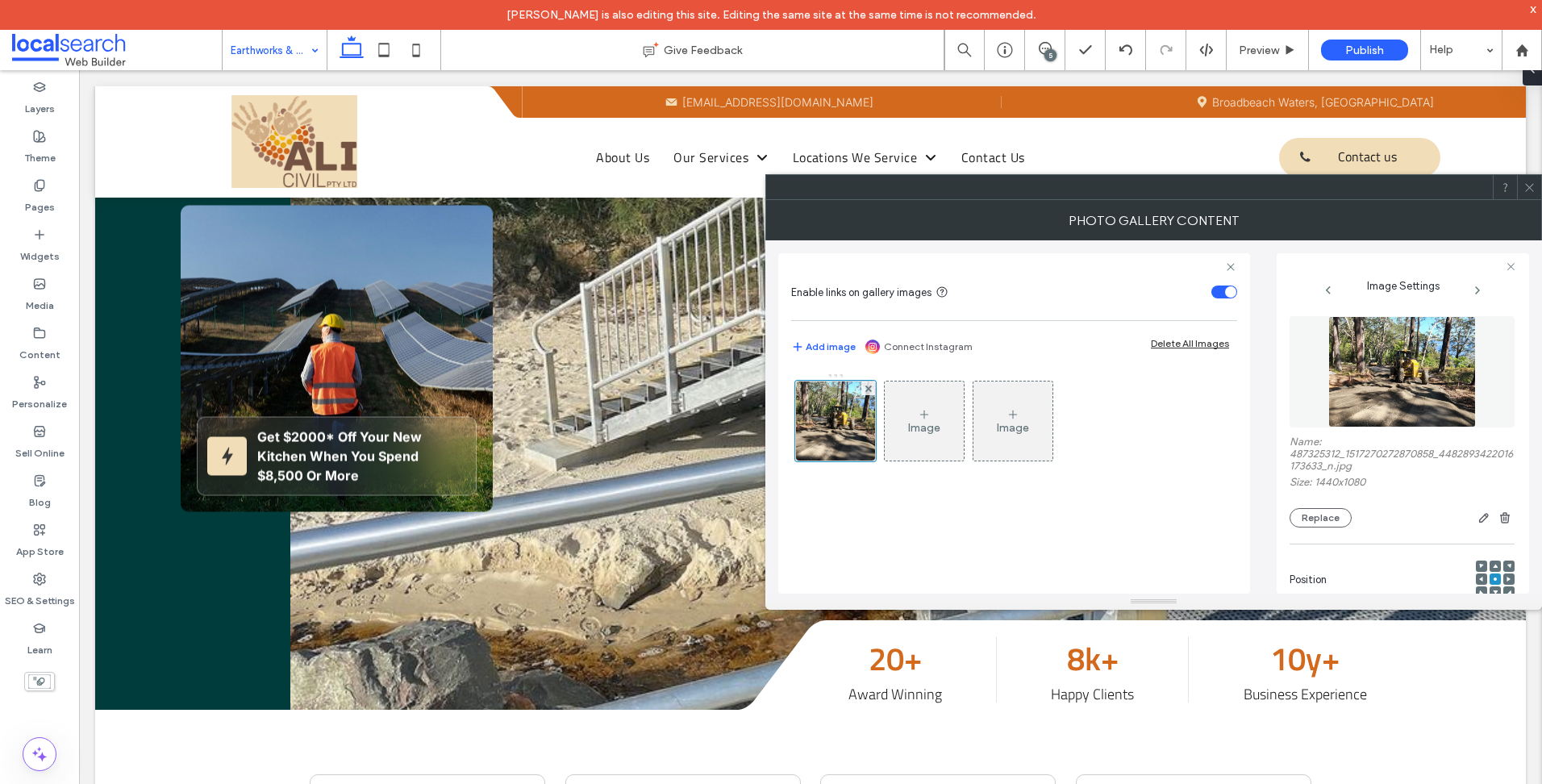
click at [1535, 188] on icon at bounding box center [1529, 187] width 12 height 12
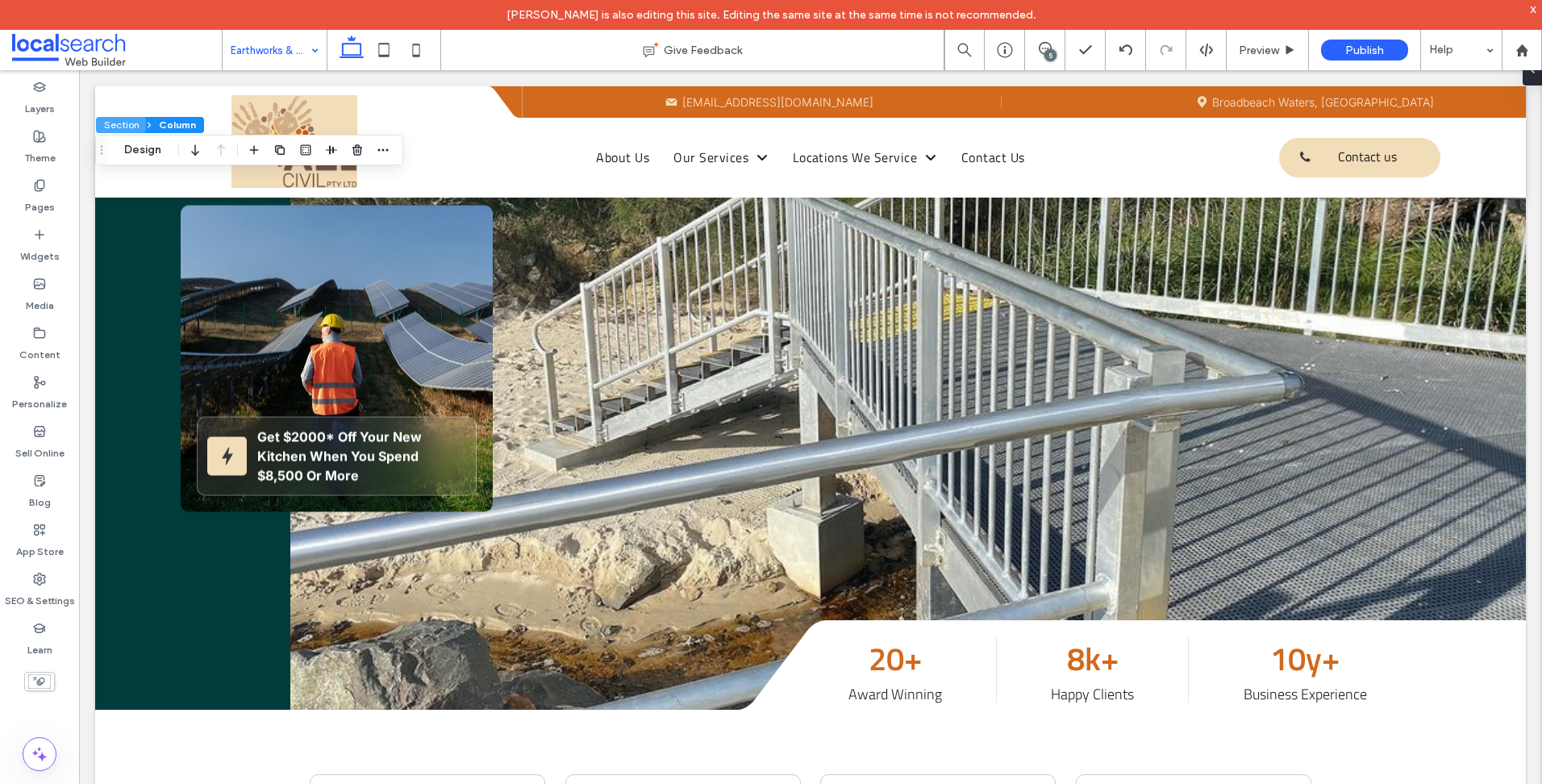
click at [124, 124] on button "Section" at bounding box center [121, 124] width 50 height 16
click at [138, 140] on div "Section Design" at bounding box center [223, 149] width 257 height 31
click at [140, 148] on button "Design" at bounding box center [143, 149] width 58 height 19
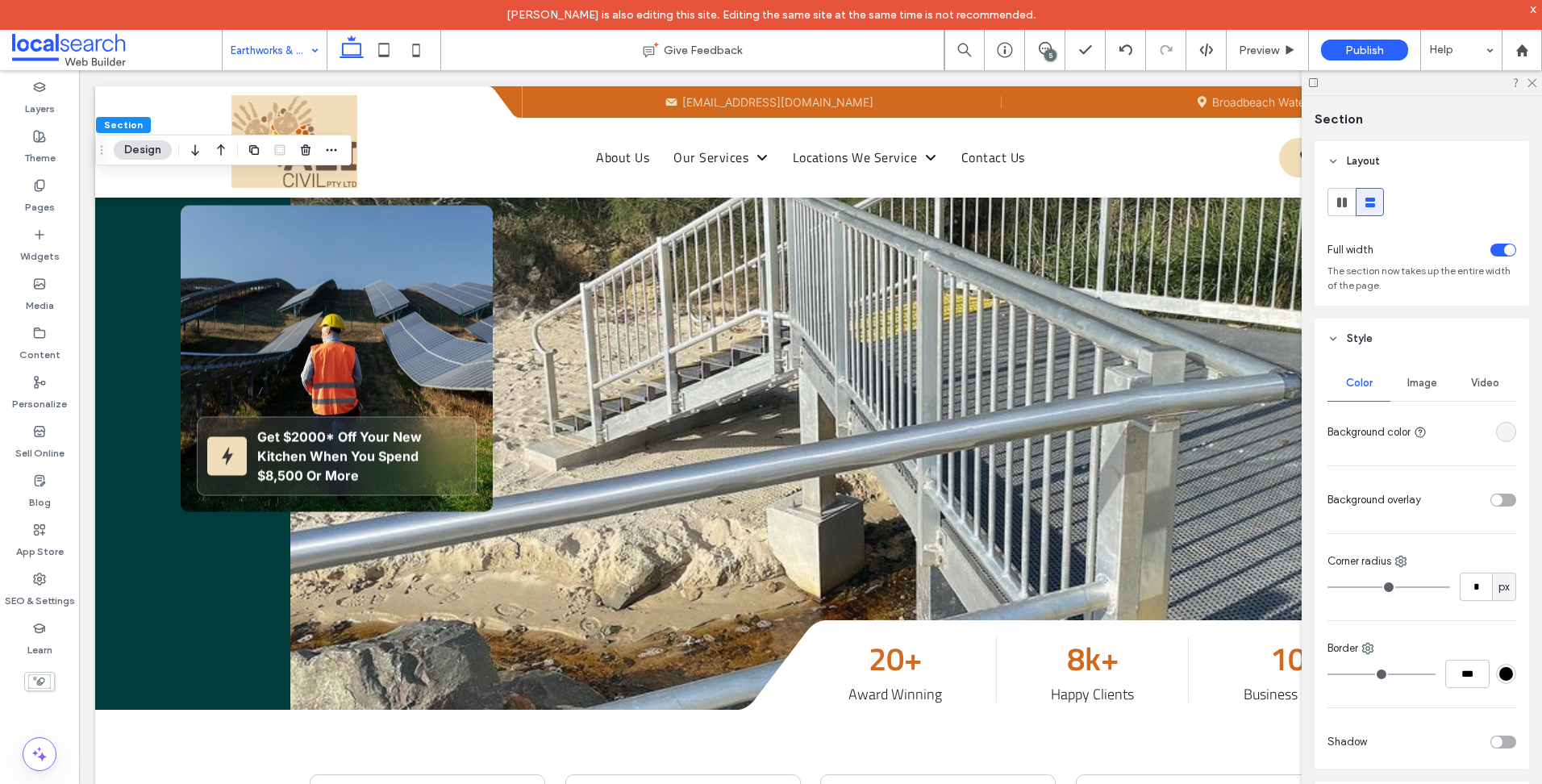
click at [1418, 373] on div "Image" at bounding box center [1422, 383] width 63 height 35
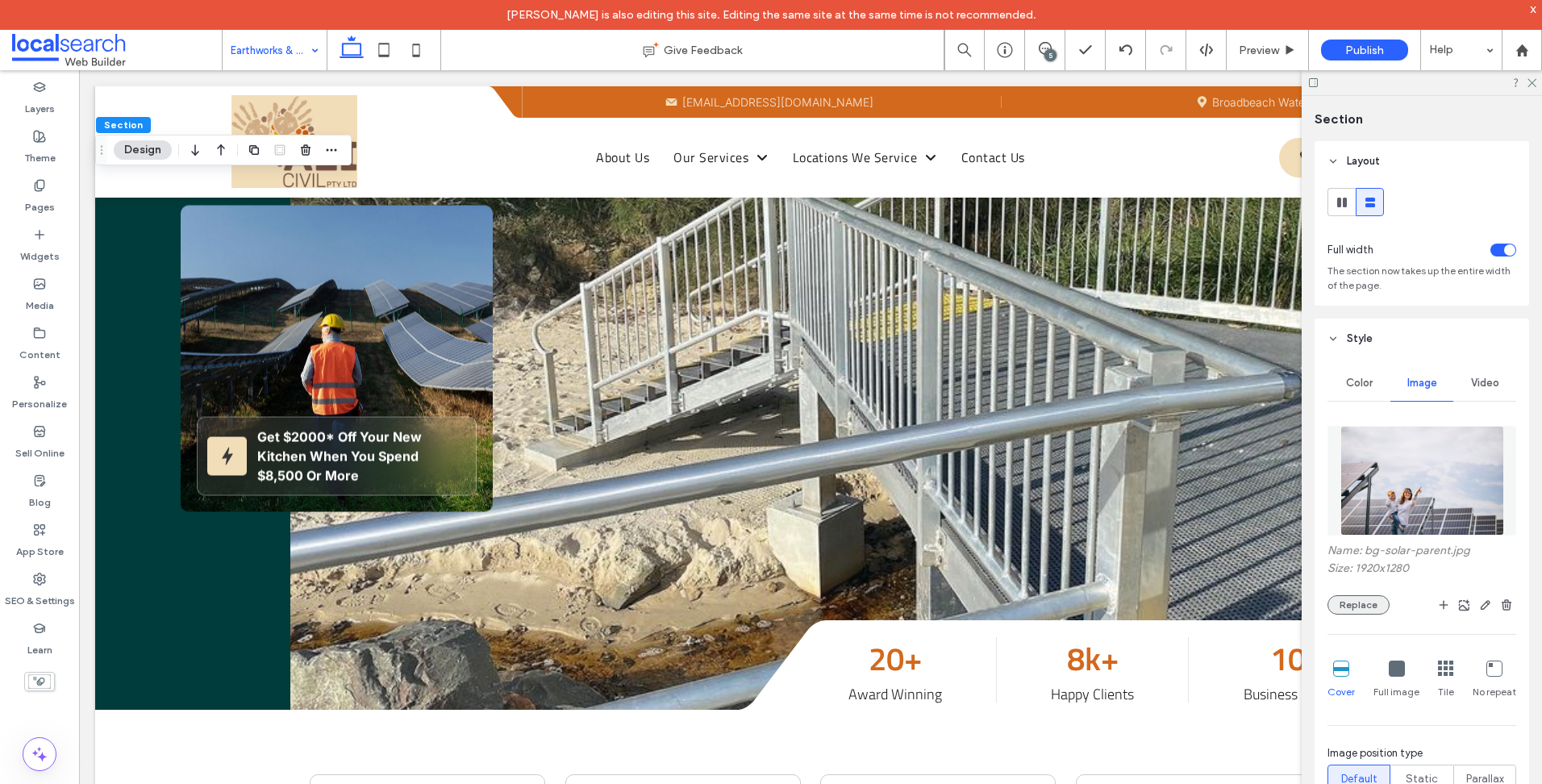
click at [1362, 602] on button "Replace" at bounding box center [1358, 604] width 62 height 19
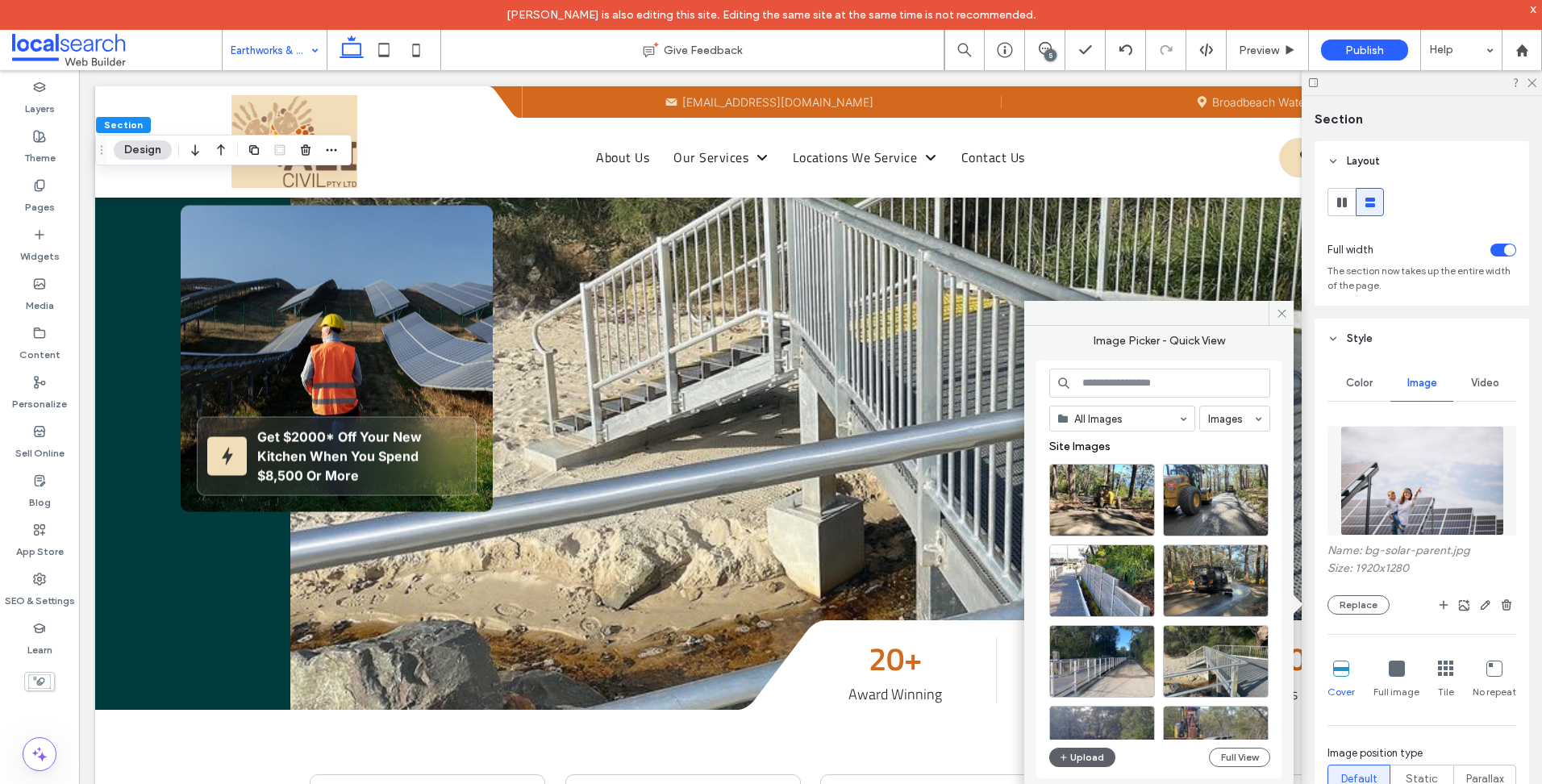
click at [1075, 747] on div "All Images Images Site Images Upload Full View" at bounding box center [1160, 570] width 221 height 402
click at [1075, 750] on button "Upload" at bounding box center [1082, 756] width 66 height 19
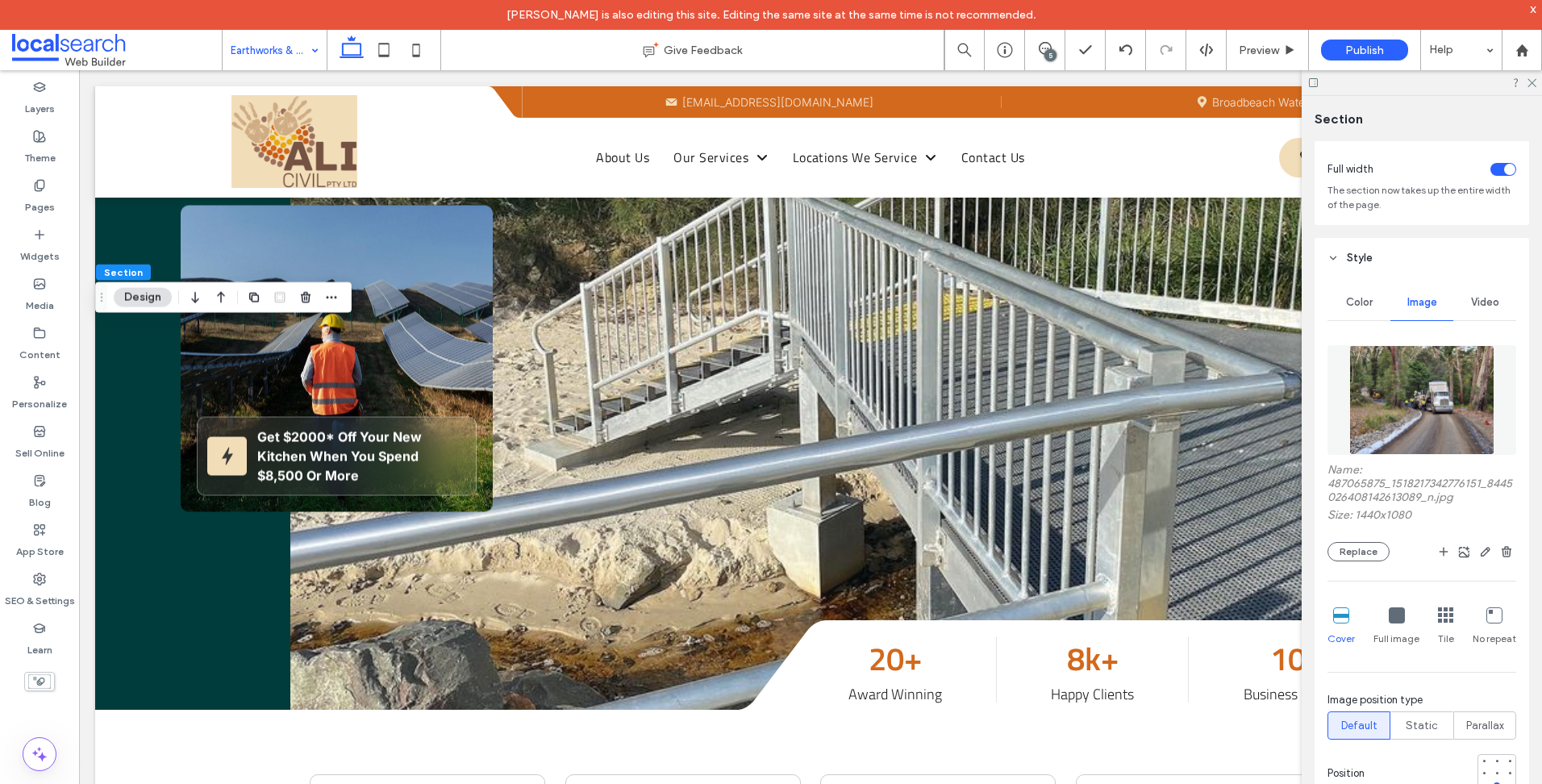
scroll to position [403, 0]
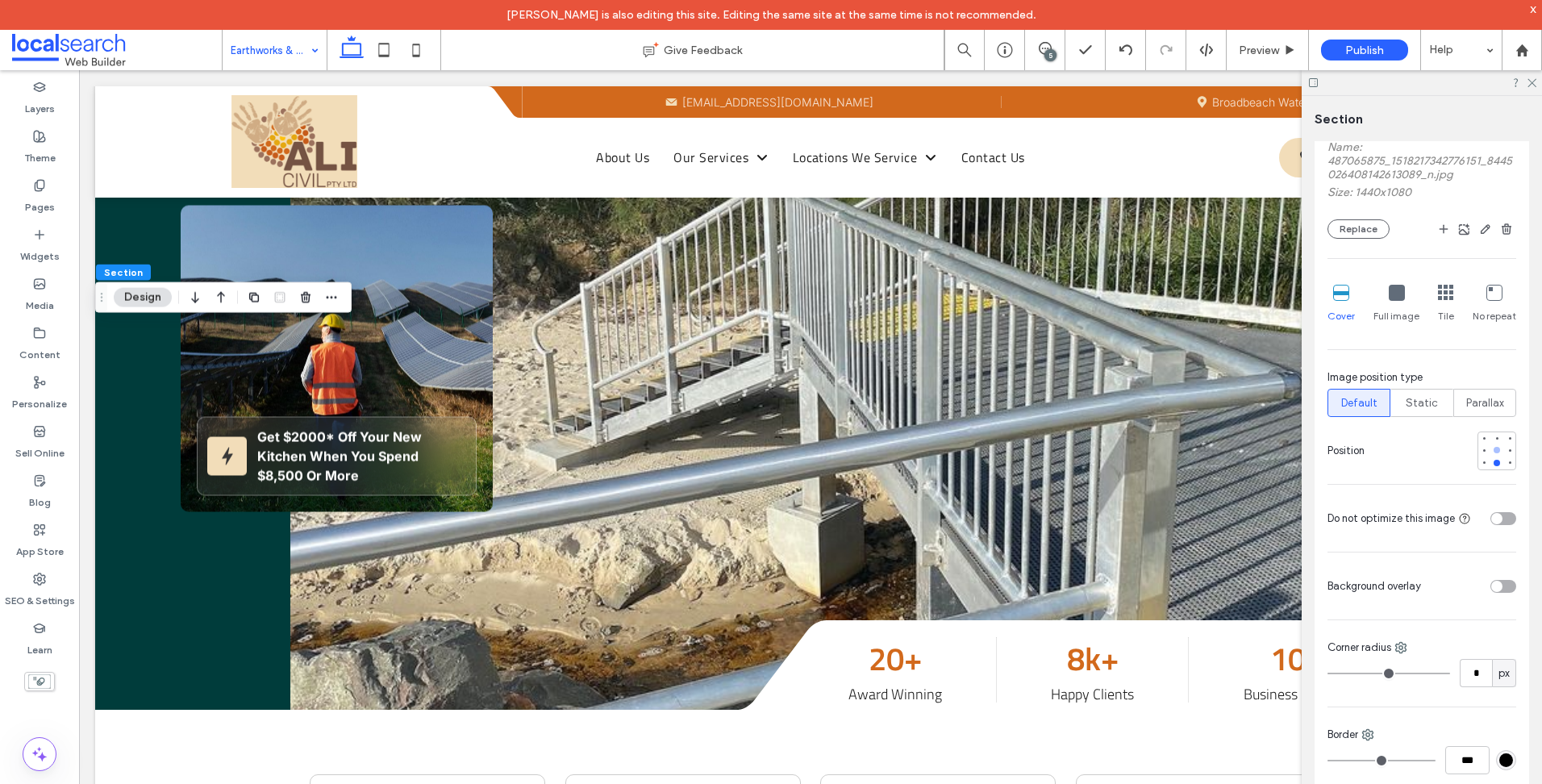
click at [1492, 452] on div at bounding box center [1497, 449] width 11 height 11
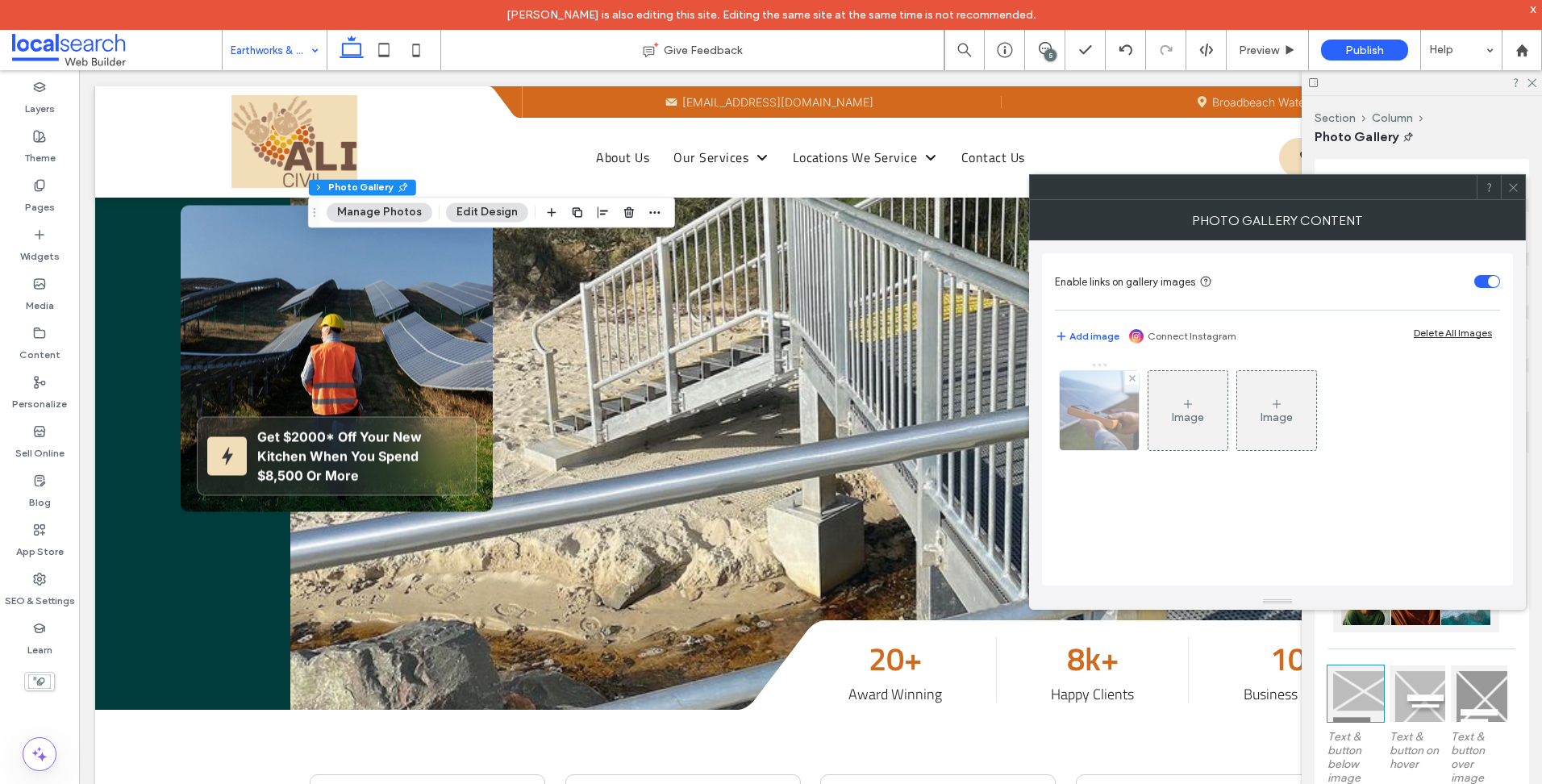
click at [1102, 427] on img at bounding box center [1100, 410] width 106 height 79
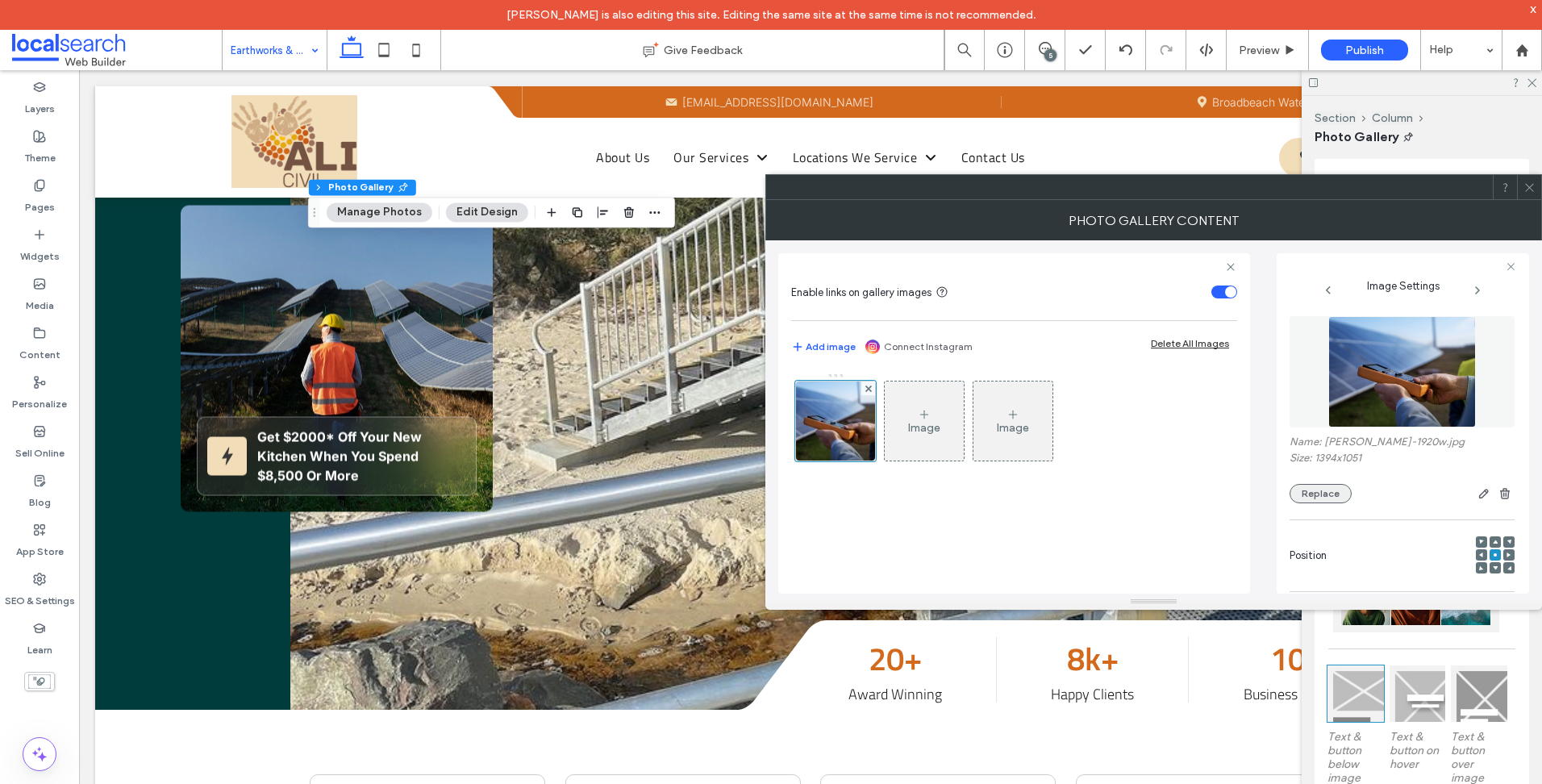
click at [1317, 492] on button "Replace" at bounding box center [1320, 493] width 62 height 19
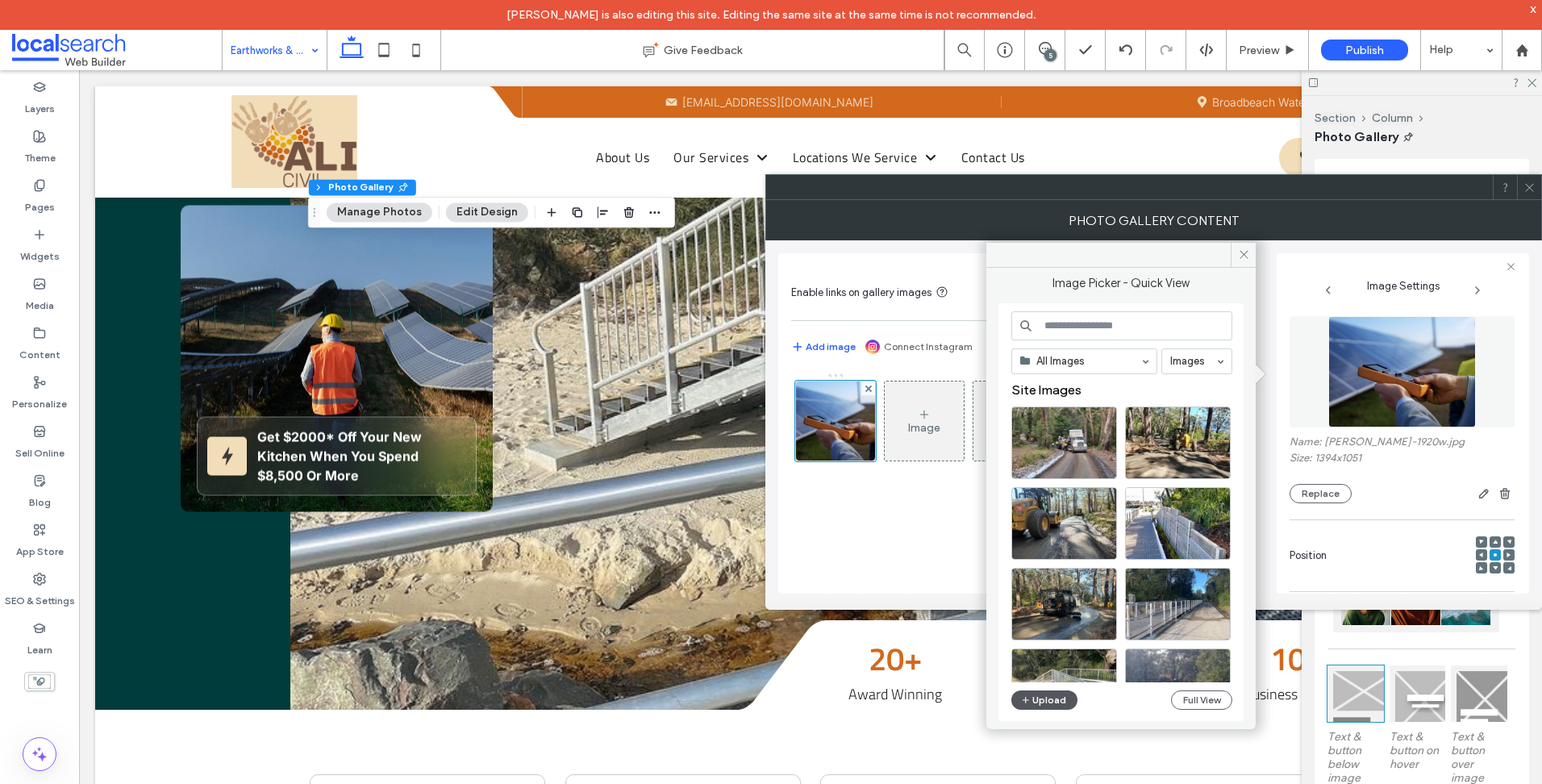
click at [1037, 696] on button "Upload" at bounding box center [1044, 700] width 66 height 19
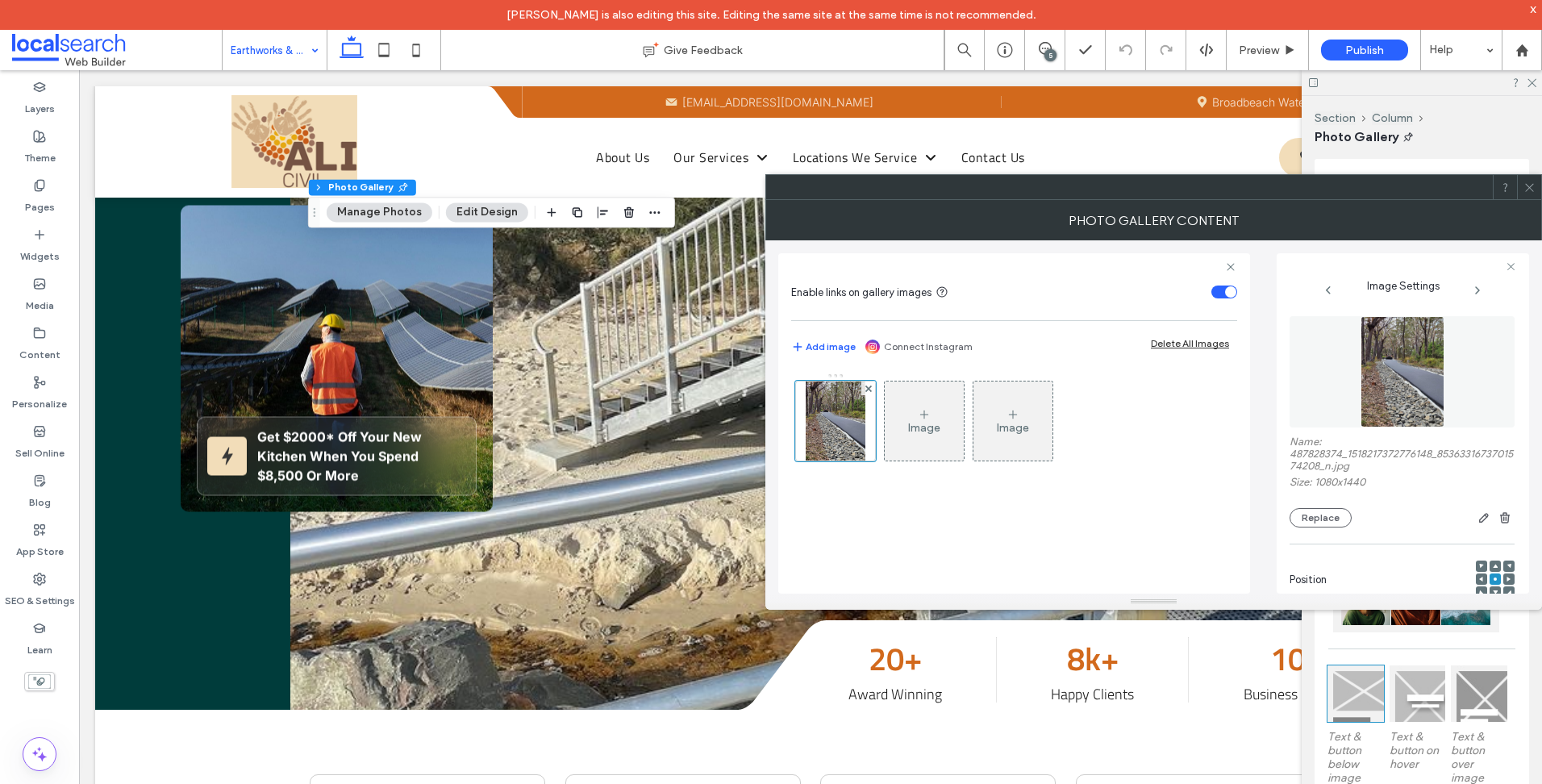
click at [1383, 783] on div at bounding box center [771, 784] width 1542 height 0
click at [1528, 180] on span at bounding box center [1529, 187] width 12 height 24
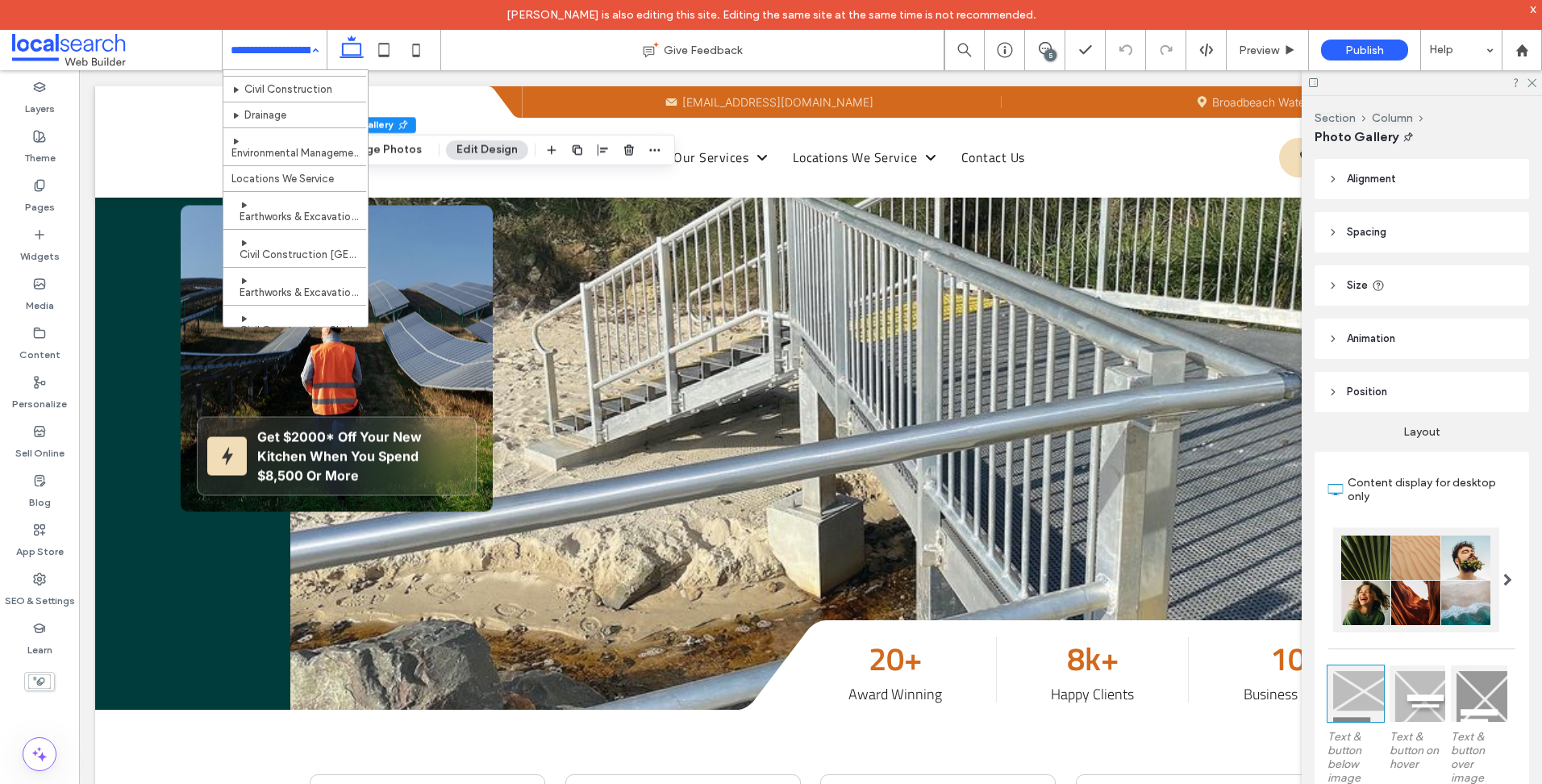
scroll to position [484, 0]
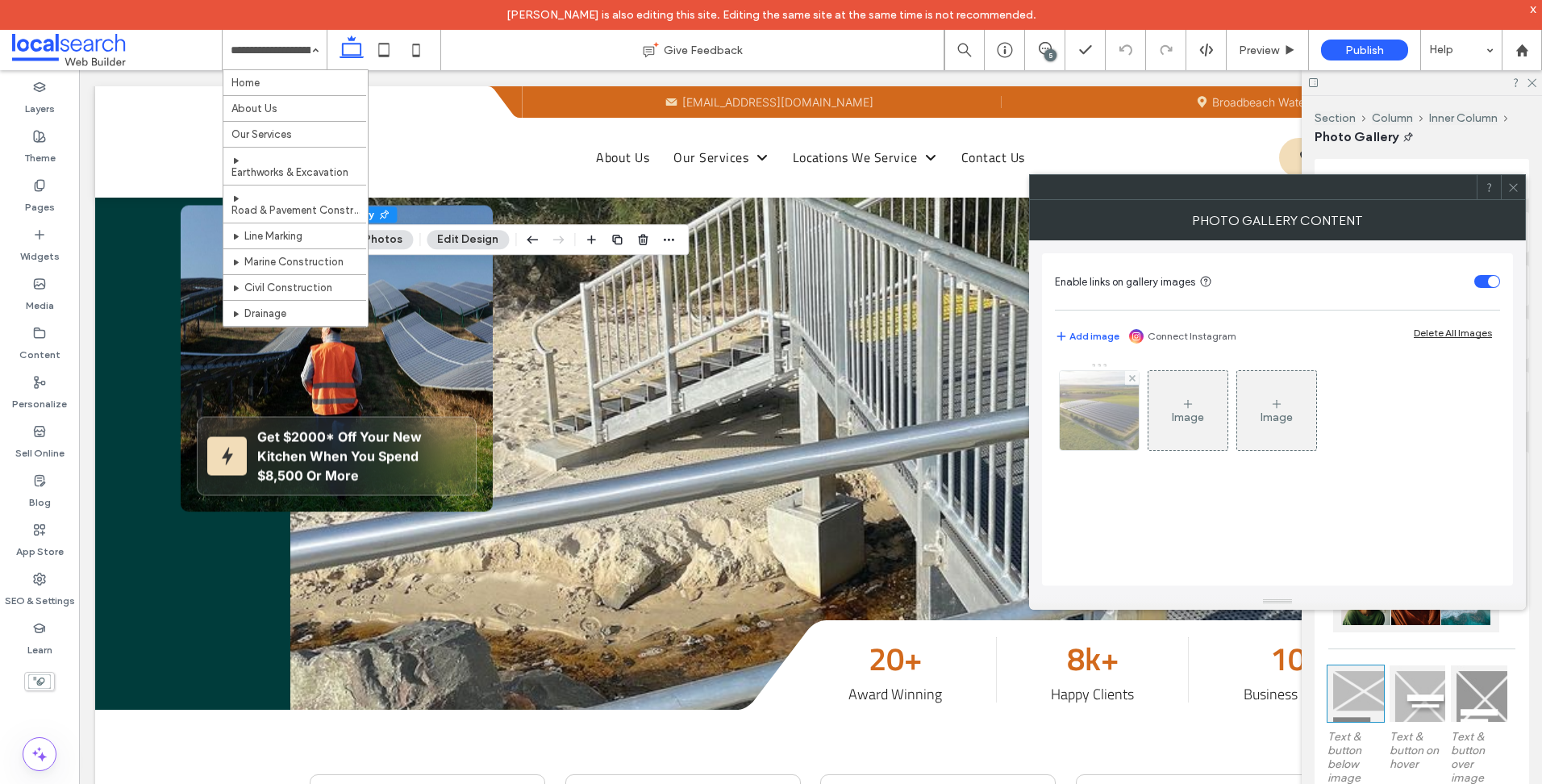
click at [1125, 421] on img at bounding box center [1099, 410] width 120 height 79
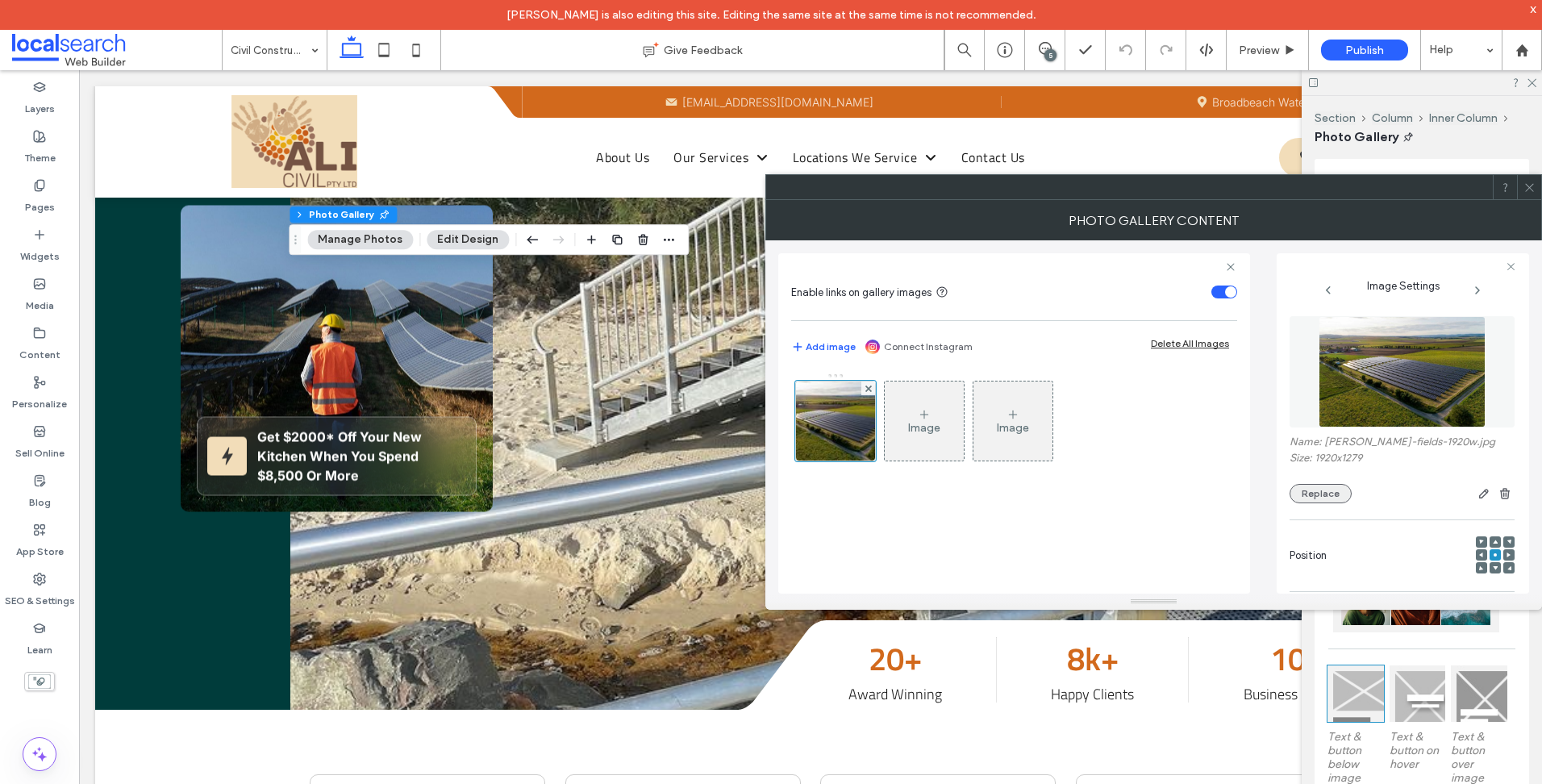
click at [1337, 487] on button "Replace" at bounding box center [1320, 493] width 62 height 19
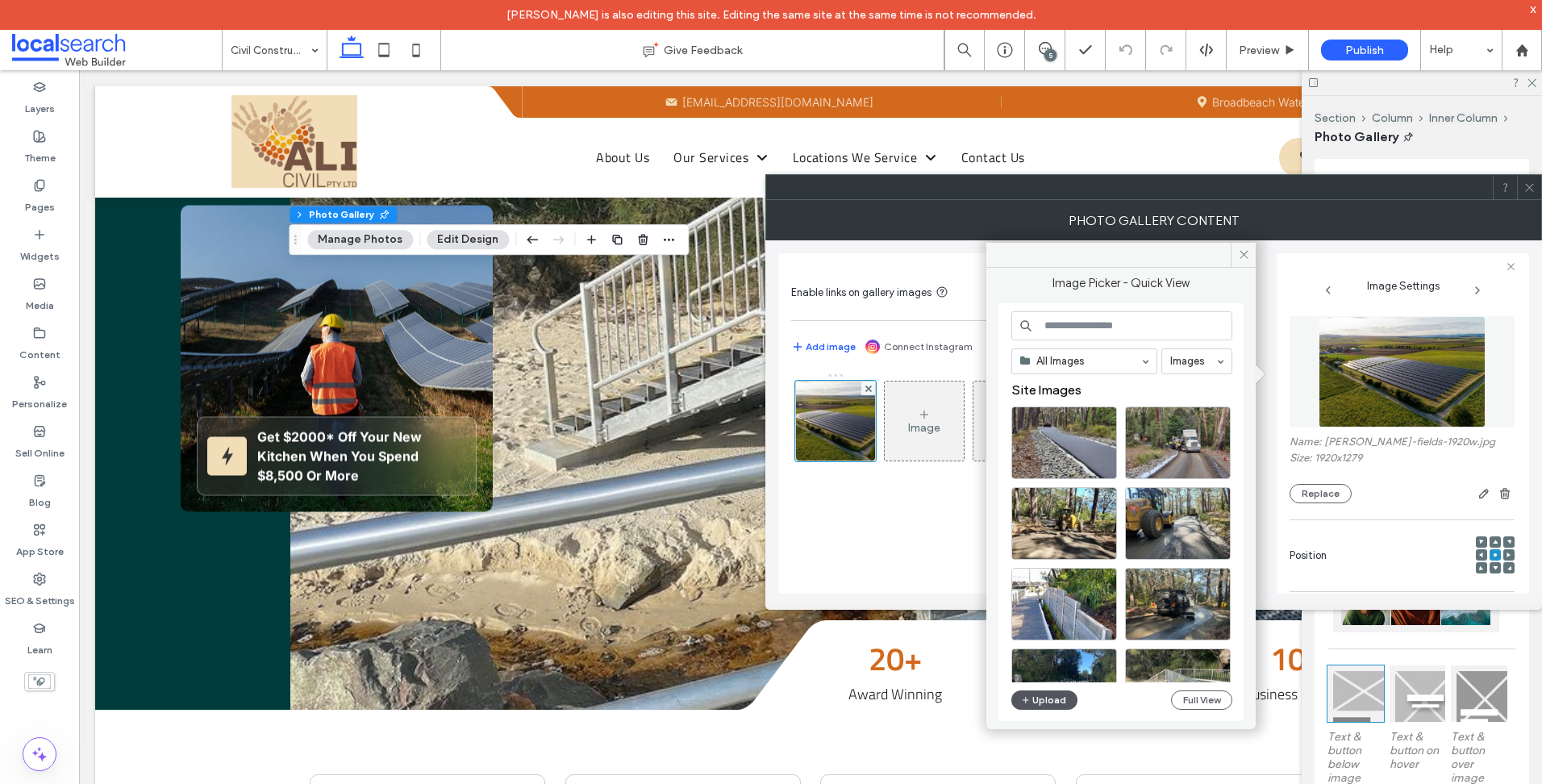
click at [1061, 700] on button "Upload" at bounding box center [1044, 700] width 66 height 19
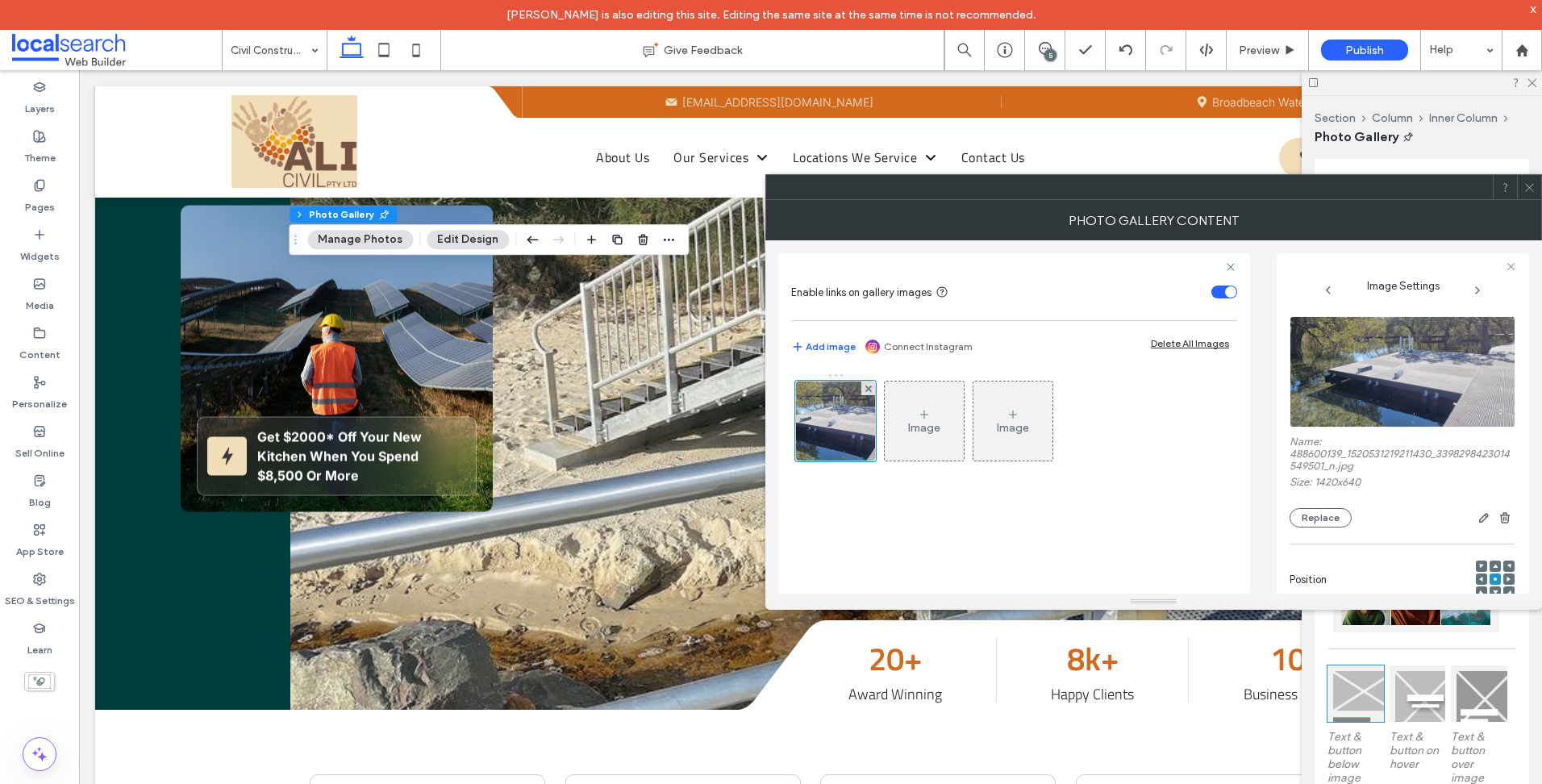
click at [1526, 196] on span at bounding box center [1529, 187] width 12 height 24
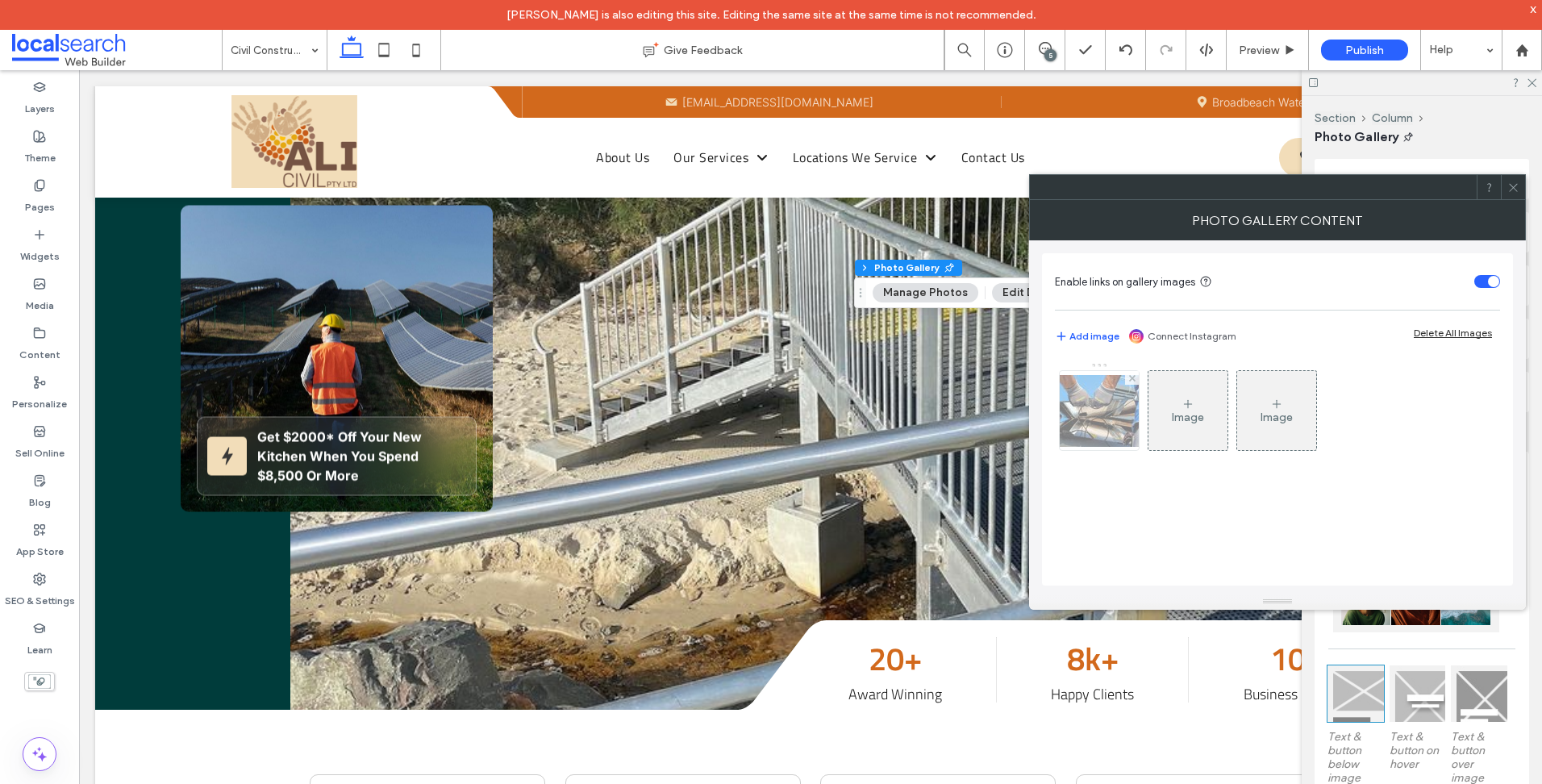
click at [1118, 416] on img at bounding box center [1099, 411] width 129 height 71
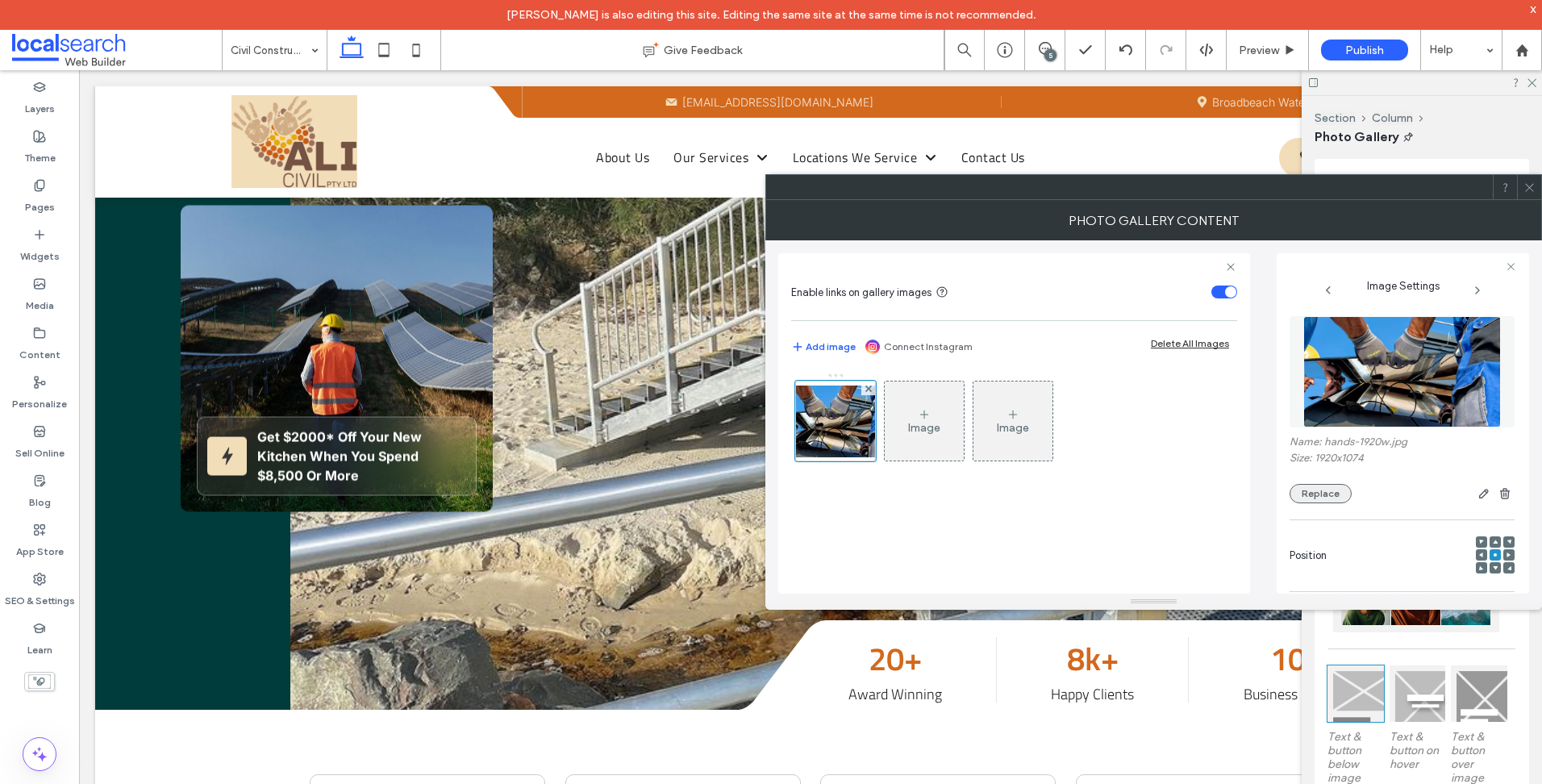
click at [1293, 499] on button "Replace" at bounding box center [1320, 493] width 62 height 19
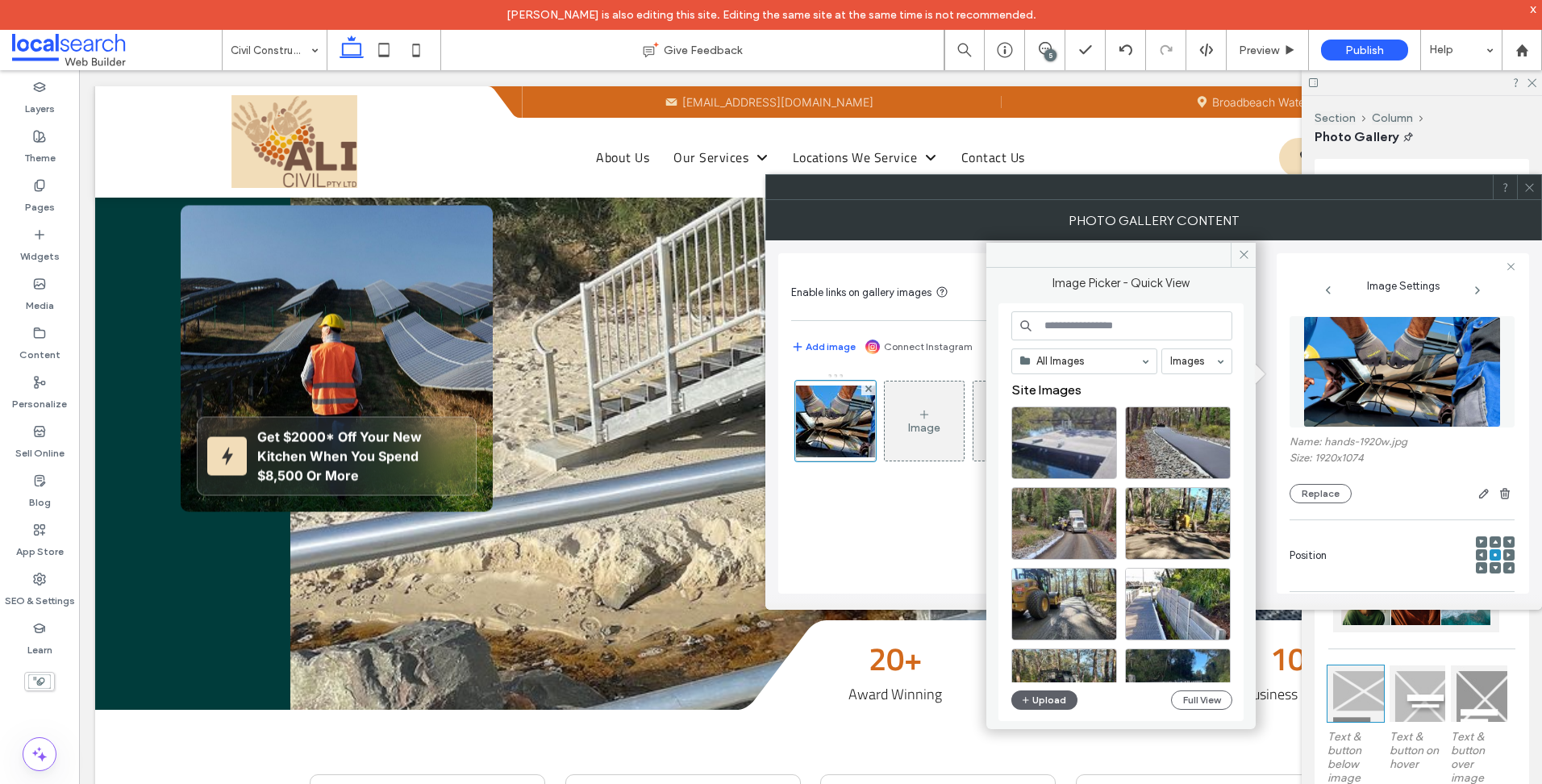
click at [1004, 697] on div "All Images Images Site Images Upload Full View" at bounding box center [1121, 512] width 245 height 418
click at [1027, 698] on icon "button" at bounding box center [1026, 700] width 9 height 13
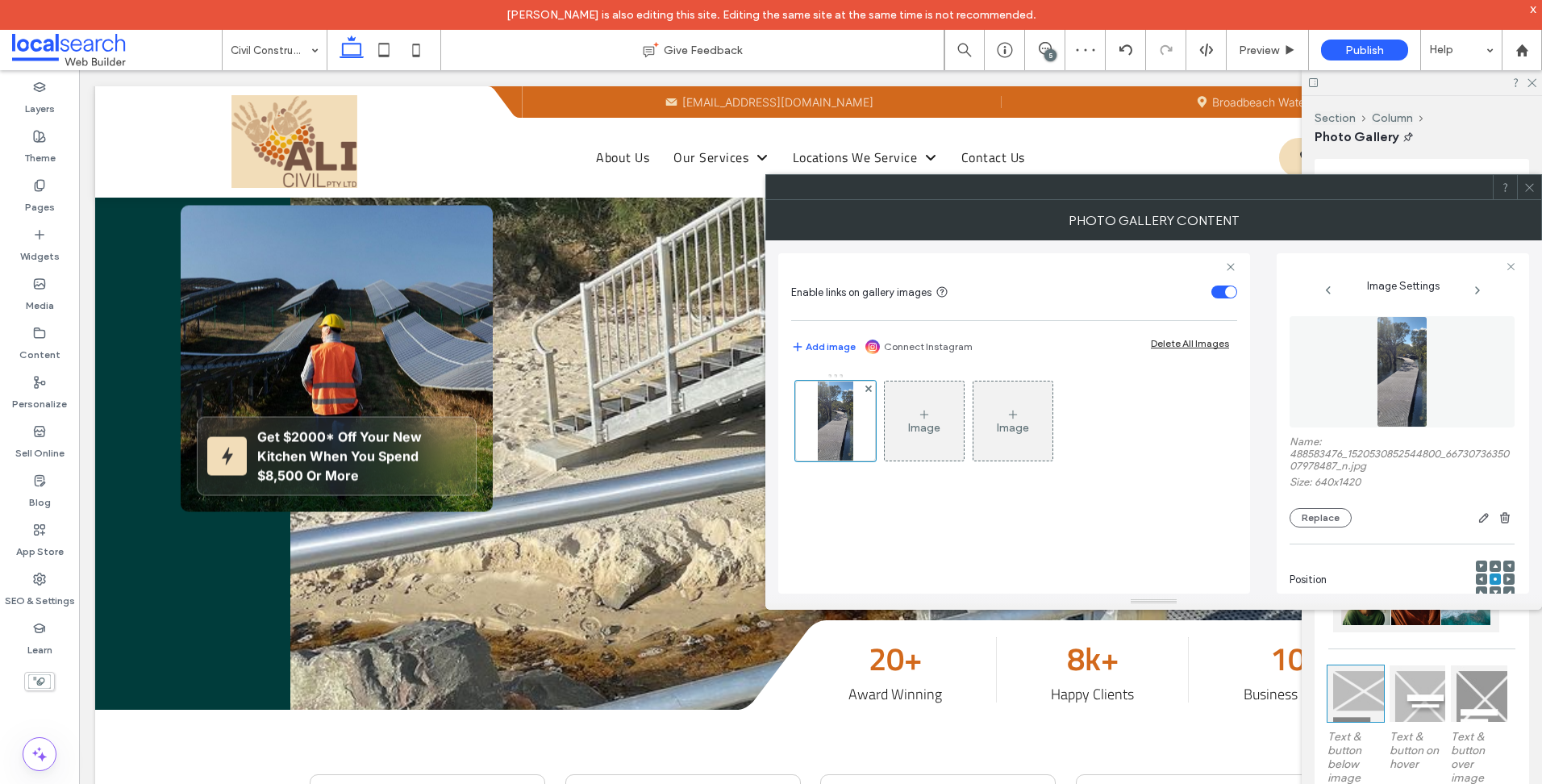
click at [1526, 193] on icon at bounding box center [1529, 187] width 12 height 12
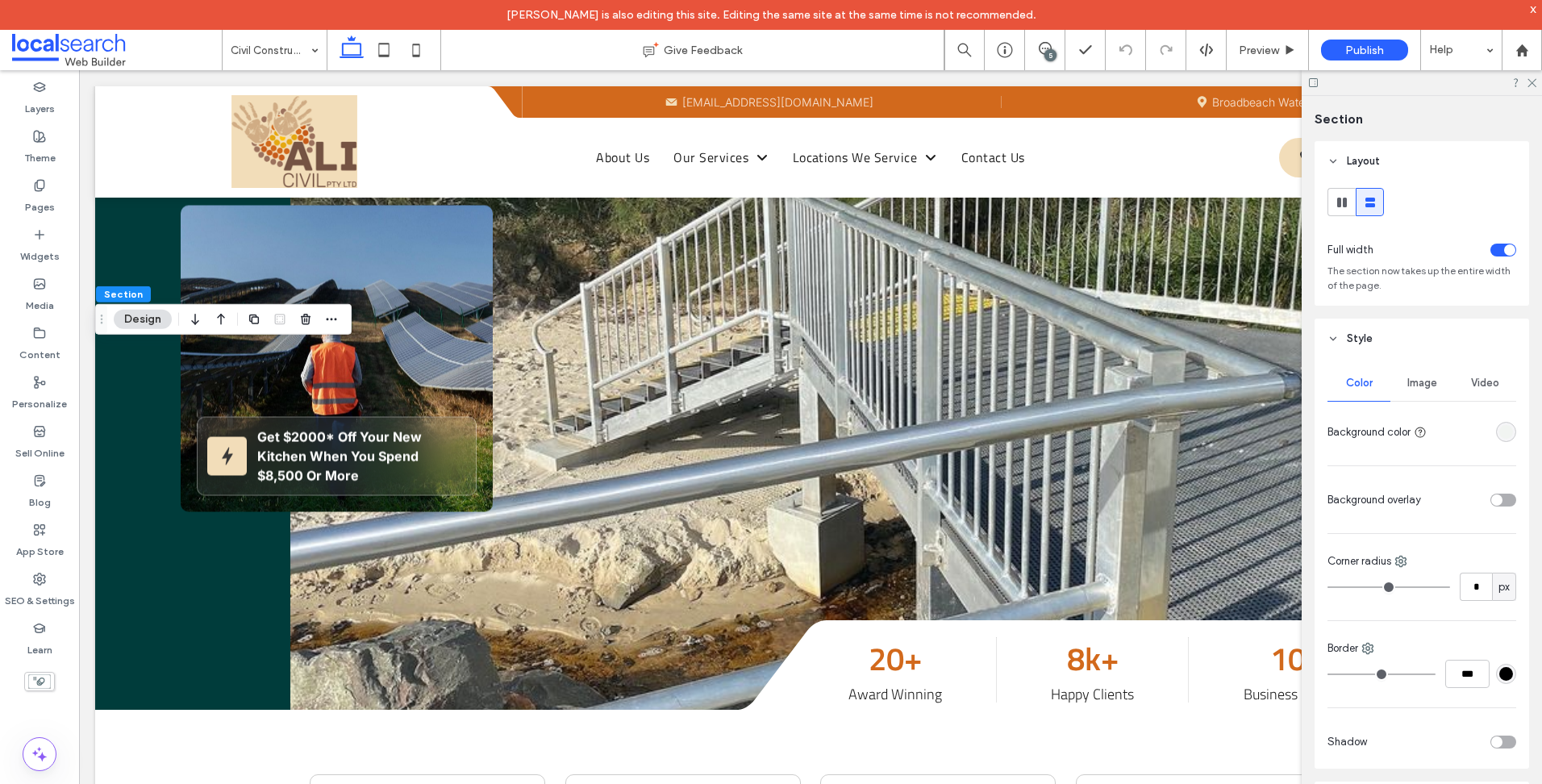
click at [1421, 390] on div "Image" at bounding box center [1422, 383] width 63 height 35
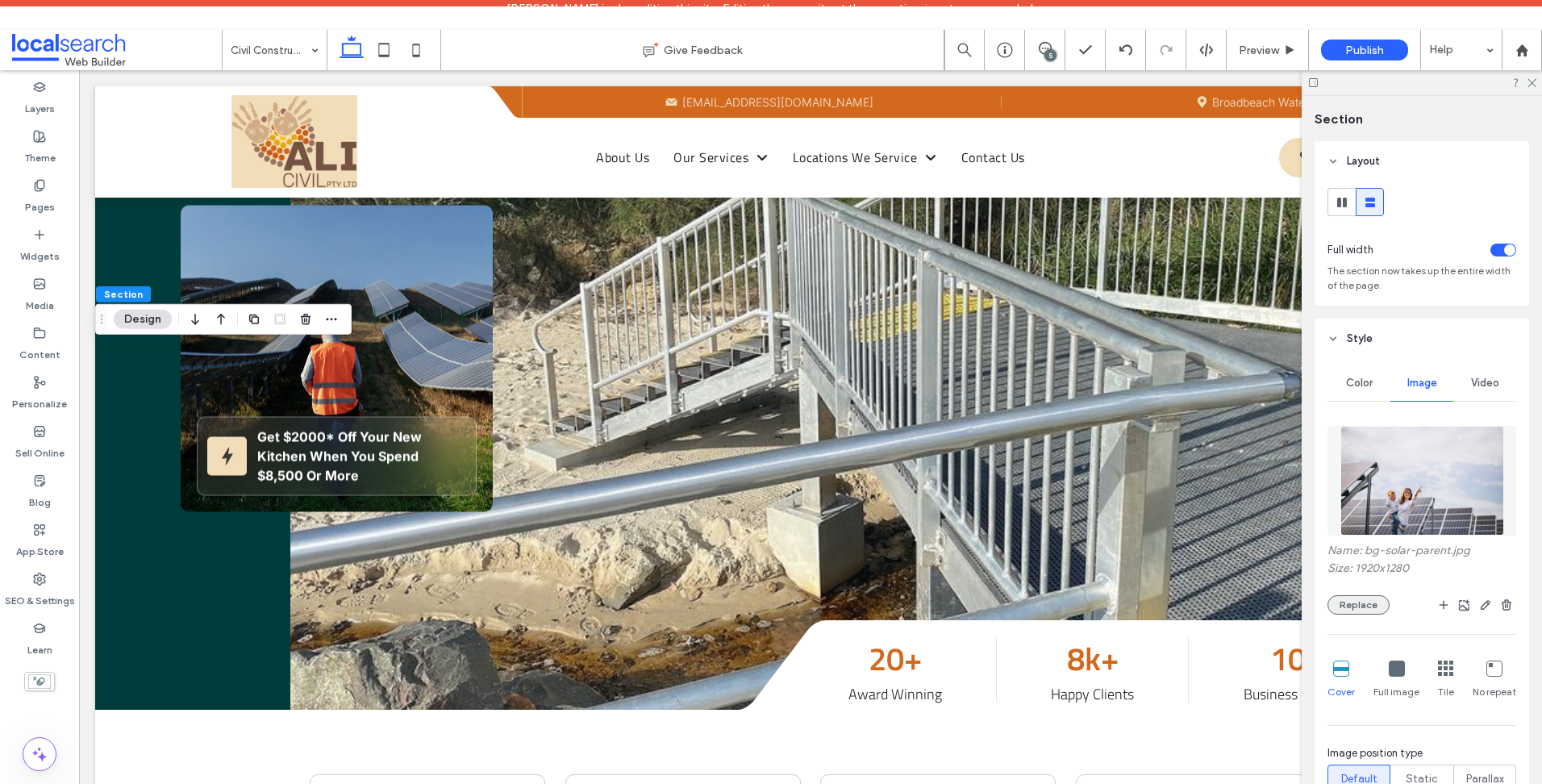
click at [1370, 600] on button "Replace" at bounding box center [1358, 604] width 62 height 19
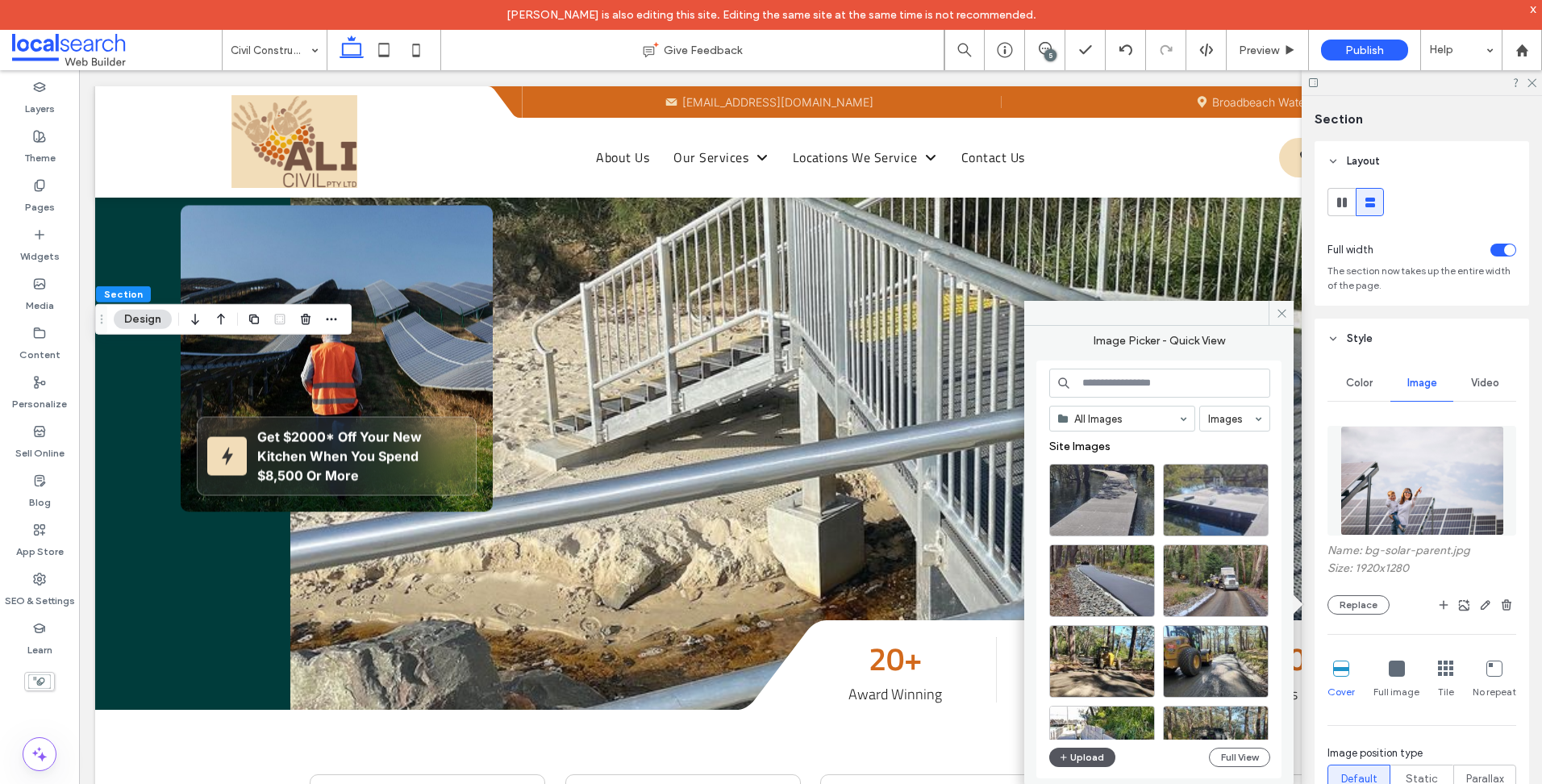
click at [1093, 756] on button "Upload" at bounding box center [1082, 756] width 66 height 19
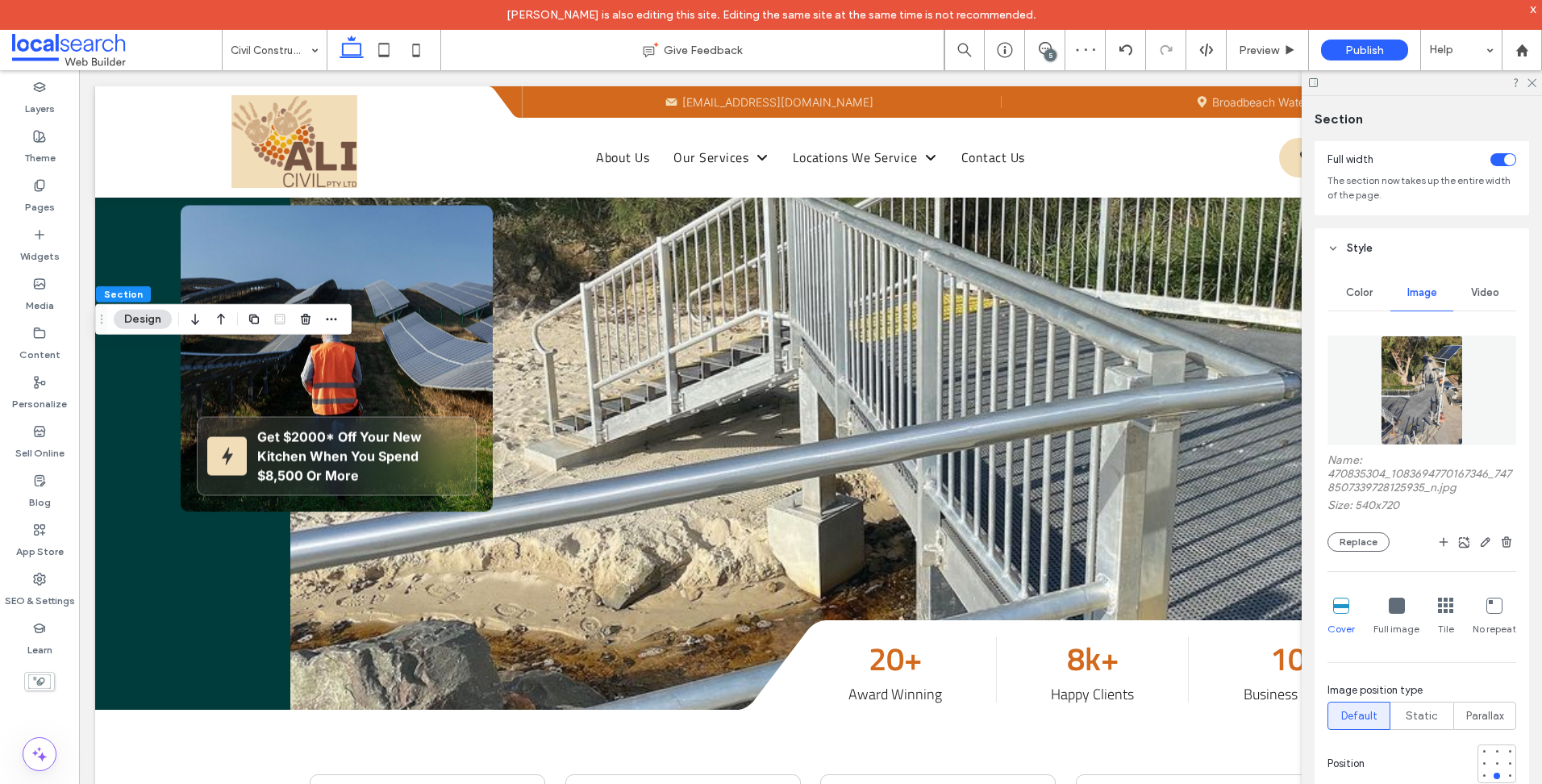
scroll to position [242, 0]
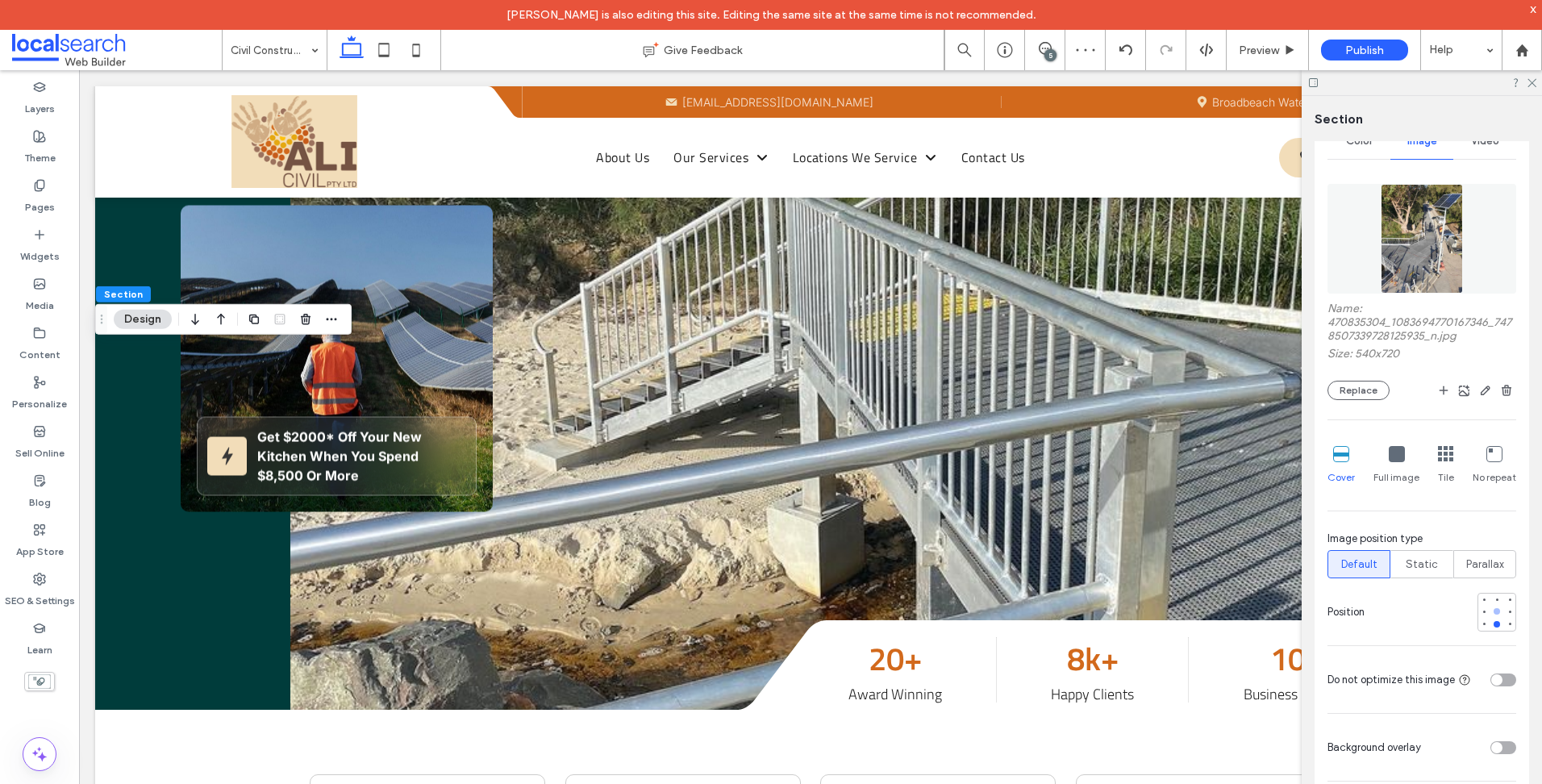
click at [1494, 614] on div at bounding box center [1497, 611] width 11 height 11
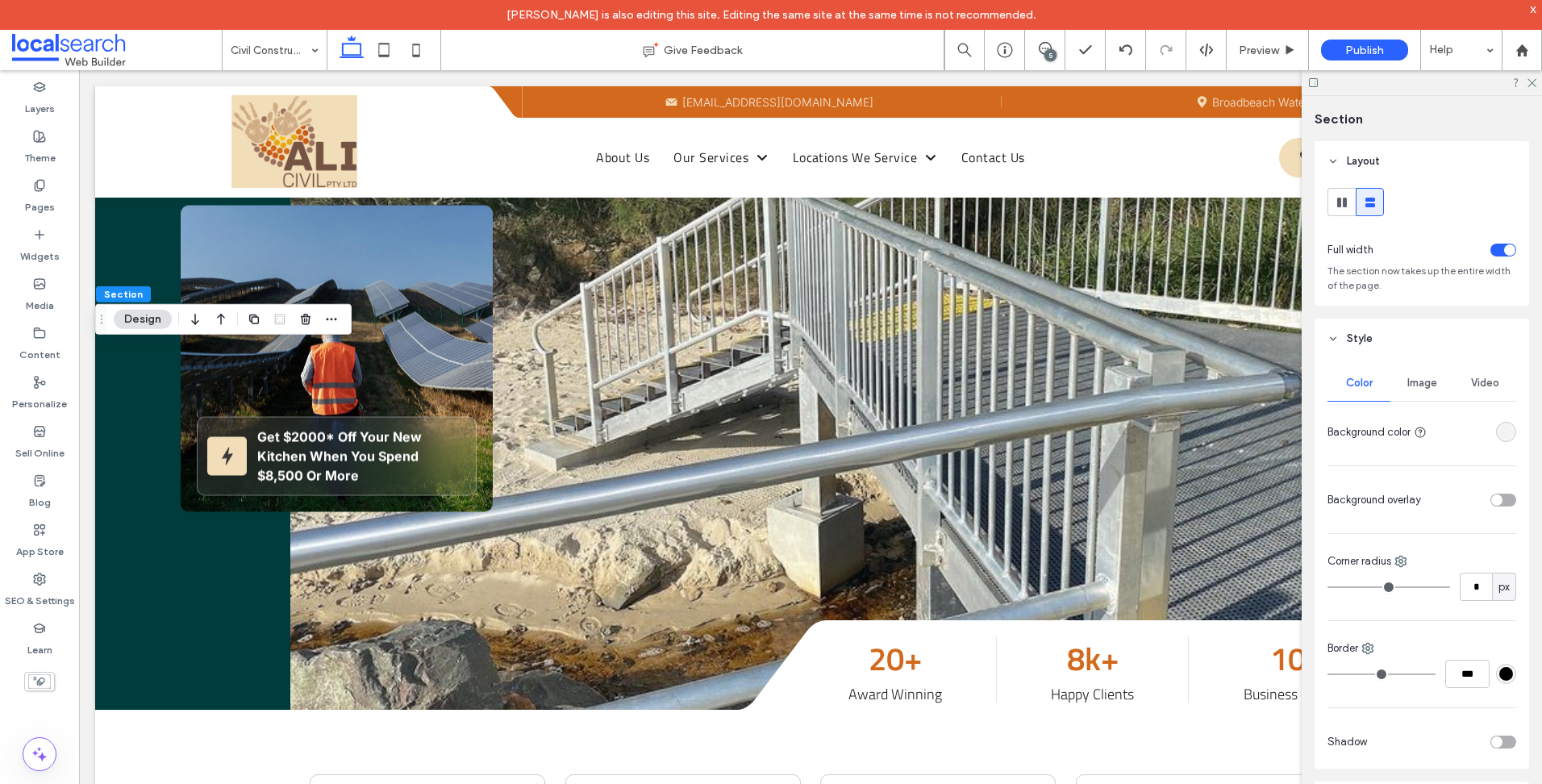
click at [1422, 375] on div "Image" at bounding box center [1422, 383] width 63 height 35
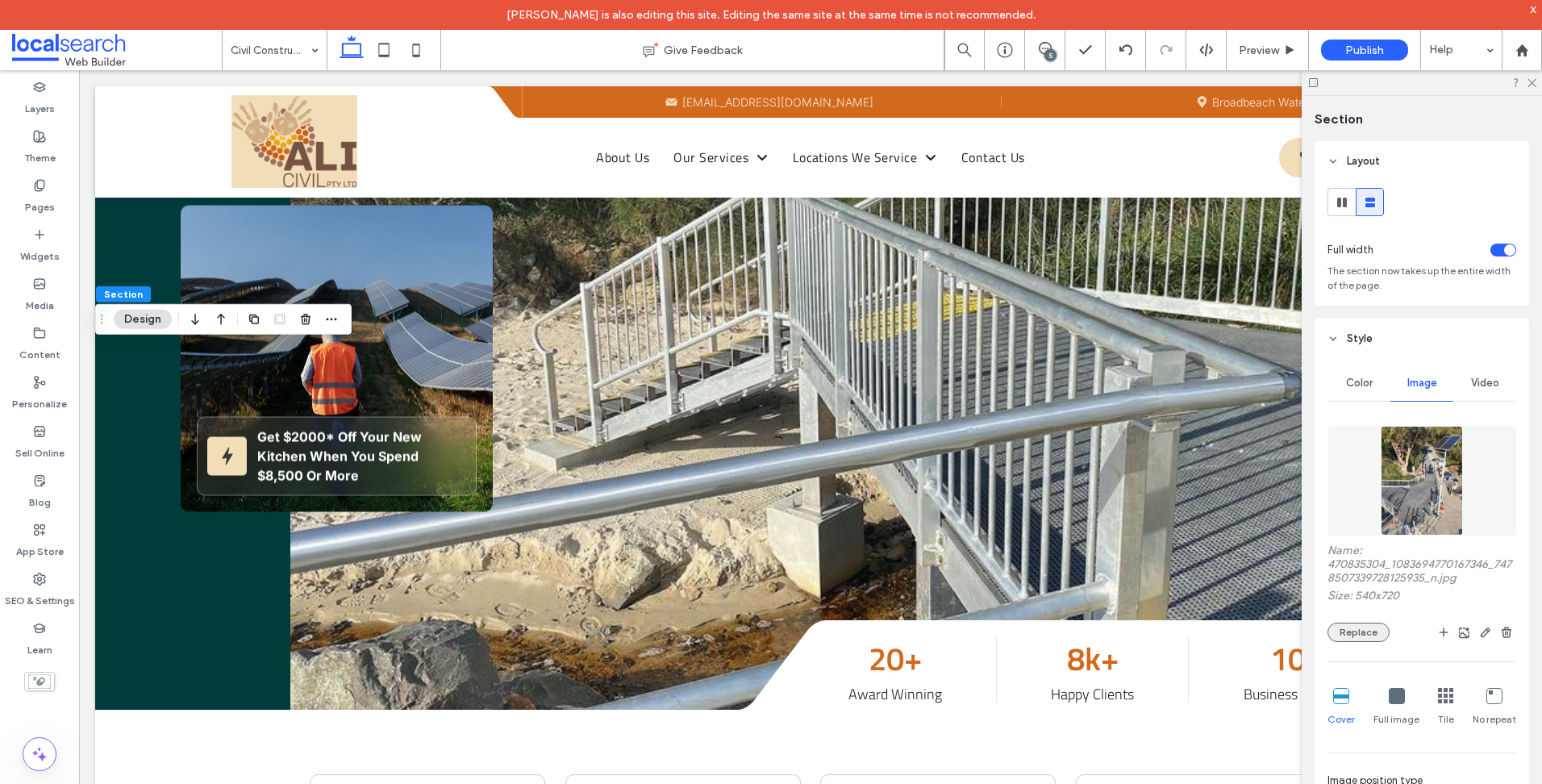
click at [1370, 636] on button "Replace" at bounding box center [1358, 632] width 62 height 19
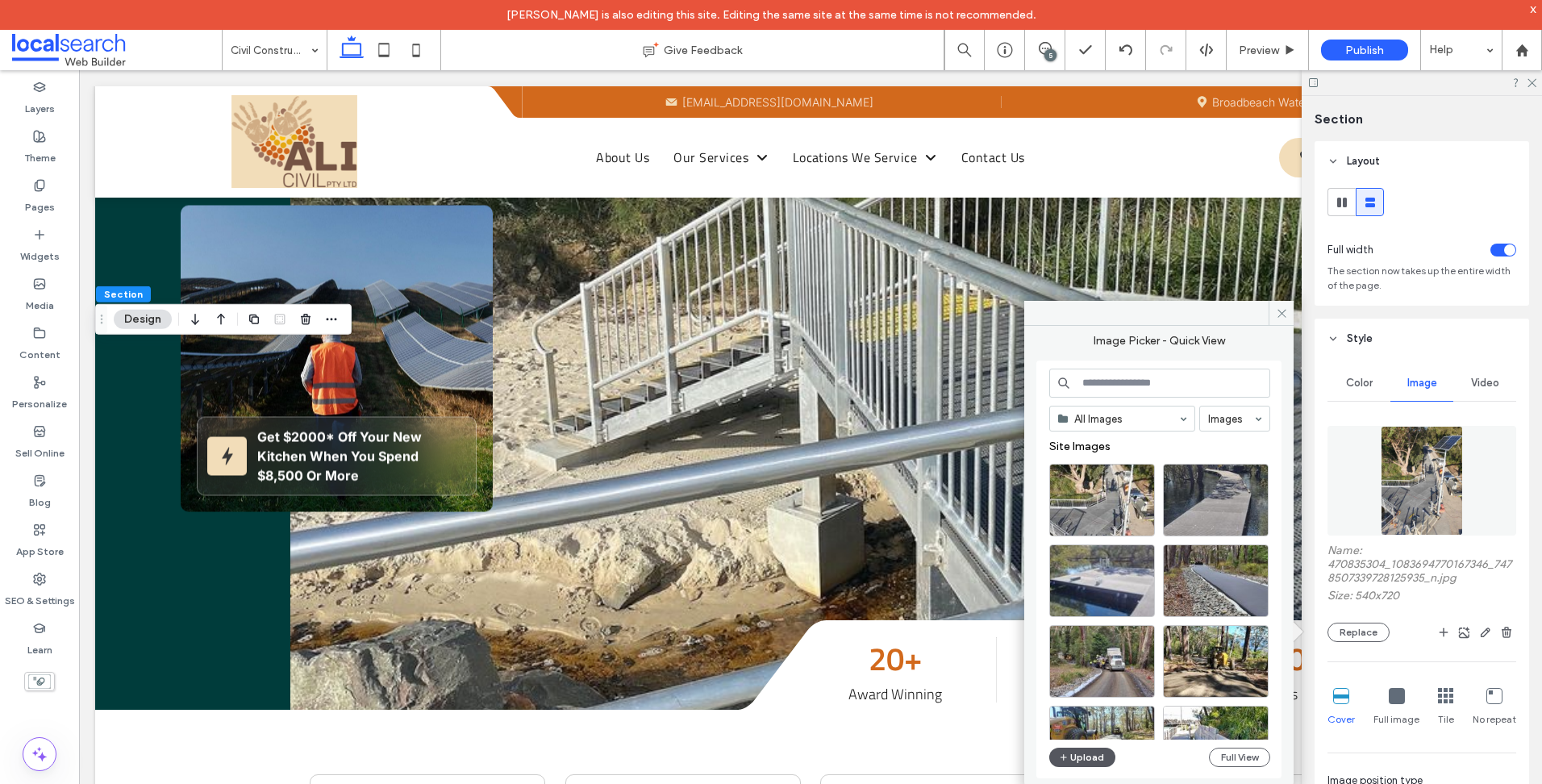
click at [1090, 757] on button "Upload" at bounding box center [1082, 756] width 66 height 19
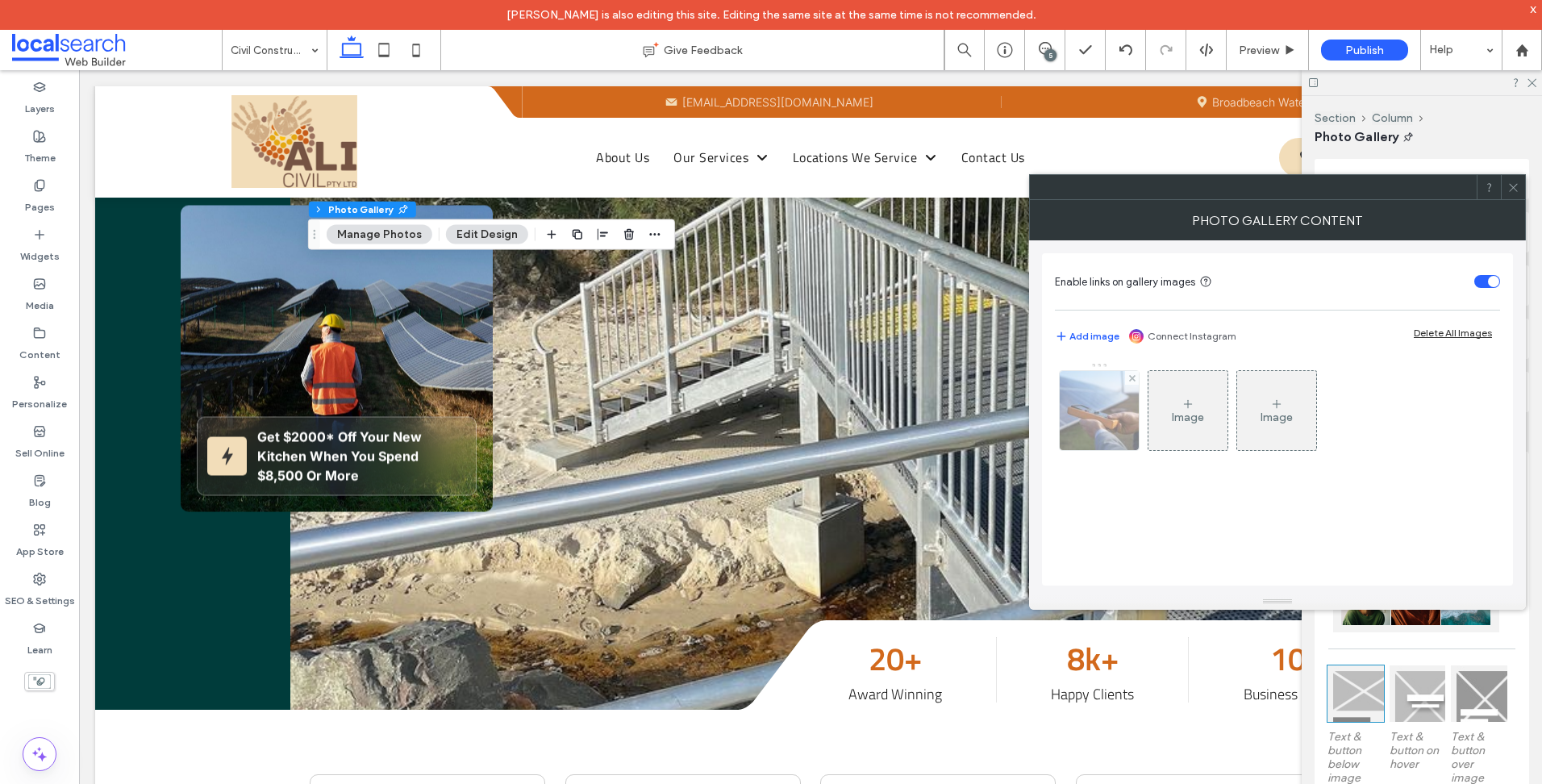
click at [1109, 422] on img at bounding box center [1100, 410] width 106 height 79
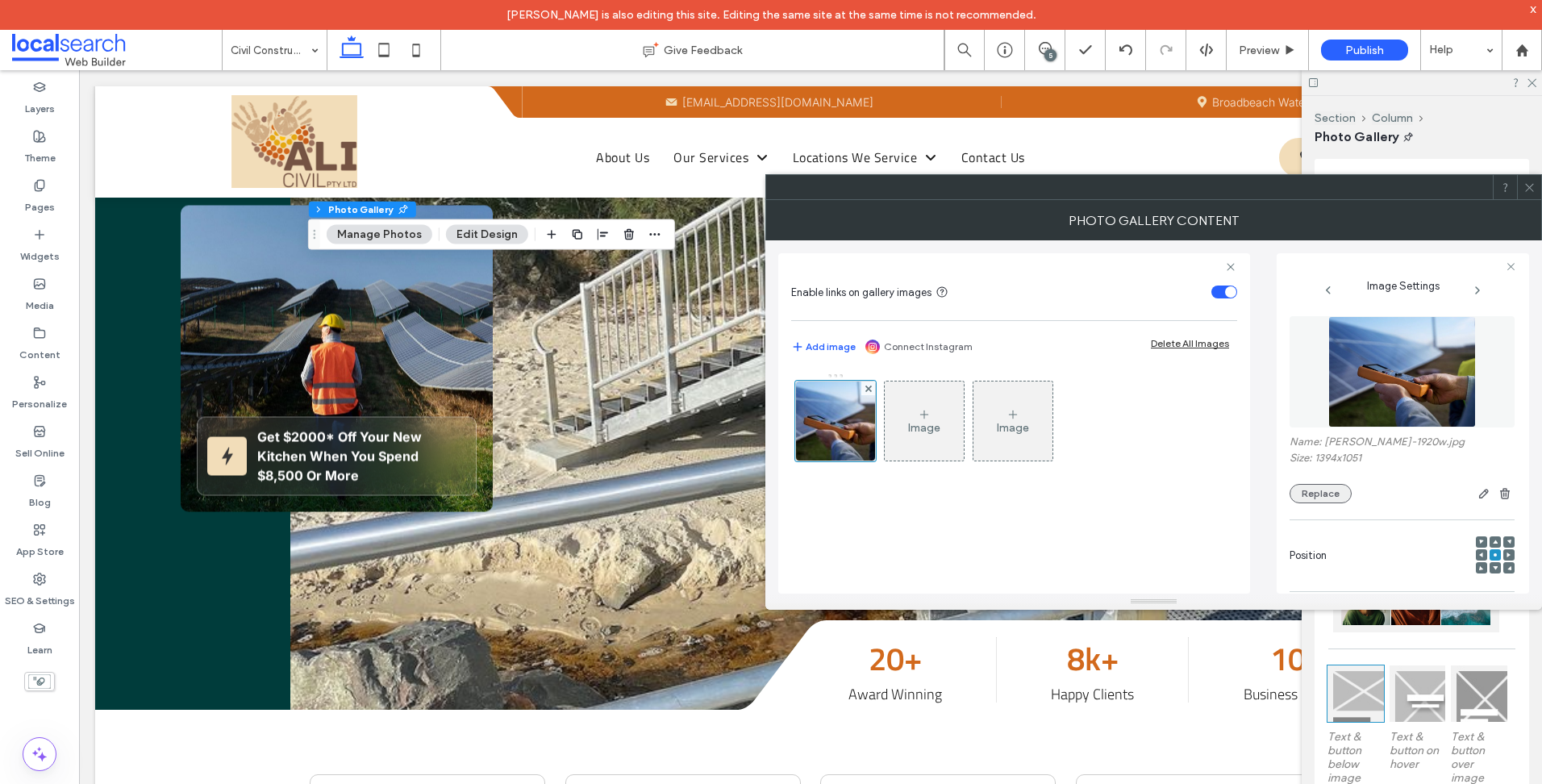
click at [1321, 487] on button "Replace" at bounding box center [1320, 493] width 62 height 19
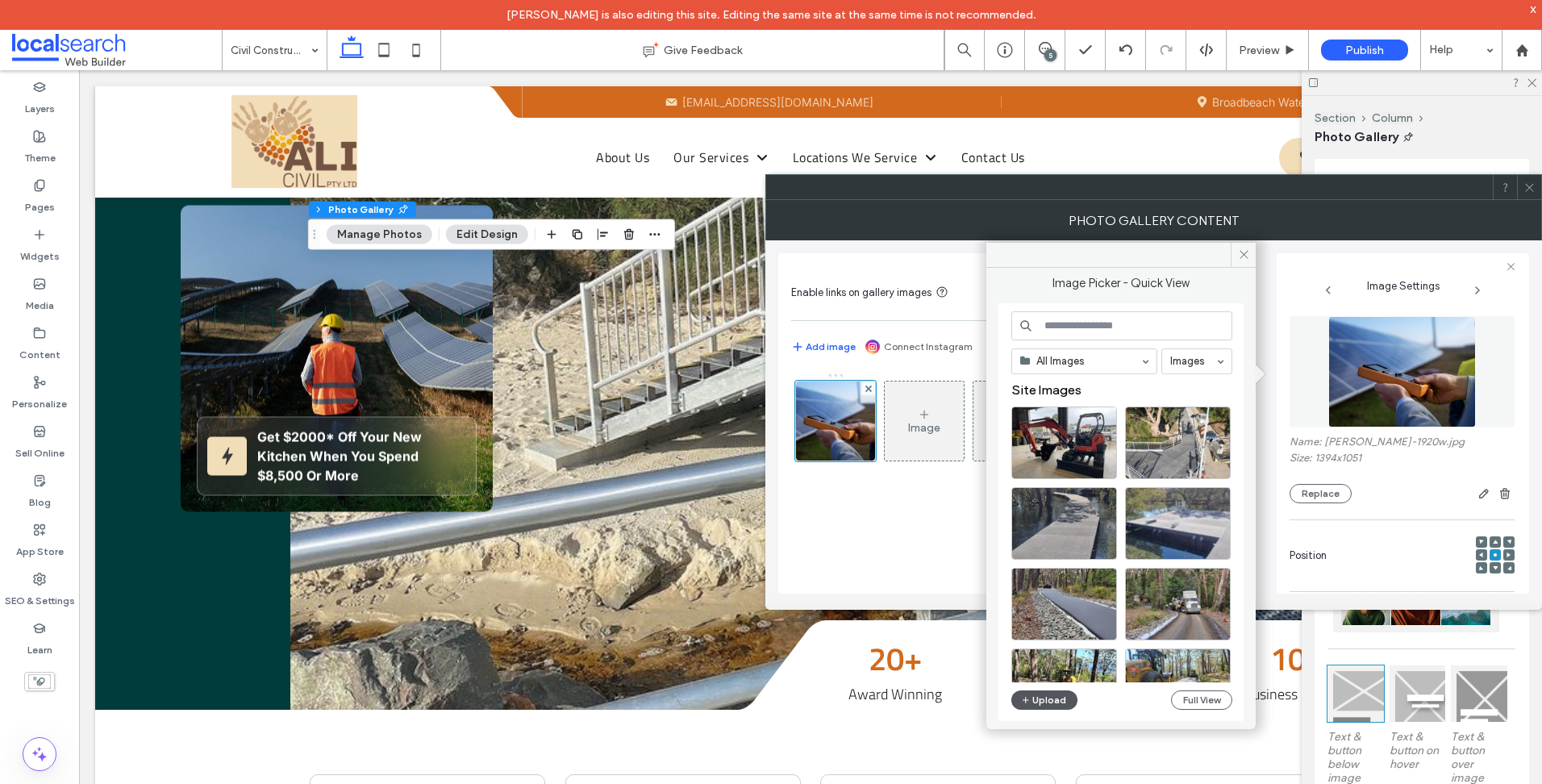
click at [1057, 702] on button "Upload" at bounding box center [1044, 700] width 66 height 19
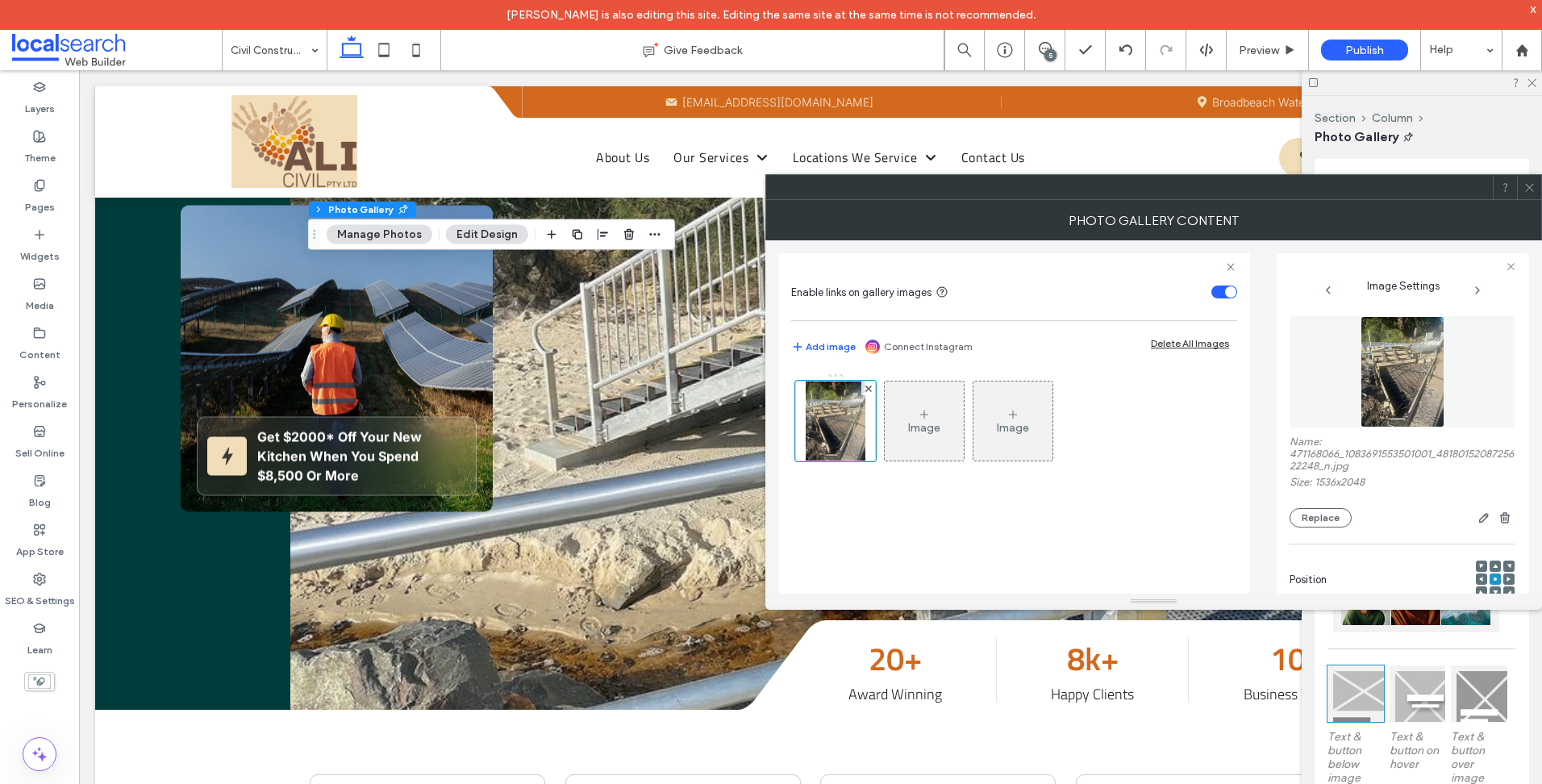
click at [1372, 783] on div at bounding box center [771, 784] width 1542 height 0
click at [1536, 184] on icon at bounding box center [1529, 187] width 12 height 12
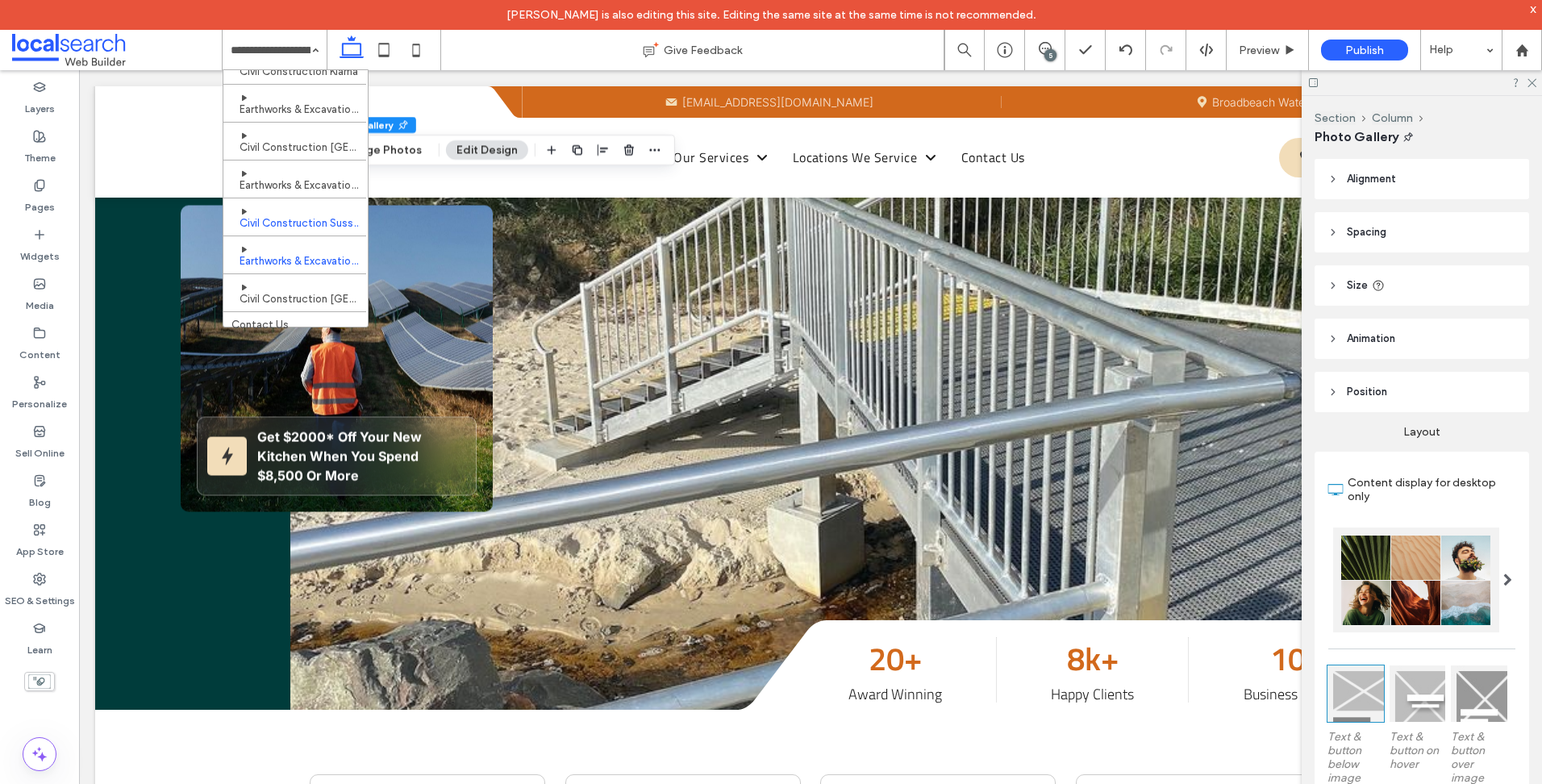
scroll to position [542, 0]
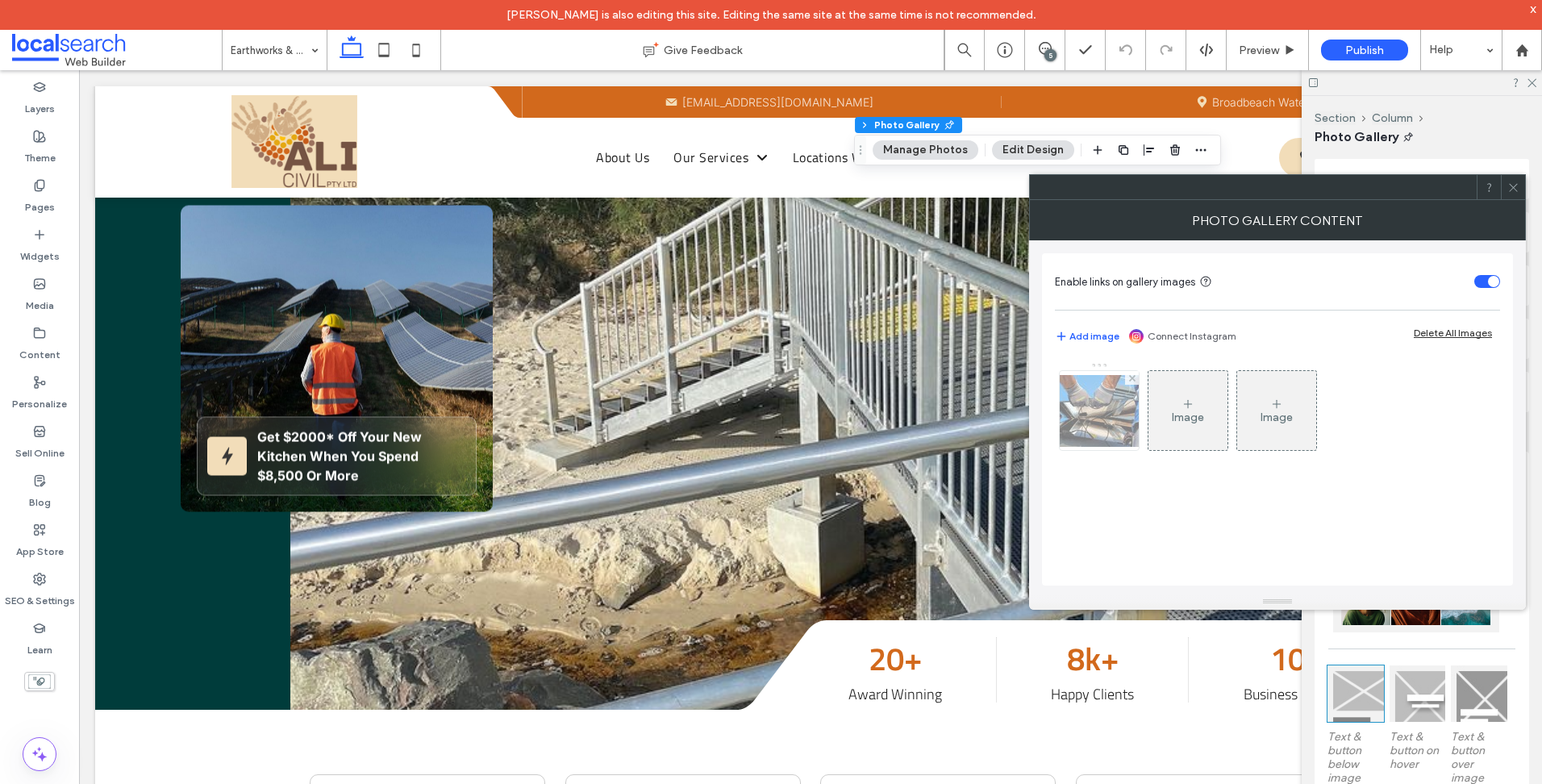
click at [1111, 425] on img at bounding box center [1099, 411] width 129 height 71
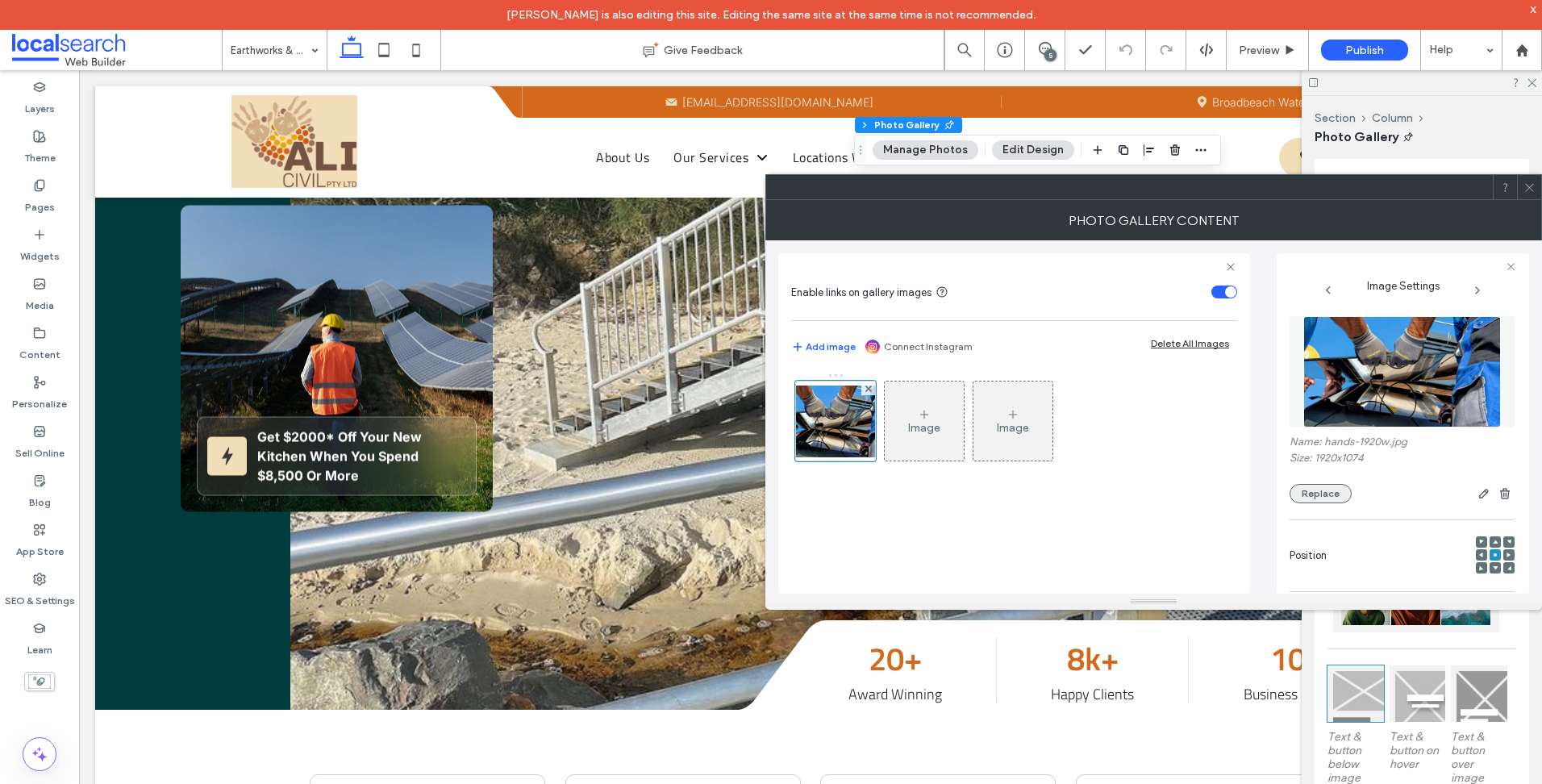
click at [1308, 491] on button "Replace" at bounding box center [1320, 493] width 62 height 19
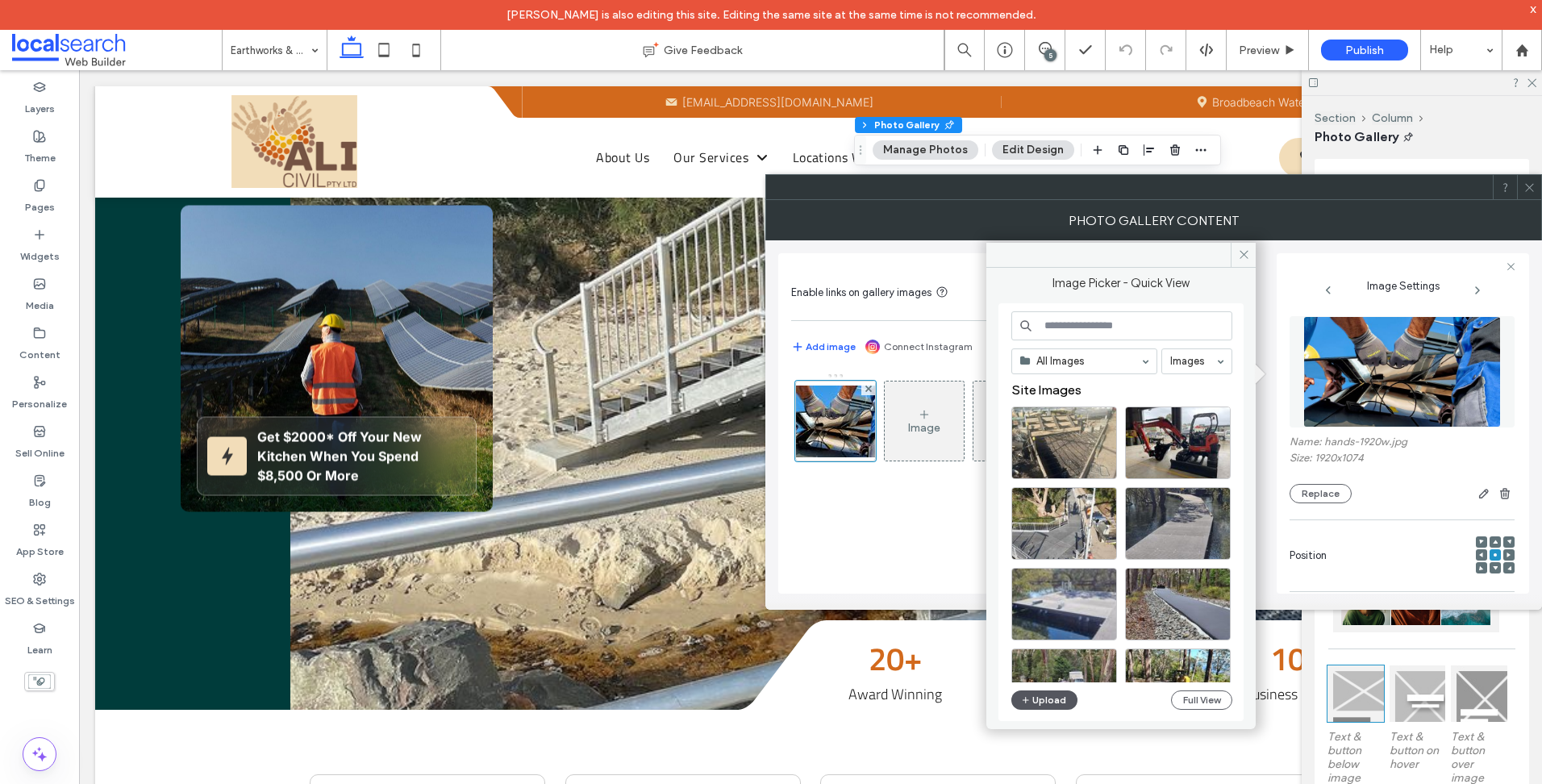
click at [1055, 702] on button "Upload" at bounding box center [1044, 700] width 66 height 19
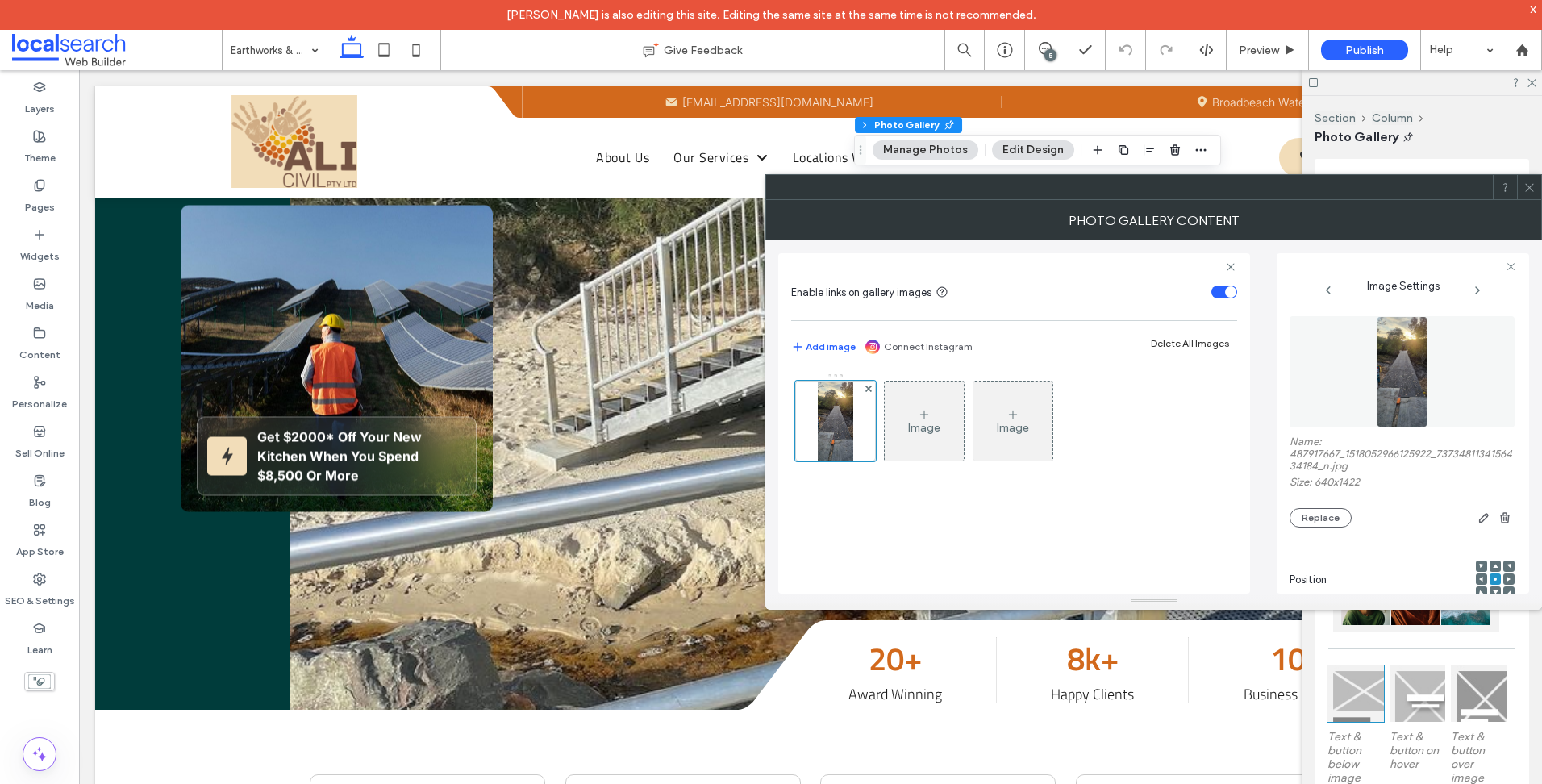
drag, startPoint x: 1533, startPoint y: 186, endPoint x: 1512, endPoint y: 192, distance: 21.8
click at [1533, 186] on icon at bounding box center [1529, 187] width 12 height 12
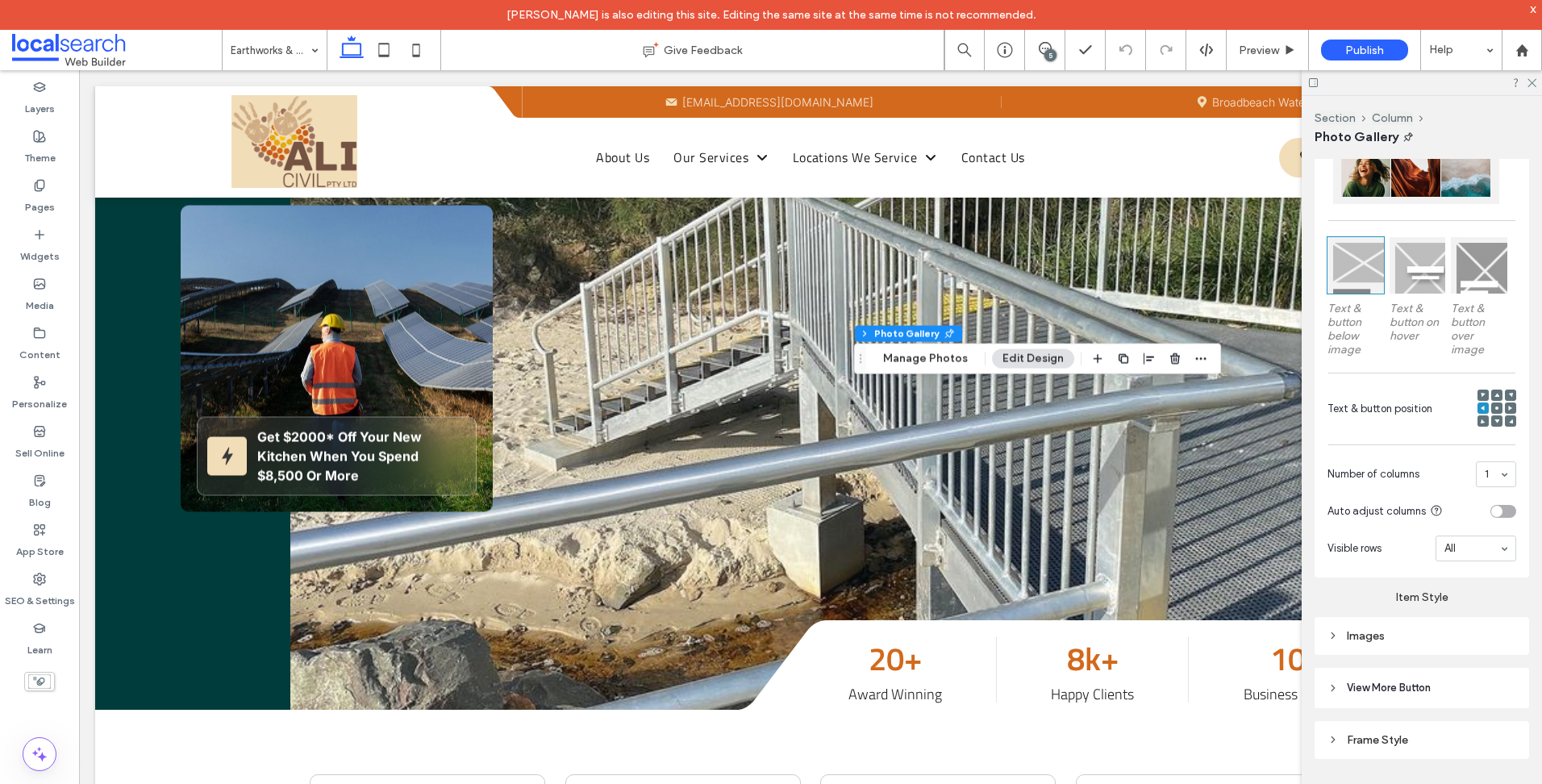
scroll to position [442, 0]
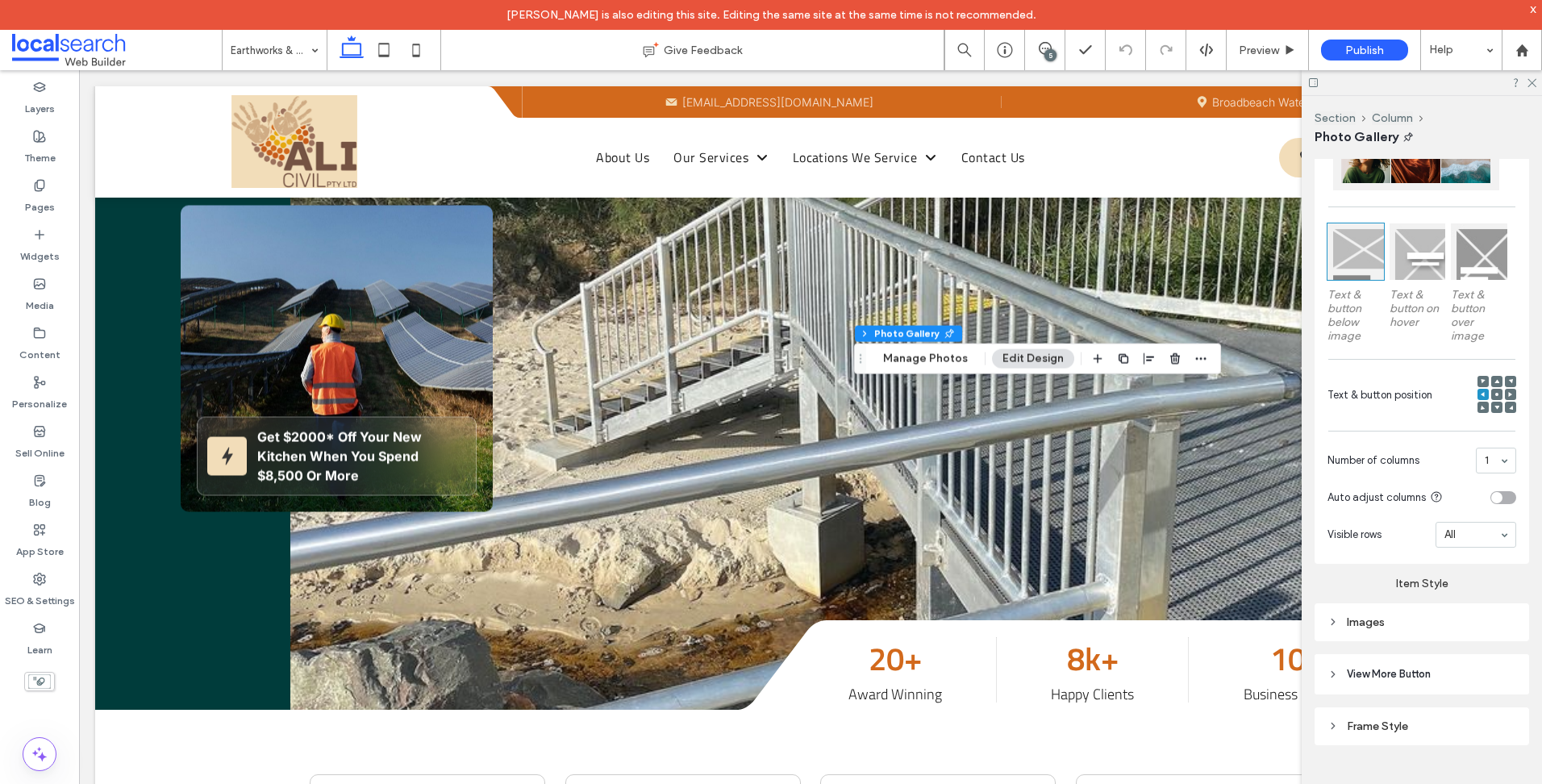
click at [1484, 394] on div at bounding box center [1497, 395] width 39 height 39
click at [1492, 394] on div at bounding box center [1497, 394] width 11 height 11
click at [1496, 393] on use at bounding box center [1497, 394] width 3 height 3
click at [943, 360] on button "Manage Photos" at bounding box center [925, 359] width 106 height 19
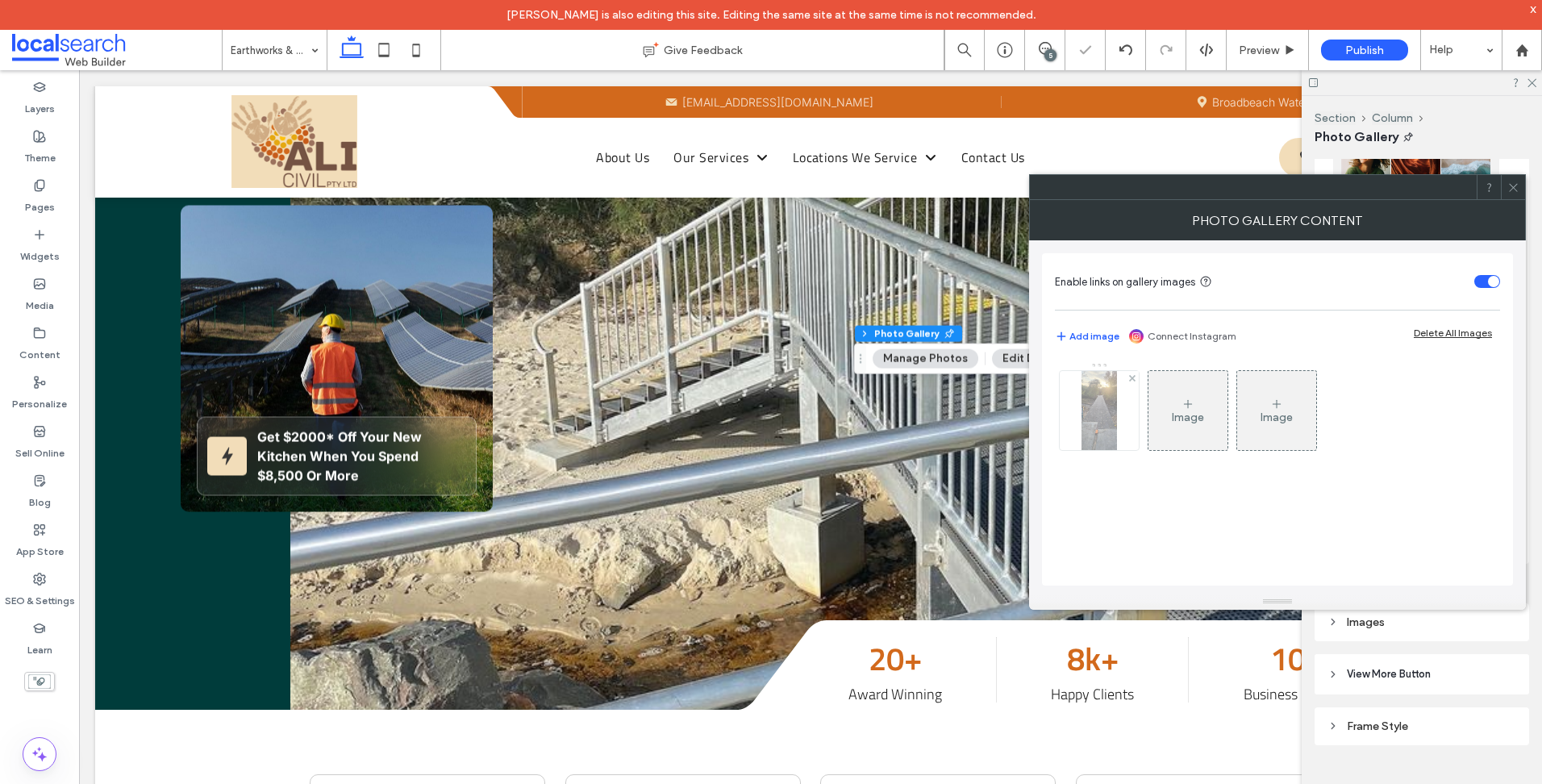
click at [1104, 423] on img at bounding box center [1100, 410] width 35 height 79
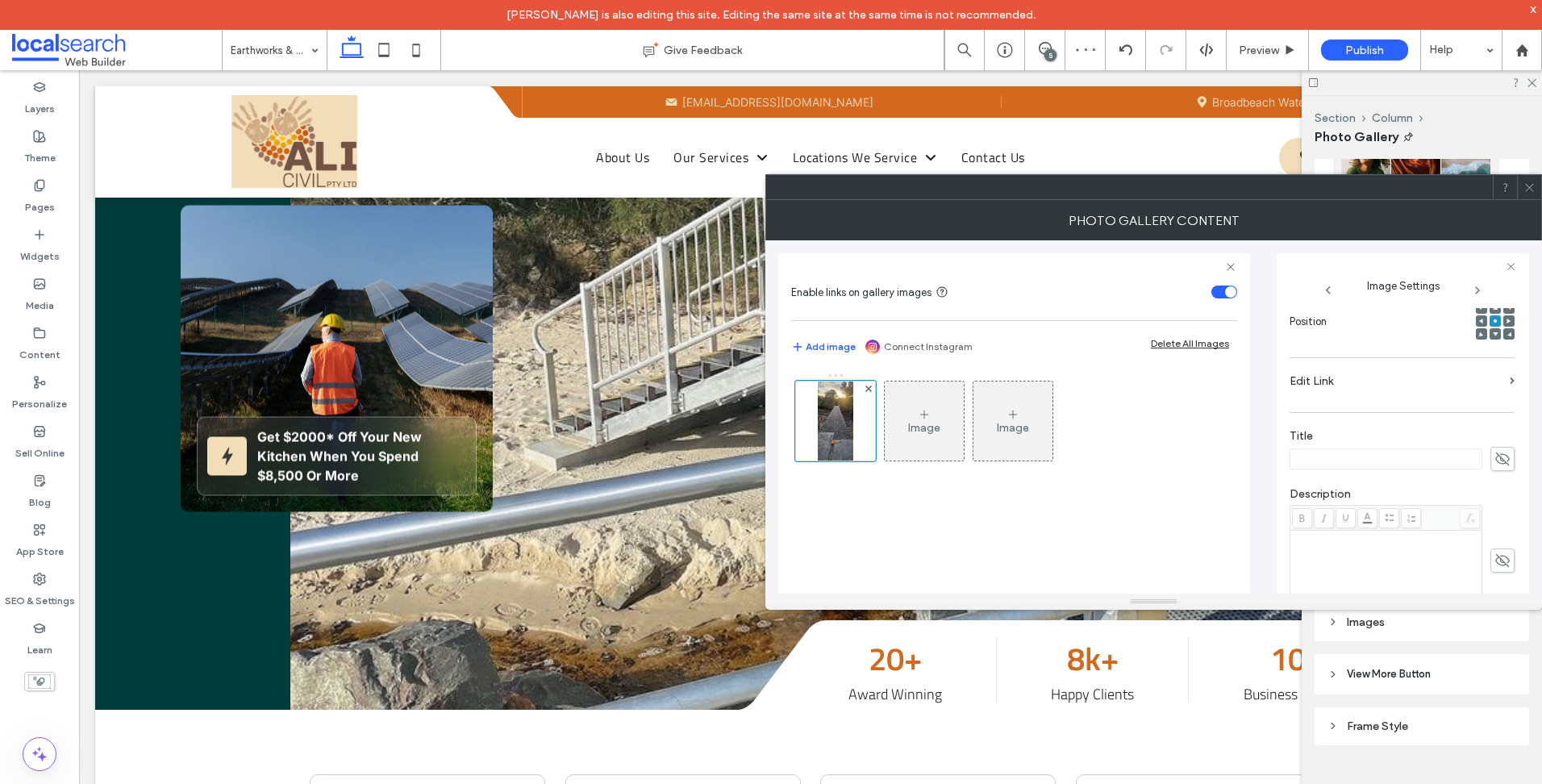
scroll to position [161, 0]
click at [1526, 191] on use at bounding box center [1529, 186] width 8 height 8
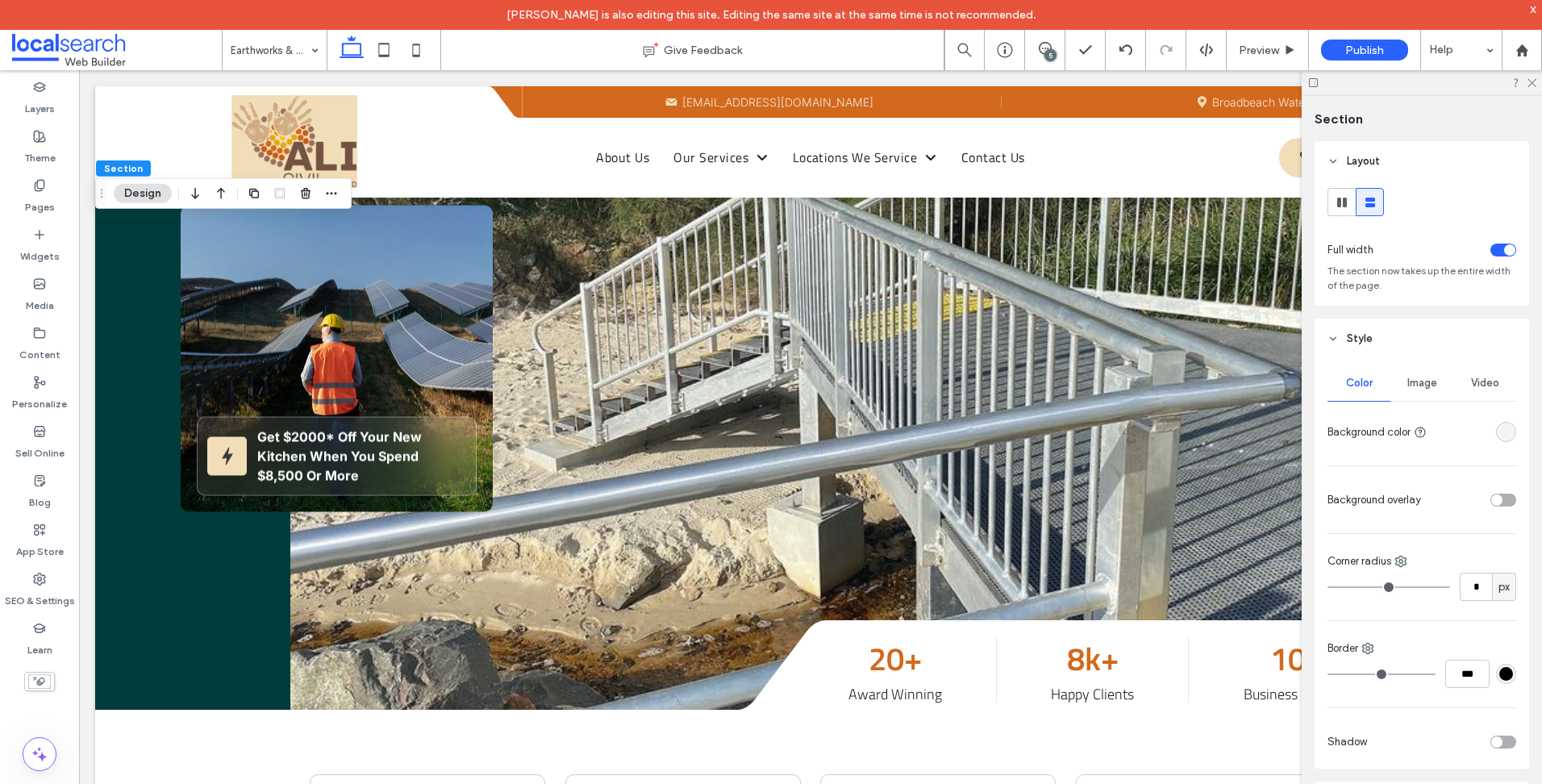
click at [1417, 381] on span "Image" at bounding box center [1422, 383] width 30 height 13
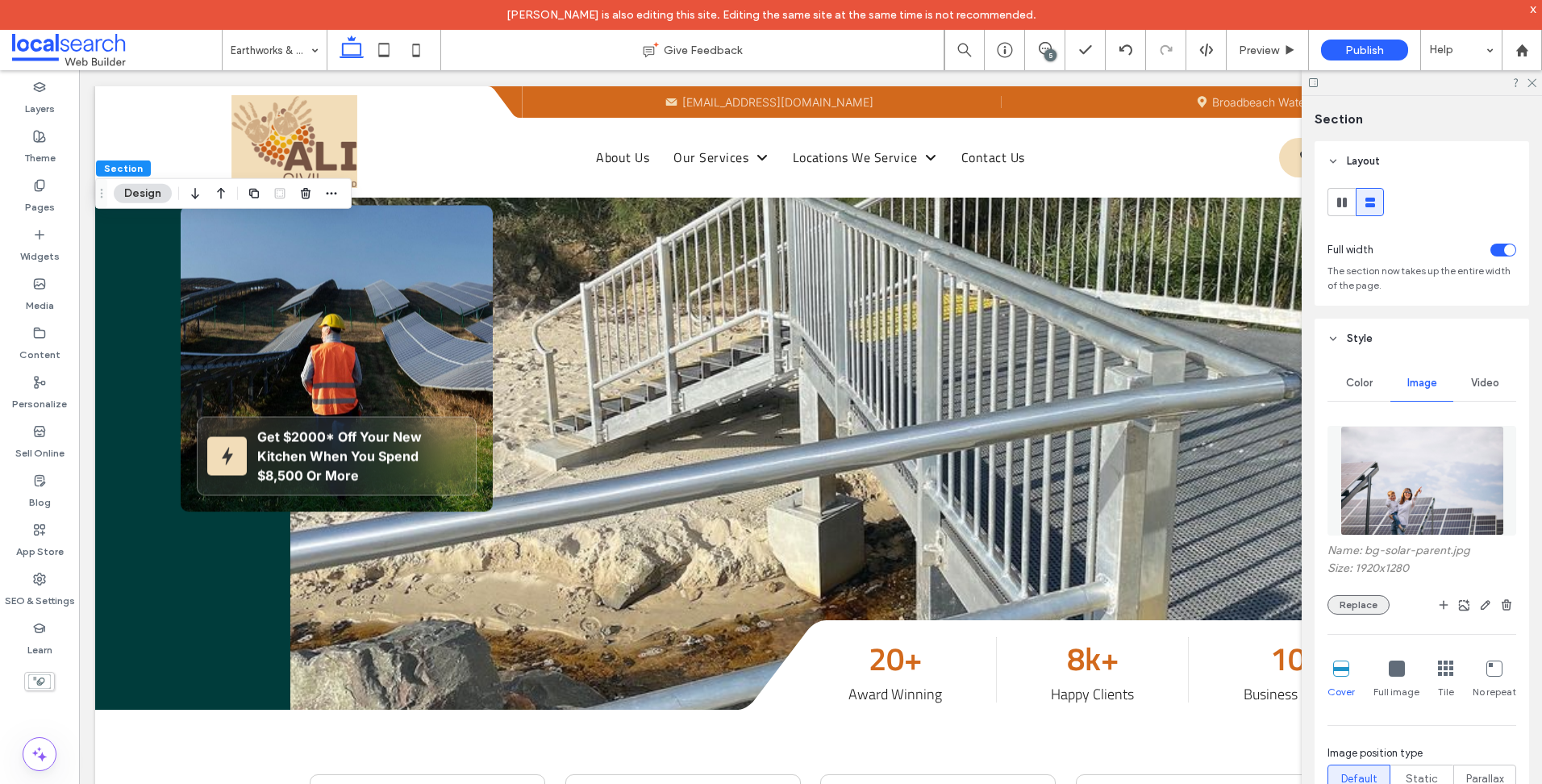
click at [1365, 613] on button "Replace" at bounding box center [1358, 604] width 62 height 19
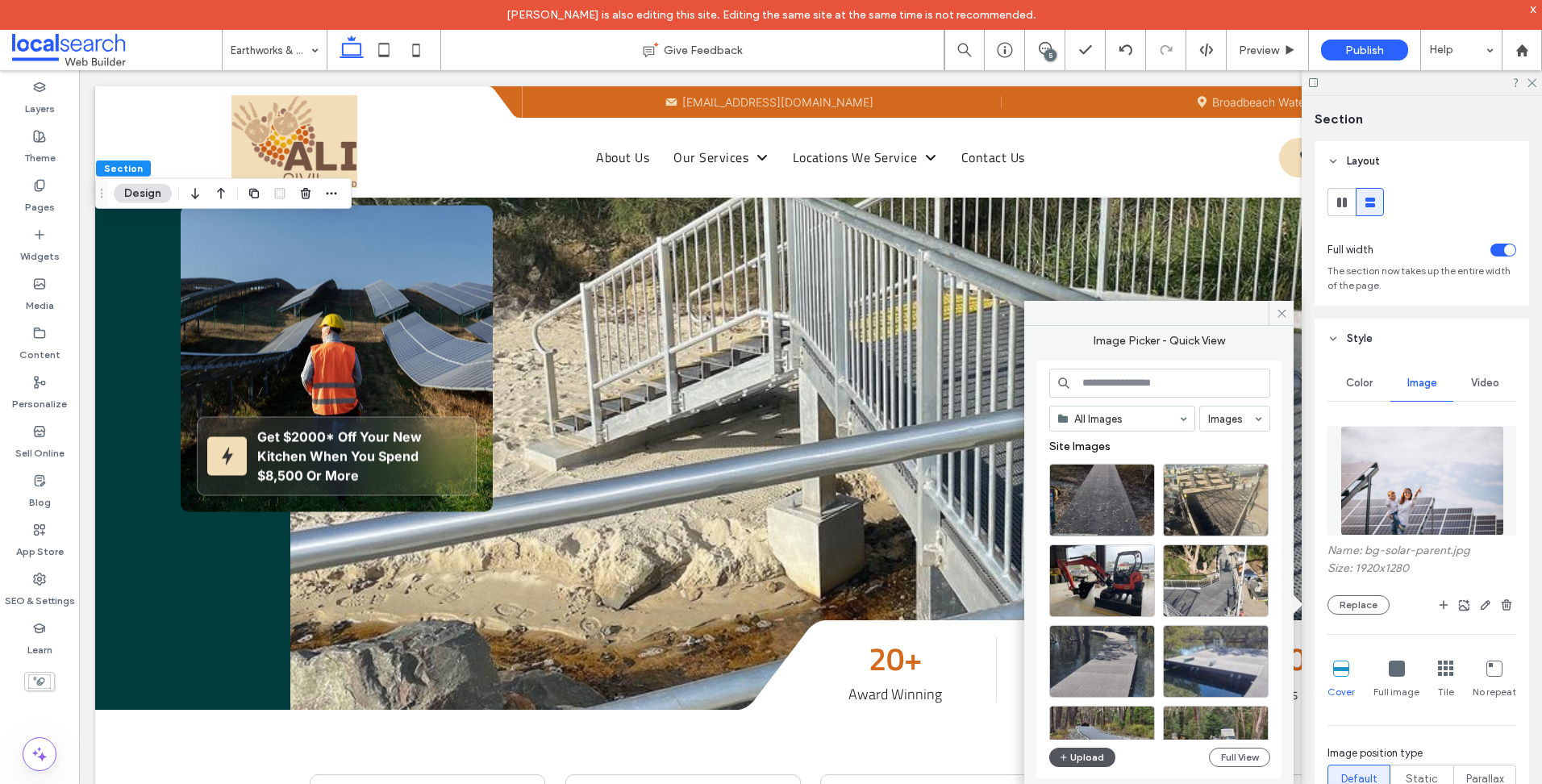
click at [1077, 757] on button "Upload" at bounding box center [1082, 756] width 66 height 19
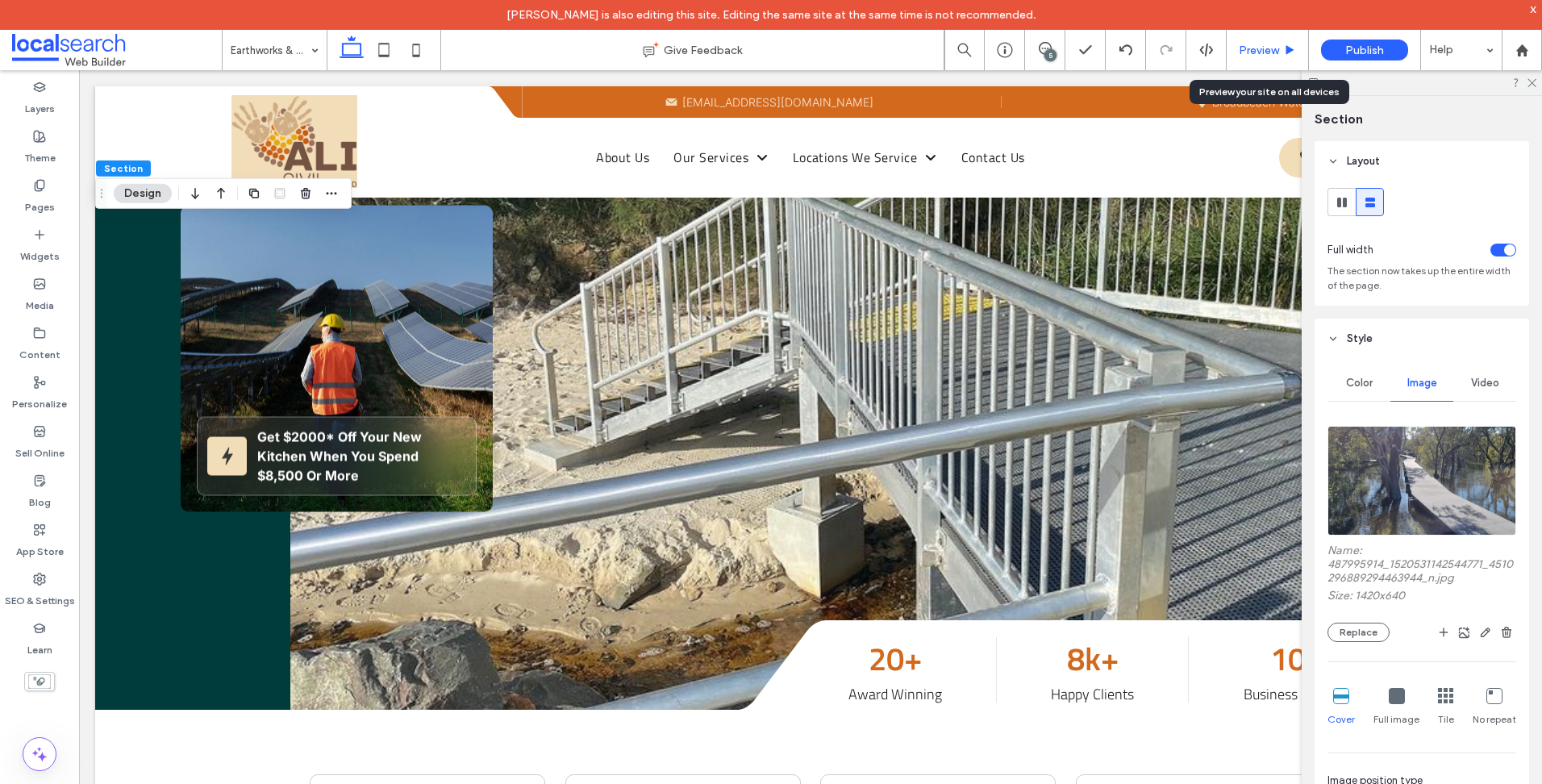
click at [1263, 45] on span "Preview" at bounding box center [1258, 50] width 40 height 14
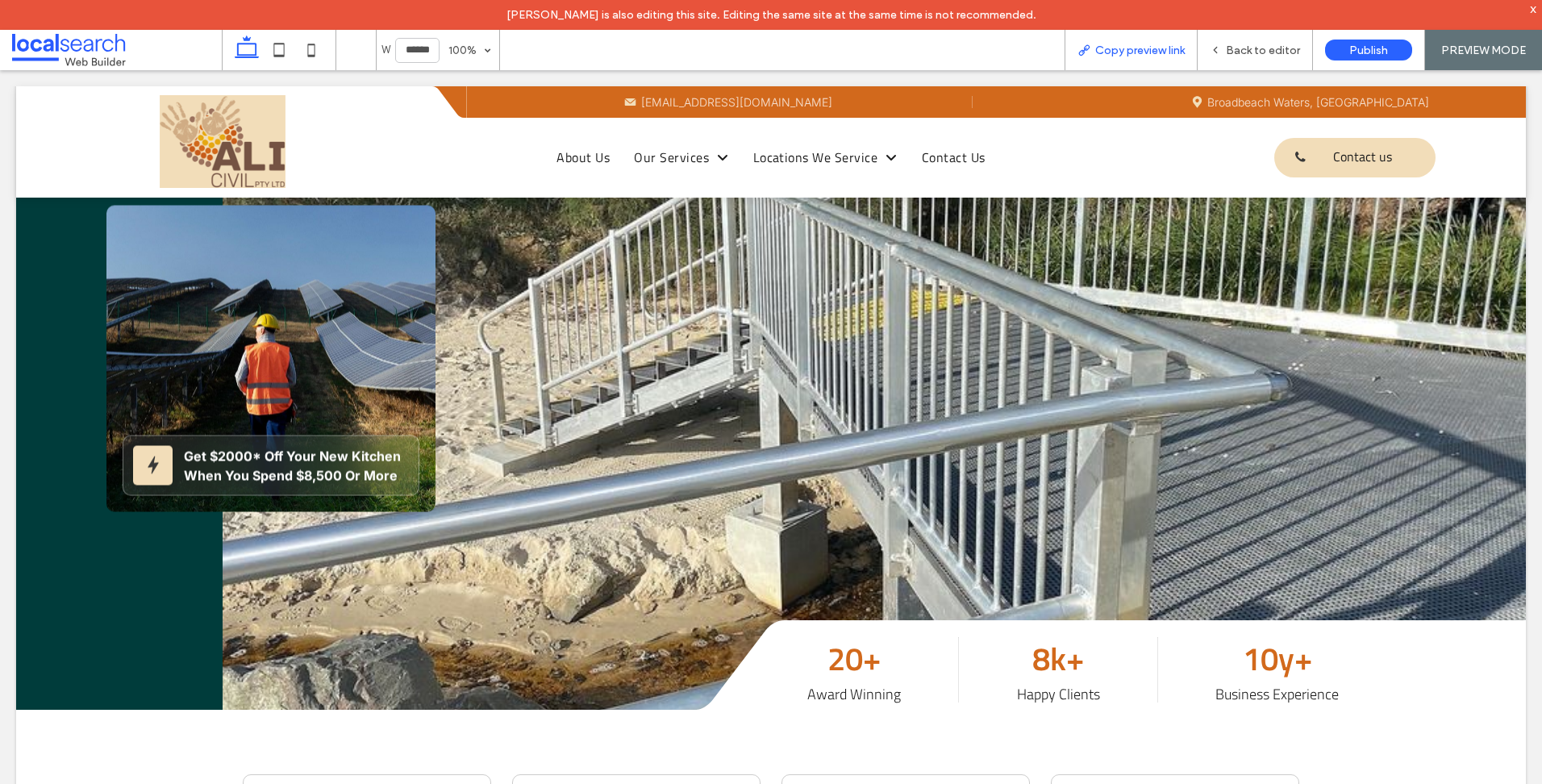
click at [1161, 53] on span "Copy preview link" at bounding box center [1140, 50] width 90 height 14
click at [1253, 52] on span "Back to editor" at bounding box center [1263, 50] width 74 height 14
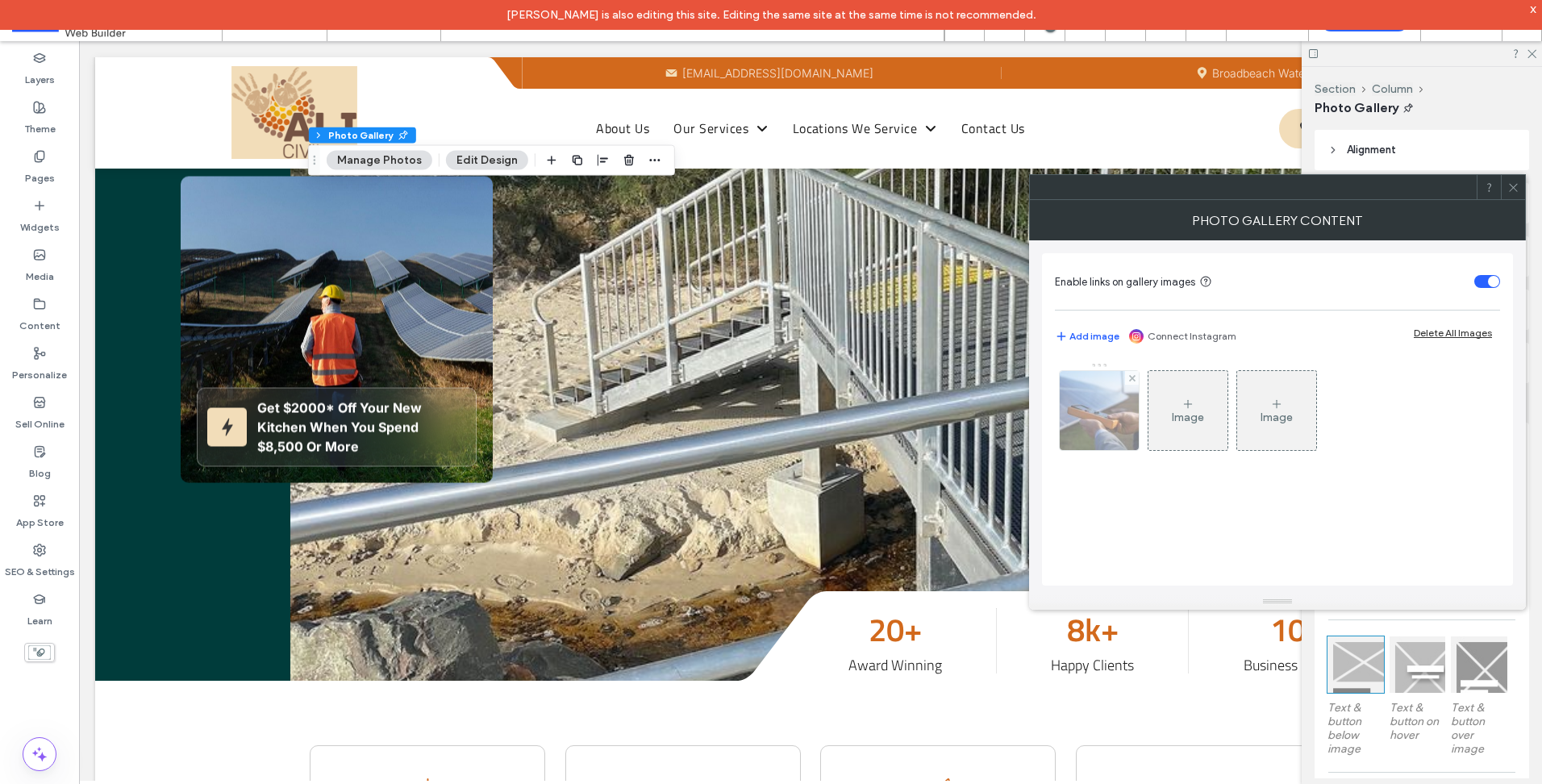
click at [1102, 424] on img at bounding box center [1100, 410] width 106 height 79
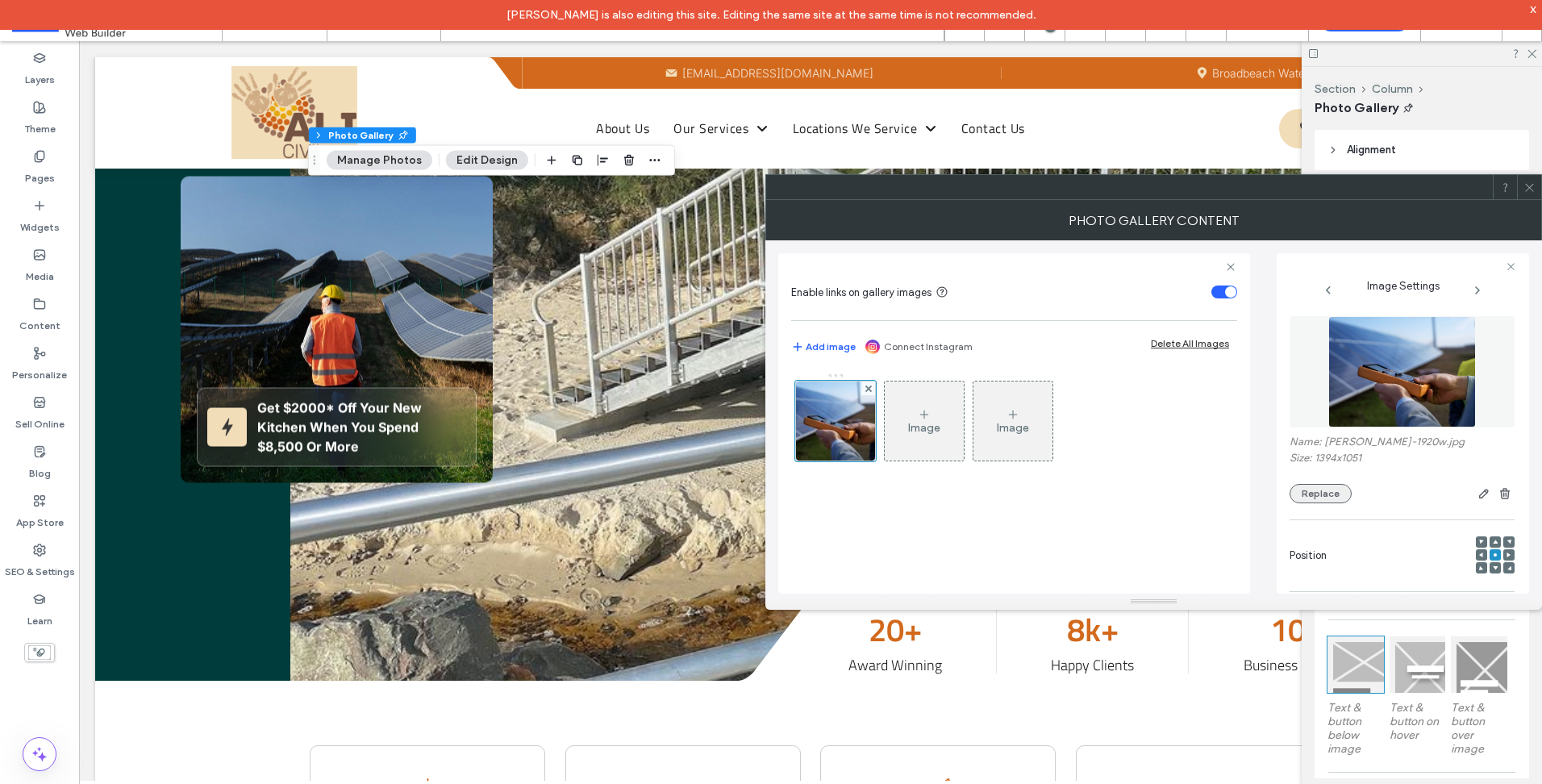
click at [1326, 496] on button "Replace" at bounding box center [1320, 493] width 62 height 19
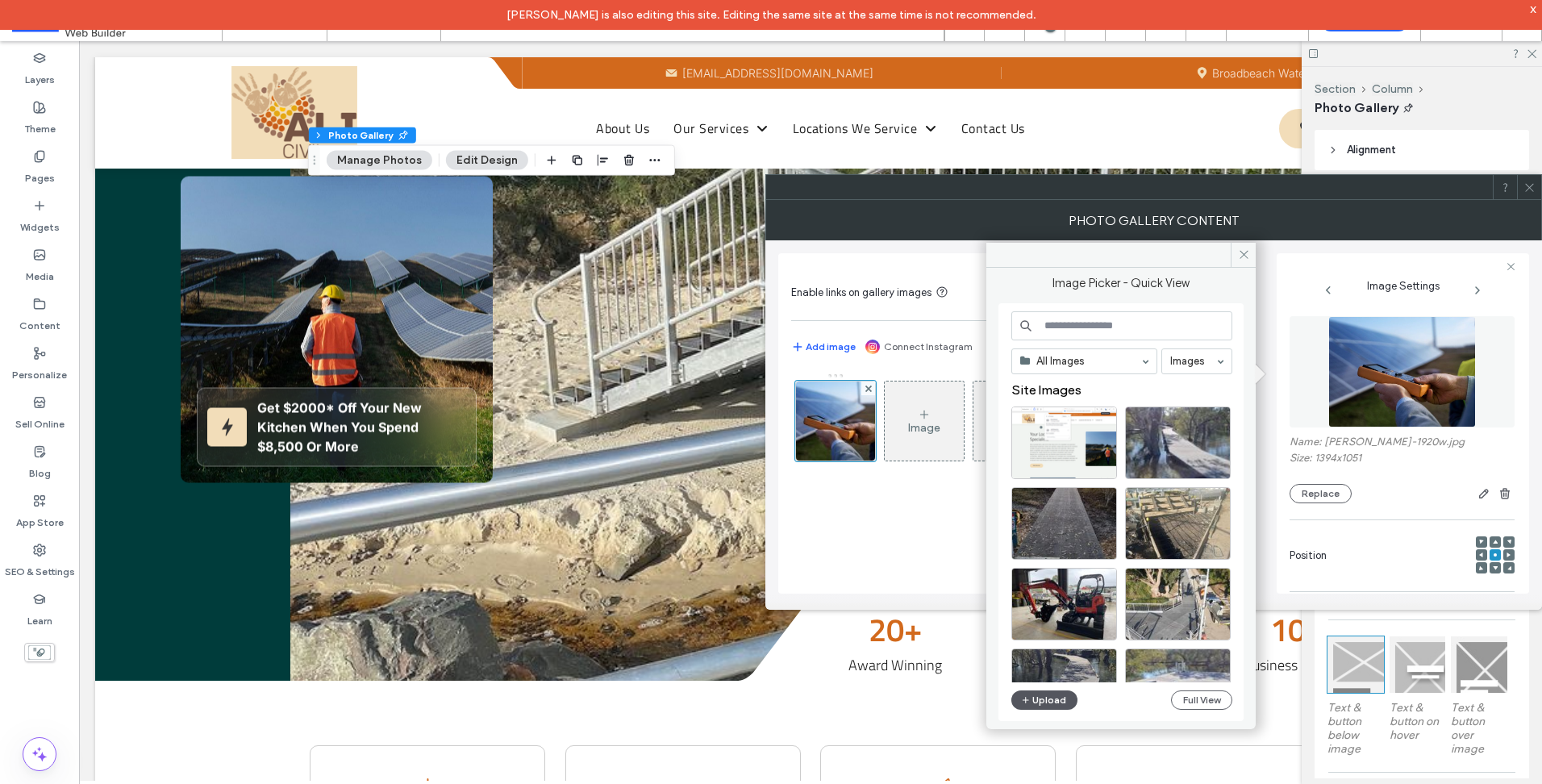
click at [1042, 705] on button "Upload" at bounding box center [1044, 700] width 66 height 19
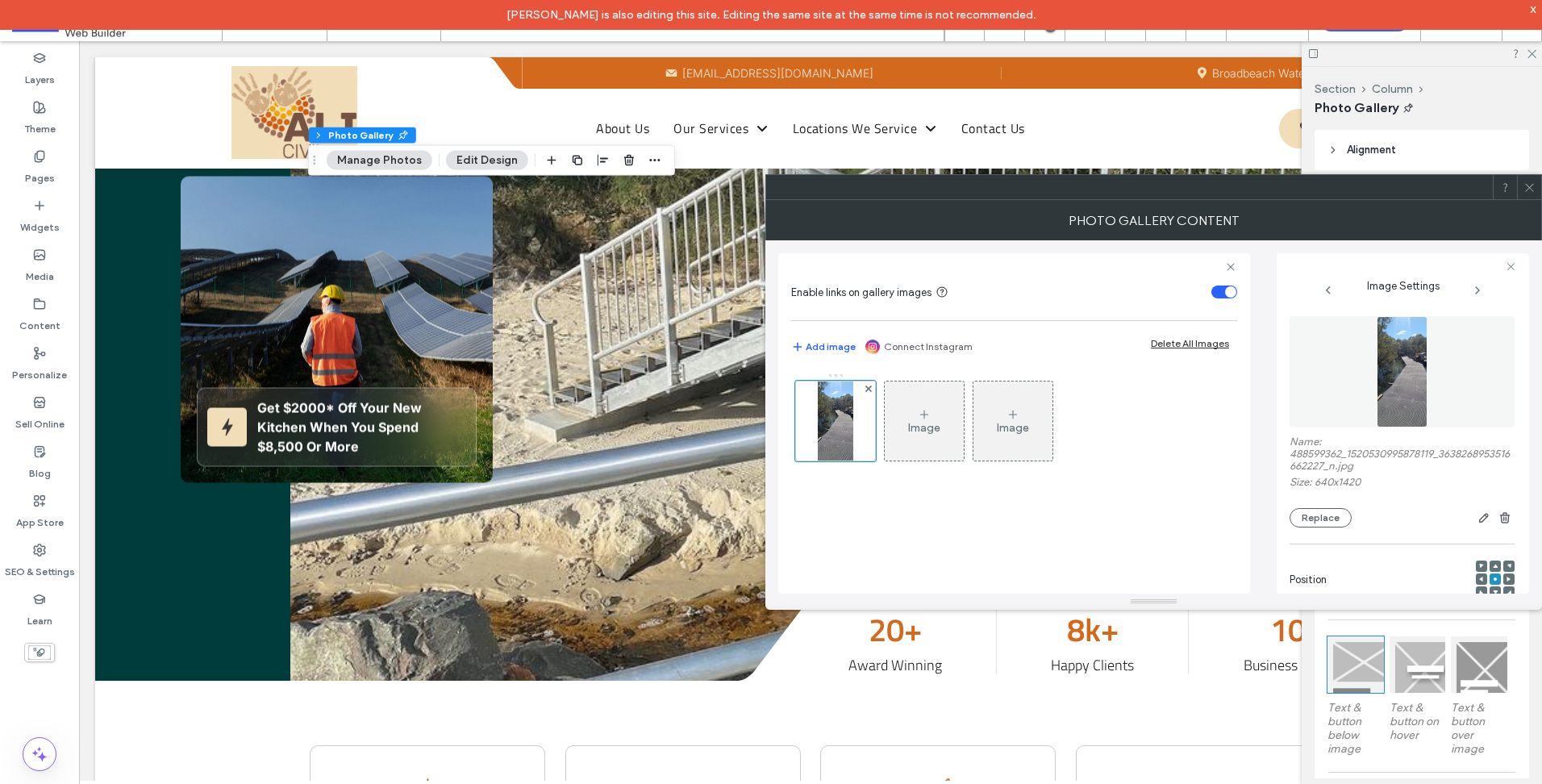
click at [1531, 194] on span at bounding box center [1529, 187] width 12 height 24
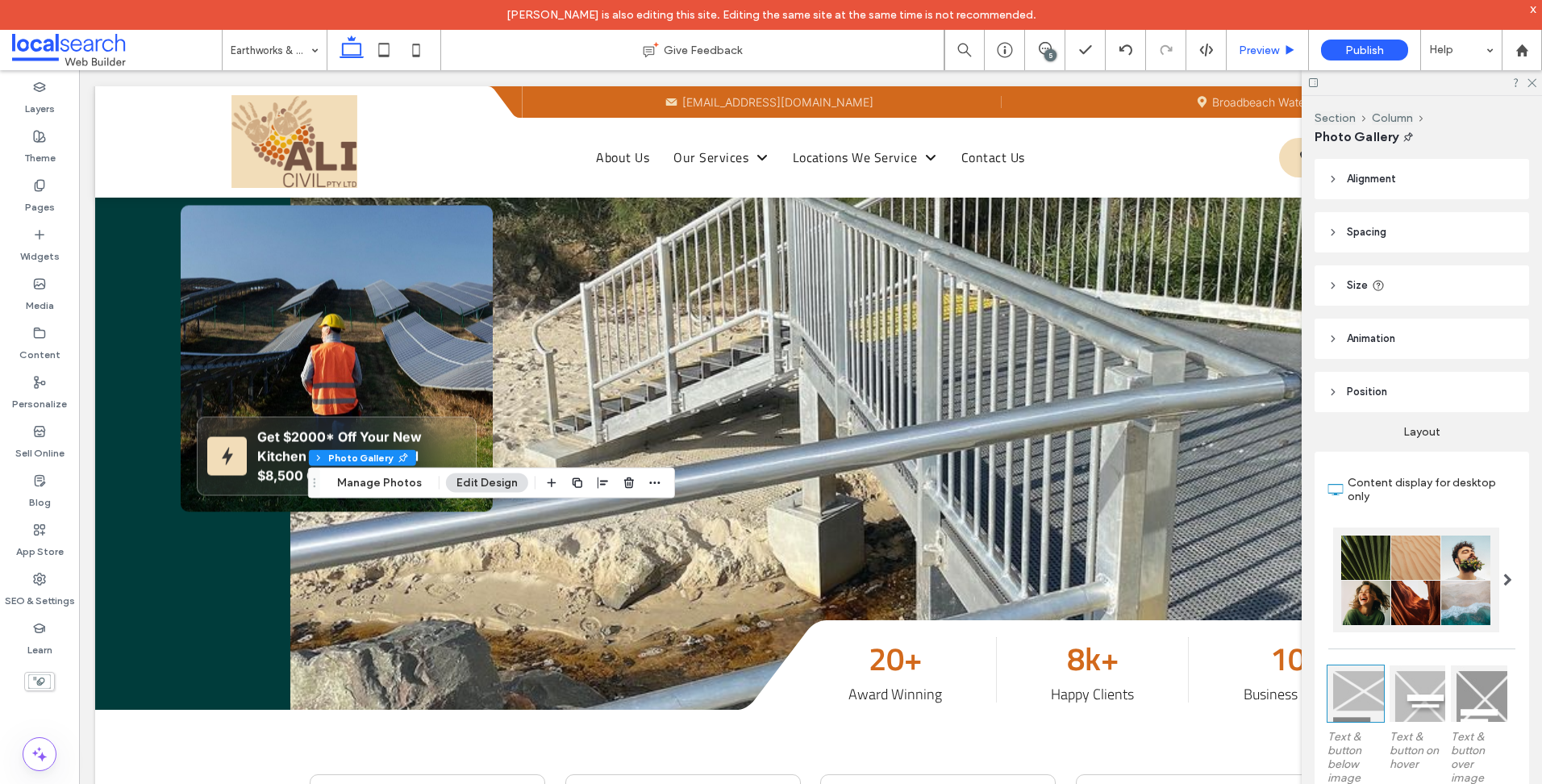
drag, startPoint x: 1536, startPoint y: 8, endPoint x: 1281, endPoint y: 38, distance: 256.8
click at [1536, 8] on div "x" at bounding box center [1534, 8] width 7 height 14
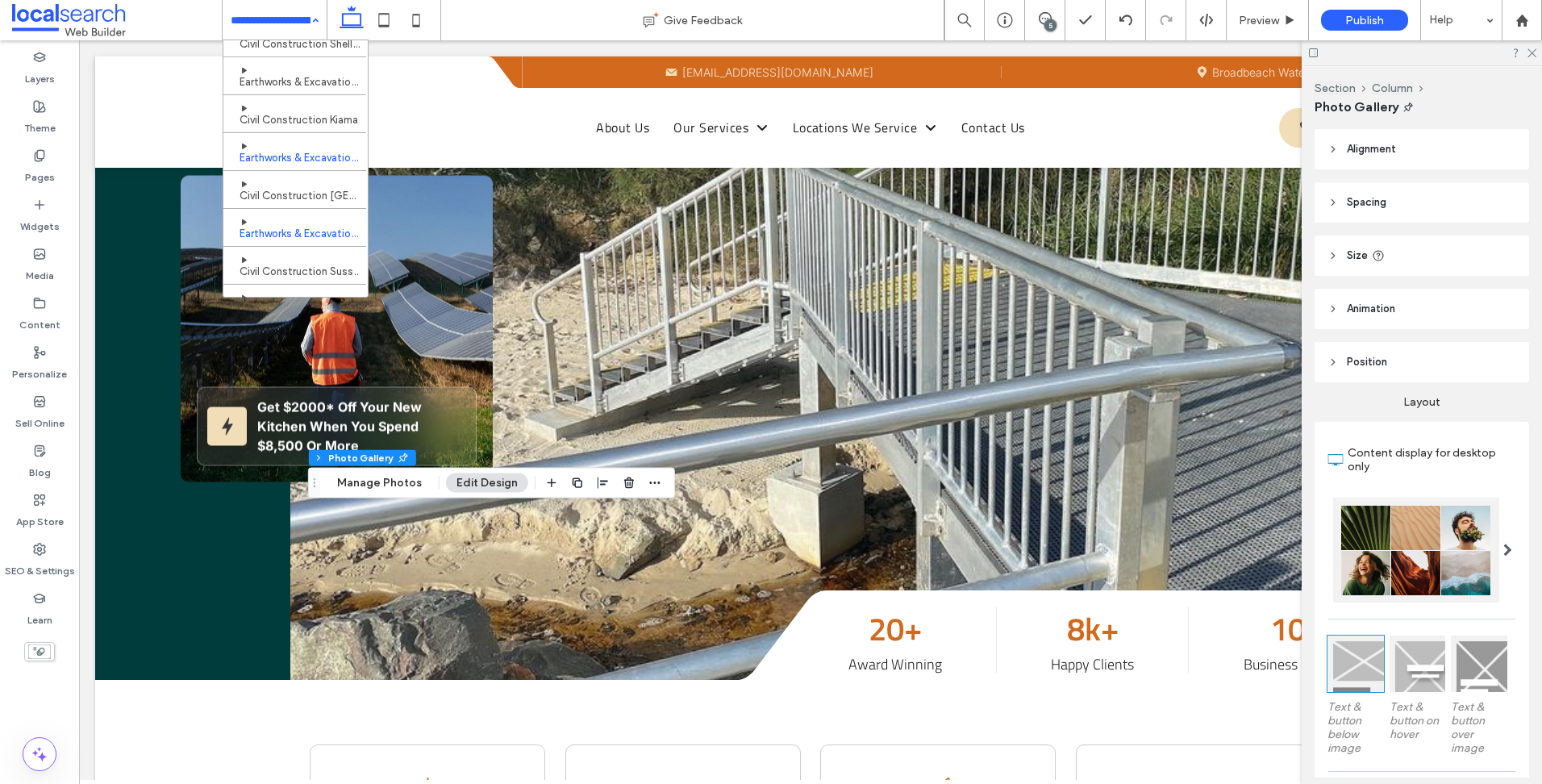
scroll to position [542, 0]
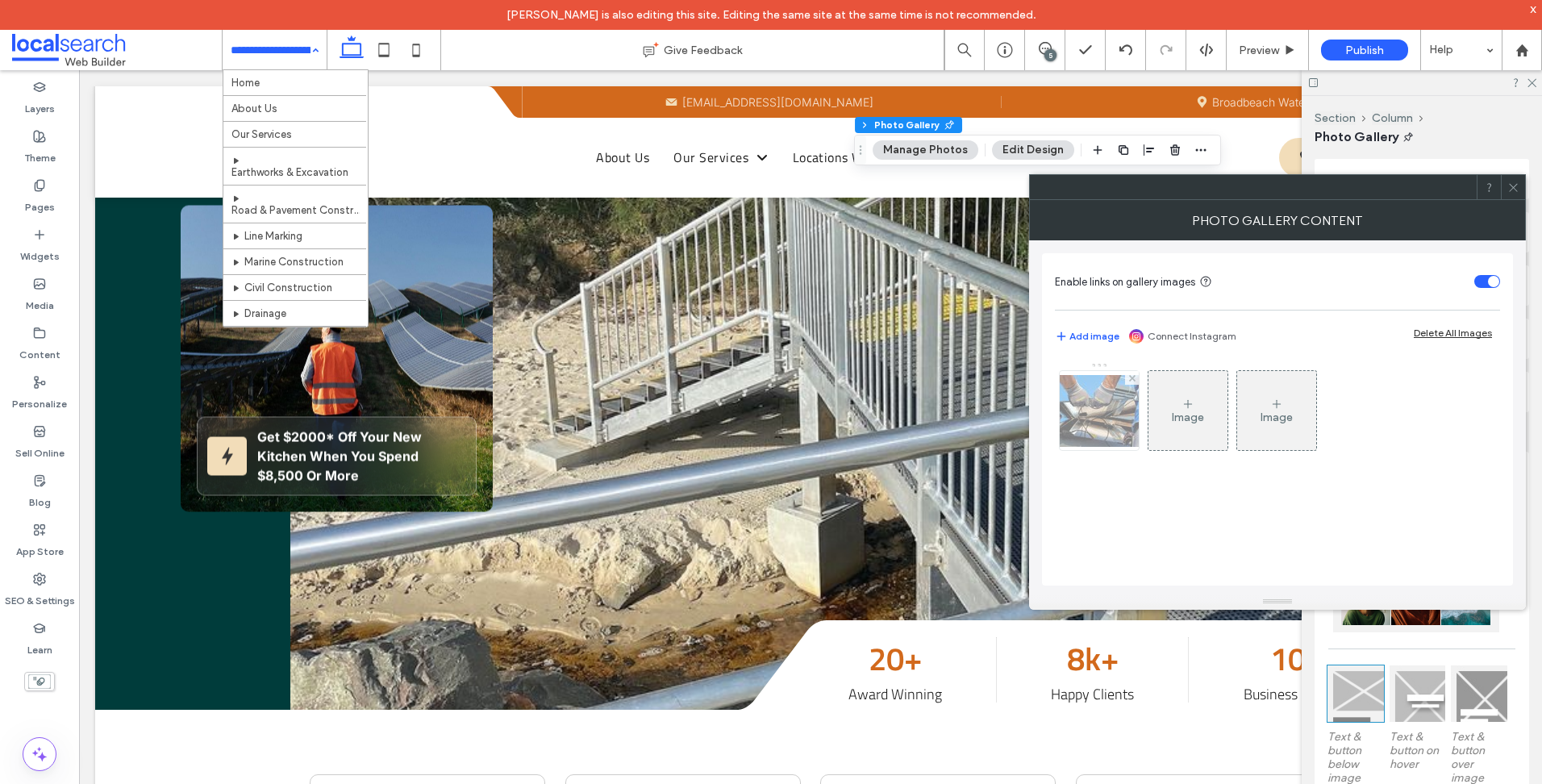
click at [1102, 428] on img at bounding box center [1099, 411] width 129 height 71
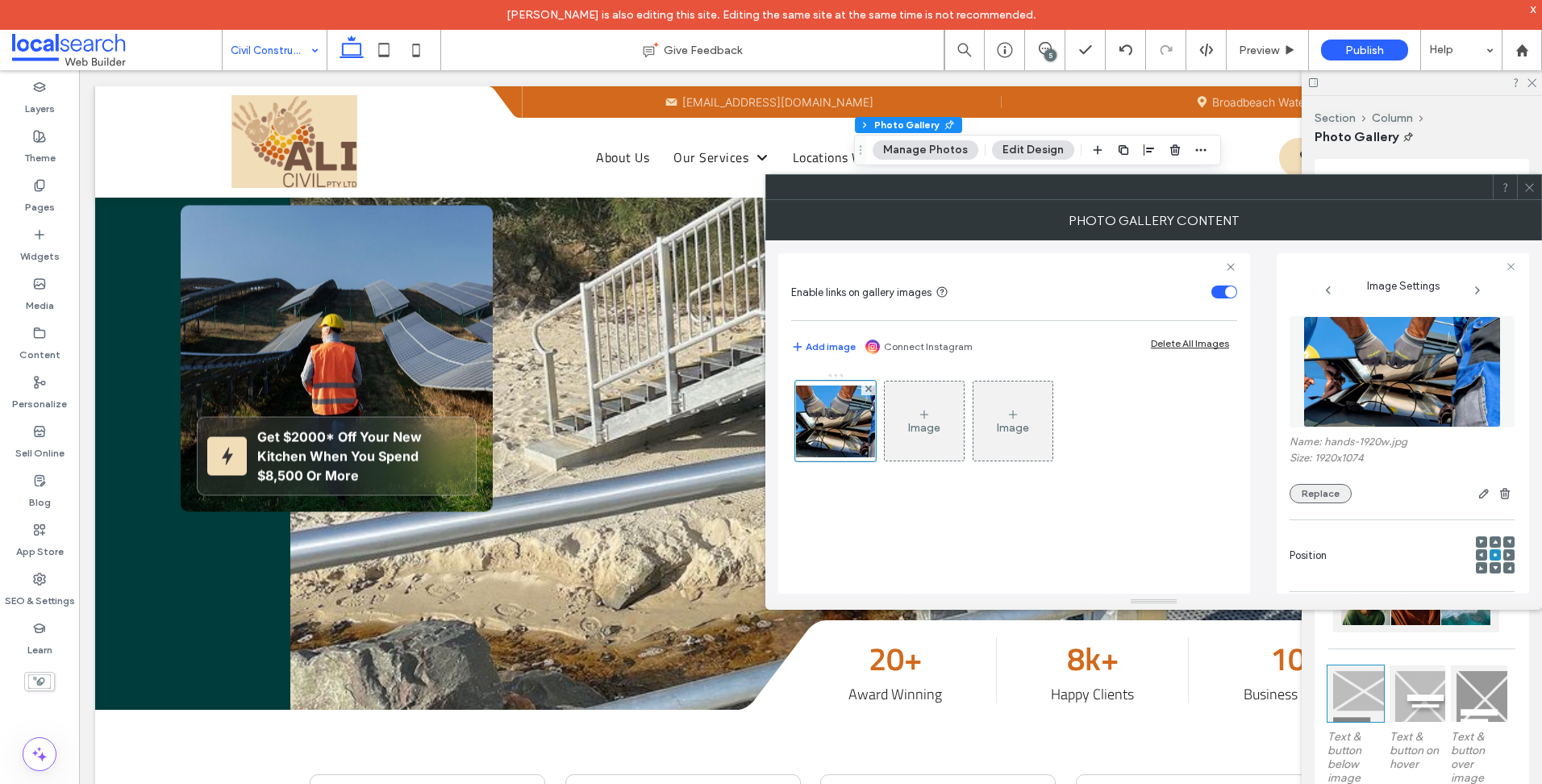
click at [1314, 487] on button "Replace" at bounding box center [1320, 493] width 62 height 19
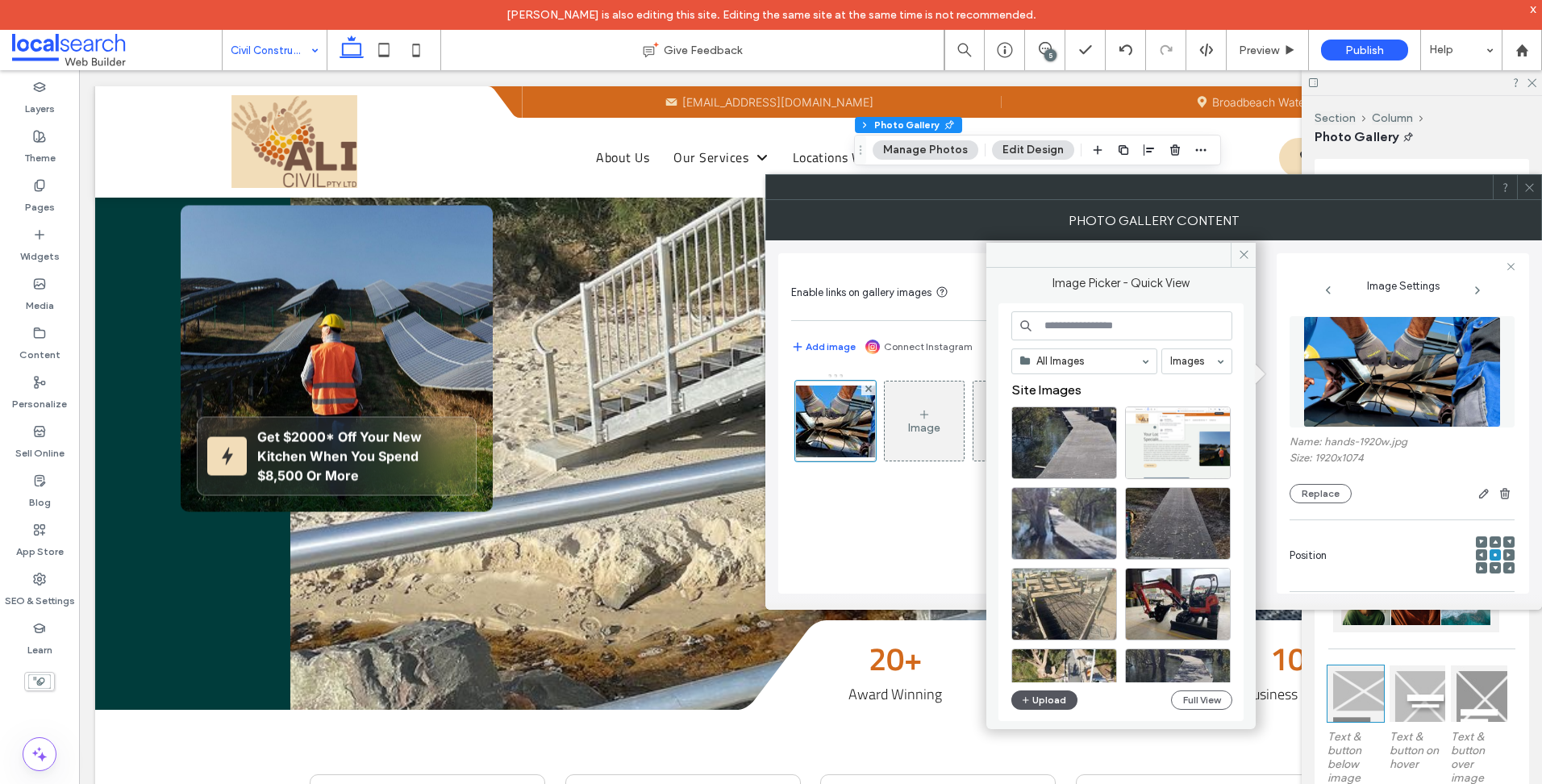
click at [1038, 700] on button "Upload" at bounding box center [1044, 700] width 66 height 19
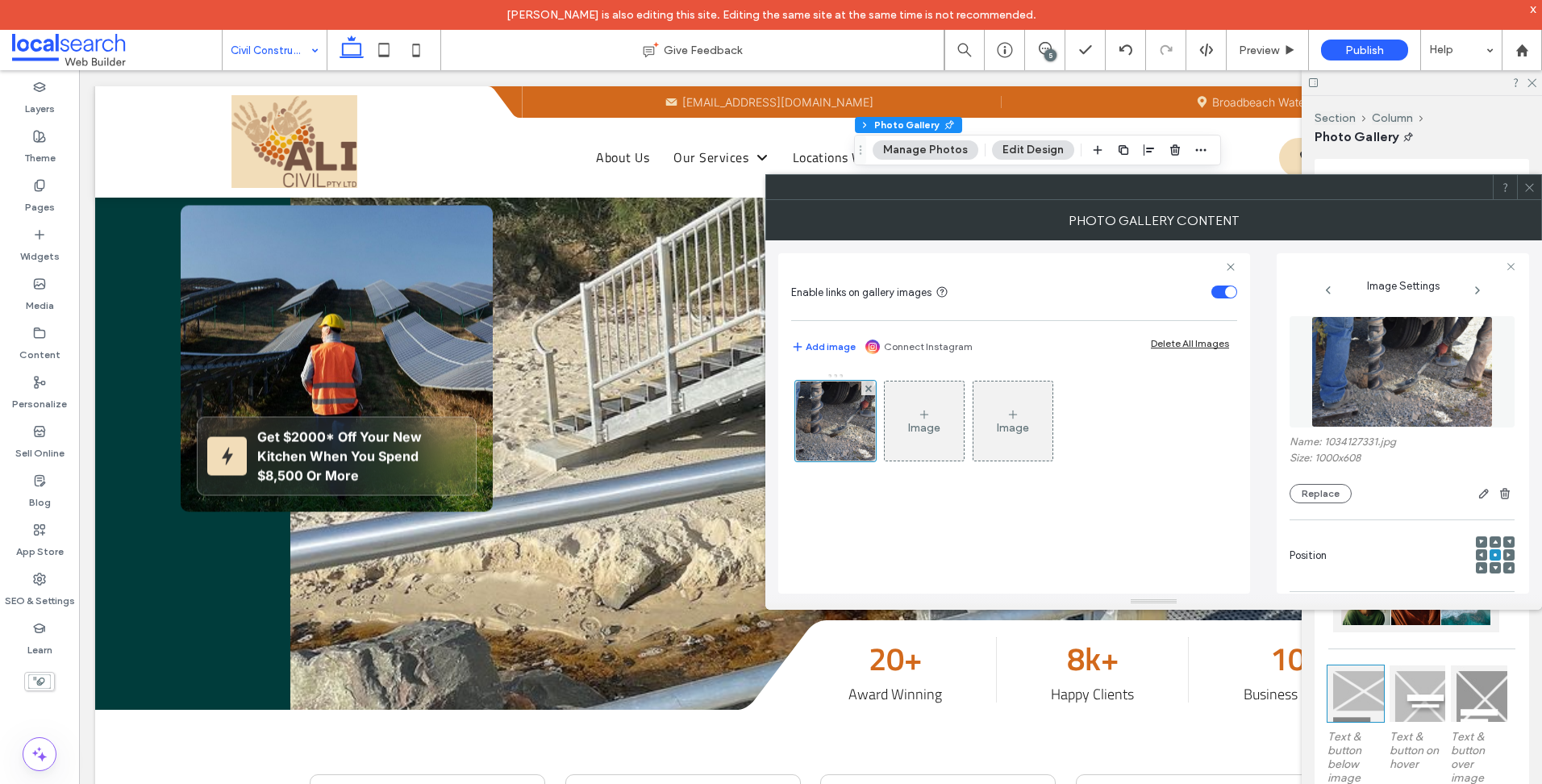
drag, startPoint x: 1365, startPoint y: 211, endPoint x: 1382, endPoint y: 214, distance: 17.3
click at [1365, 783] on div at bounding box center [771, 784] width 1542 height 0
click at [1533, 192] on icon at bounding box center [1529, 187] width 12 height 12
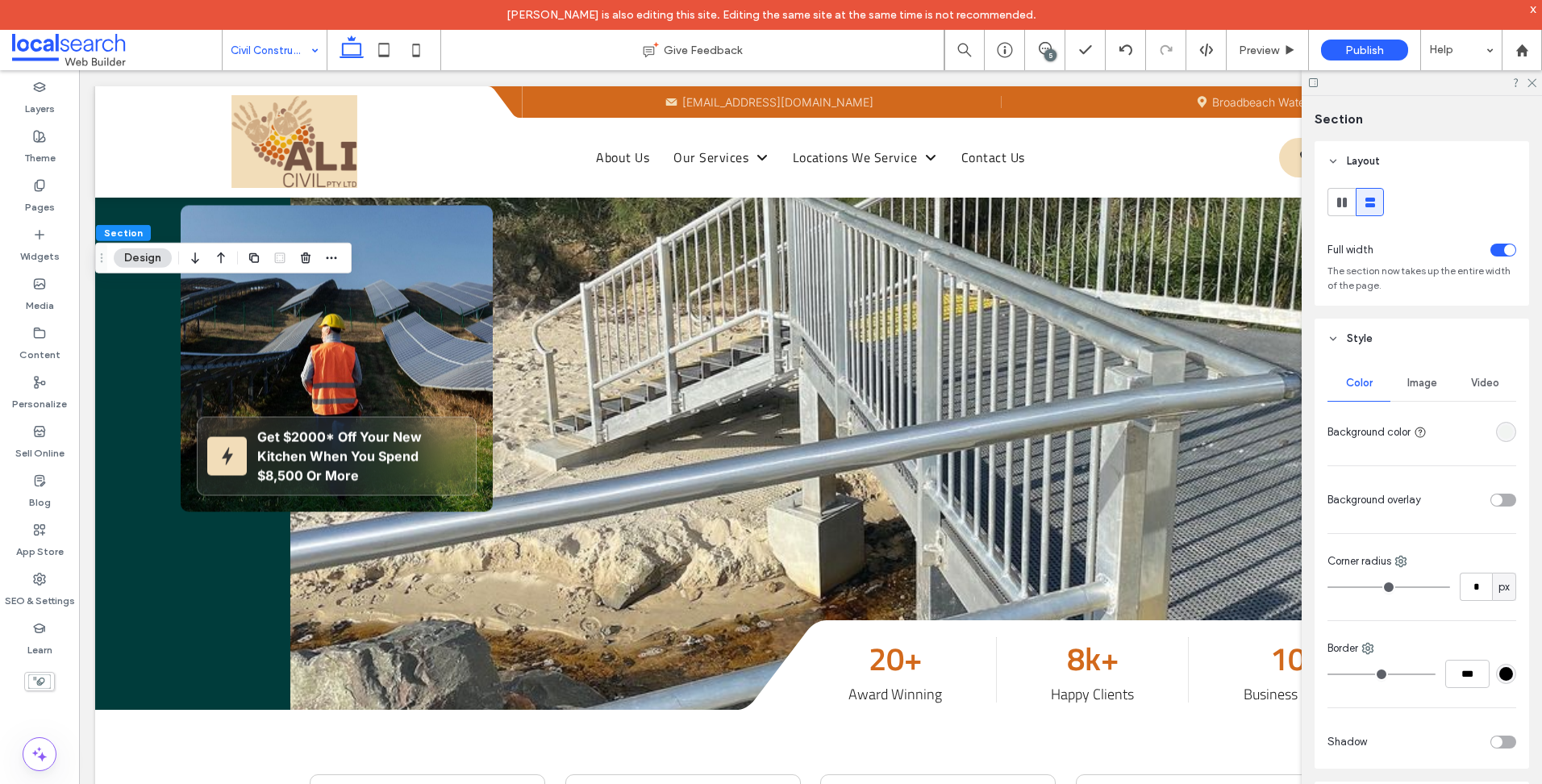
click at [1389, 365] on div "Color Image Video Background color Background overlay Corner radius * px Border…" at bounding box center [1421, 563] width 214 height 410
drag, startPoint x: 1389, startPoint y: 366, endPoint x: 1409, endPoint y: 378, distance: 23.3
click at [1409, 378] on span "Image" at bounding box center [1422, 383] width 30 height 13
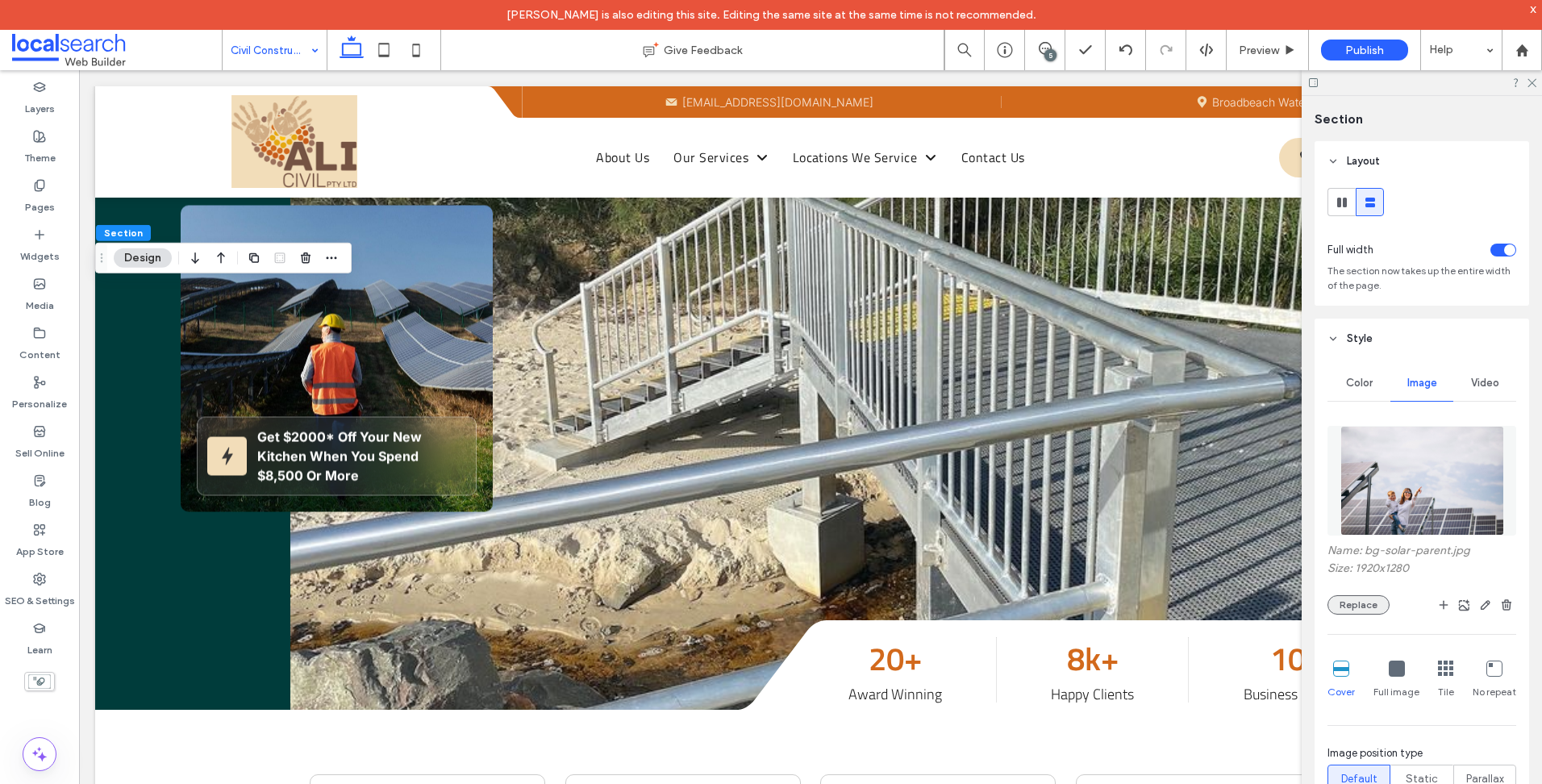
click at [1364, 600] on button "Replace" at bounding box center [1358, 604] width 62 height 19
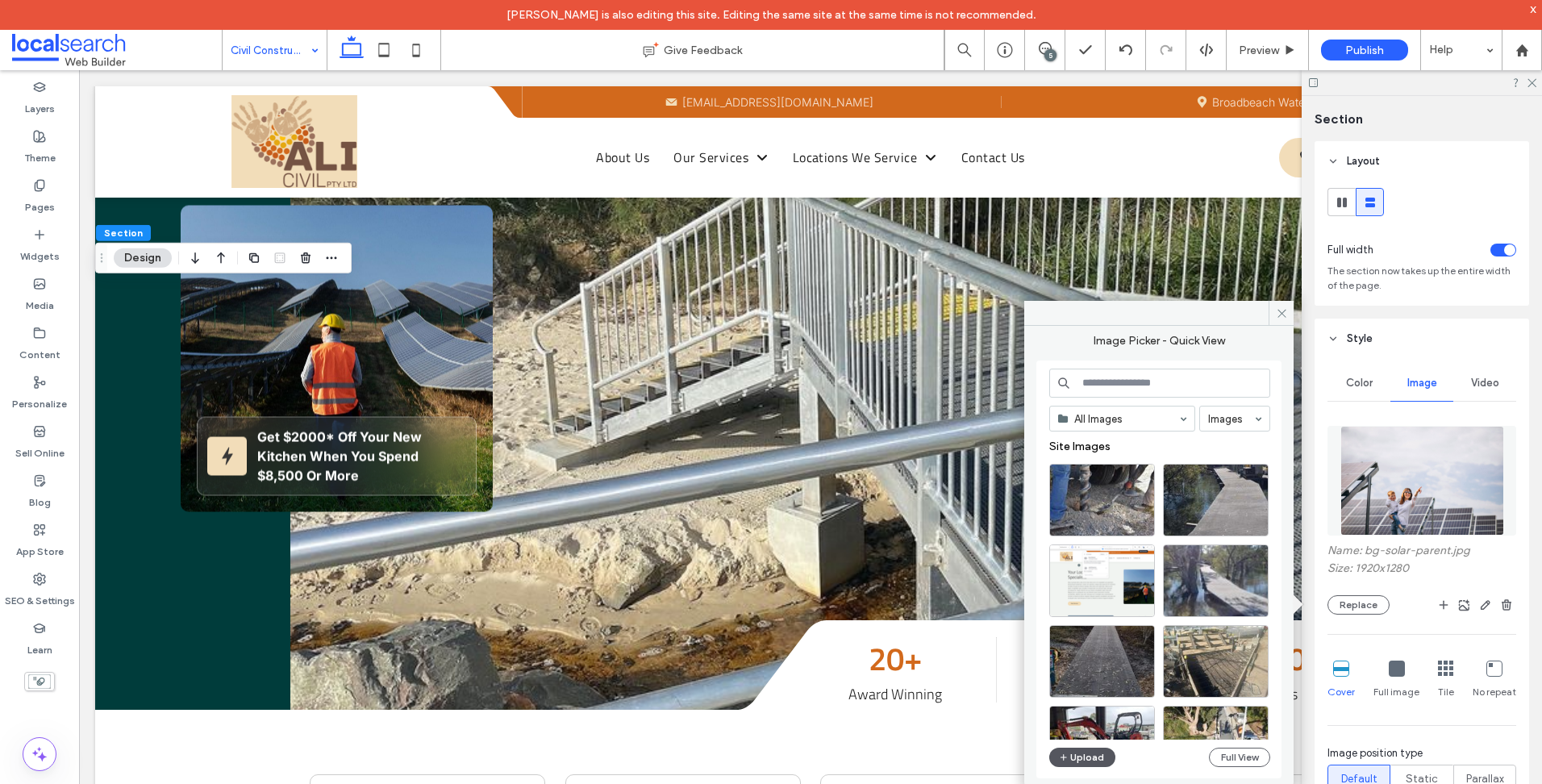
click at [1088, 756] on button "Upload" at bounding box center [1082, 756] width 66 height 19
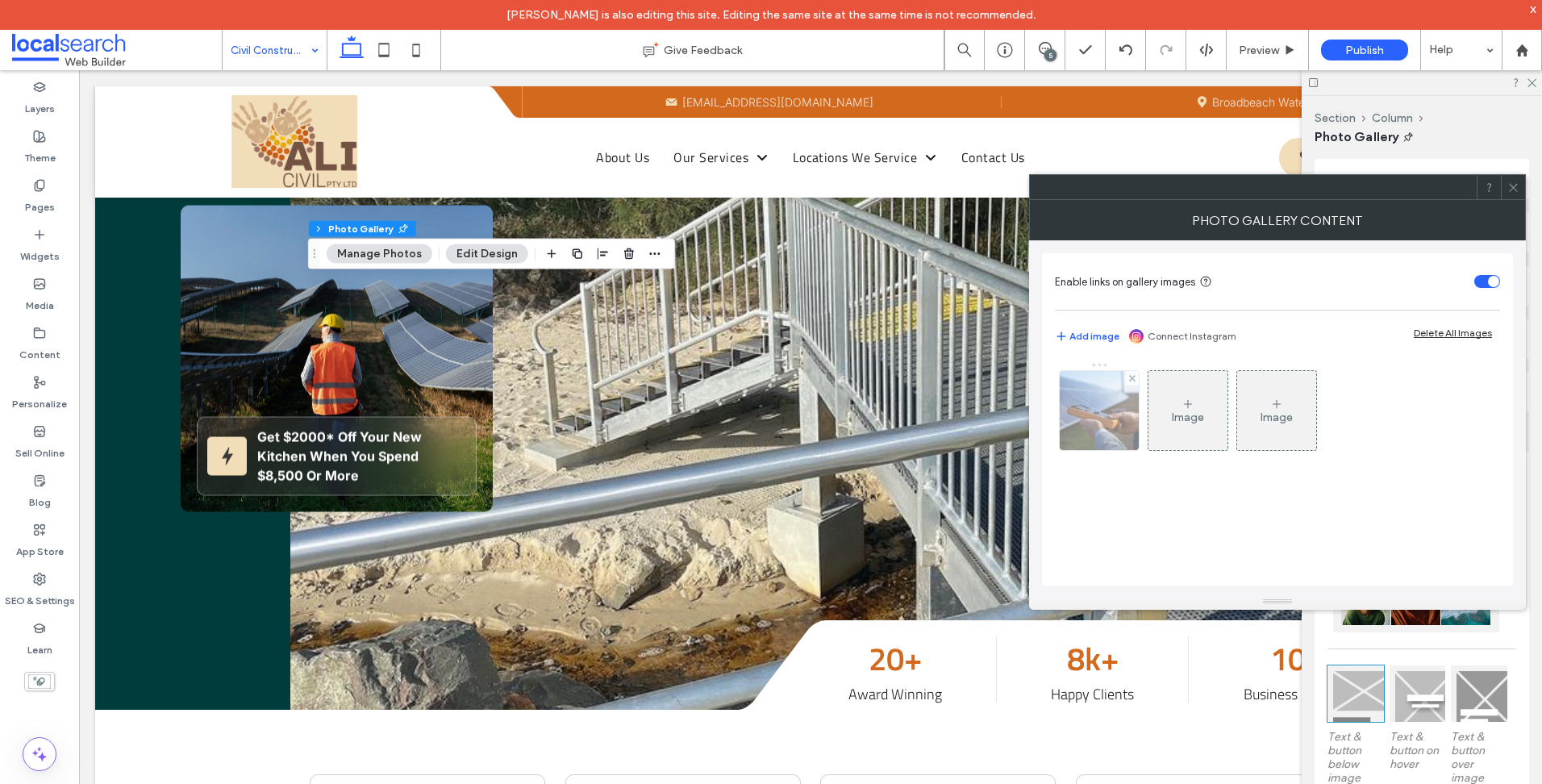
click at [1097, 416] on img at bounding box center [1100, 410] width 106 height 79
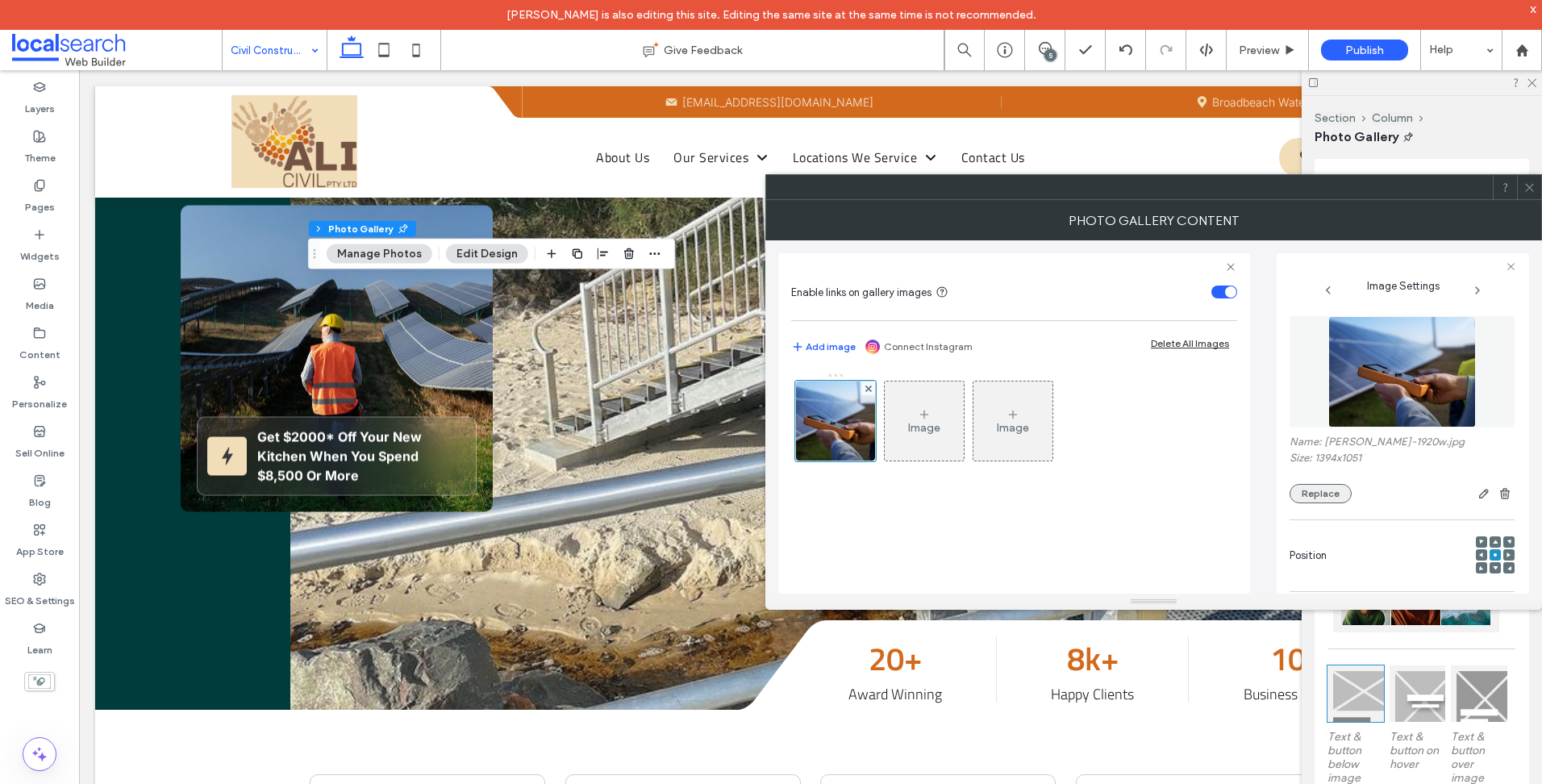
click at [1328, 489] on div "Name: [PERSON_NAME]-1920w.jpg Size: 1394x1051 Replace" at bounding box center [1402, 469] width 225 height 68
click at [1328, 489] on button "Replace" at bounding box center [1320, 493] width 62 height 19
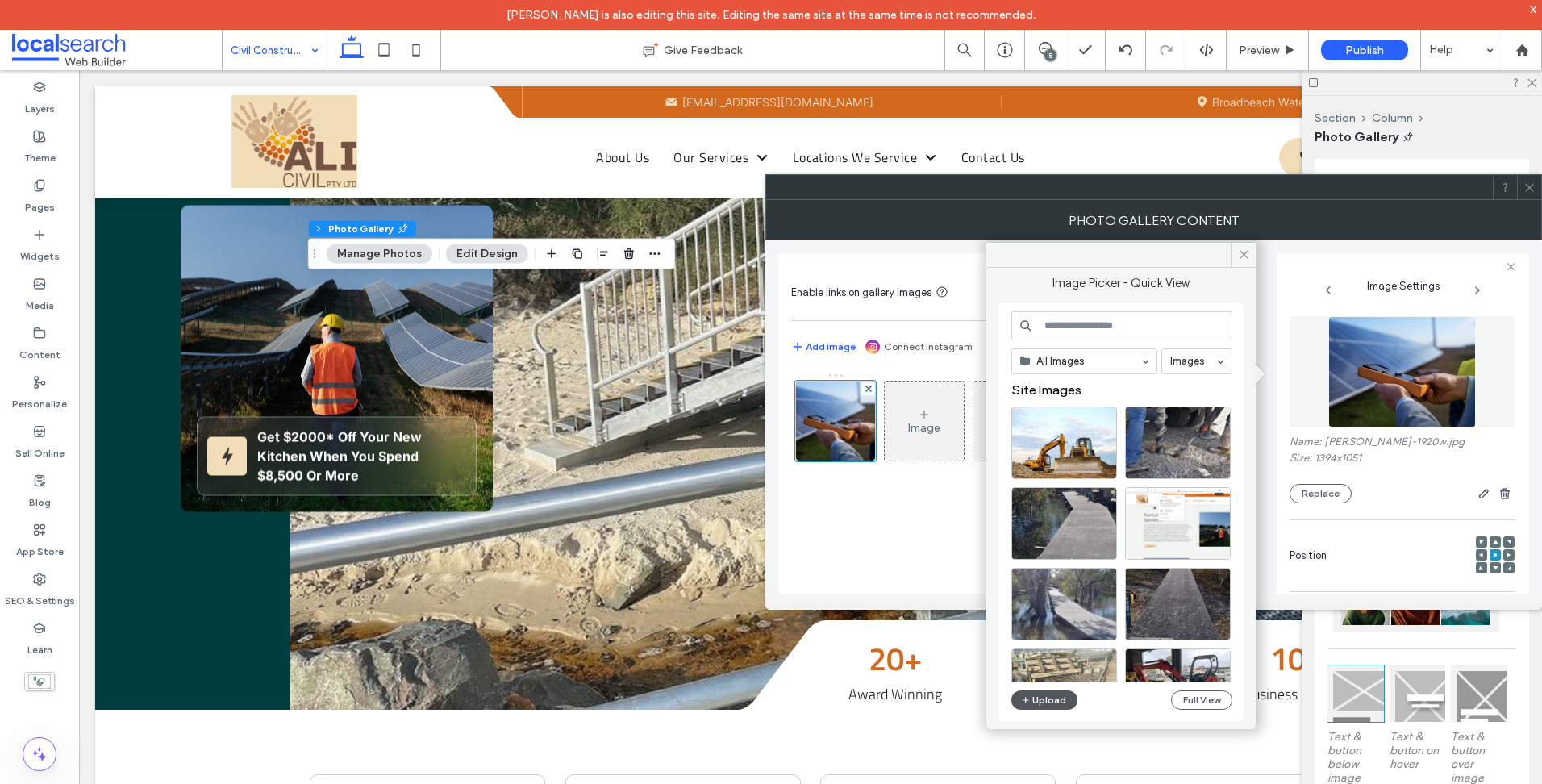
click at [1047, 701] on button "Upload" at bounding box center [1044, 700] width 66 height 19
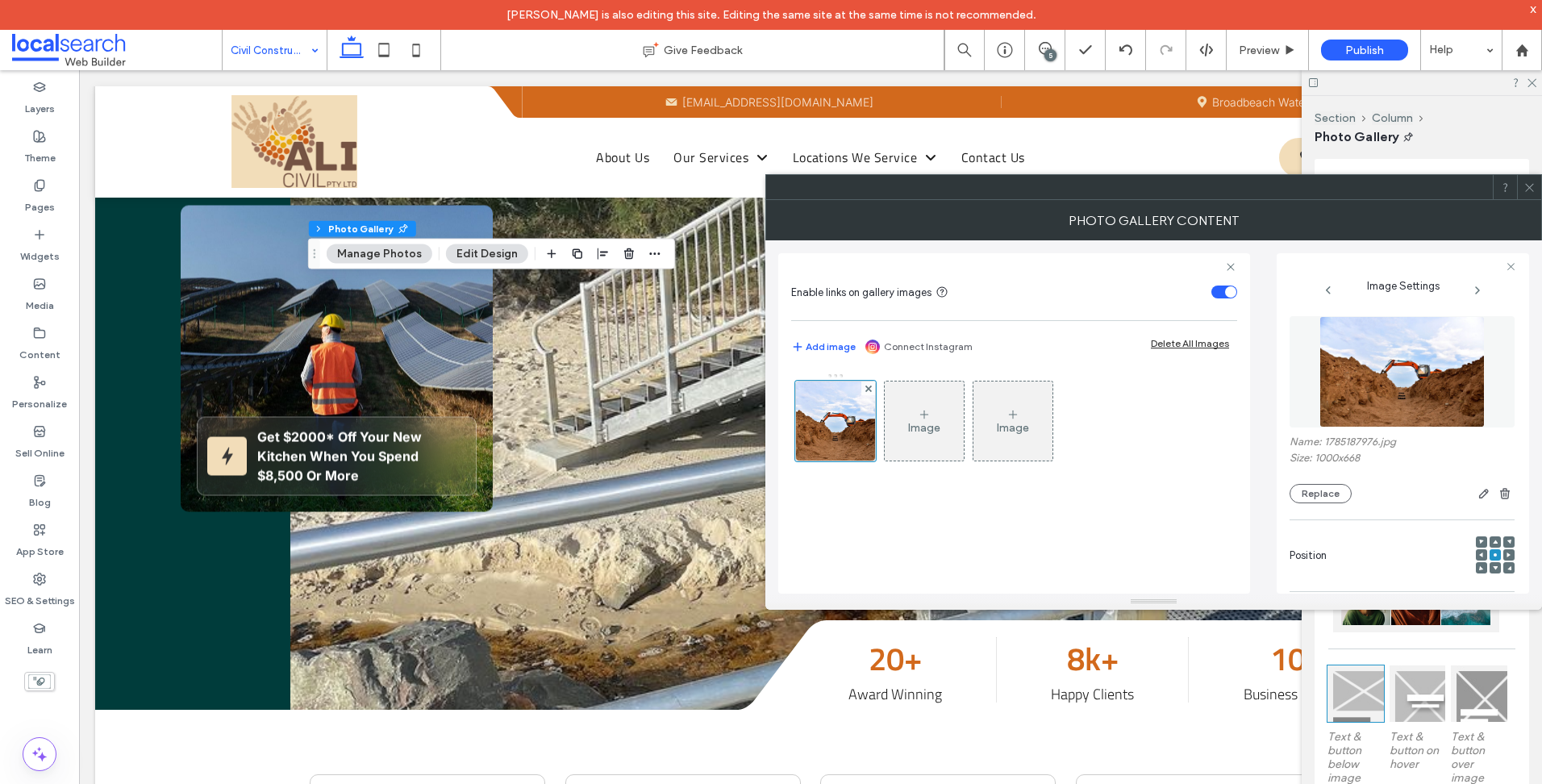
drag, startPoint x: 1341, startPoint y: 395, endPoint x: 1223, endPoint y: 434, distance: 124.3
click at [1216, 434] on div "Image Image" at bounding box center [1013, 424] width 444 height 105
click at [1531, 190] on icon at bounding box center [1529, 187] width 12 height 12
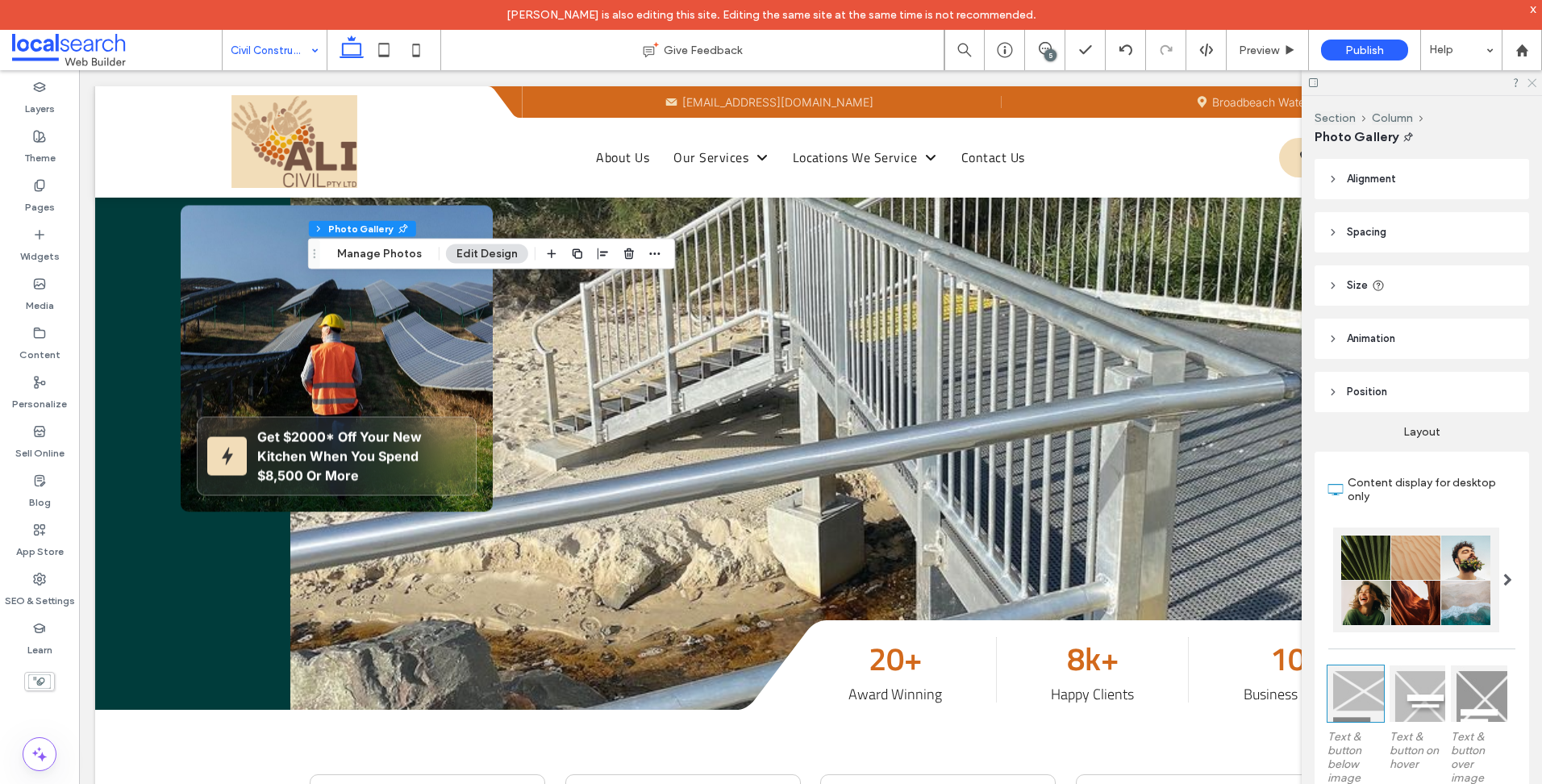
click at [1535, 85] on icon at bounding box center [1531, 82] width 10 height 10
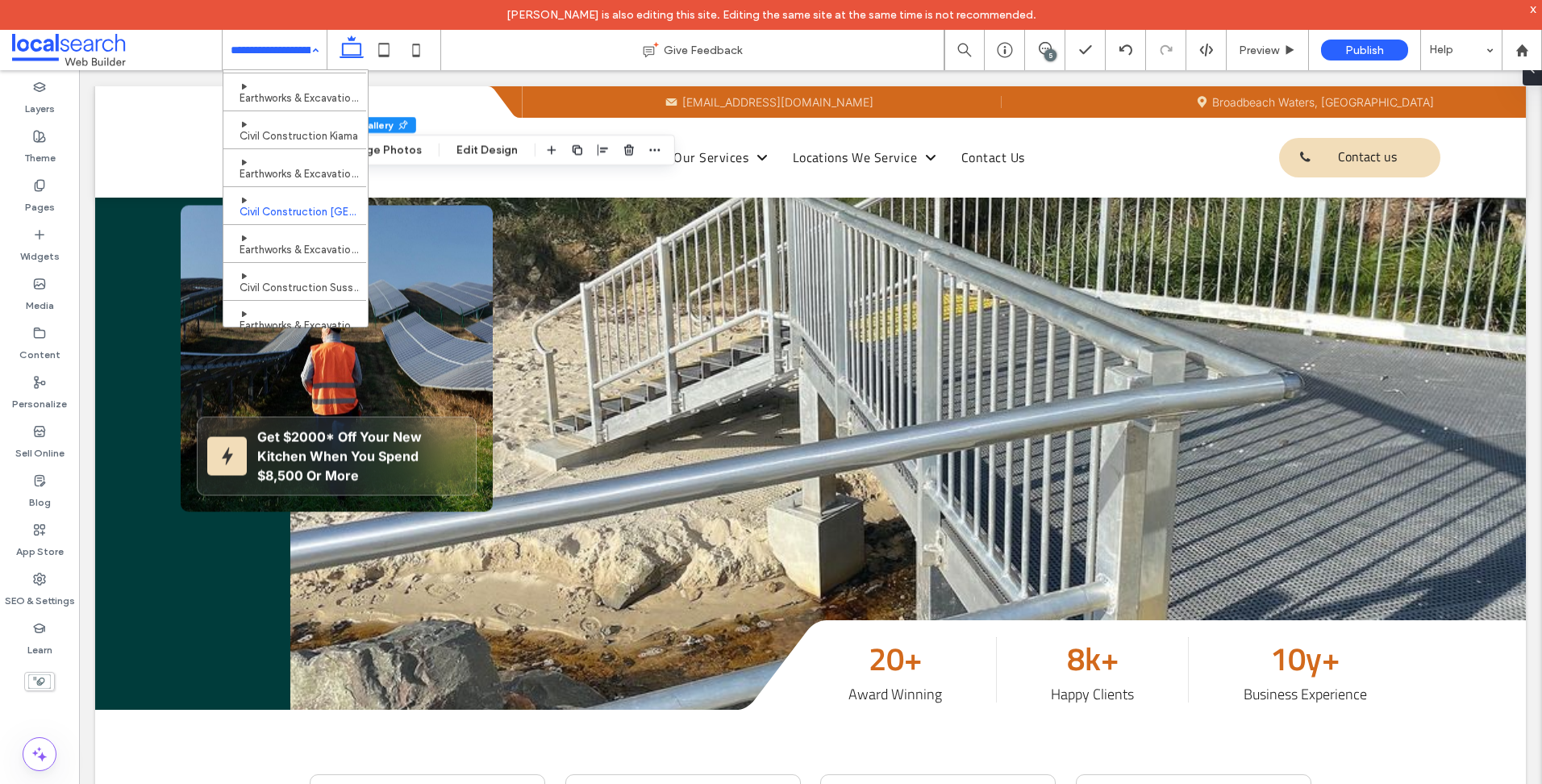
scroll to position [462, 0]
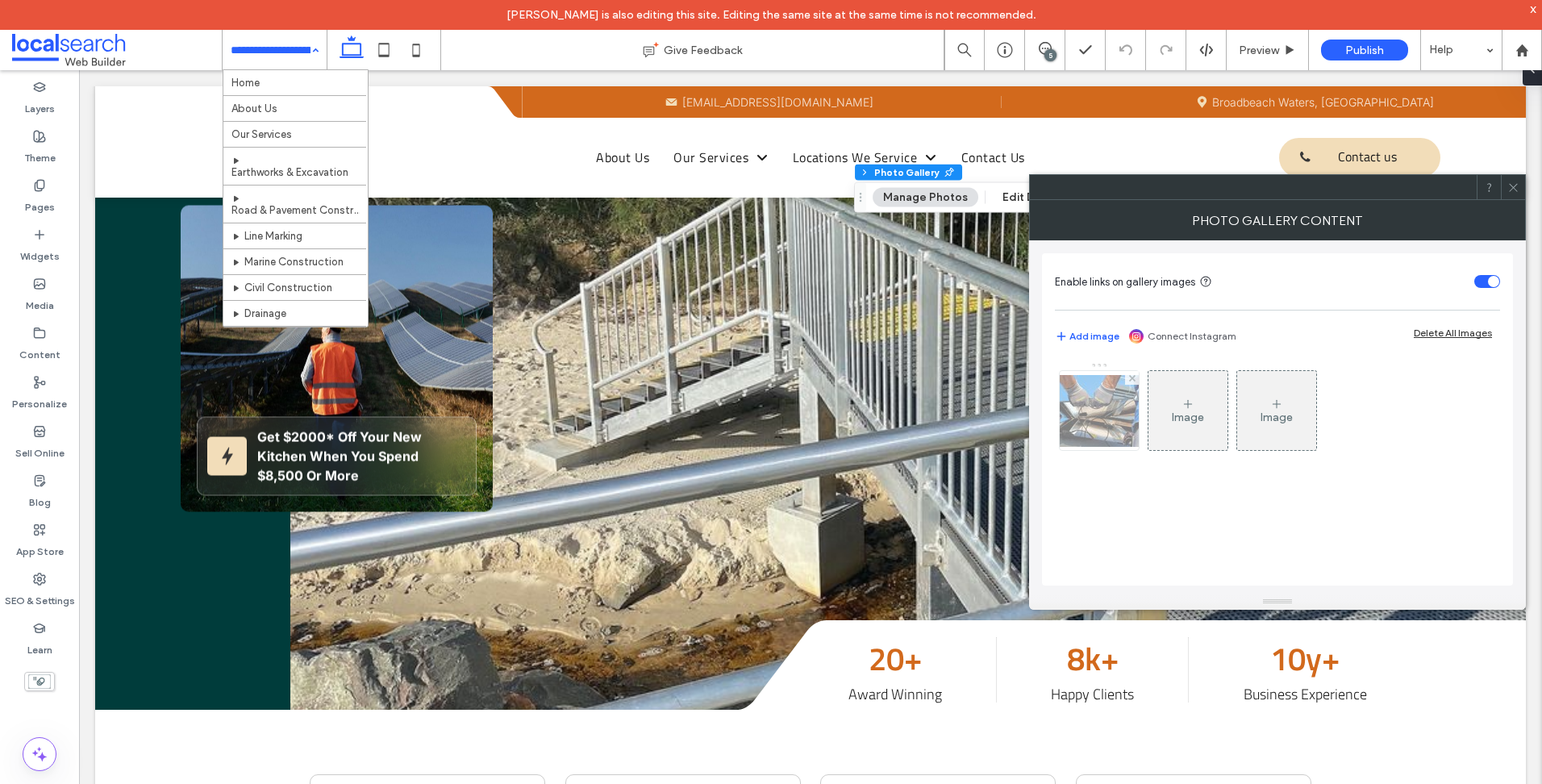
click at [1094, 420] on img at bounding box center [1099, 411] width 129 height 71
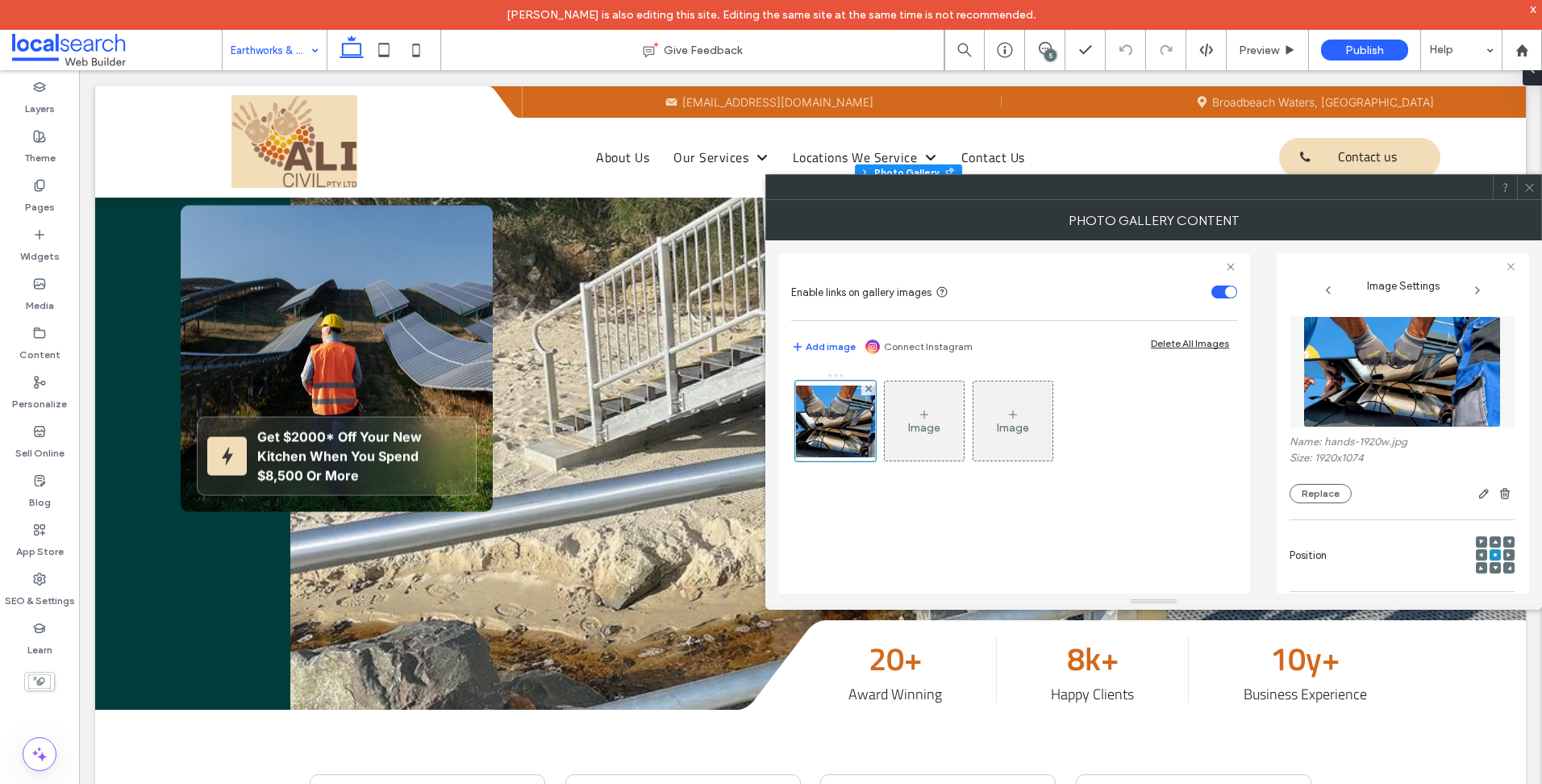
click at [1312, 479] on div "Name: hands-1920w.jpg Size: 1920x1074 Replace" at bounding box center [1402, 469] width 225 height 68
drag, startPoint x: 1319, startPoint y: 492, endPoint x: 1324, endPoint y: 498, distance: 7.8
click at [1323, 500] on button "Replace" at bounding box center [1320, 493] width 62 height 19
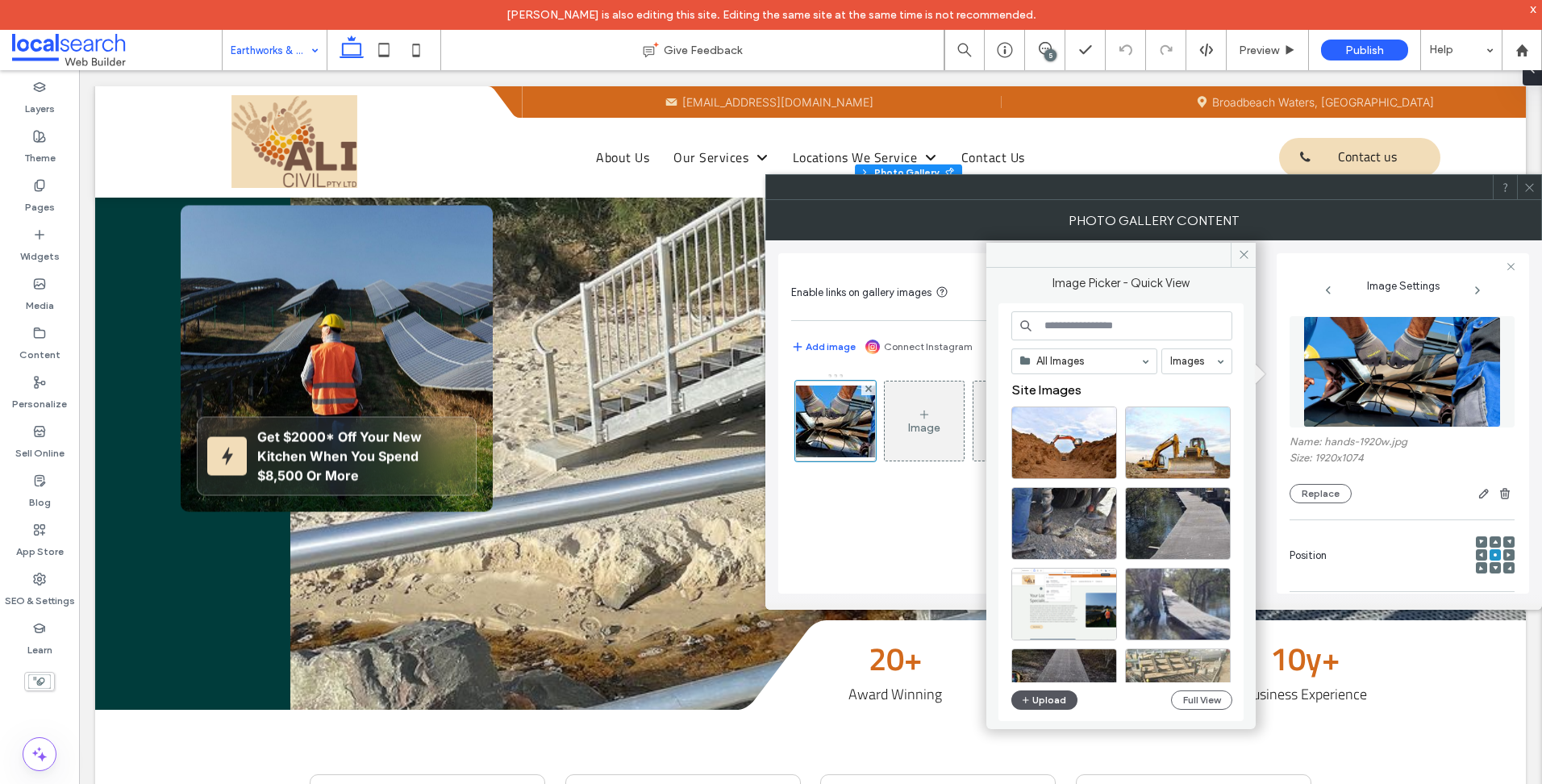
click at [1042, 698] on button "Upload" at bounding box center [1044, 700] width 66 height 19
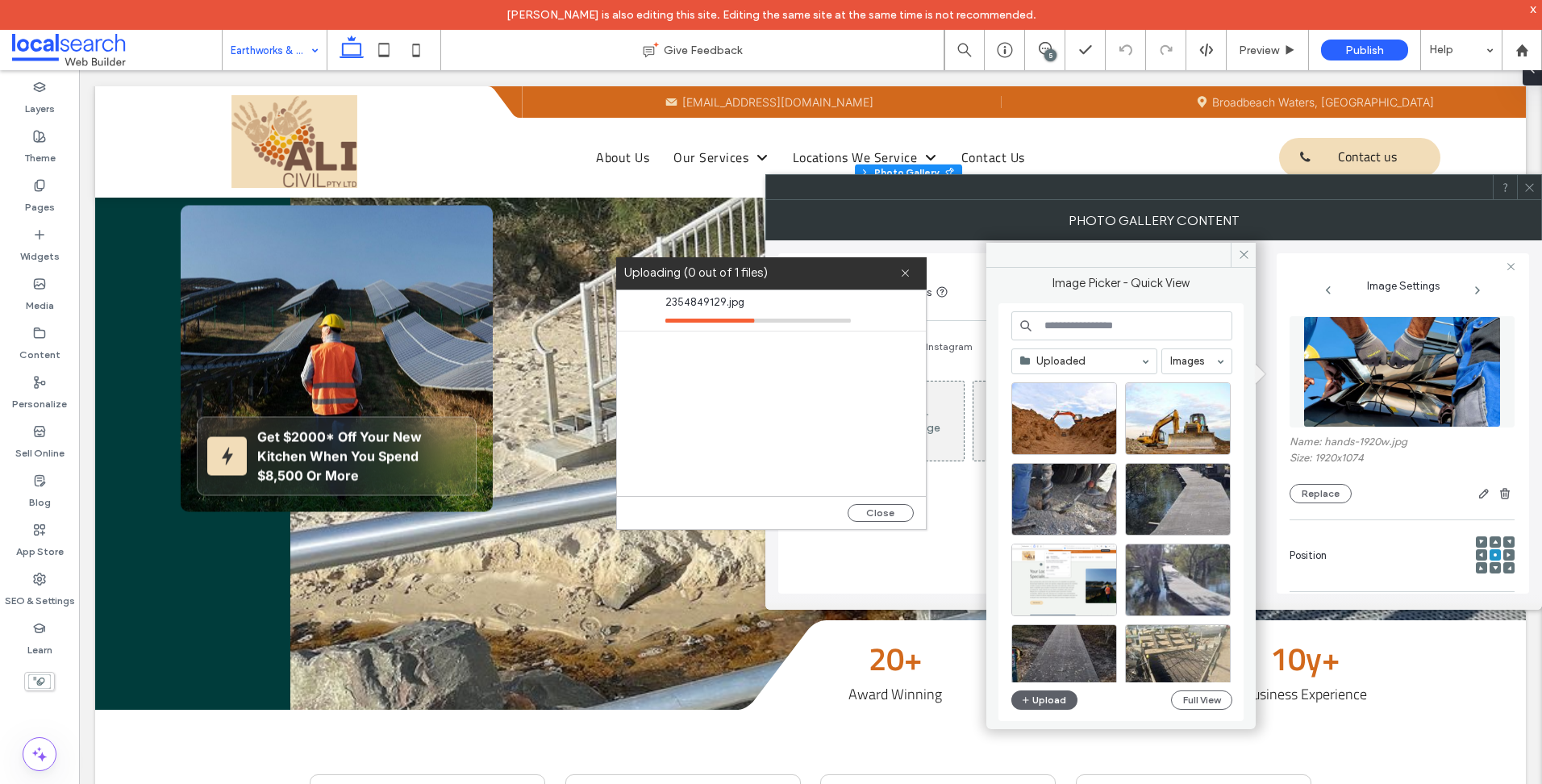
click at [1414, 459] on label "Size: 1920x1074" at bounding box center [1402, 459] width 225 height 16
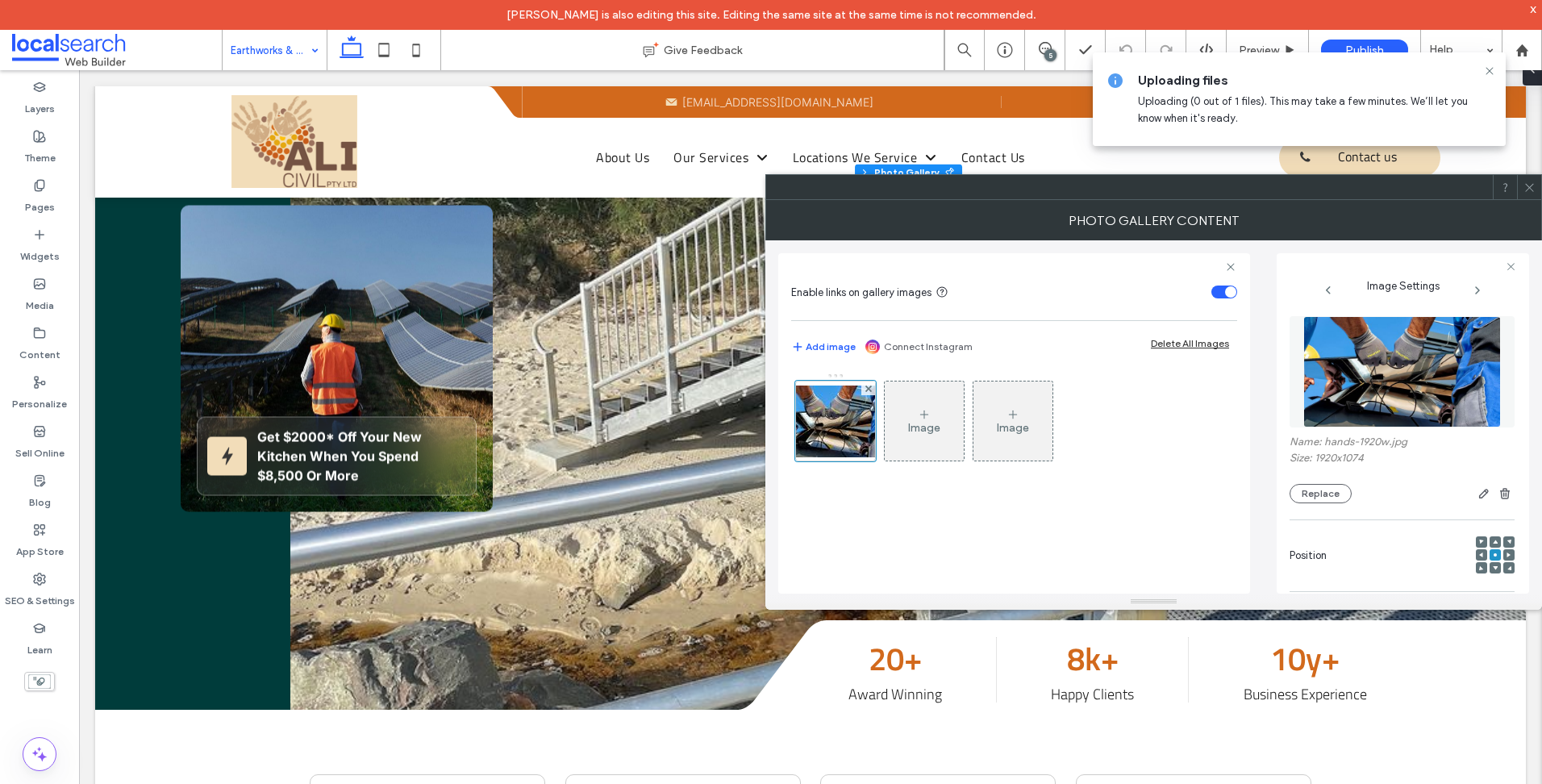
click at [1382, 783] on div at bounding box center [771, 784] width 1542 height 0
click at [1537, 189] on div at bounding box center [1529, 187] width 24 height 24
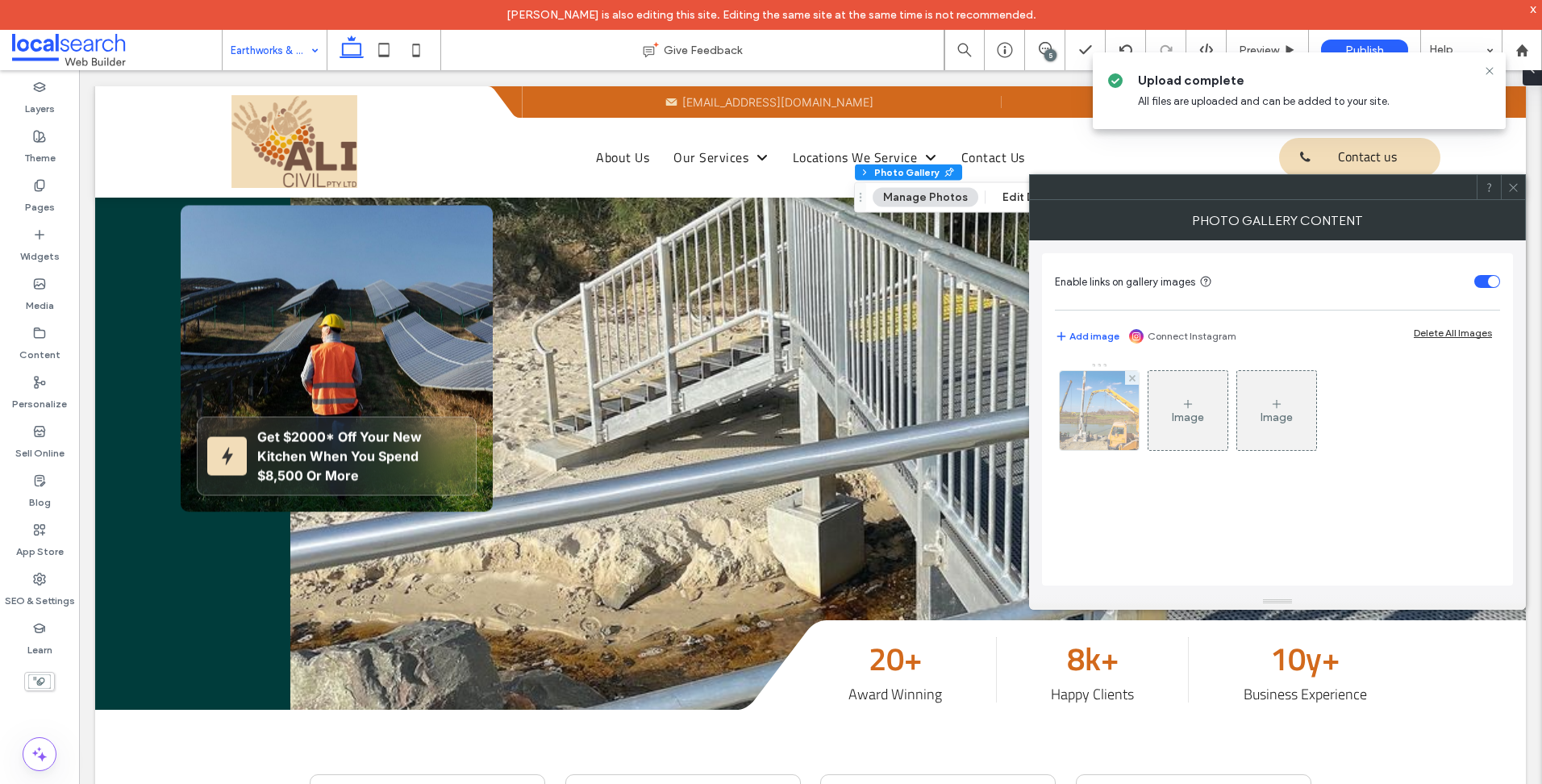
click at [1114, 418] on img at bounding box center [1100, 410] width 119 height 79
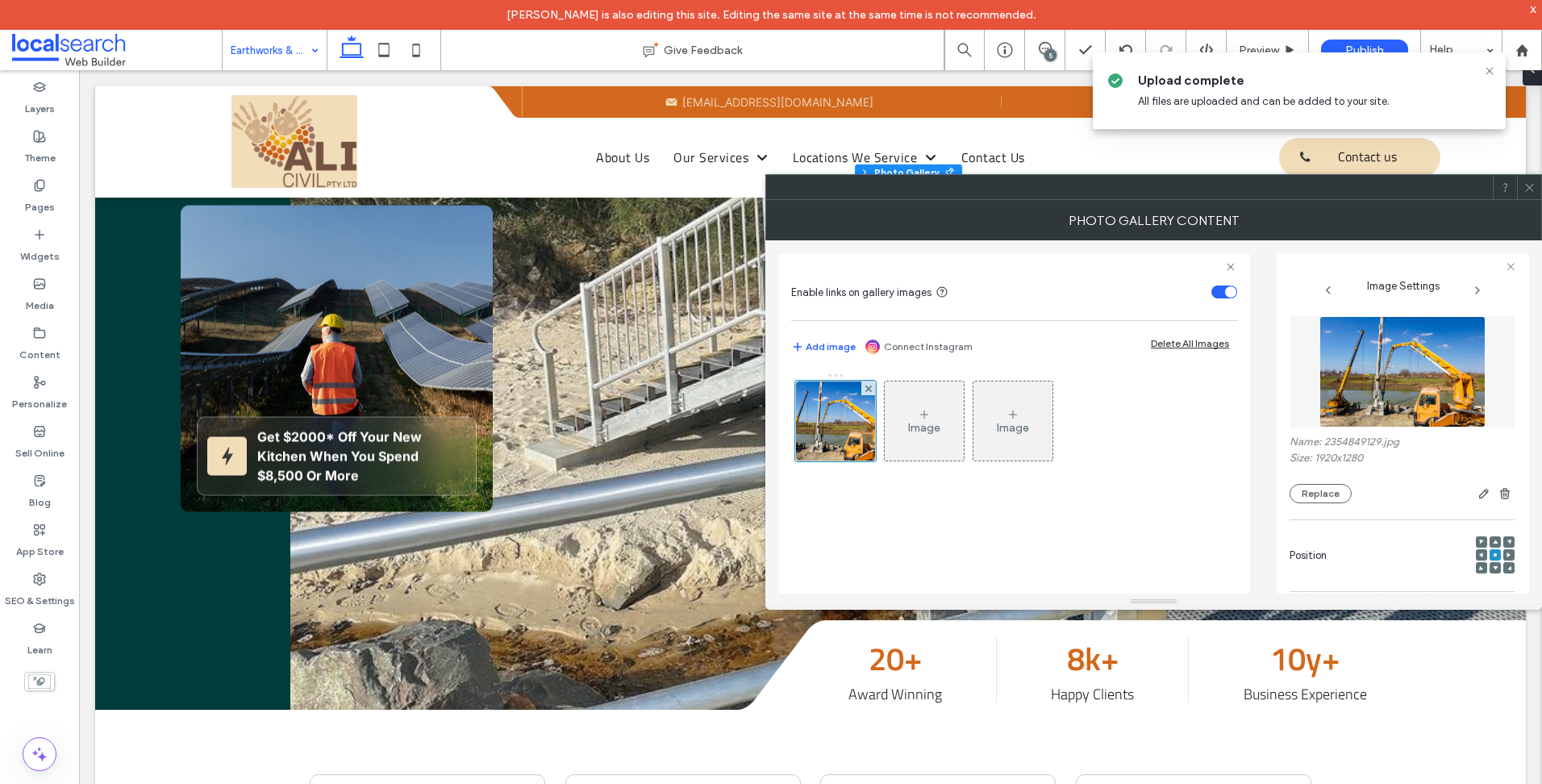
click at [1378, 783] on div at bounding box center [771, 784] width 1542 height 0
click at [1530, 196] on span at bounding box center [1529, 187] width 12 height 24
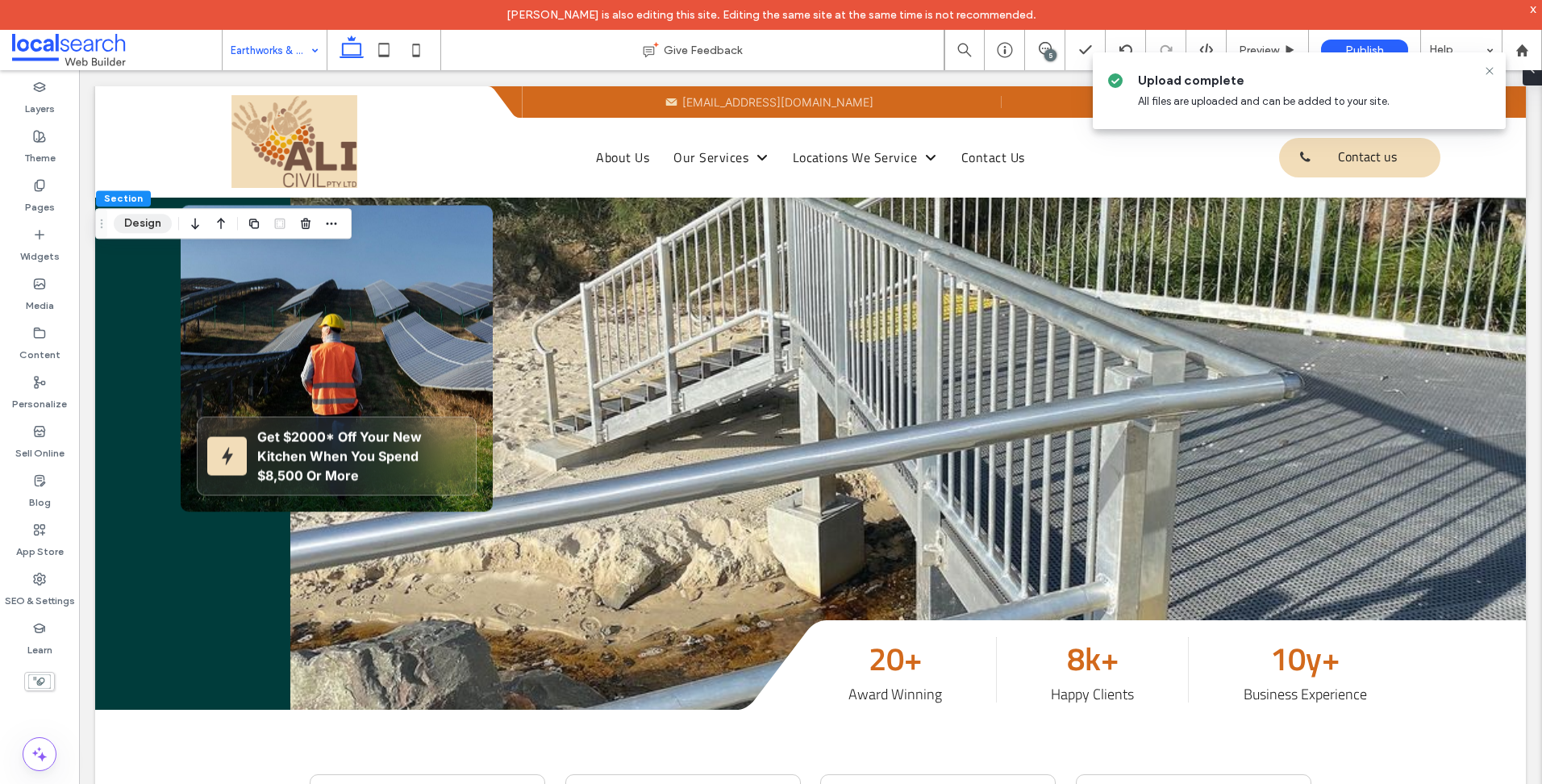
click at [139, 233] on button "Design" at bounding box center [143, 223] width 58 height 19
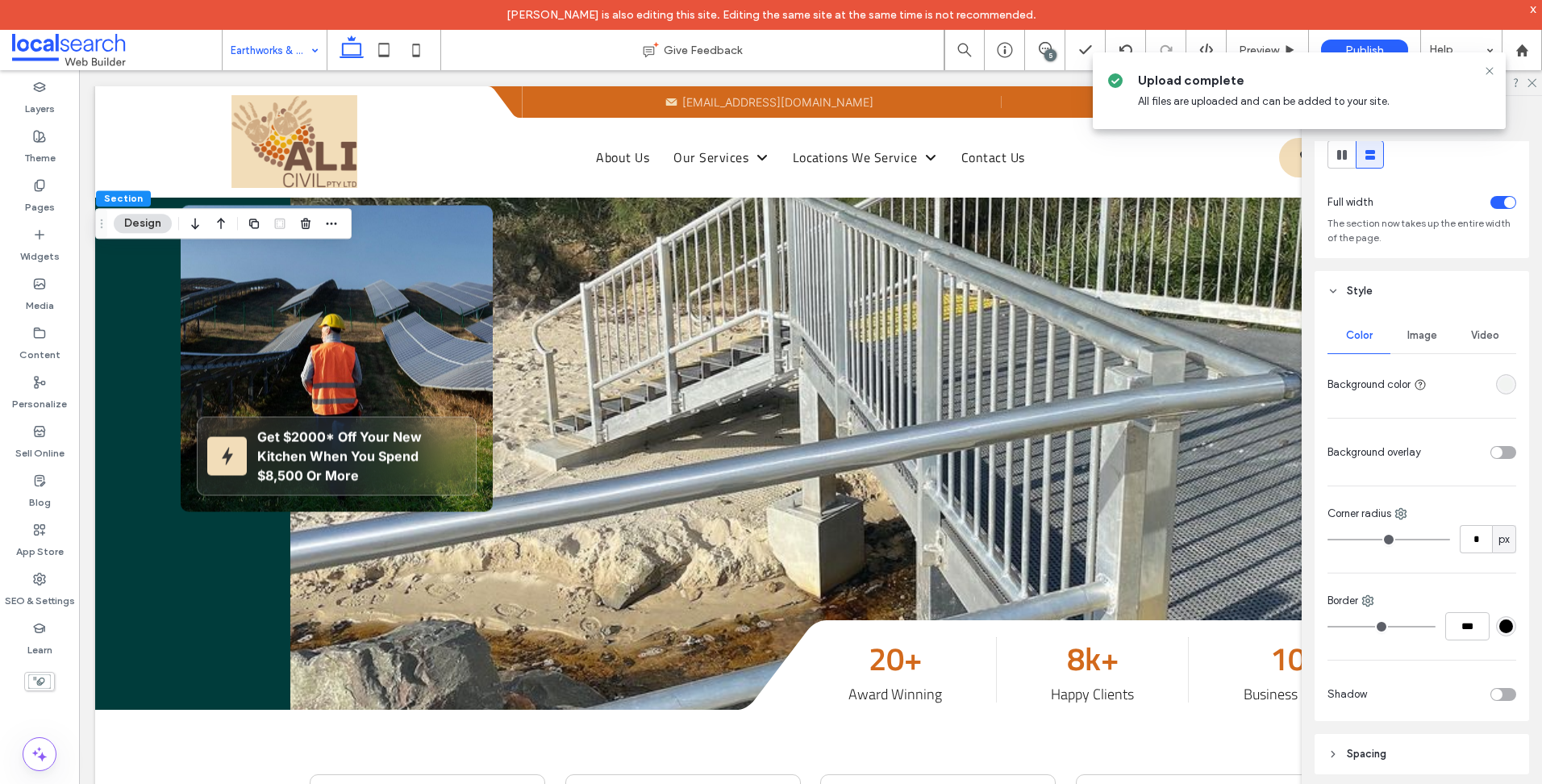
scroll to position [133, 0]
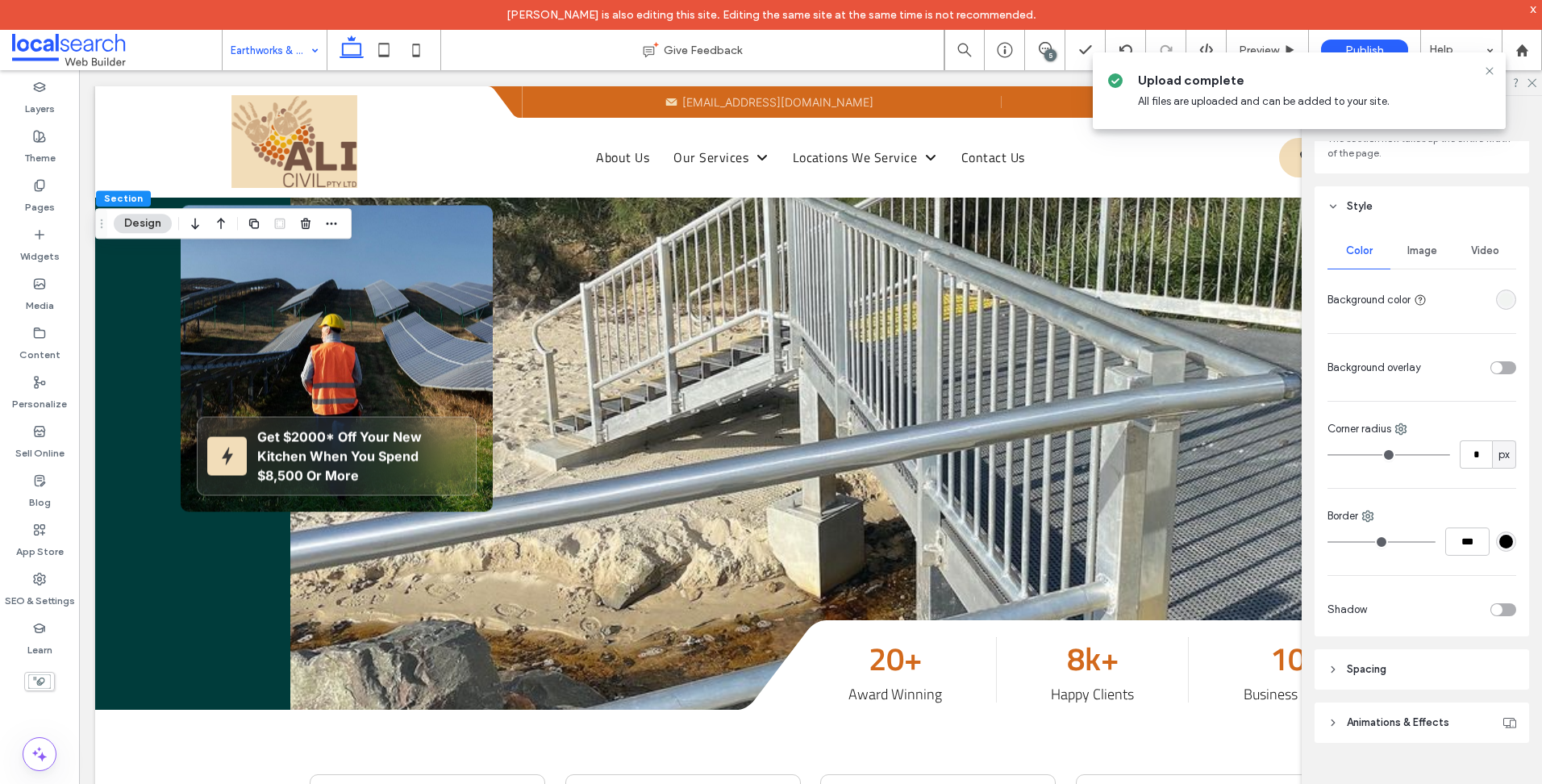
click at [1409, 245] on span "Image" at bounding box center [1422, 251] width 30 height 13
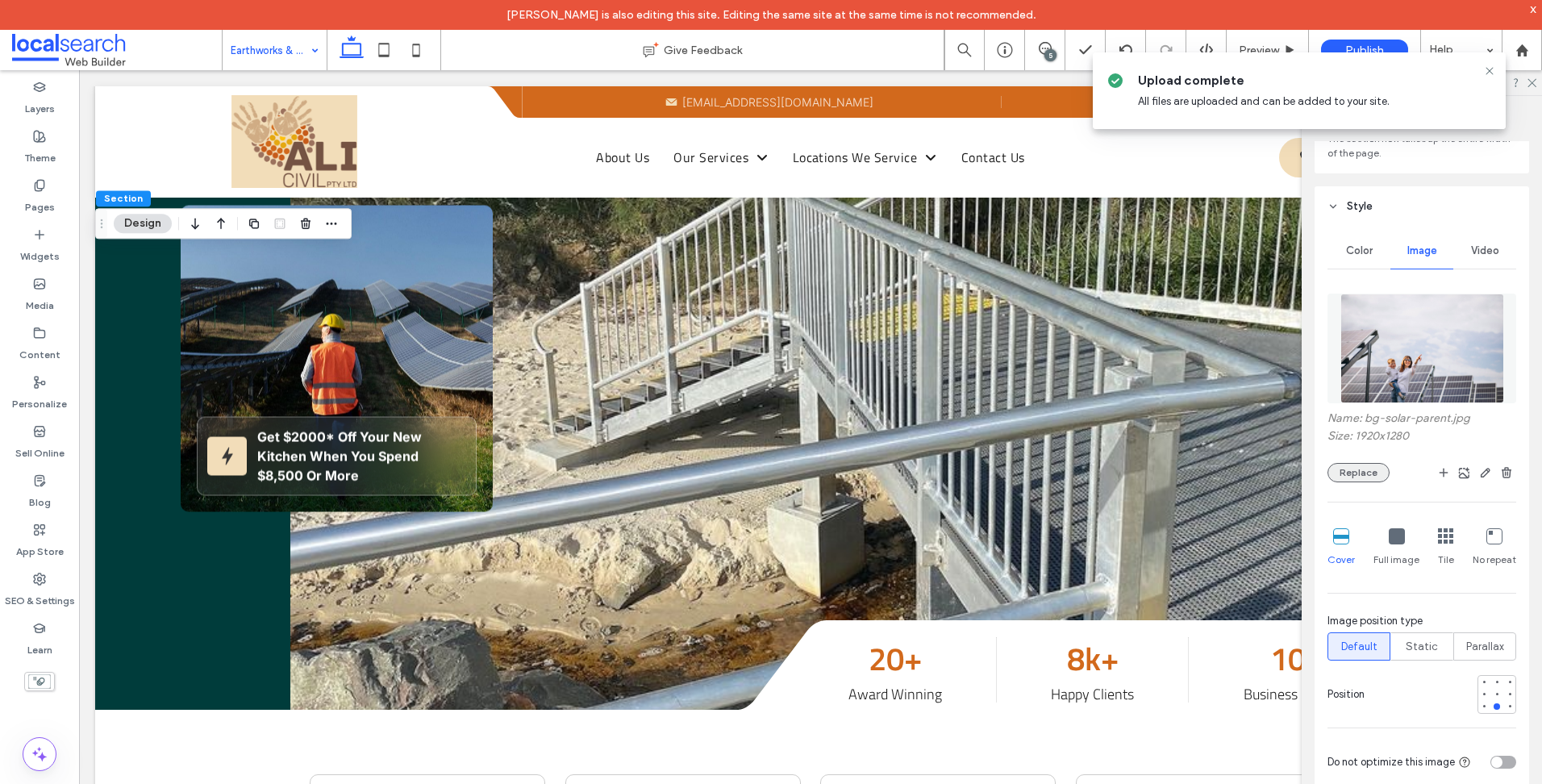
click at [1369, 477] on div "Name: bg-solar-parent.jpg Size: 1920x1280 Replace Cover Full image Tile No repe…" at bounding box center [1422, 530] width 189 height 490
click at [1361, 468] on button "Replace" at bounding box center [1358, 472] width 62 height 19
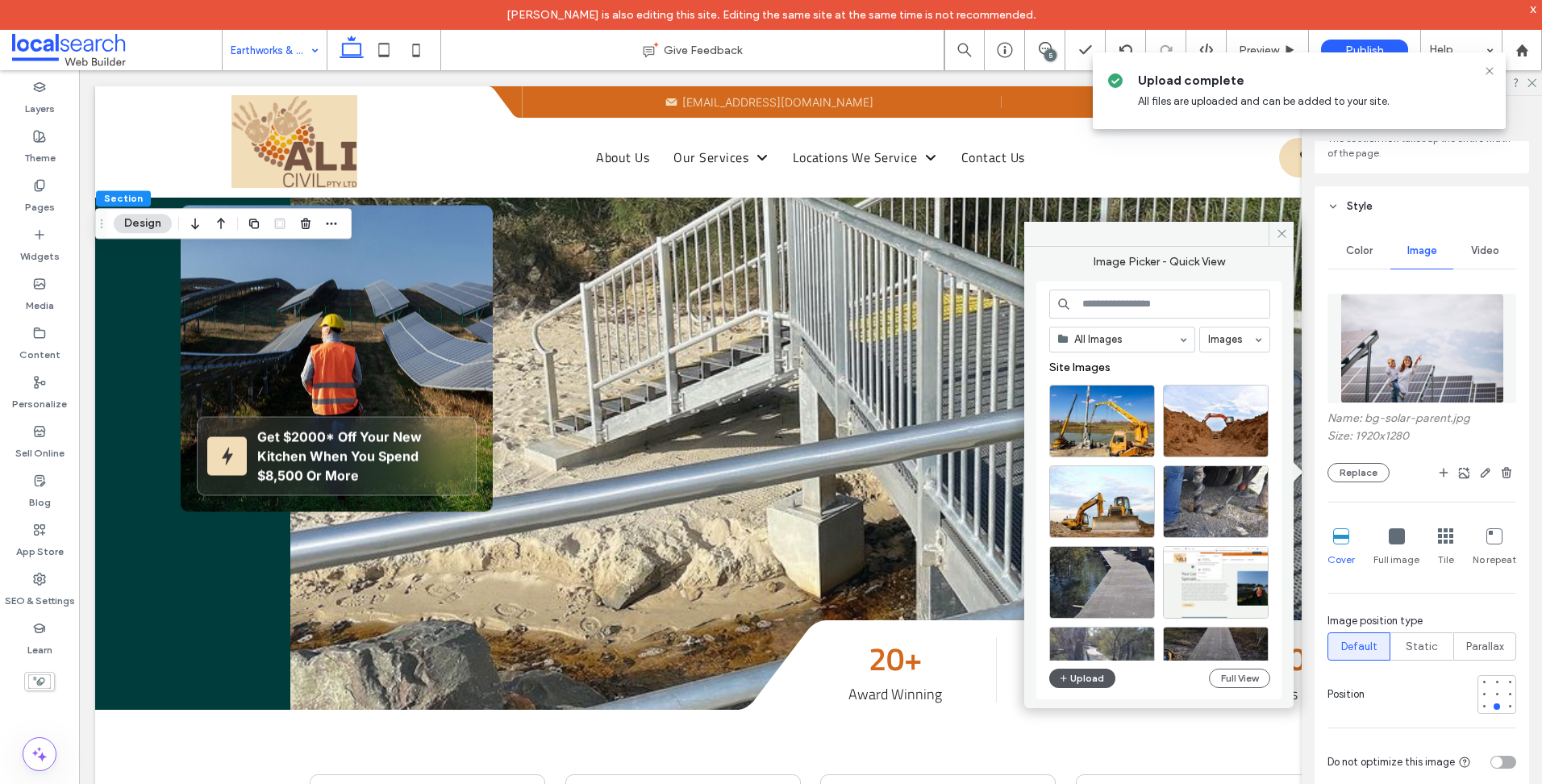
click at [1083, 686] on button "Upload" at bounding box center [1082, 677] width 66 height 19
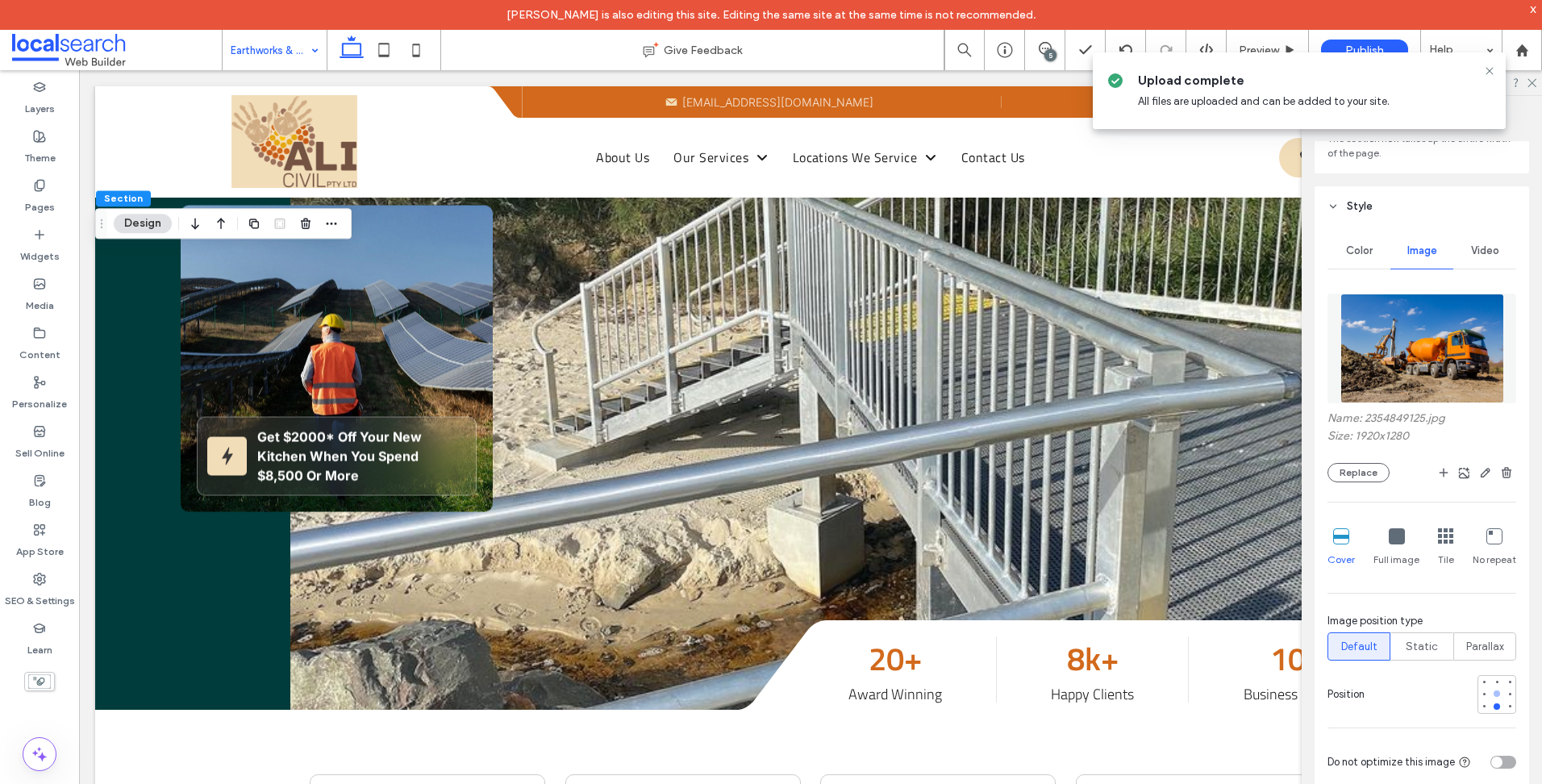
click at [1492, 691] on div at bounding box center [1497, 693] width 11 height 11
click at [1487, 72] on icon at bounding box center [1490, 71] width 13 height 13
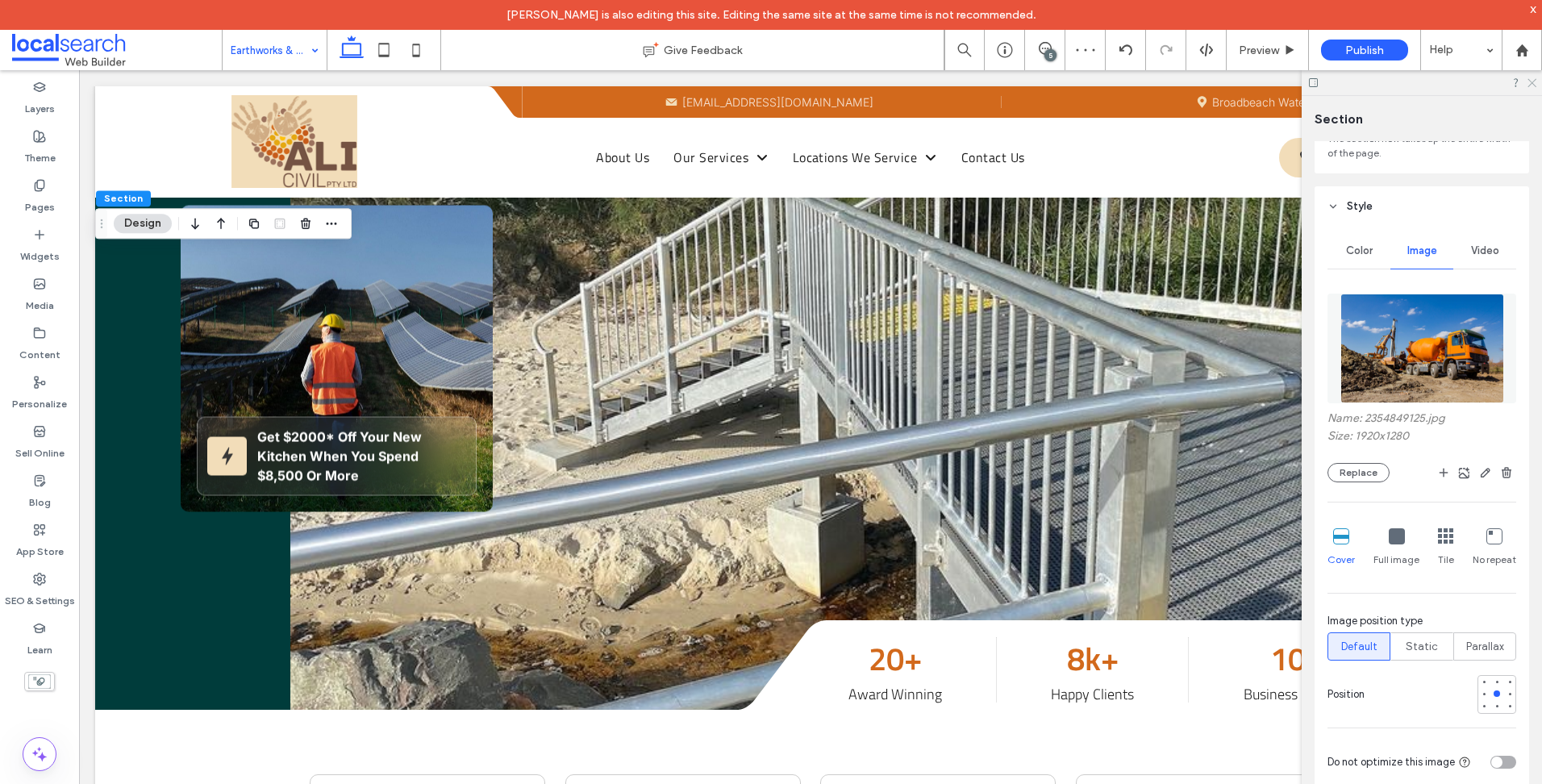
click at [1534, 83] on use at bounding box center [1533, 83] width 9 height 9
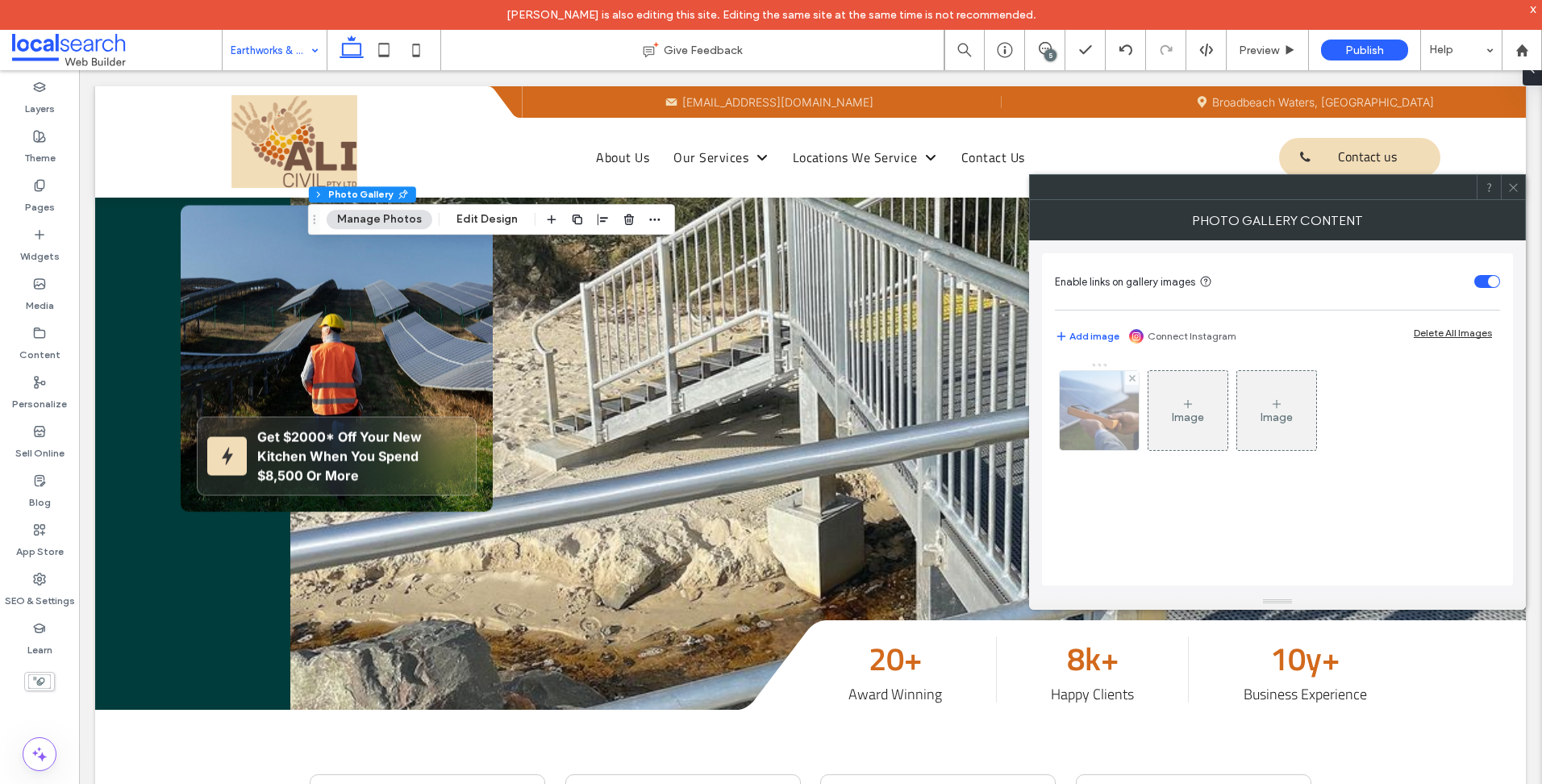
click at [1089, 430] on img at bounding box center [1100, 410] width 106 height 79
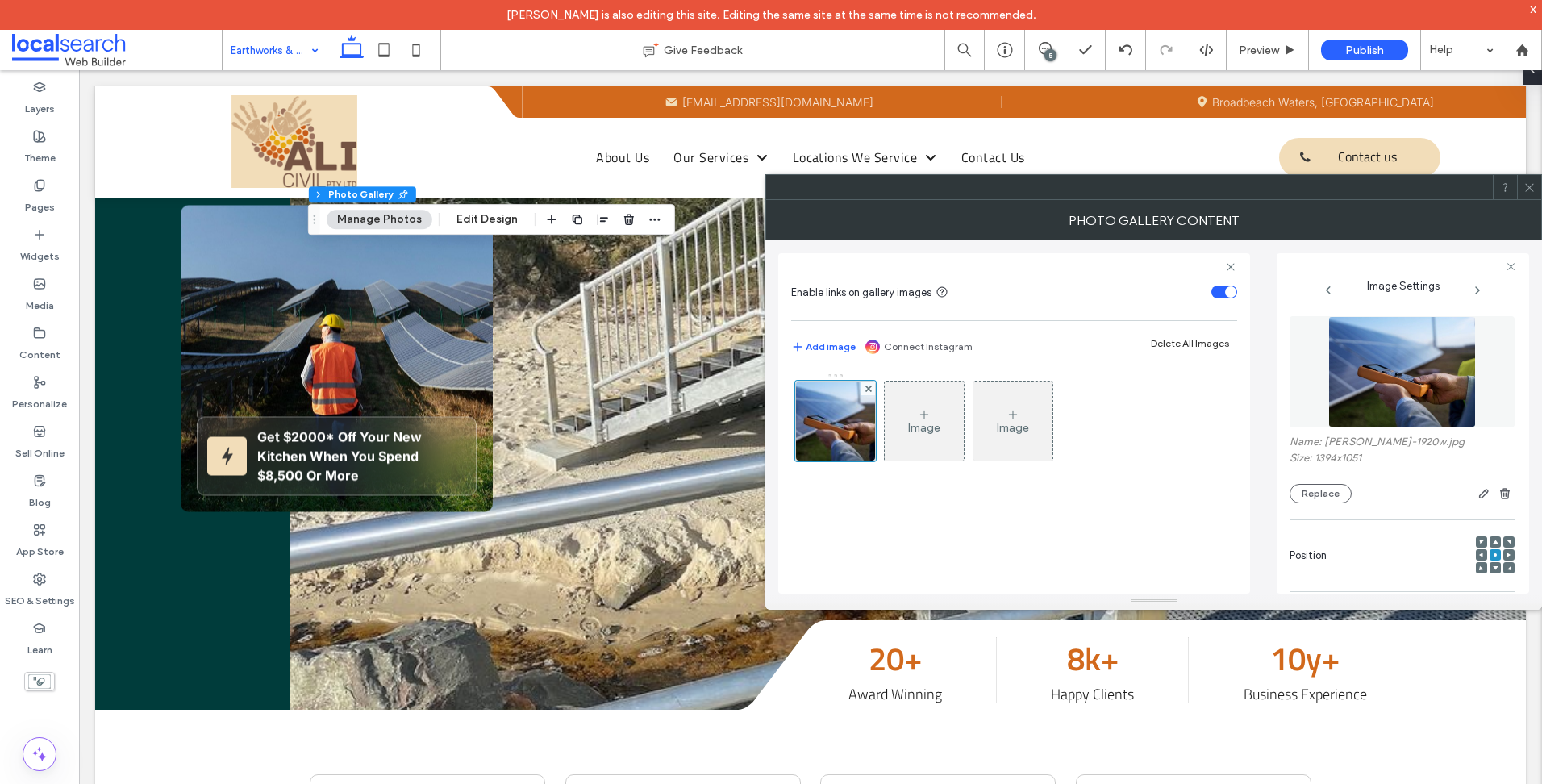
drag, startPoint x: 1303, startPoint y: 495, endPoint x: 1278, endPoint y: 546, distance: 56.8
click at [1304, 495] on button "Replace" at bounding box center [1320, 493] width 62 height 19
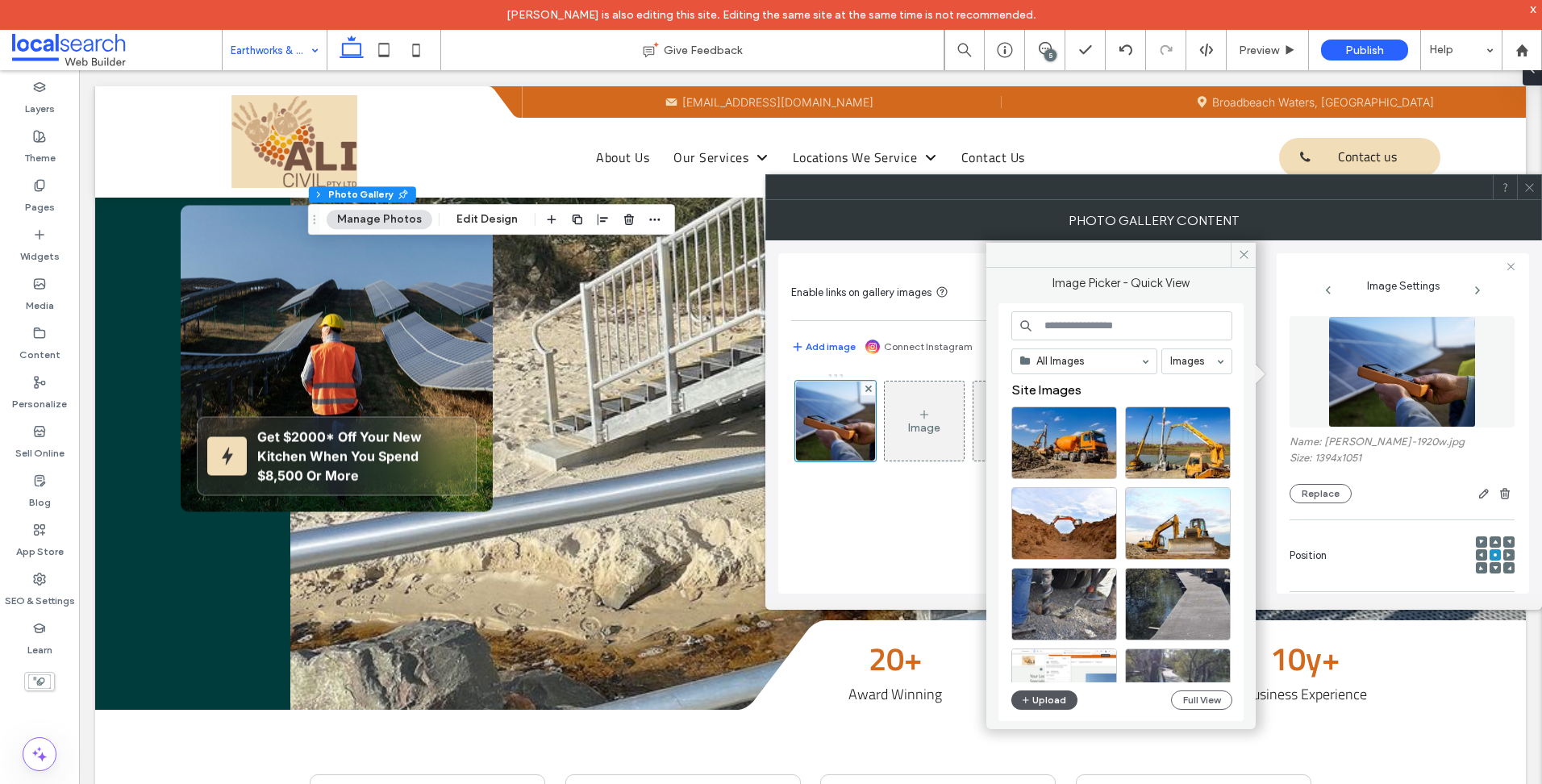
click at [1037, 697] on button "Upload" at bounding box center [1044, 700] width 66 height 19
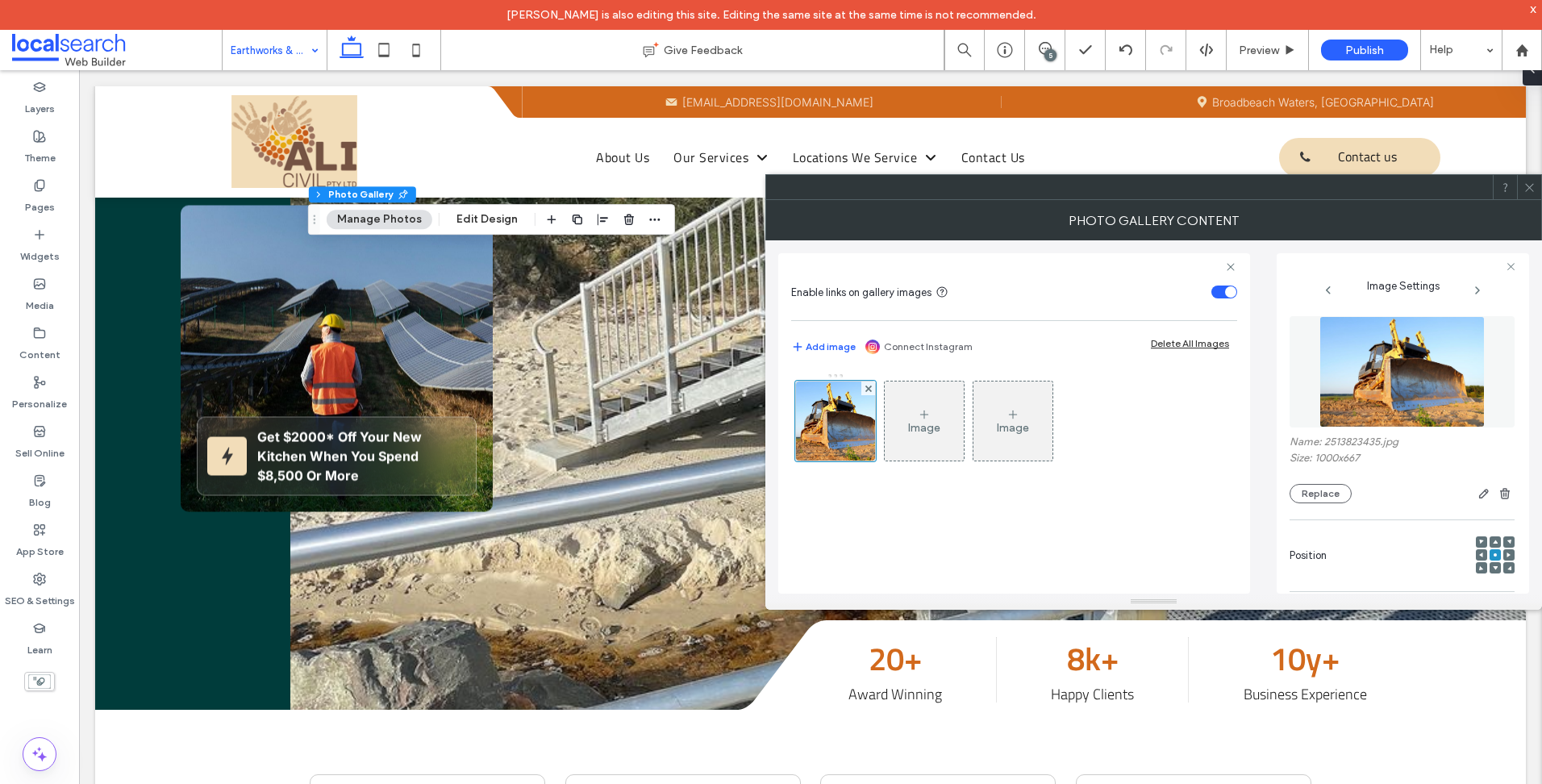
click at [1380, 783] on div at bounding box center [771, 784] width 1542 height 0
click at [1537, 193] on div at bounding box center [1529, 187] width 24 height 24
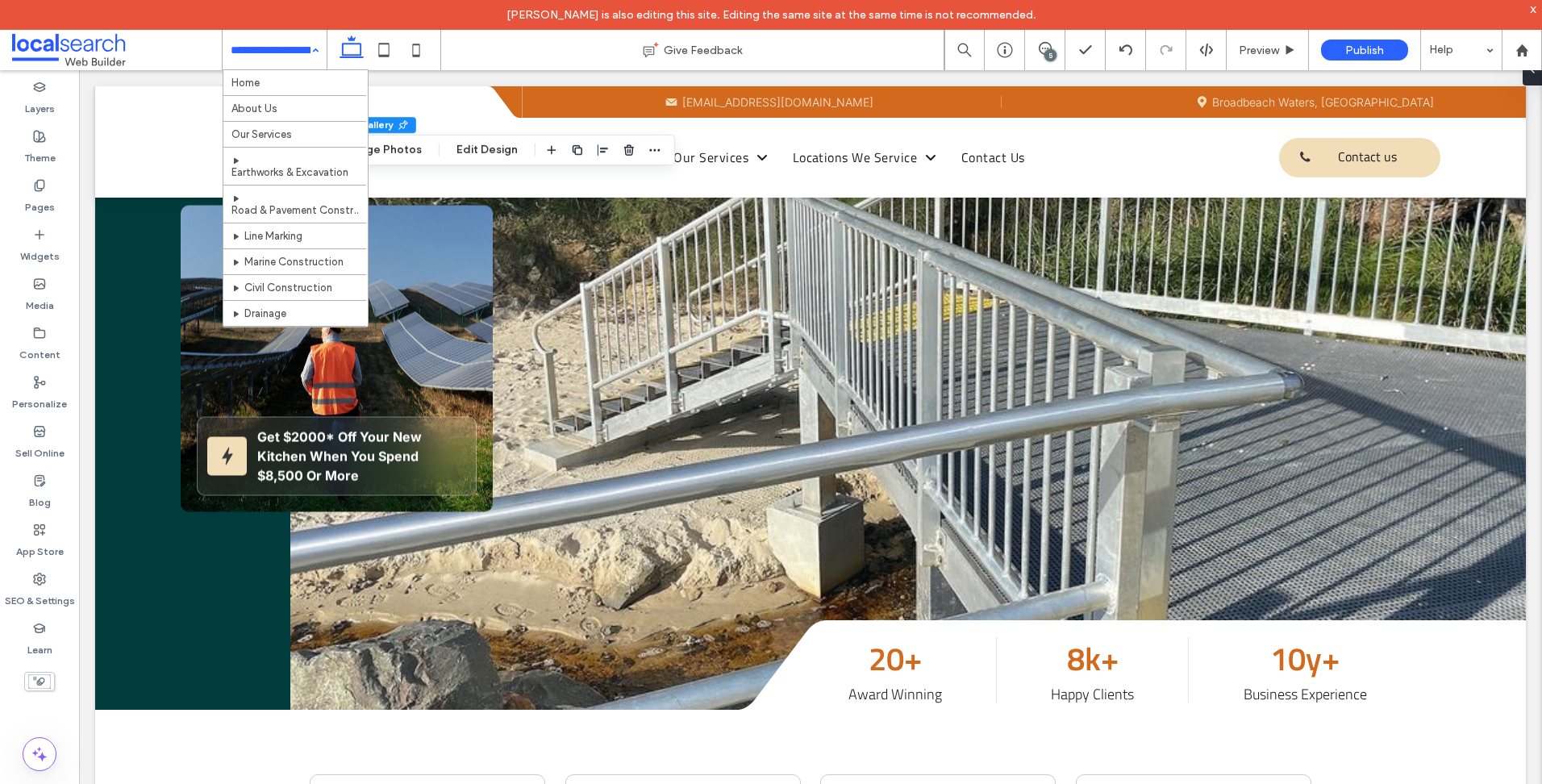
drag, startPoint x: 252, startPoint y: 44, endPoint x: 259, endPoint y: 36, distance: 10.6
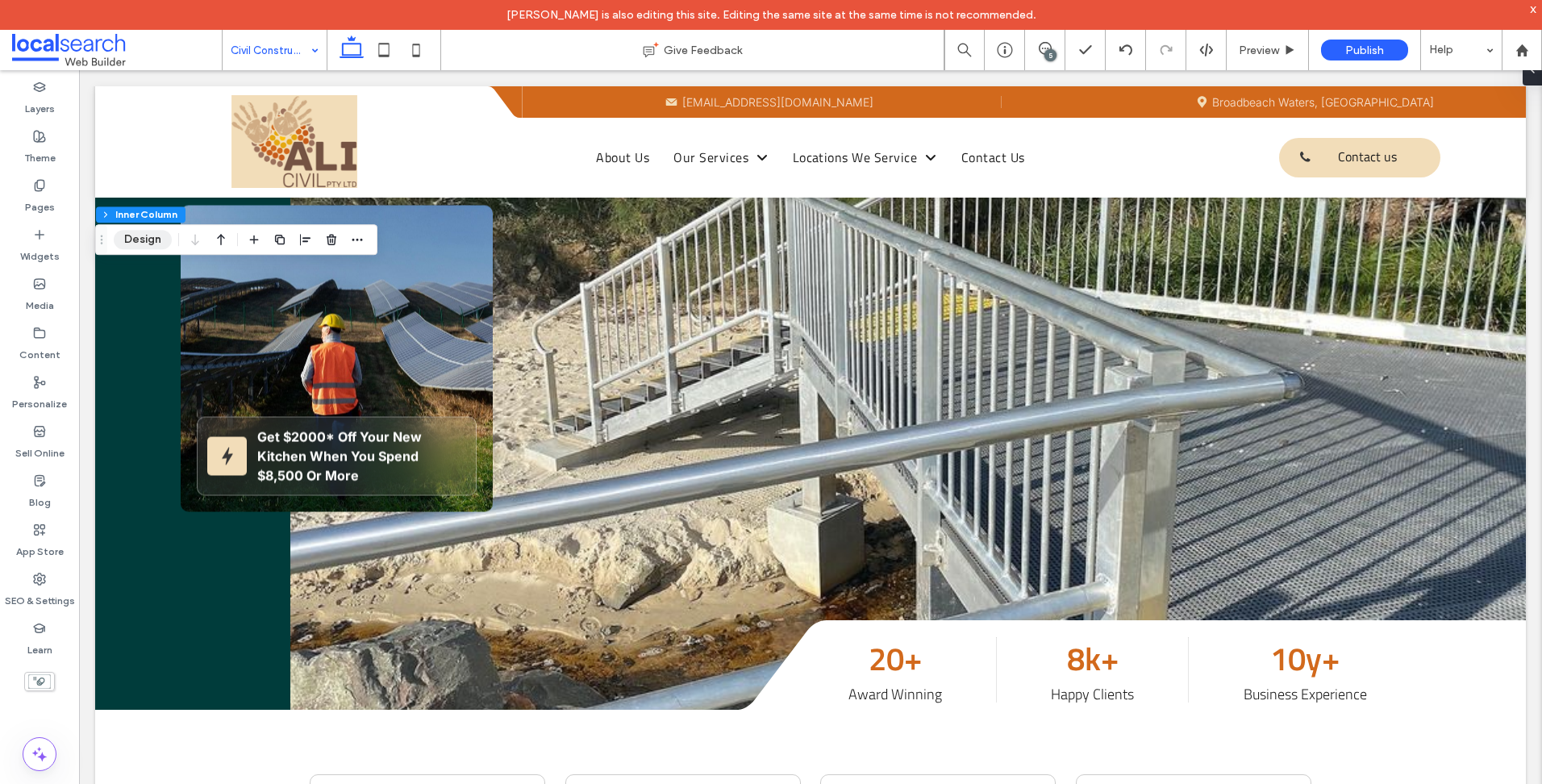
click at [140, 240] on button "Design" at bounding box center [143, 239] width 58 height 19
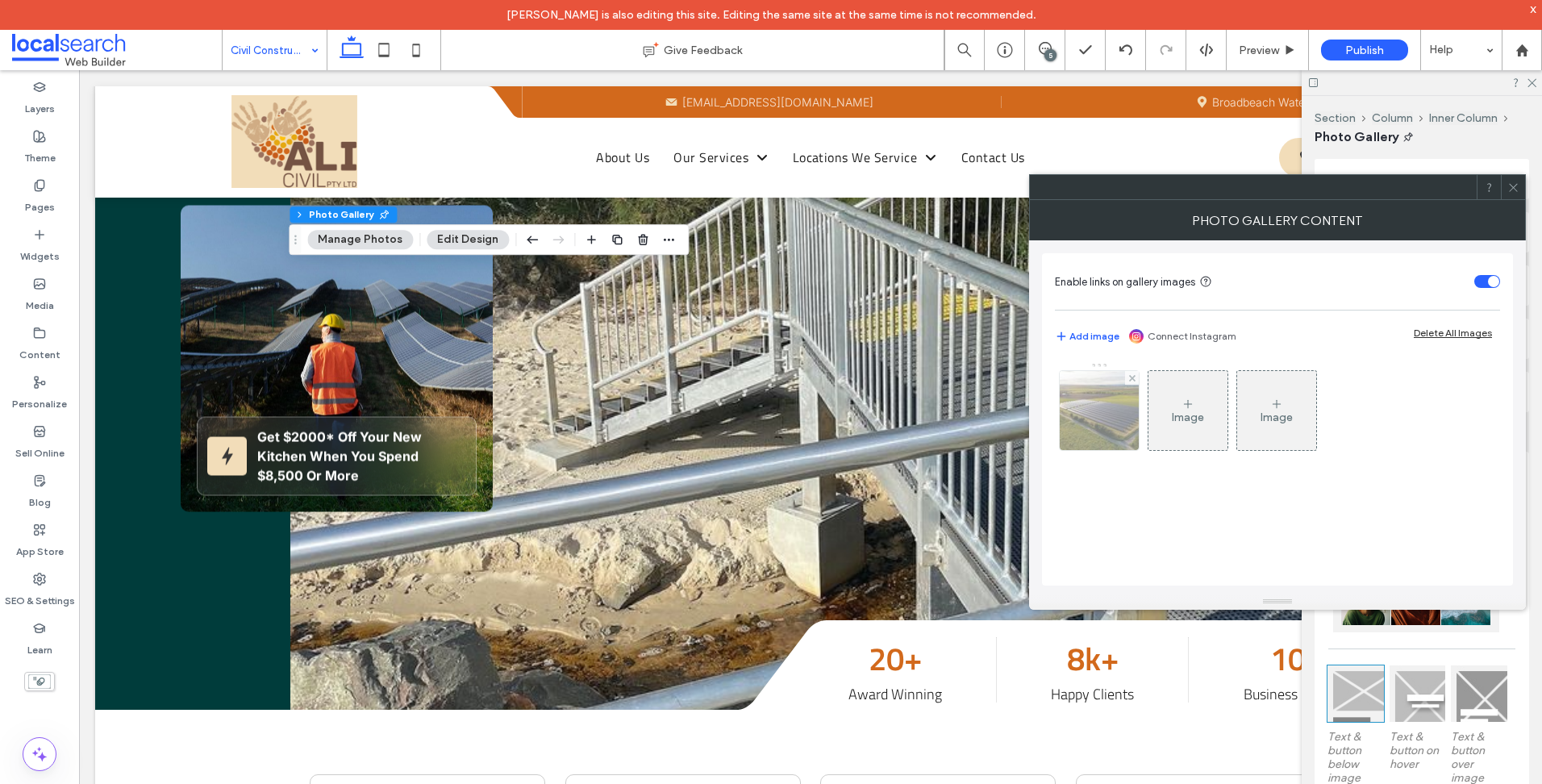
click at [1095, 434] on img at bounding box center [1099, 410] width 120 height 79
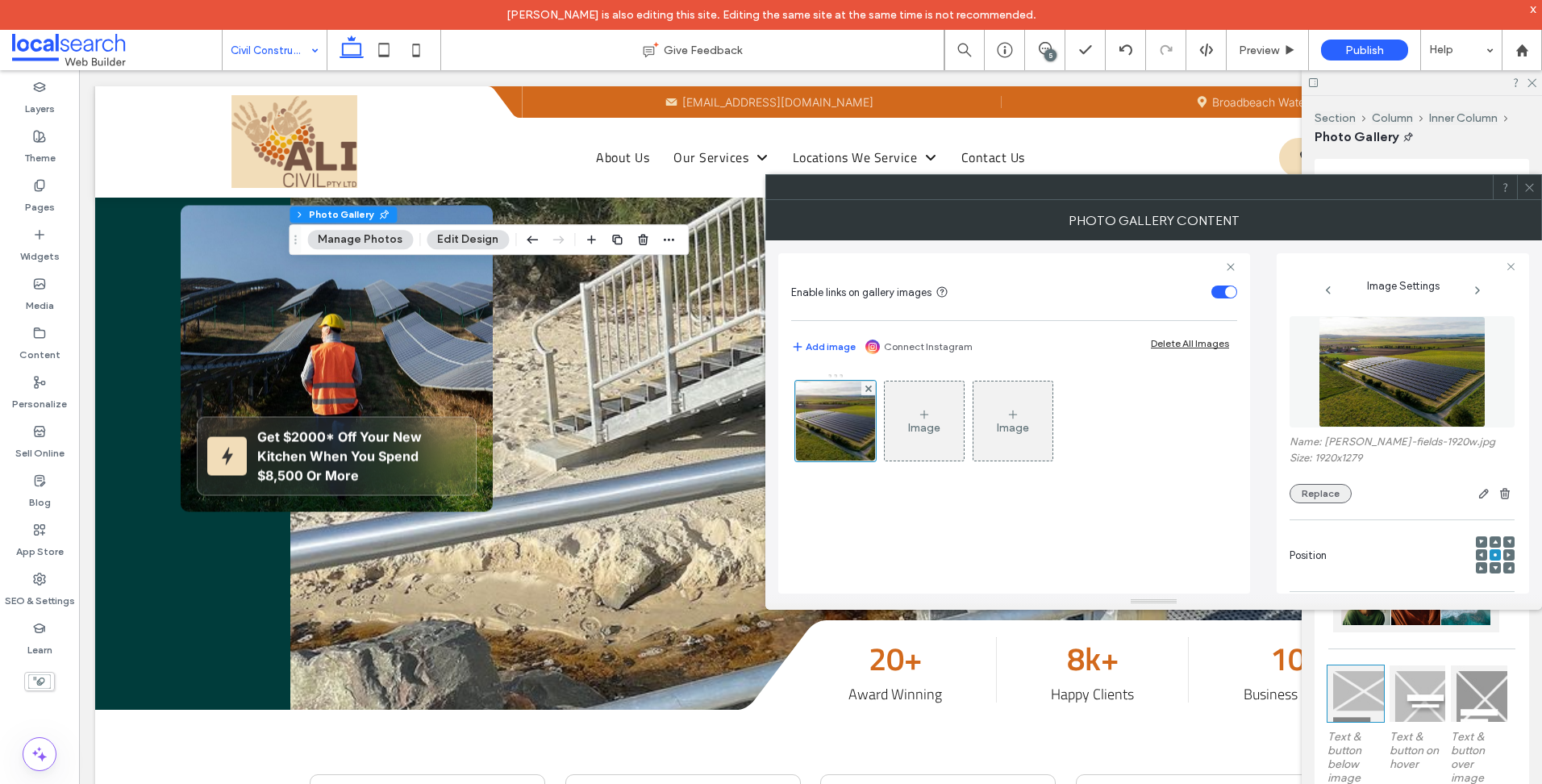
click at [1320, 498] on button "Replace" at bounding box center [1320, 493] width 62 height 19
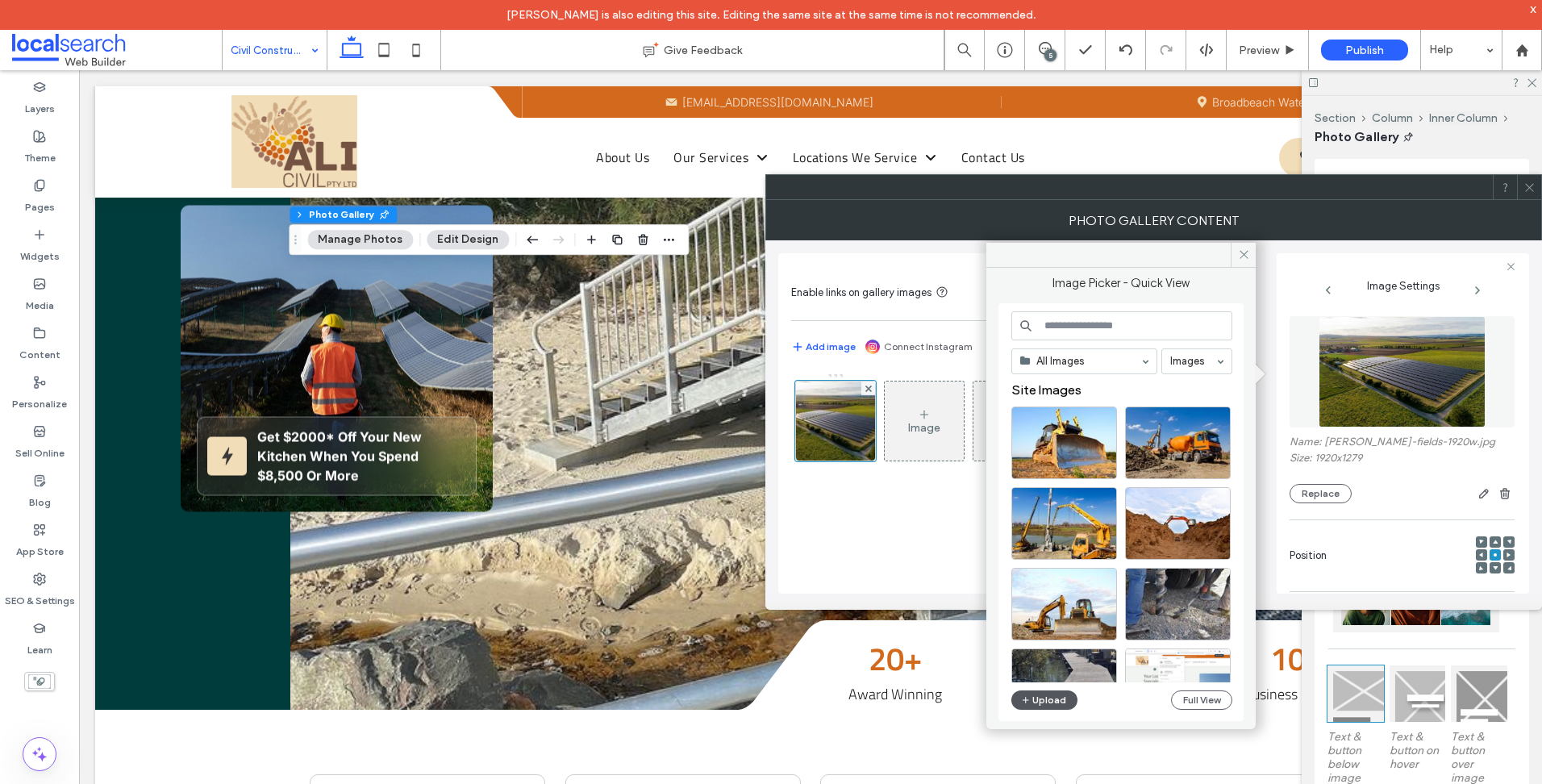
click at [1064, 702] on button "Upload" at bounding box center [1044, 700] width 66 height 19
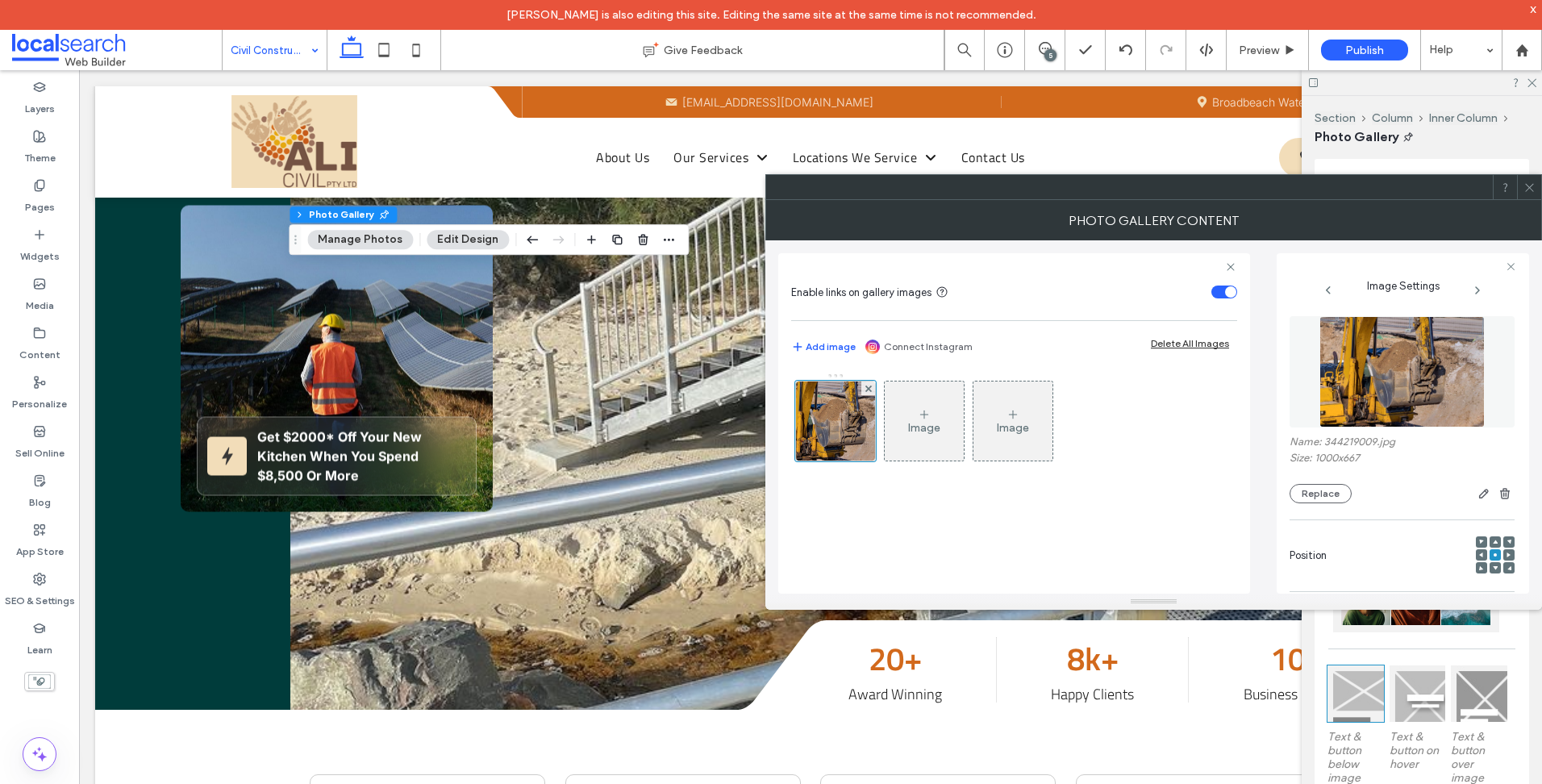
click at [1380, 783] on div at bounding box center [771, 784] width 1542 height 0
click at [1525, 188] on icon at bounding box center [1529, 187] width 12 height 12
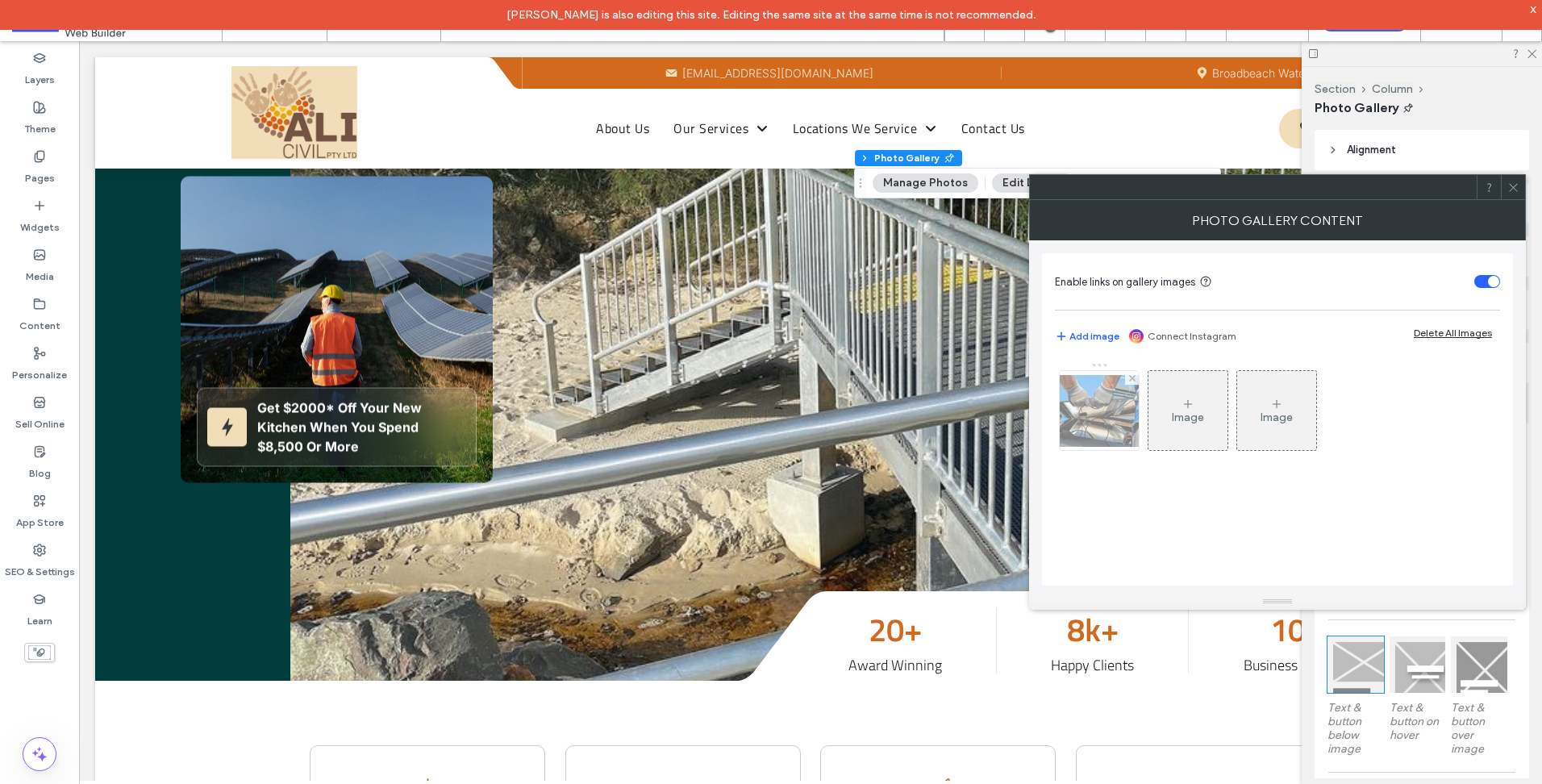
drag, startPoint x: 1106, startPoint y: 416, endPoint x: 1116, endPoint y: 423, distance: 12.2
click at [1106, 415] on img at bounding box center [1099, 411] width 129 height 71
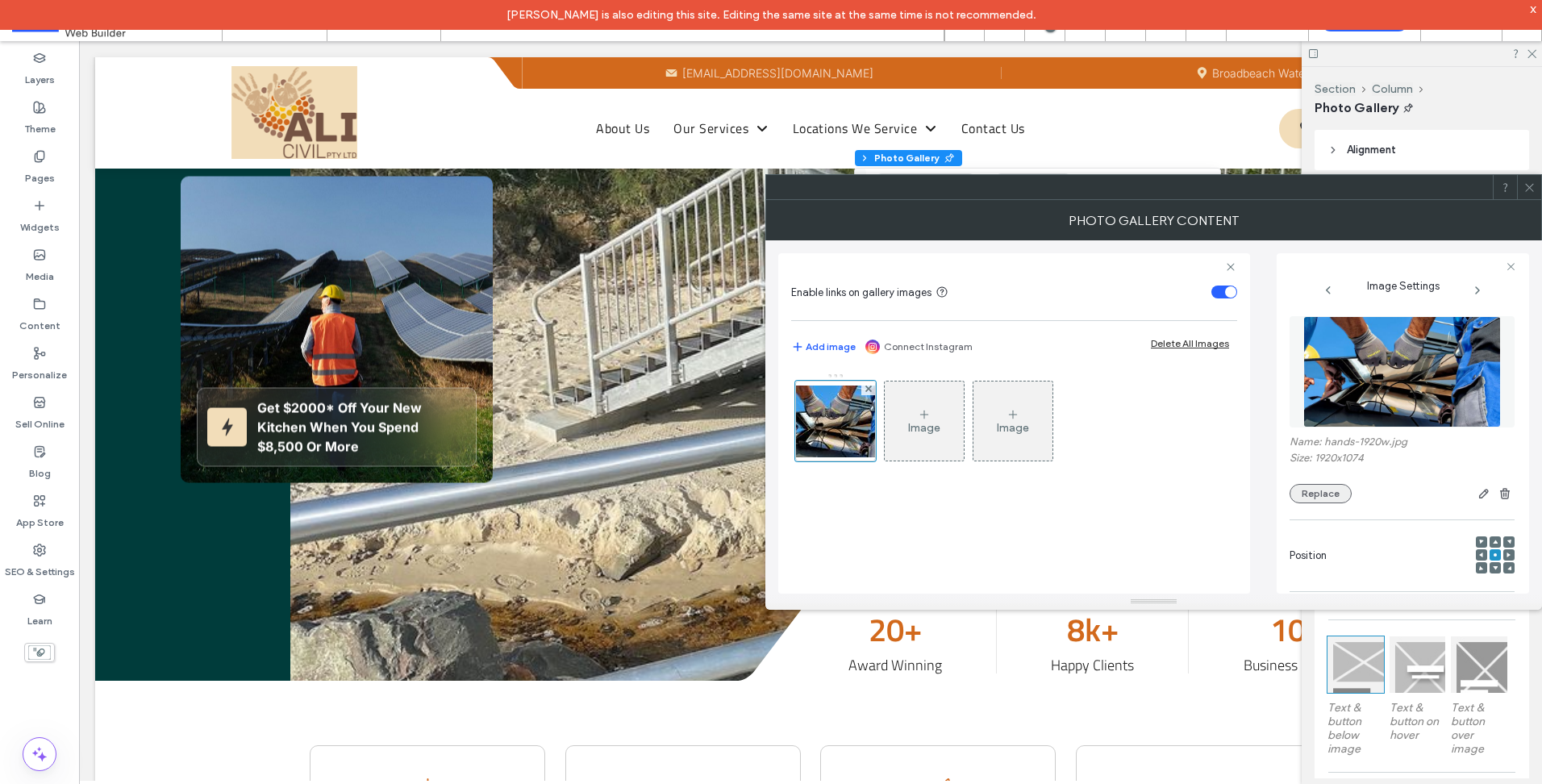
click at [1302, 493] on button "Replace" at bounding box center [1320, 493] width 62 height 19
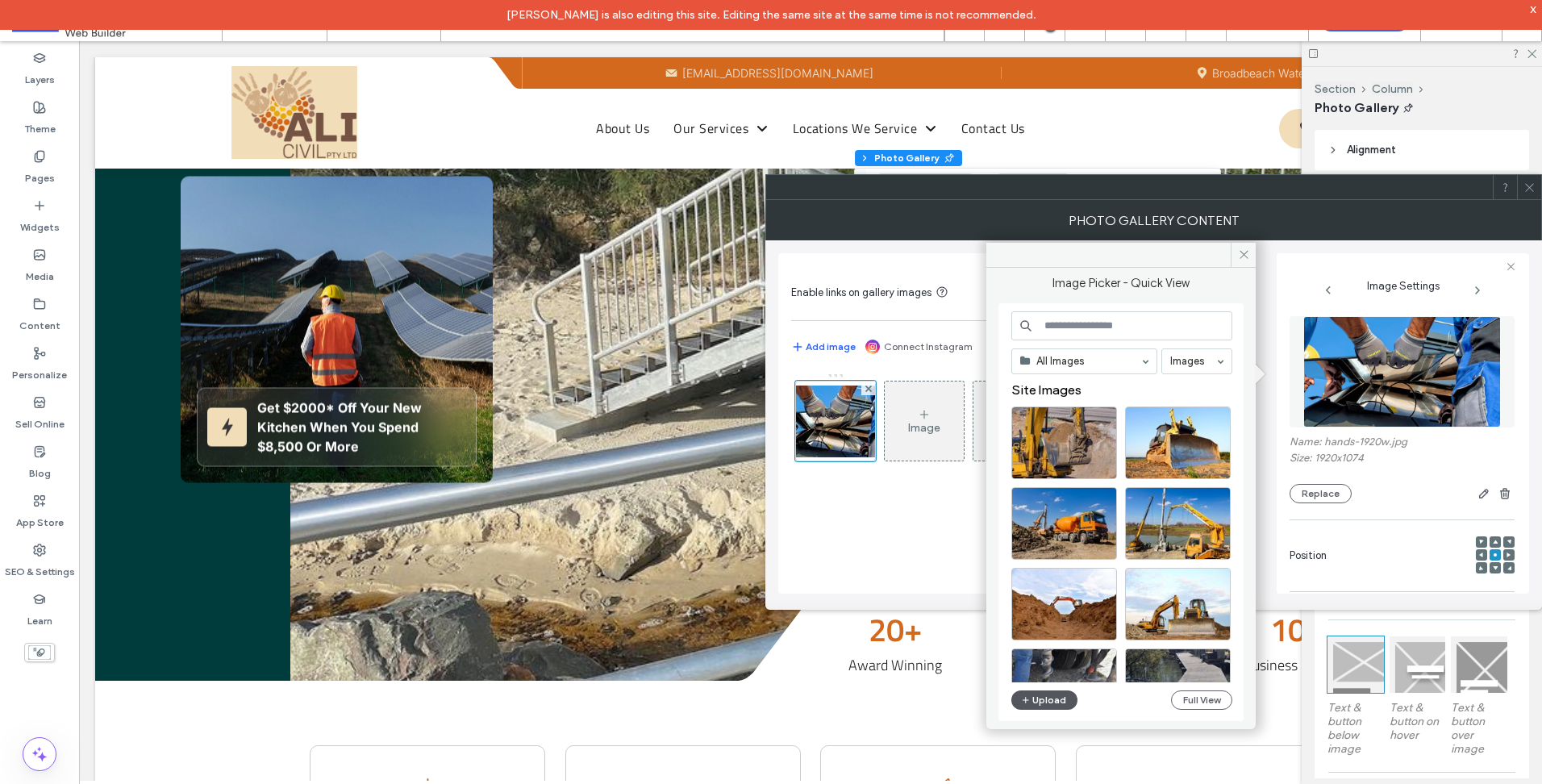
click at [1047, 703] on button "Upload" at bounding box center [1044, 700] width 66 height 19
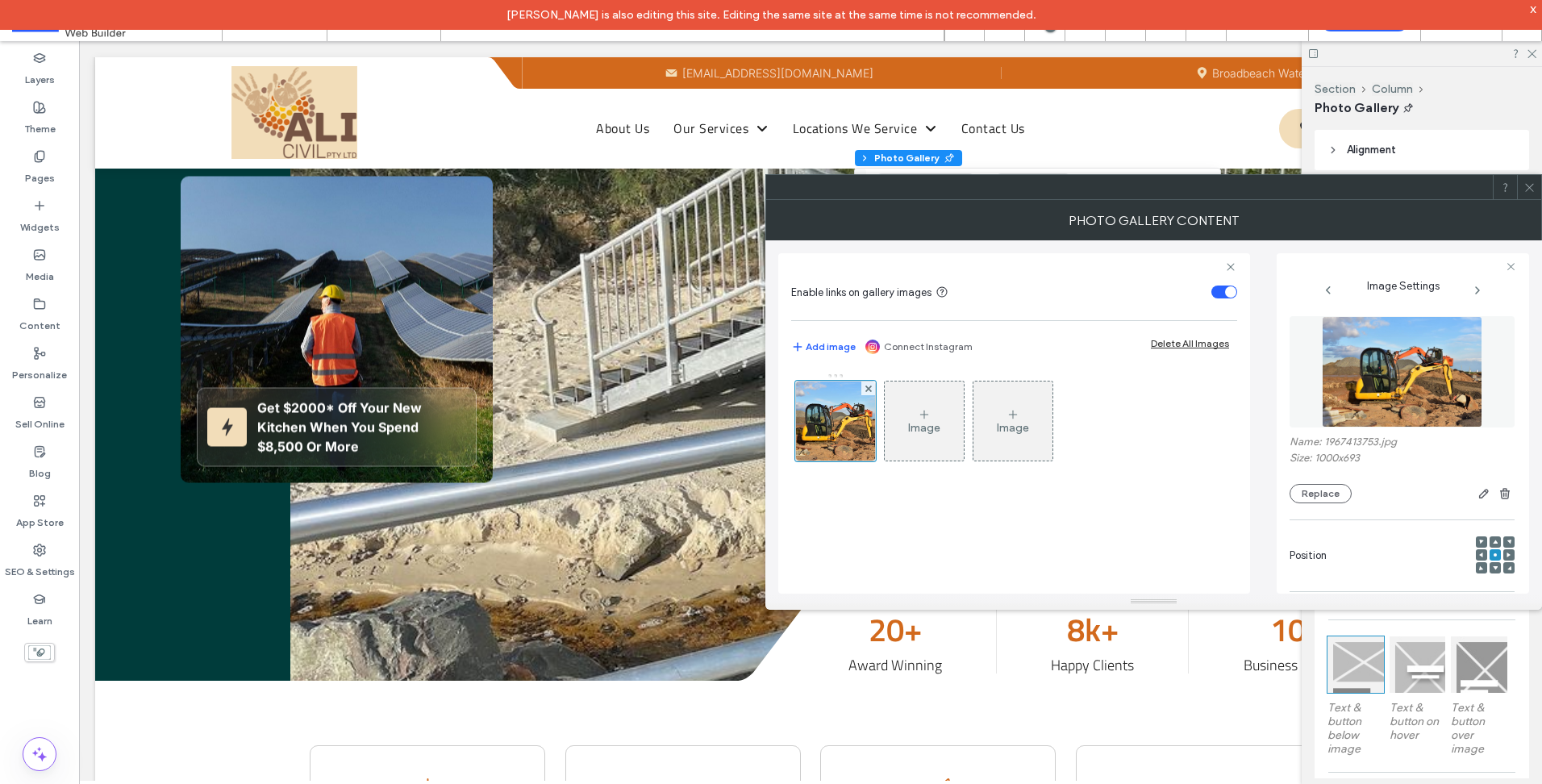
click at [1528, 187] on icon at bounding box center [1529, 187] width 12 height 12
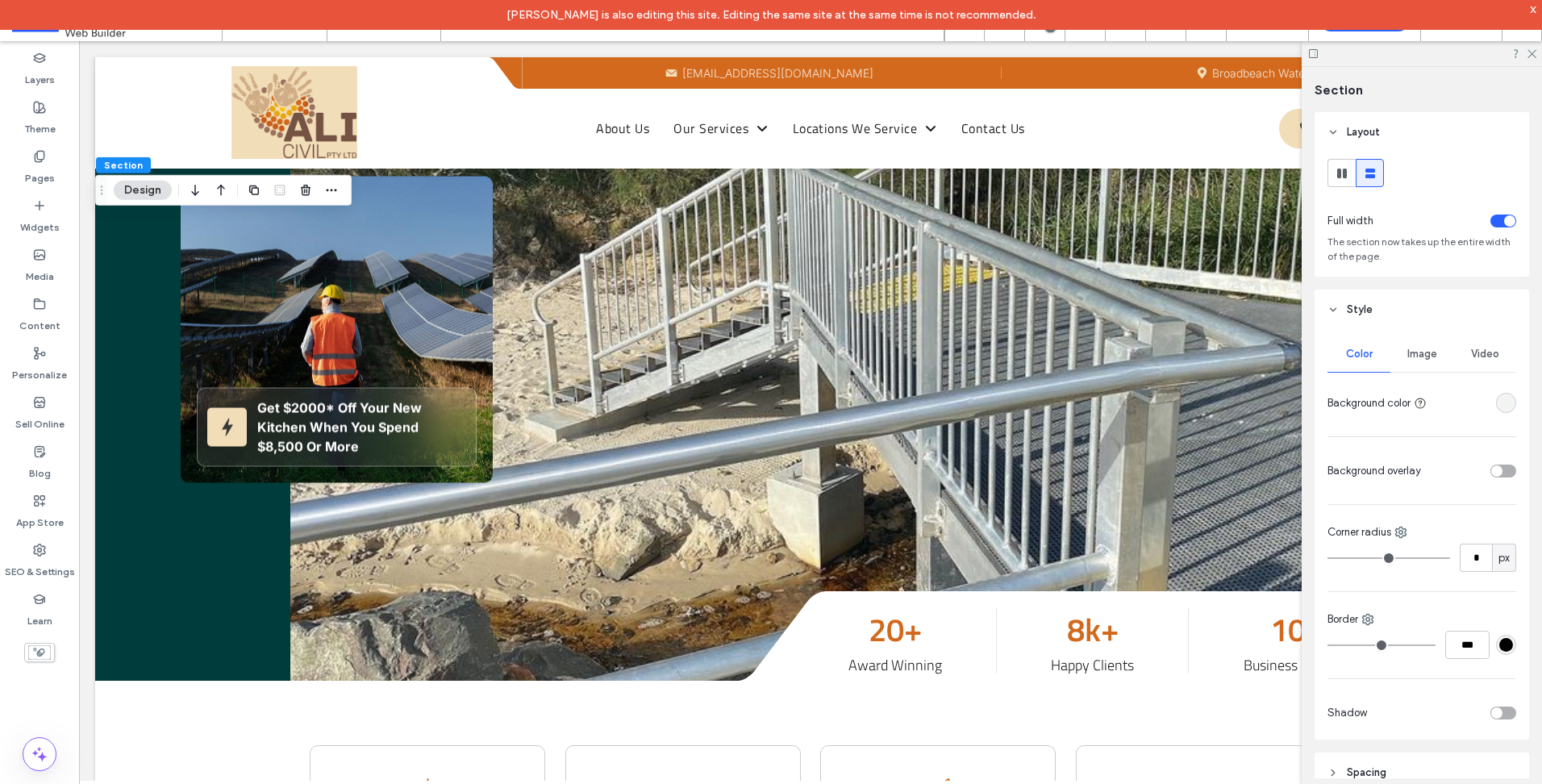
click at [1416, 349] on span "Image" at bounding box center [1422, 354] width 30 height 13
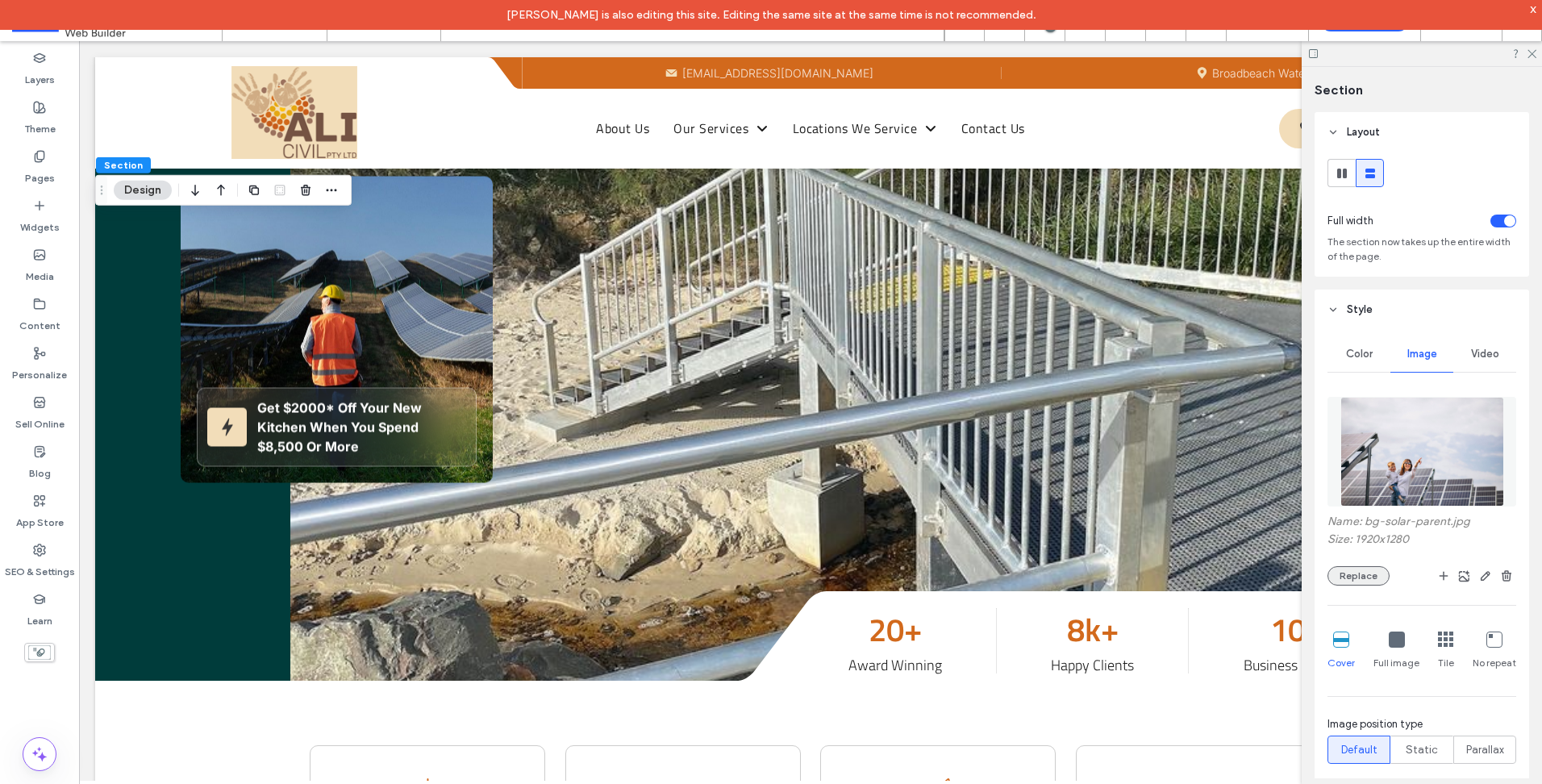
click at [1356, 581] on button "Replace" at bounding box center [1358, 575] width 62 height 19
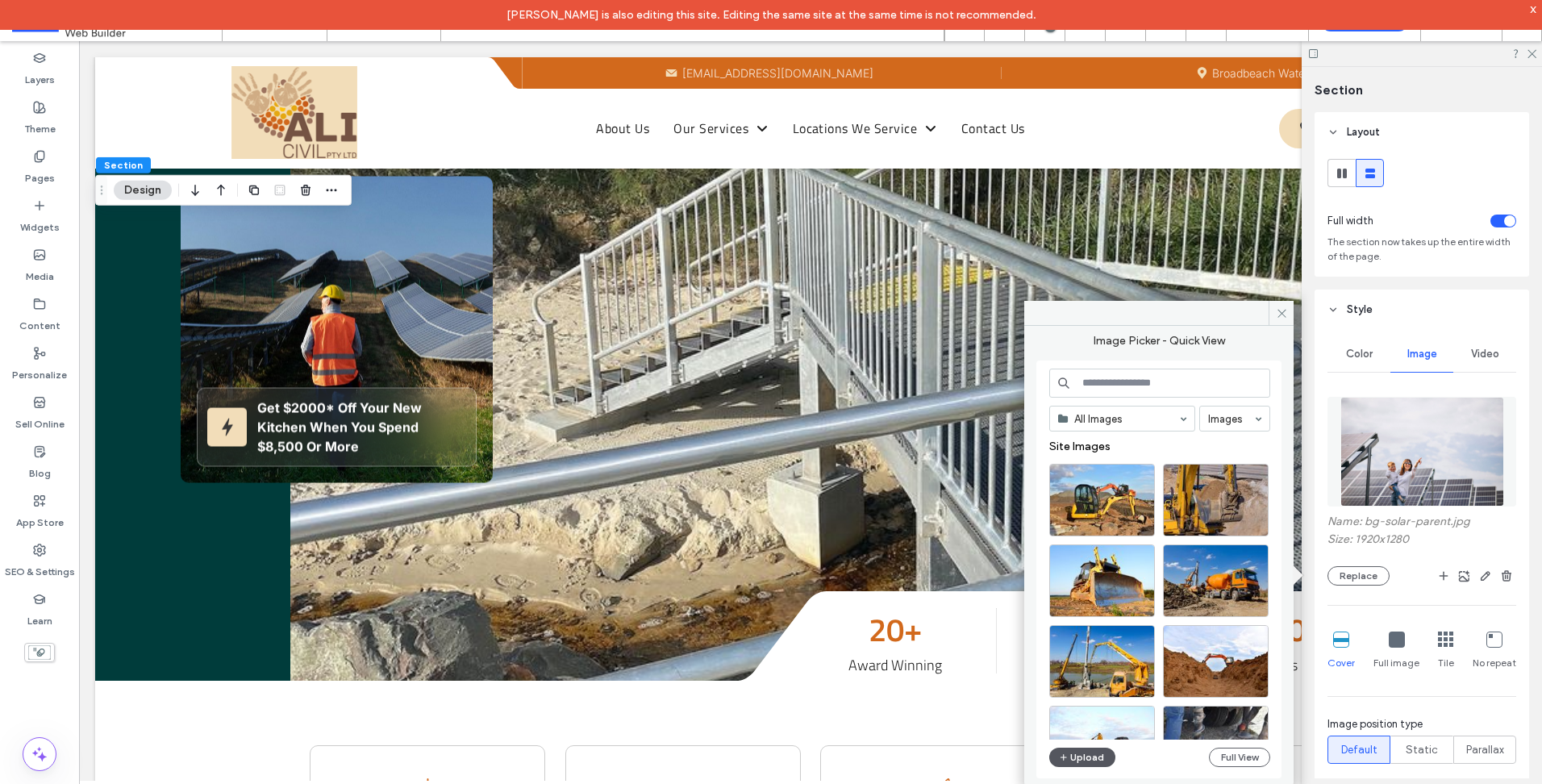
click at [1101, 757] on button "Upload" at bounding box center [1082, 756] width 66 height 19
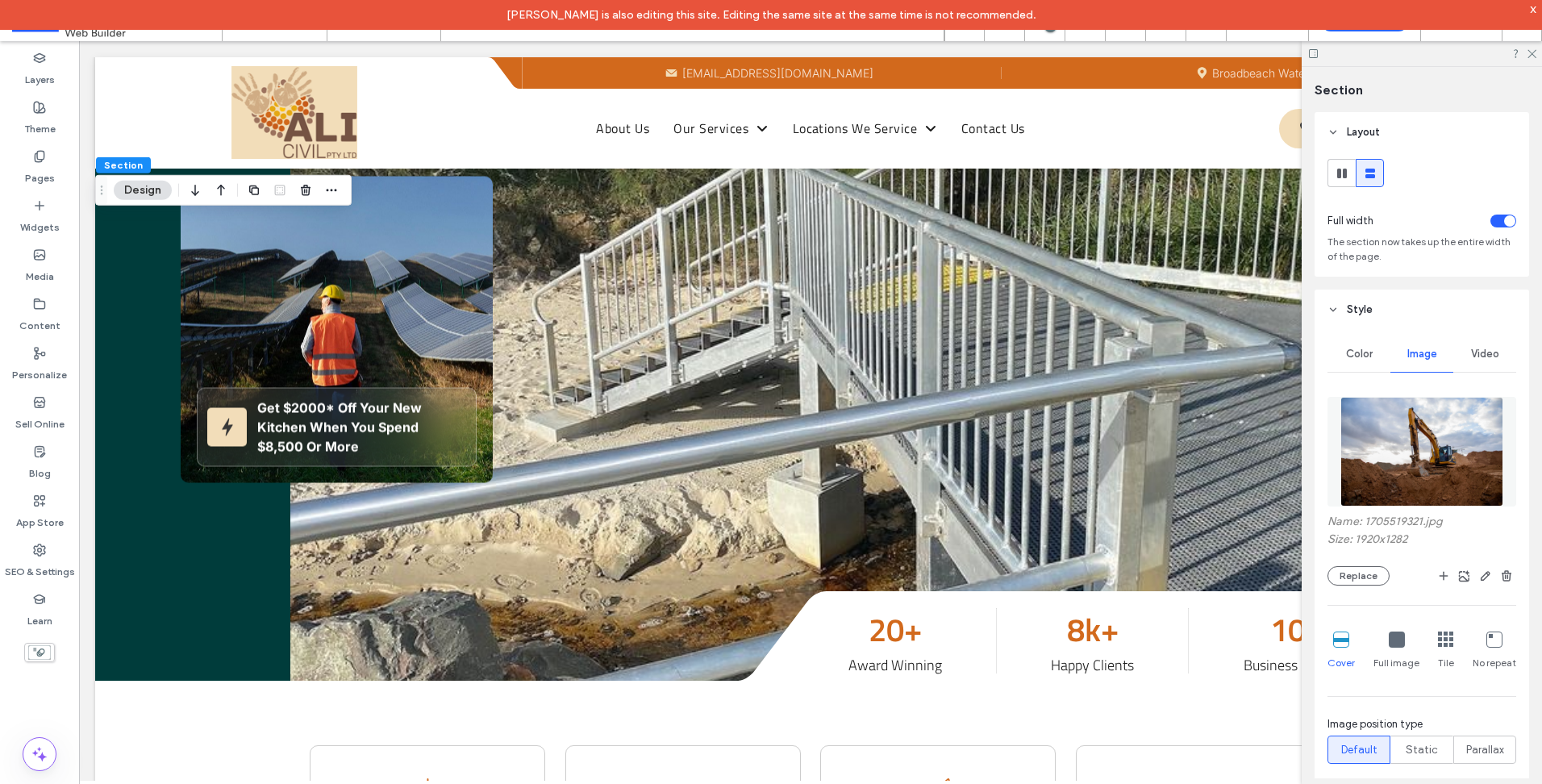
scroll to position [322, 0]
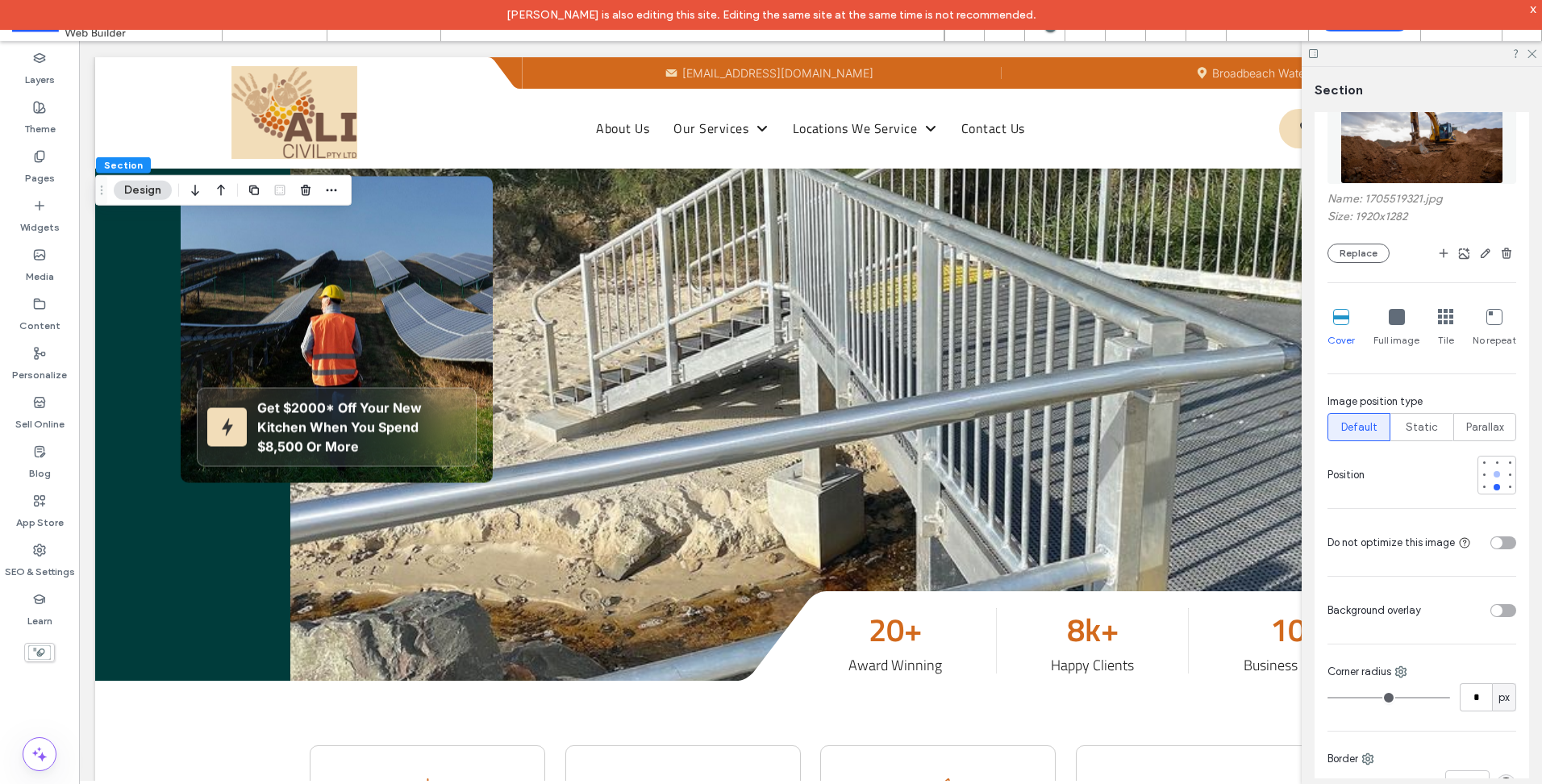
click at [1492, 478] on div at bounding box center [1497, 474] width 11 height 11
click at [1530, 56] on use at bounding box center [1533, 55] width 9 height 9
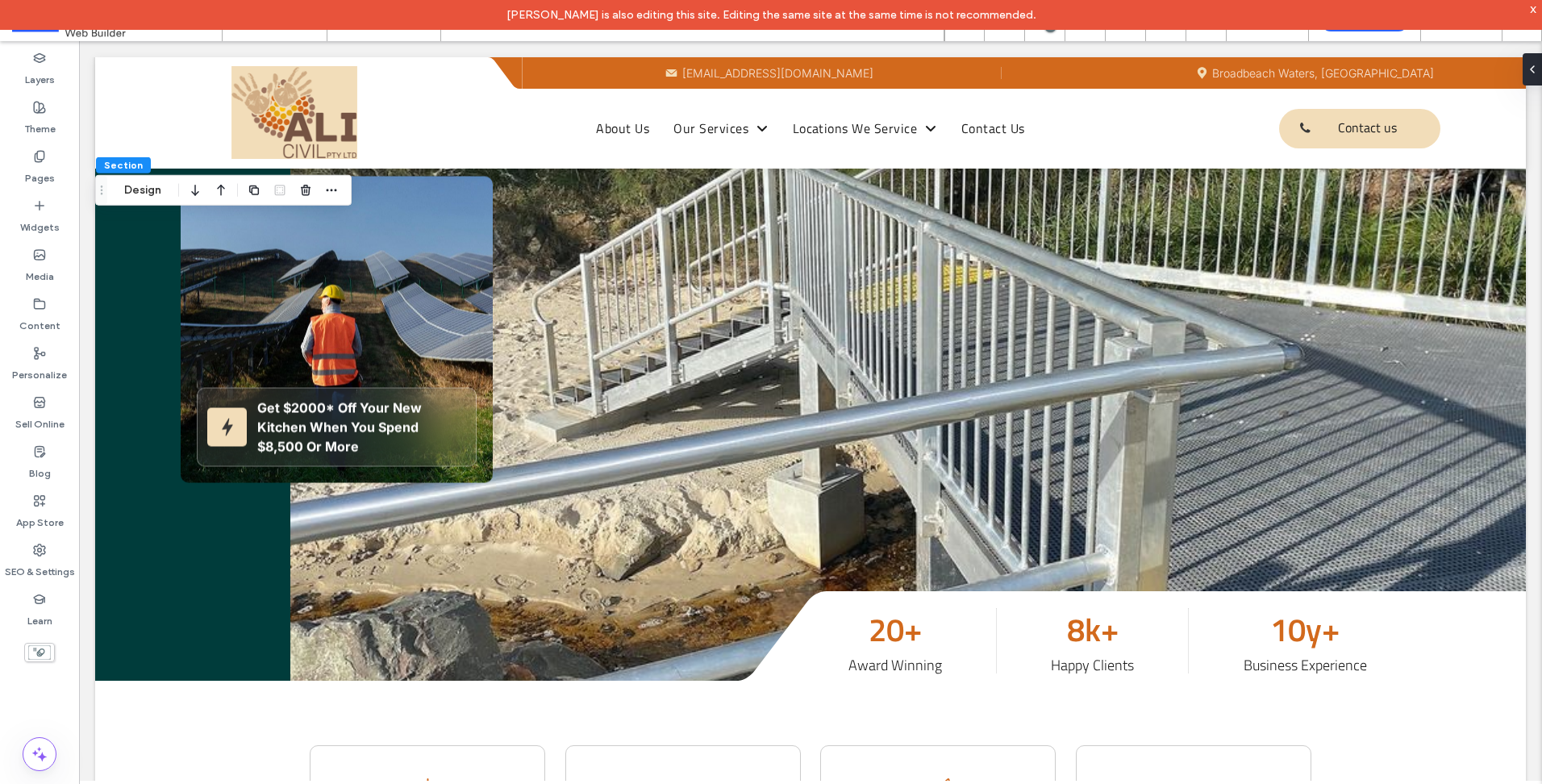
drag, startPoint x: 1531, startPoint y: 8, endPoint x: 1497, endPoint y: 24, distance: 37.6
click at [1531, 8] on div "x" at bounding box center [1534, 8] width 7 height 14
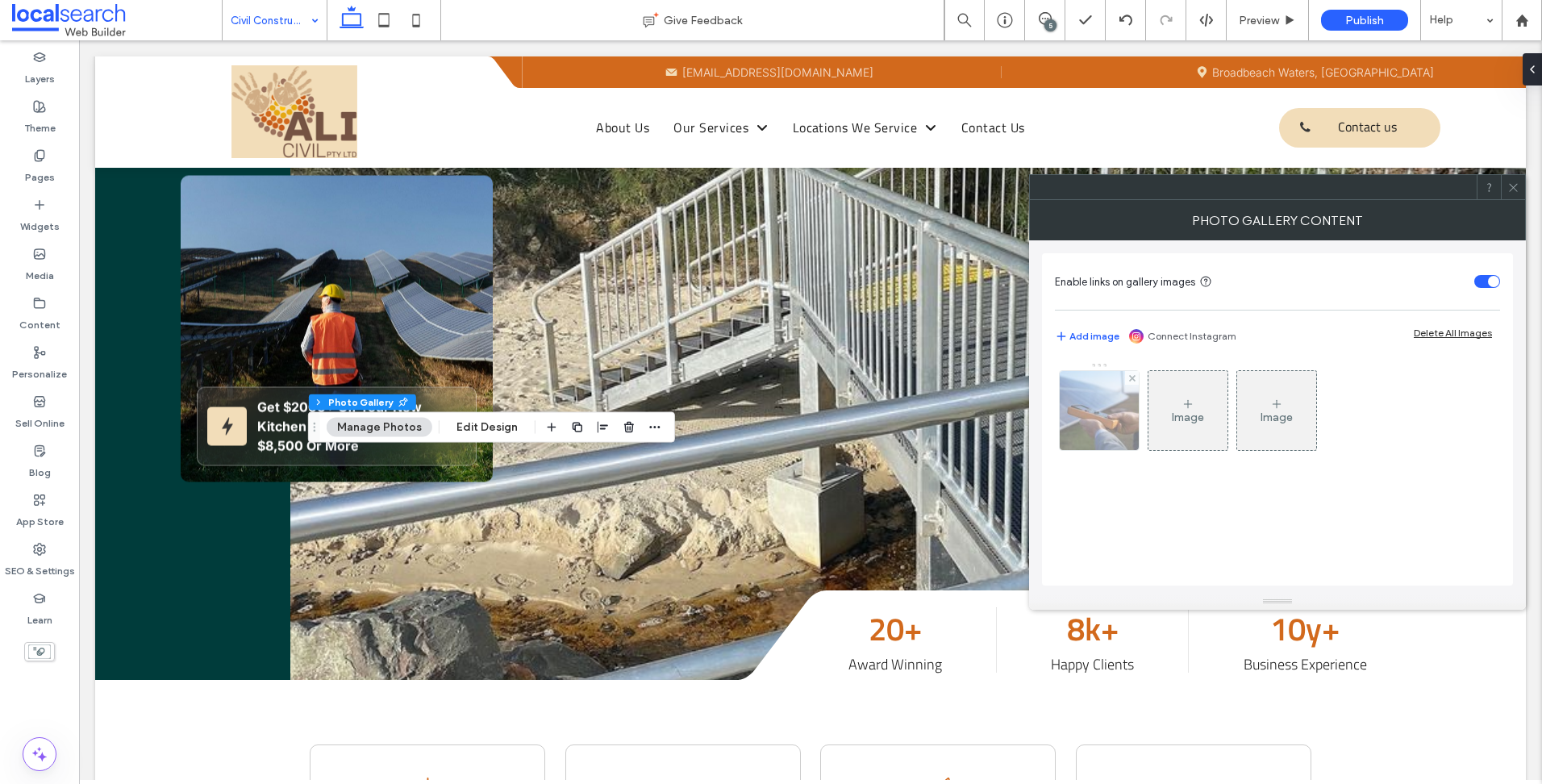
click at [1090, 436] on img at bounding box center [1100, 410] width 106 height 79
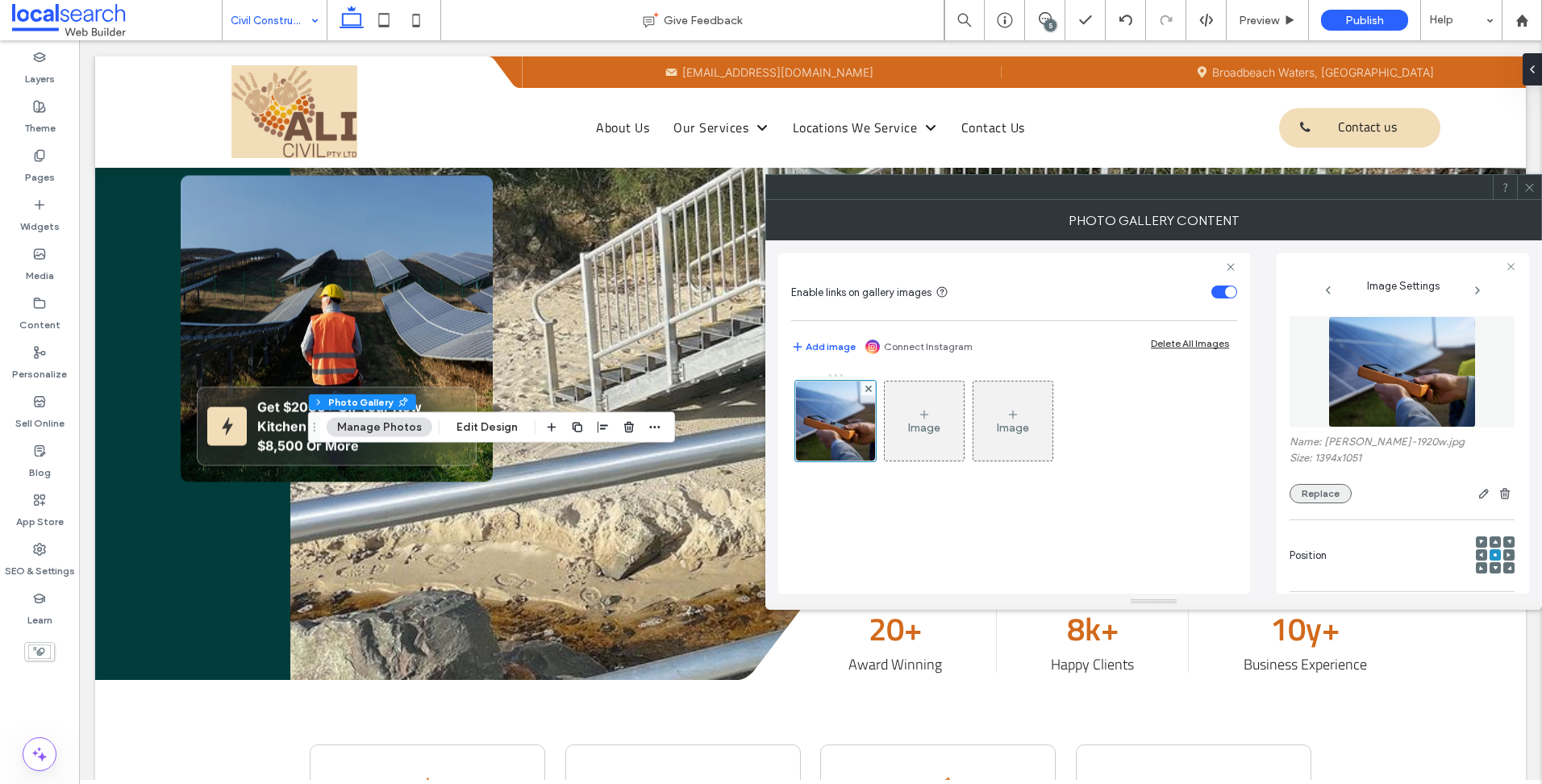
click at [1346, 487] on button "Replace" at bounding box center [1320, 493] width 62 height 19
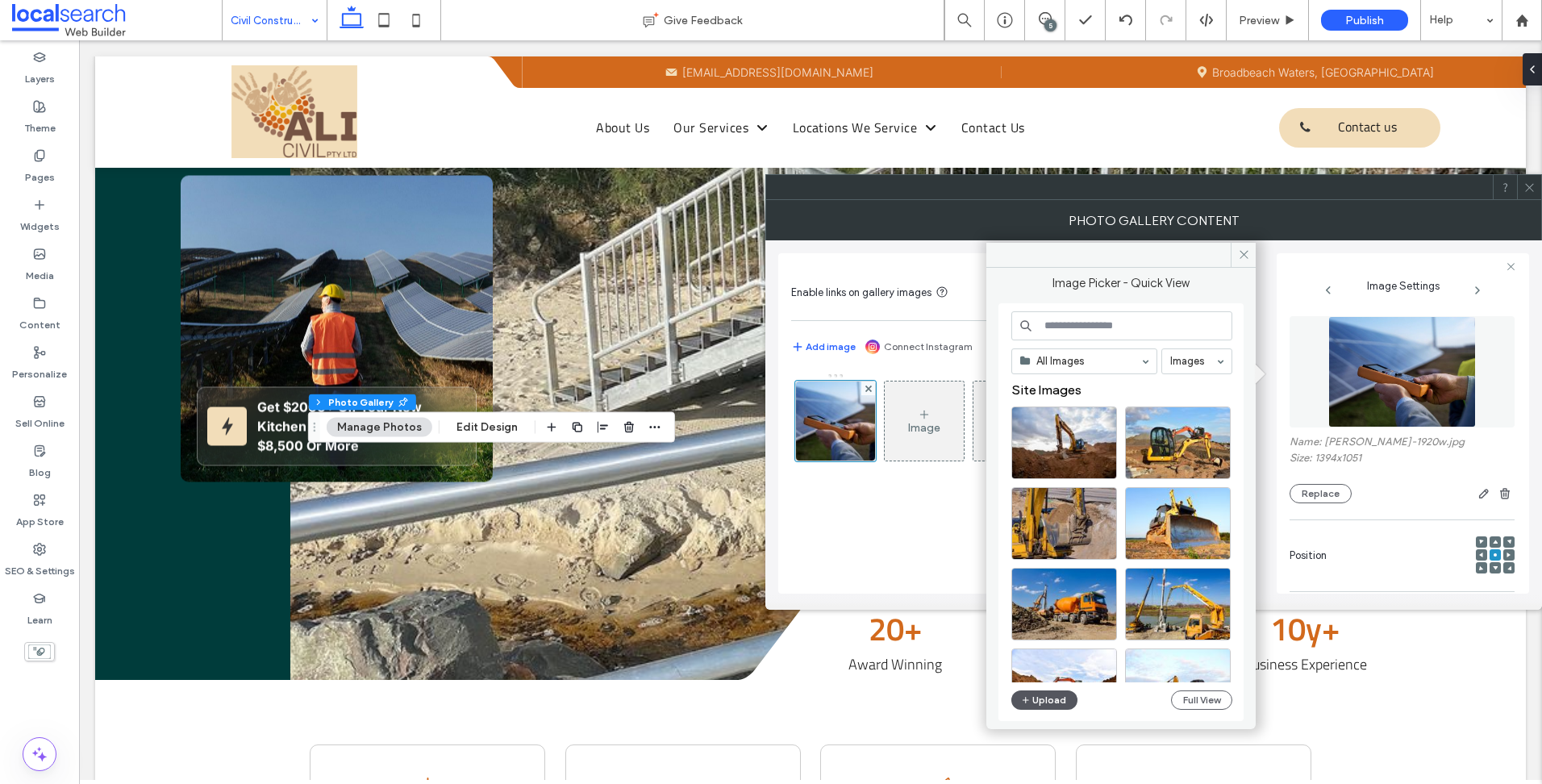
click at [1031, 708] on span "button" at bounding box center [1026, 700] width 11 height 18
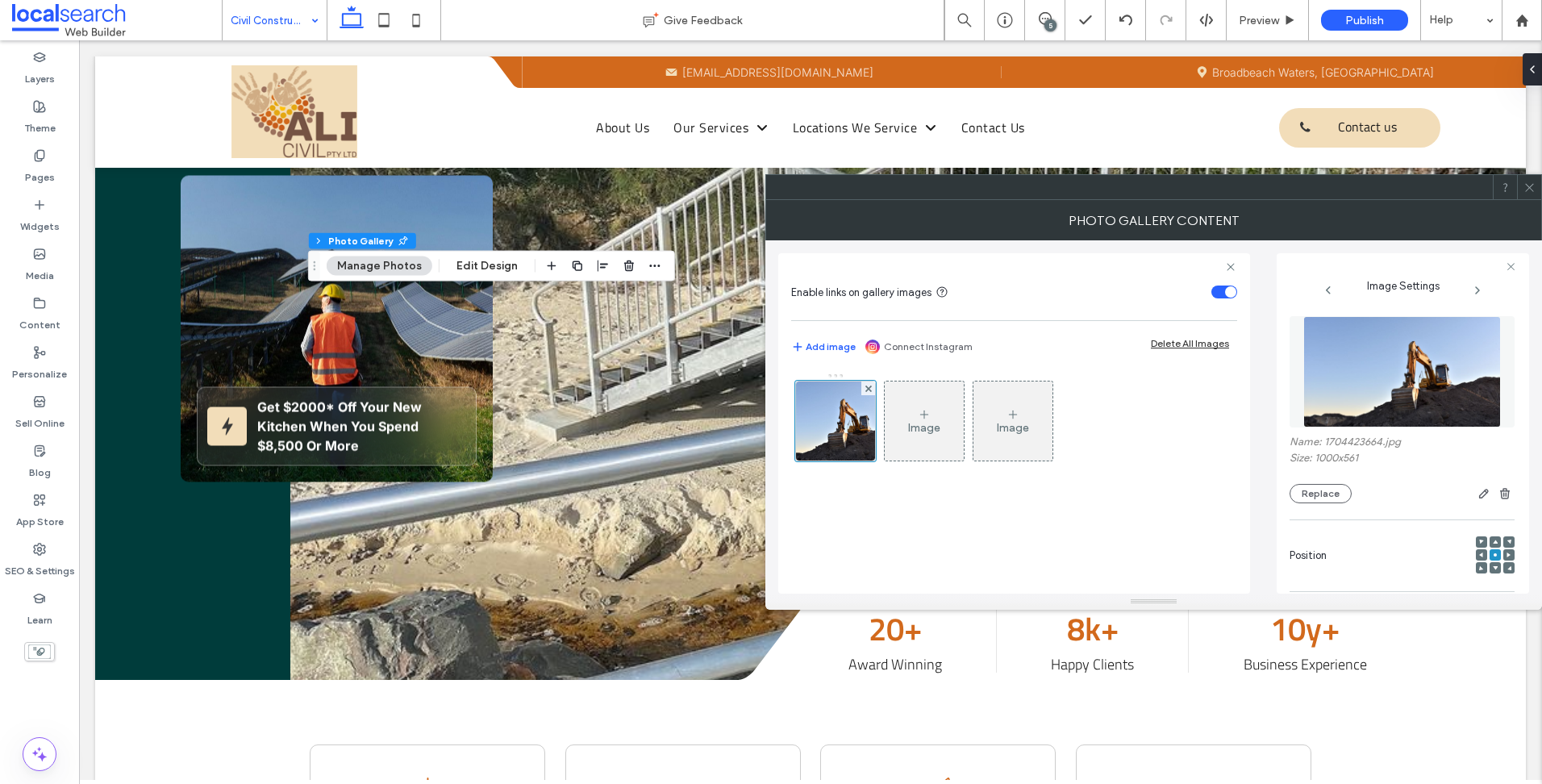
drag, startPoint x: 1374, startPoint y: 213, endPoint x: 1401, endPoint y: 213, distance: 27.0
click at [1374, 783] on div at bounding box center [771, 784] width 1542 height 0
click at [1527, 186] on icon at bounding box center [1529, 187] width 12 height 12
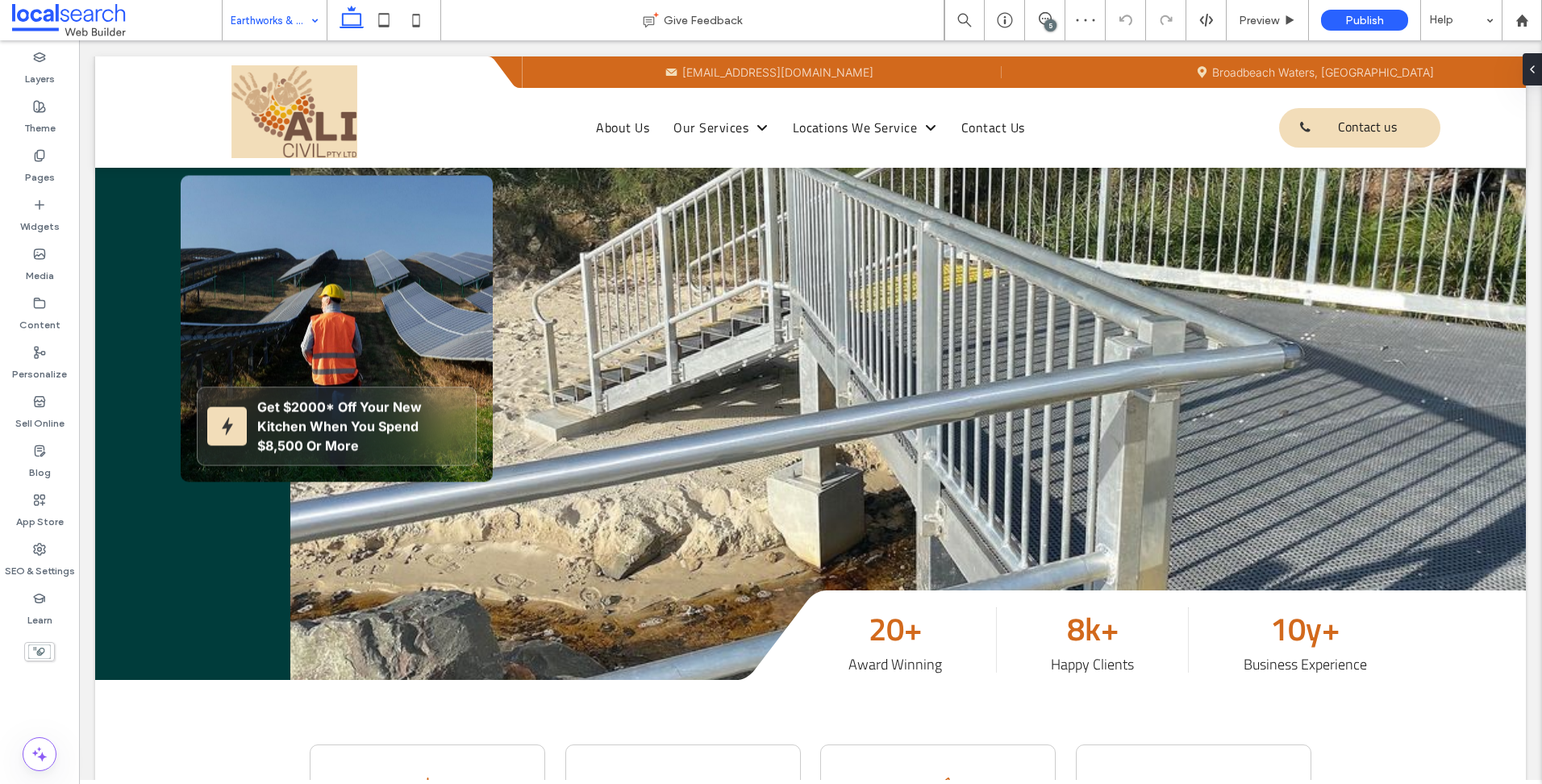
drag, startPoint x: 284, startPoint y: 8, endPoint x: 282, endPoint y: 17, distance: 9.2
click at [284, 8] on input at bounding box center [271, 19] width 80 height 40
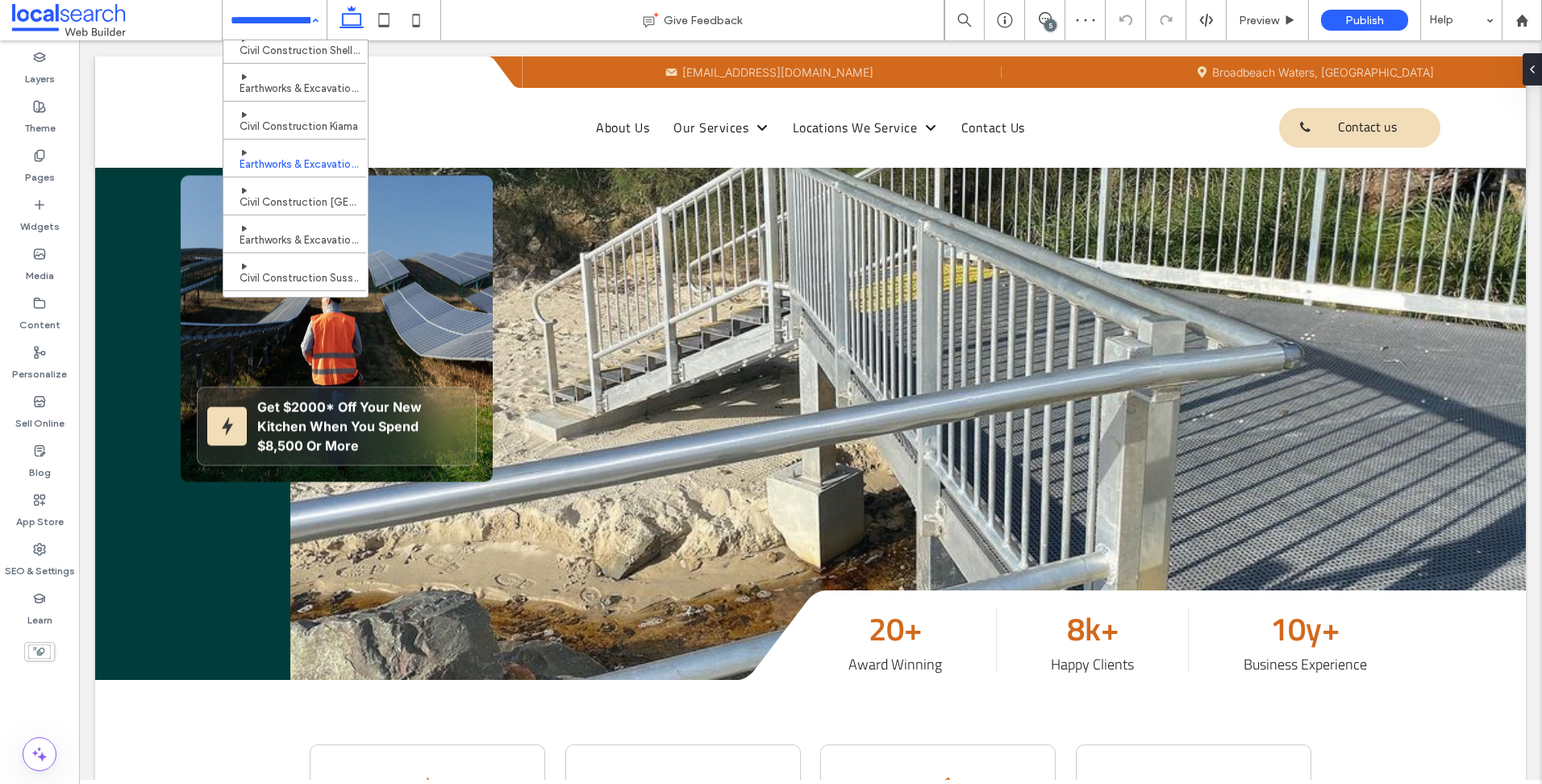
scroll to position [462, 0]
